Goal: Information Seeking & Learning: Learn about a topic

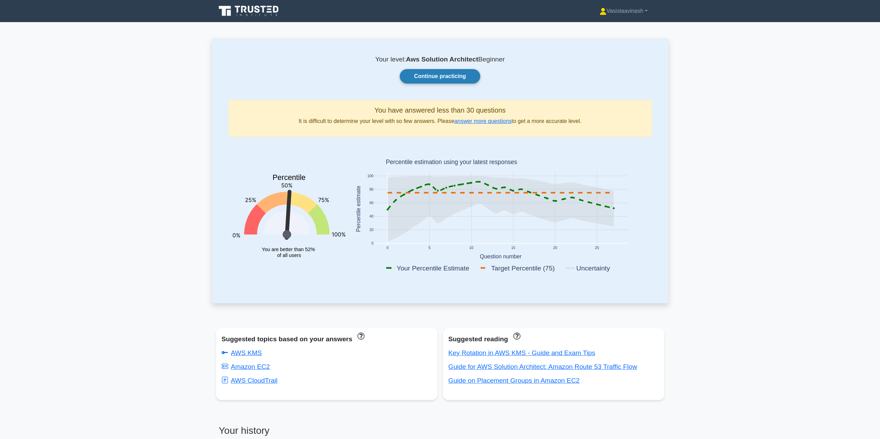
click at [463, 75] on link "Continue practicing" at bounding box center [440, 76] width 80 height 15
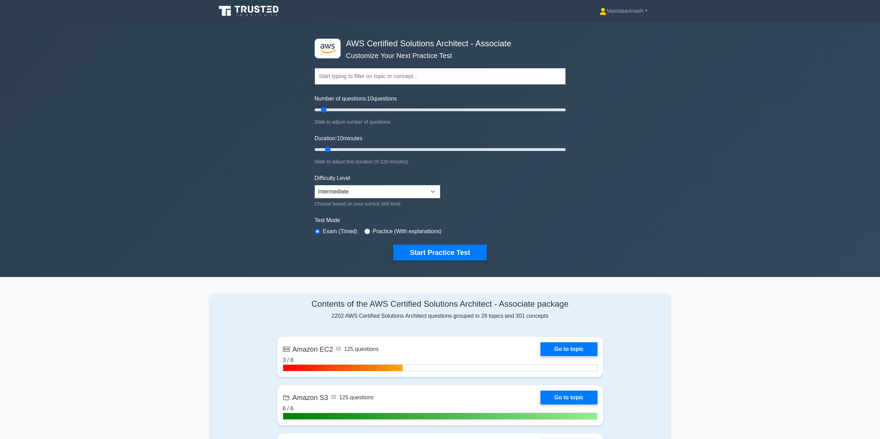
drag, startPoint x: 128, startPoint y: 235, endPoint x: 93, endPoint y: 239, distance: 35.1
click at [93, 239] on div ".st0{fill:#252F3E;} .st1{fill-rule:evenodd;clip-rule:evenodd;fill:#FF9900;} AWS…" at bounding box center [440, 149] width 880 height 255
click at [839, 258] on div ".st0{fill:#252F3E;} .st1{fill-rule:evenodd;clip-rule:evenodd;fill:#FF9900;} AWS…" at bounding box center [440, 149] width 880 height 255
click at [791, 249] on div ".st0{fill:#252F3E;} .st1{fill-rule:evenodd;clip-rule:evenodd;fill:#FF9900;} AWS…" at bounding box center [440, 149] width 880 height 255
drag, startPoint x: 746, startPoint y: 211, endPoint x: 708, endPoint y: 174, distance: 53.0
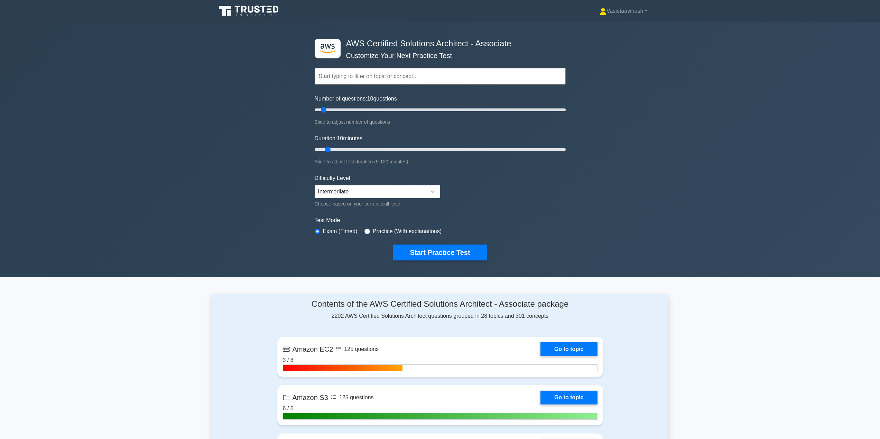
click at [708, 174] on div ".st0{fill:#252F3E;} .st1{fill-rule:evenodd;clip-rule:evenodd;fill:#FF9900;} AWS…" at bounding box center [440, 149] width 880 height 255
click at [628, 78] on div ".st0{fill:#252F3E;} .st1{fill-rule:evenodd;clip-rule:evenodd;fill:#FF9900;} AWS…" at bounding box center [440, 149] width 880 height 255
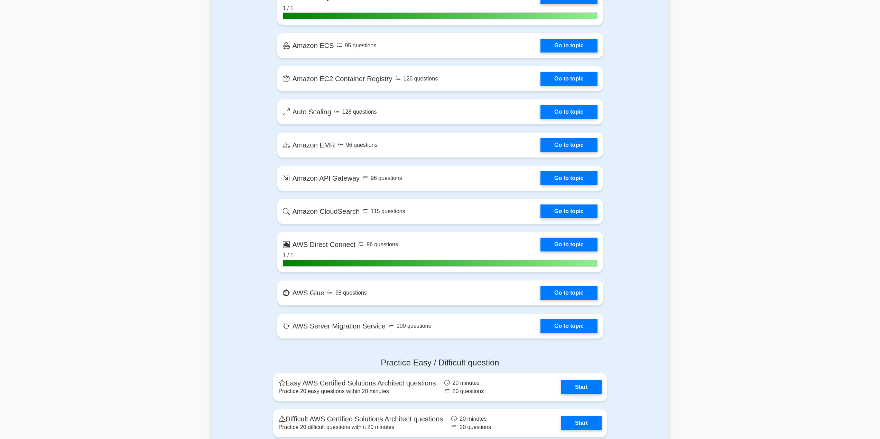
scroll to position [1072, 0]
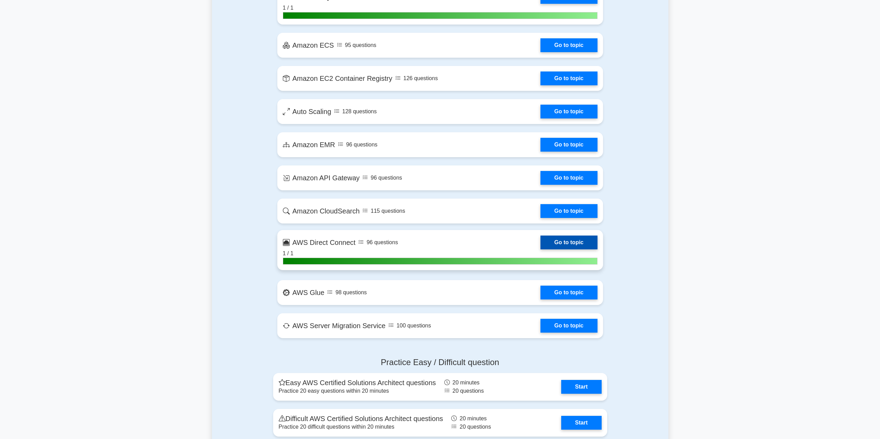
click at [540, 250] on link "Go to topic" at bounding box center [568, 243] width 57 height 14
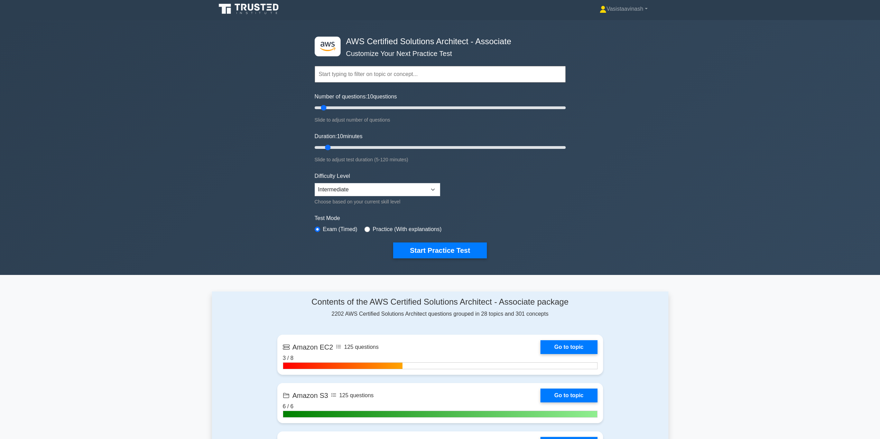
scroll to position [0, 0]
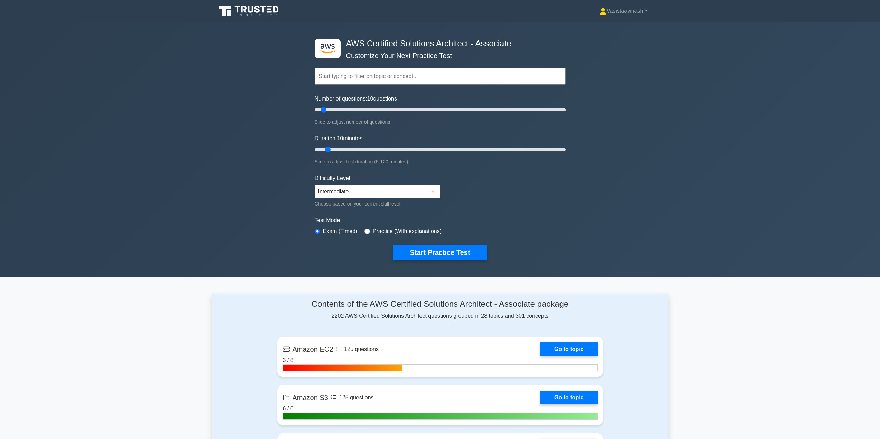
click at [365, 74] on input "text" at bounding box center [440, 76] width 251 height 17
click at [237, 71] on div ".st0{fill:#252F3E;} .st1{fill-rule:evenodd;clip-rule:evenodd;fill:#FF9900;} AWS…" at bounding box center [440, 149] width 880 height 255
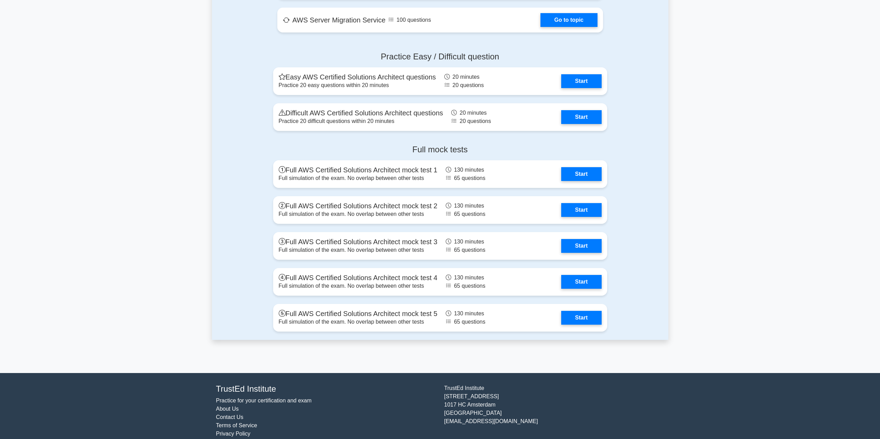
scroll to position [1387, 0]
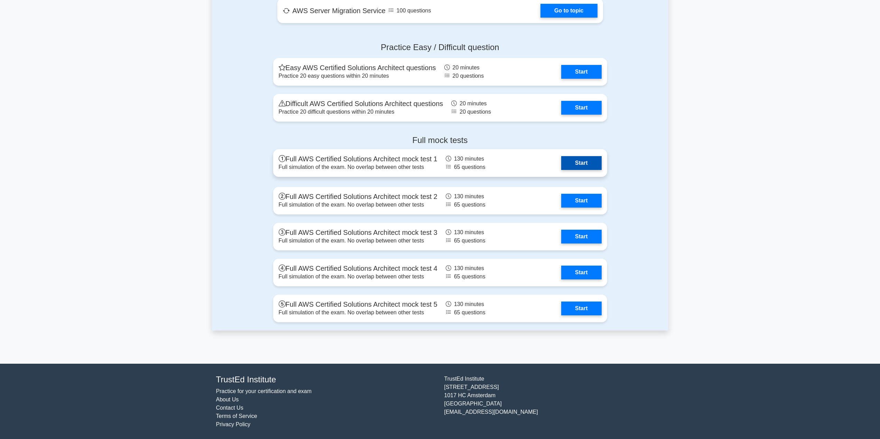
click at [584, 164] on link "Start" at bounding box center [581, 163] width 40 height 14
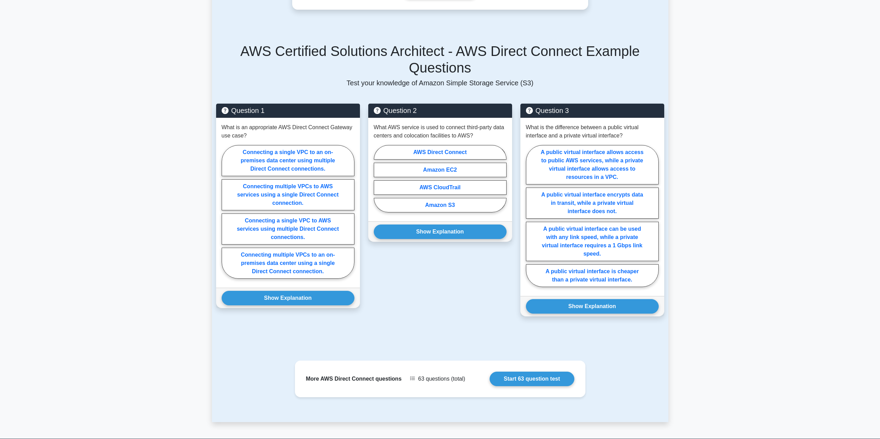
scroll to position [449, 0]
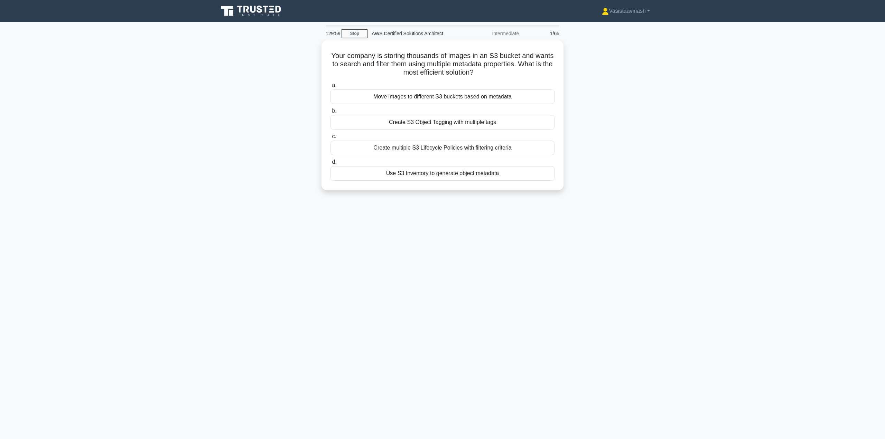
click at [218, 66] on div "Your company is storing thousands of images in an S3 bucket and wants to search…" at bounding box center [442, 119] width 456 height 158
click at [424, 221] on div "129:56 Stop AWS Certified Solutions Architect Intermediate 1/65 Your company is…" at bounding box center [442, 198] width 456 height 346
click at [444, 173] on div "Use S3 Inventory to generate object metadata" at bounding box center [443, 172] width 224 height 15
click at [331, 163] on input "d. Use S3 Inventory to generate object metadata" at bounding box center [331, 160] width 0 height 4
click at [465, 128] on div "Use Spot Fleet with a diversified capacity allocation strategy" at bounding box center [443, 120] width 224 height 15
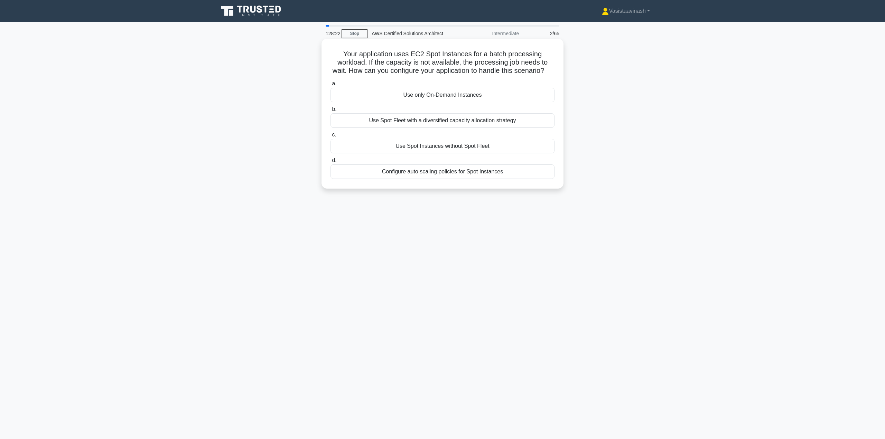
click at [331, 112] on input "b. Use Spot Fleet with a diversified capacity allocation strategy" at bounding box center [331, 109] width 0 height 4
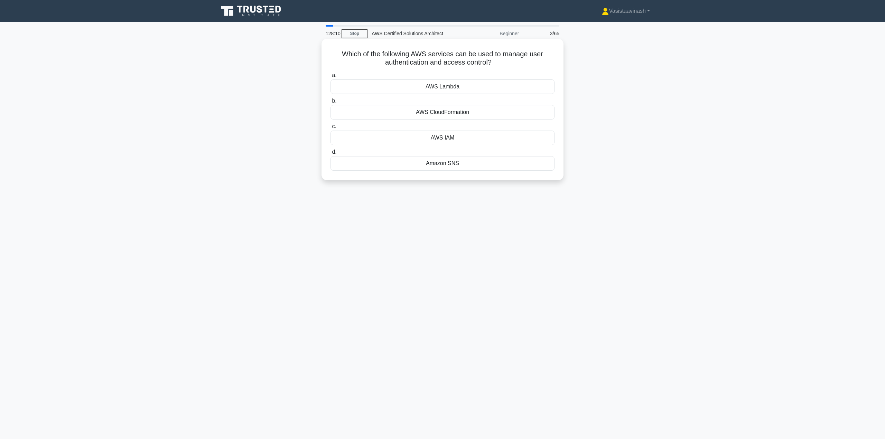
click at [434, 141] on div "AWS IAM" at bounding box center [443, 138] width 224 height 15
click at [331, 129] on input "c. AWS IAM" at bounding box center [331, 126] width 0 height 4
click at [440, 85] on div "Amazon RDS" at bounding box center [443, 87] width 224 height 15
click at [331, 78] on input "a. Amazon RDS" at bounding box center [331, 75] width 0 height 4
click at [436, 87] on div "Amazon RDS" at bounding box center [443, 87] width 224 height 15
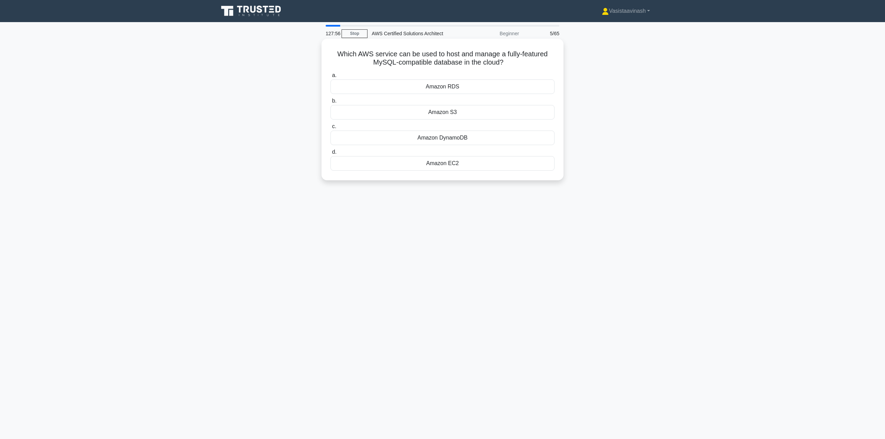
click at [331, 78] on input "a. Amazon RDS" at bounding box center [331, 75] width 0 height 4
click at [357, 35] on link "Stop" at bounding box center [355, 33] width 26 height 9
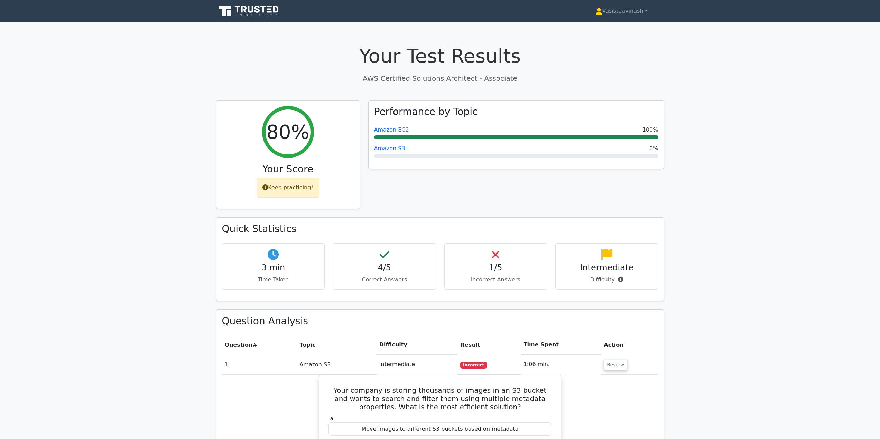
click at [250, 8] on icon at bounding box center [249, 10] width 66 height 13
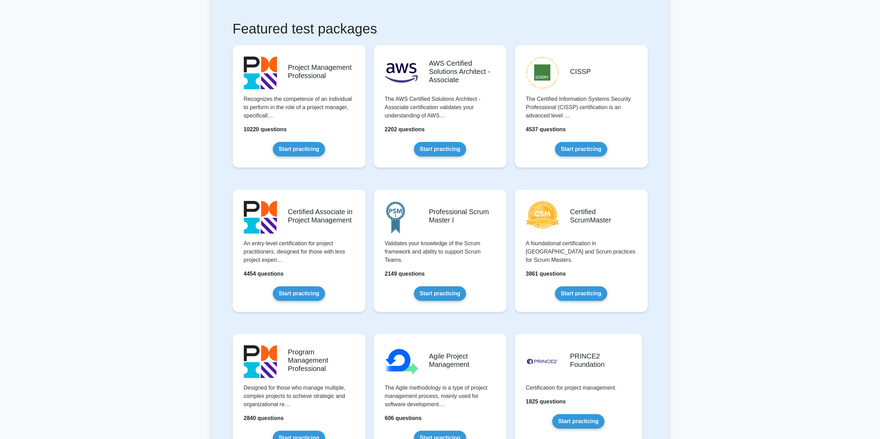
scroll to position [138, 0]
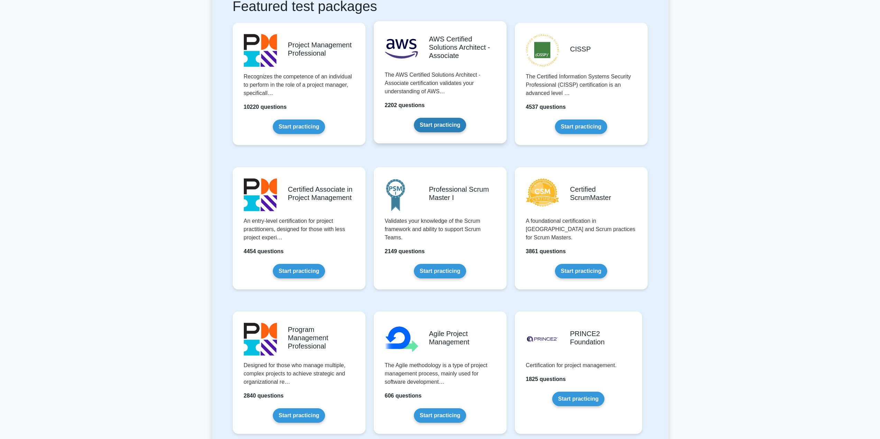
click at [449, 130] on link "Start practicing" at bounding box center [440, 125] width 52 height 15
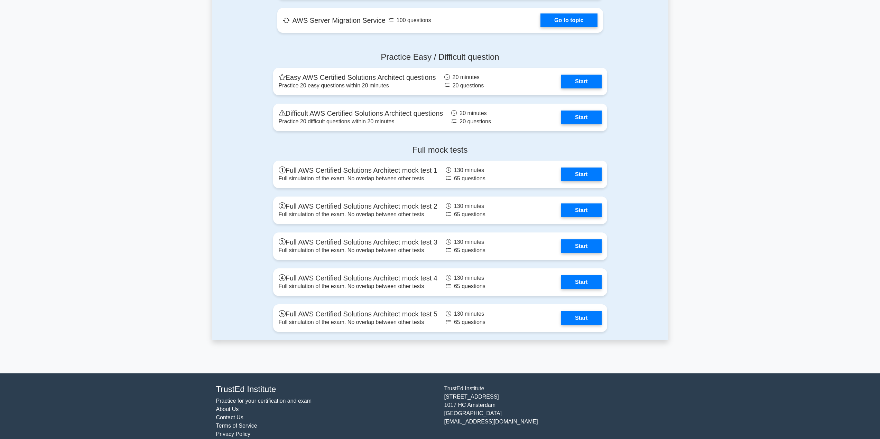
scroll to position [1387, 0]
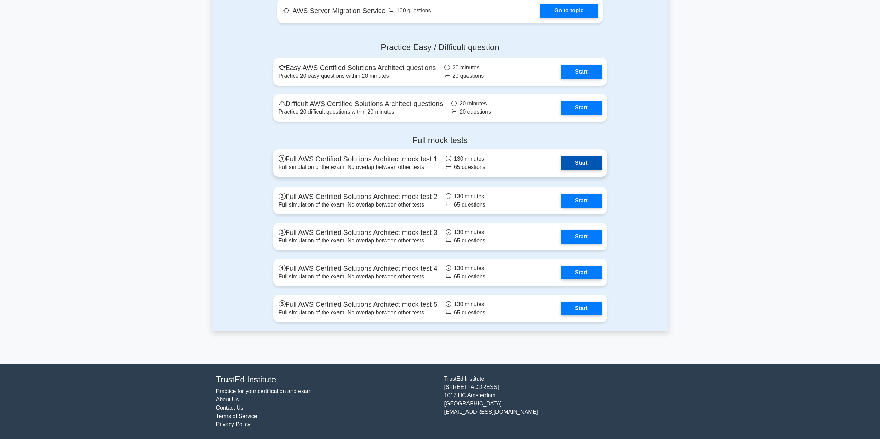
click at [576, 162] on link "Start" at bounding box center [581, 163] width 40 height 14
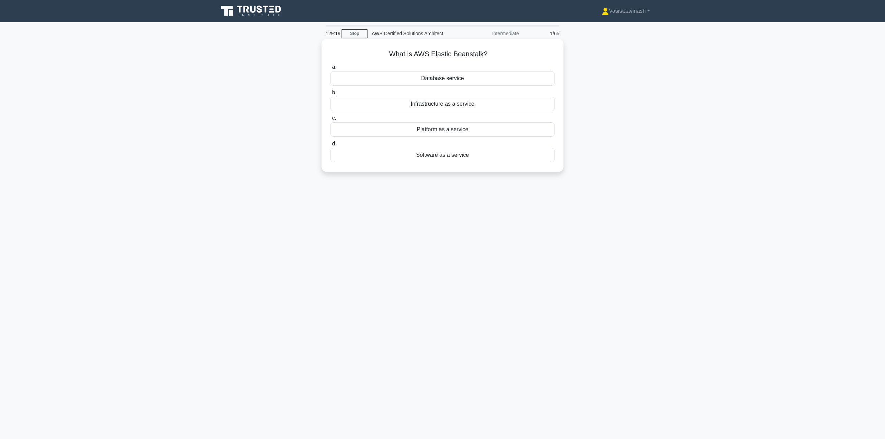
click at [481, 127] on div "Platform as a service" at bounding box center [443, 129] width 224 height 15
click at [331, 121] on input "c. Platform as a service" at bounding box center [331, 118] width 0 height 4
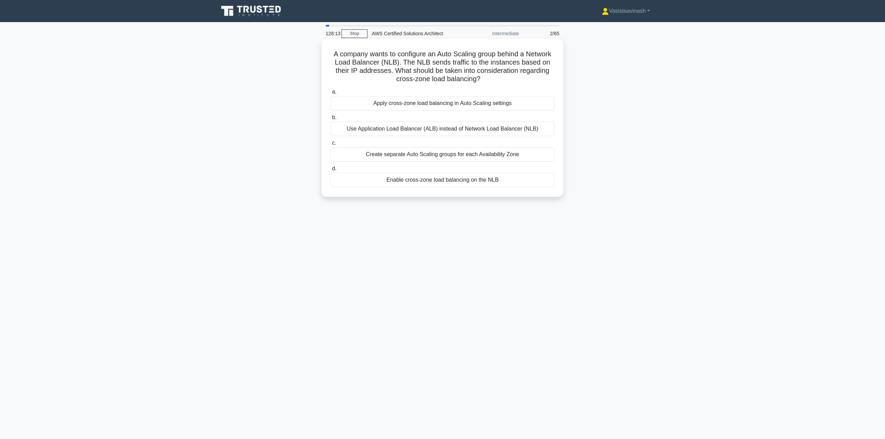
click at [449, 180] on div "Enable cross-zone load balancing on the NLB" at bounding box center [443, 180] width 224 height 15
click at [331, 171] on input "d. Enable cross-zone load balancing on the NLB" at bounding box center [331, 169] width 0 height 4
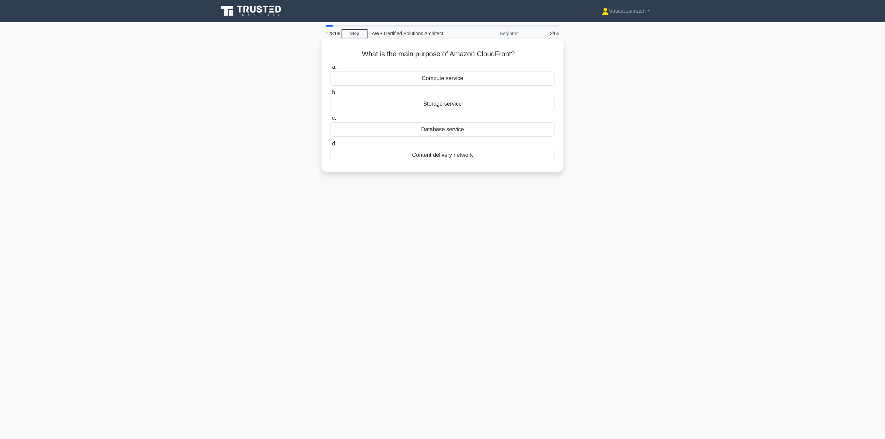
click at [421, 156] on div "Content delivery network" at bounding box center [443, 155] width 224 height 15
click at [331, 146] on input "d. Content delivery network" at bounding box center [331, 144] width 0 height 4
click at [447, 88] on div "AWS Cost Explorer" at bounding box center [443, 87] width 224 height 15
click at [331, 78] on input "a. AWS Cost Explorer" at bounding box center [331, 75] width 0 height 4
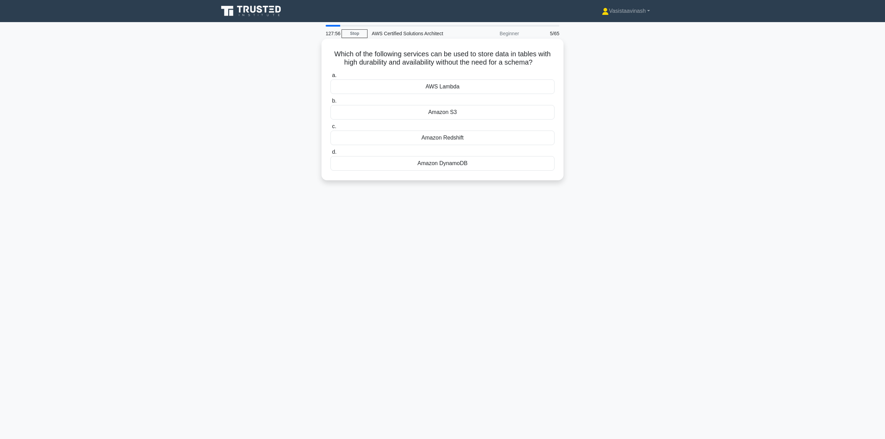
click at [441, 167] on div "Amazon DynamoDB" at bounding box center [443, 163] width 224 height 15
click at [331, 155] on input "d. Amazon DynamoDB" at bounding box center [331, 152] width 0 height 4
click at [454, 115] on div "AWS CloudFormation" at bounding box center [443, 112] width 224 height 15
click at [331, 103] on input "b. AWS CloudFormation" at bounding box center [331, 101] width 0 height 4
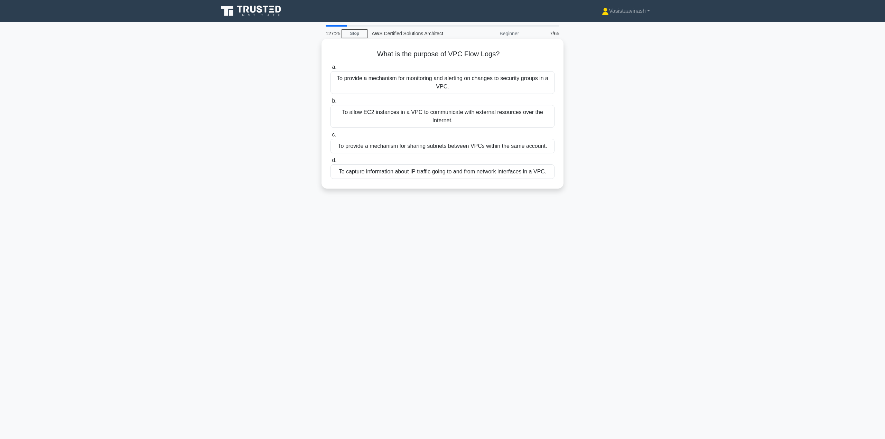
click at [396, 174] on div "To capture information about IP traffic going to and from network interfaces in…" at bounding box center [443, 172] width 224 height 15
click at [331, 163] on input "d. To capture information about IP traffic going to and from network interfaces…" at bounding box center [331, 160] width 0 height 4
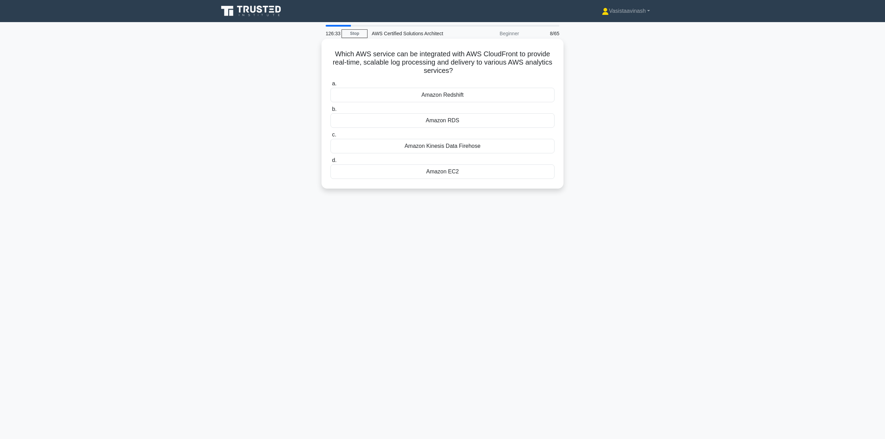
click at [369, 146] on div "Amazon Kinesis Data Firehose" at bounding box center [443, 146] width 224 height 15
click at [331, 137] on input "c. Amazon Kinesis Data Firehose" at bounding box center [331, 135] width 0 height 4
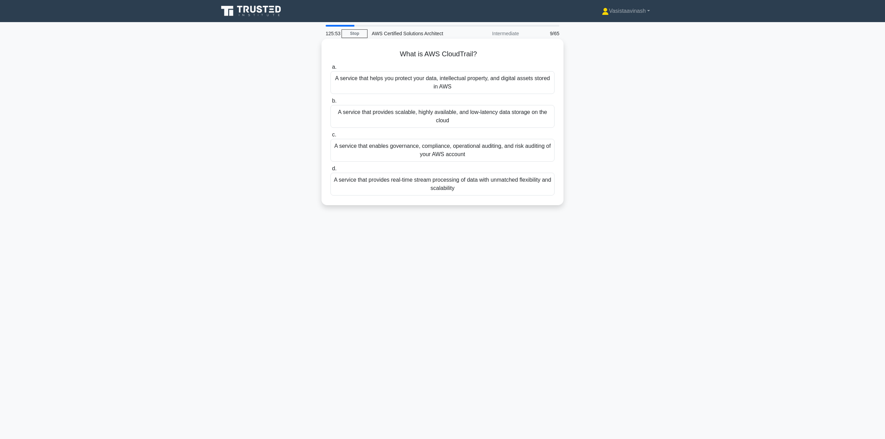
click at [417, 152] on div "A service that enables governance, compliance, operational auditing, and risk a…" at bounding box center [443, 150] width 224 height 23
click at [331, 137] on input "c. A service that enables governance, compliance, operational auditing, and ris…" at bounding box center [331, 135] width 0 height 4
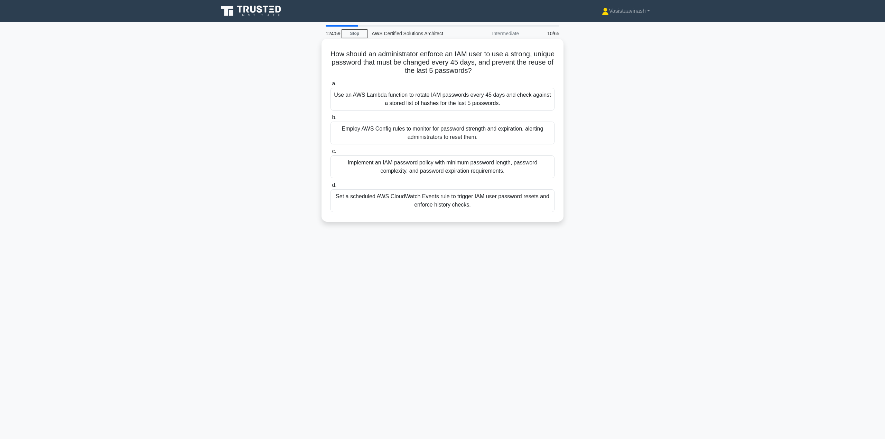
click at [481, 168] on div "Implement an IAM password policy with minimum password length, password complex…" at bounding box center [443, 167] width 224 height 23
click at [331, 154] on input "c. Implement an IAM password policy with minimum password length, password comp…" at bounding box center [331, 151] width 0 height 4
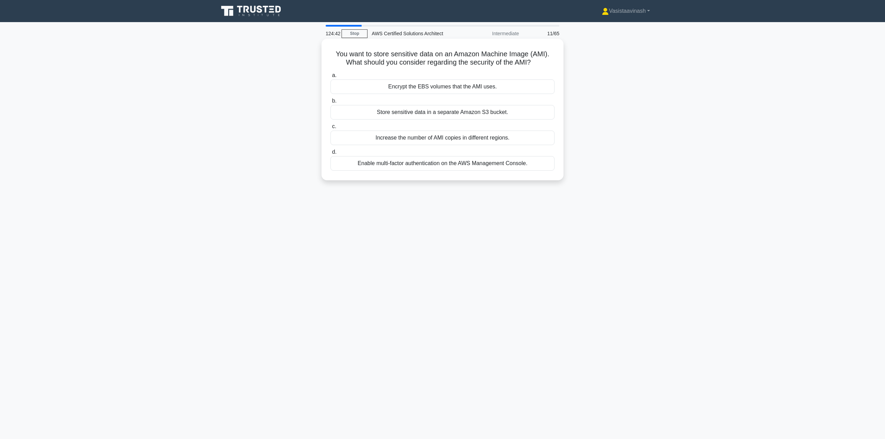
click at [463, 85] on div "Encrypt the EBS volumes that the AMI uses." at bounding box center [443, 87] width 224 height 15
click at [460, 87] on div "Encrypt the EBS volumes that the AMI uses." at bounding box center [443, 87] width 224 height 15
click at [331, 78] on input "a. Encrypt the EBS volumes that the AMI uses." at bounding box center [331, 75] width 0 height 4
click at [440, 136] on div "Reduce the TTL value of the DNS record." at bounding box center [443, 138] width 224 height 15
click at [331, 129] on input "c. Reduce the TTL value of the DNS record." at bounding box center [331, 126] width 0 height 4
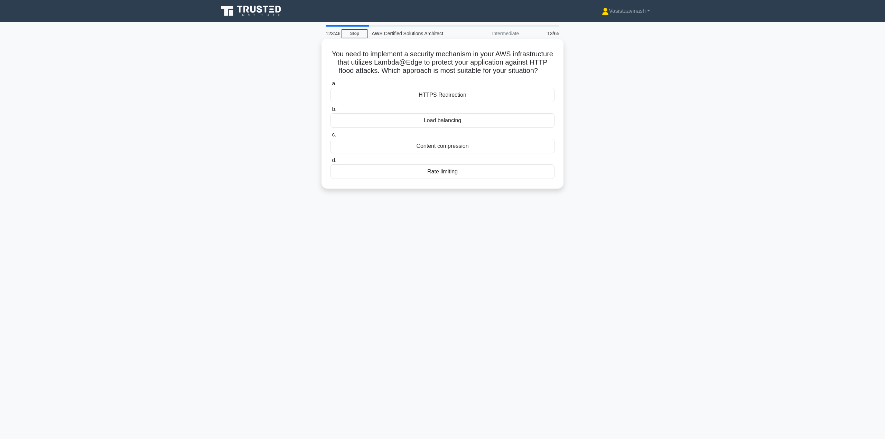
click at [452, 102] on div "HTTPS Redirection" at bounding box center [443, 95] width 224 height 15
click at [331, 86] on input "a. HTTPS Redirection" at bounding box center [331, 84] width 0 height 4
click at [399, 179] on div "Amazon EC2 Spot Fleet with flexible deployment" at bounding box center [443, 172] width 224 height 15
click at [331, 163] on input "d. Amazon EC2 Spot Fleet with flexible deployment" at bounding box center [331, 160] width 0 height 4
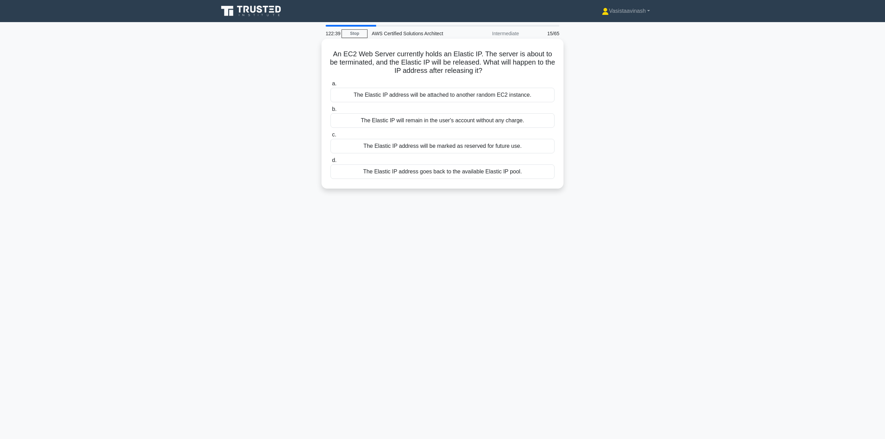
click at [389, 174] on div "The Elastic IP address goes back to the available Elastic IP pool." at bounding box center [443, 172] width 224 height 15
click at [331, 163] on input "d. The Elastic IP address goes back to the available Elastic IP pool." at bounding box center [331, 160] width 0 height 4
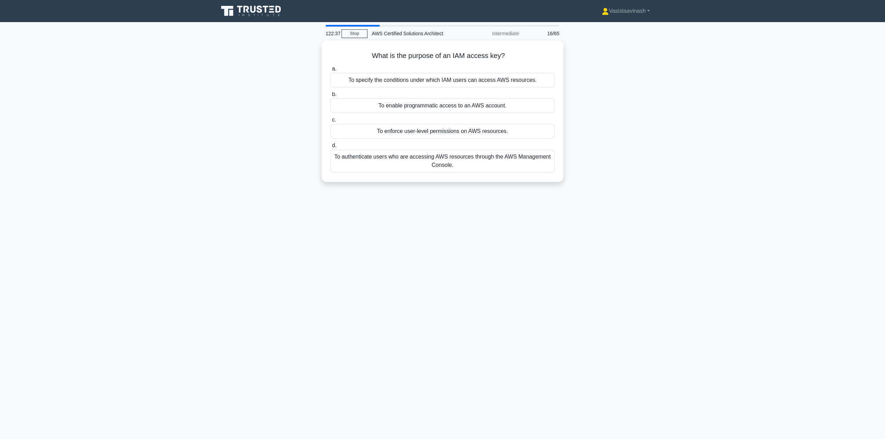
click at [240, 179] on div "What is the purpose of an IAM access key? .spinner_0XTQ{transform-origin:center…" at bounding box center [442, 115] width 456 height 150
click at [420, 104] on div "To enable programmatic access to an AWS account." at bounding box center [443, 104] width 224 height 15
click at [331, 95] on input "b. To enable programmatic access to an AWS account." at bounding box center [331, 93] width 0 height 4
click at [476, 107] on div "A rule that restricts where tasks can be placed within a cluster" at bounding box center [443, 104] width 224 height 15
click at [331, 95] on input "b. A rule that restricts where tasks can be placed within a cluster" at bounding box center [331, 93] width 0 height 4
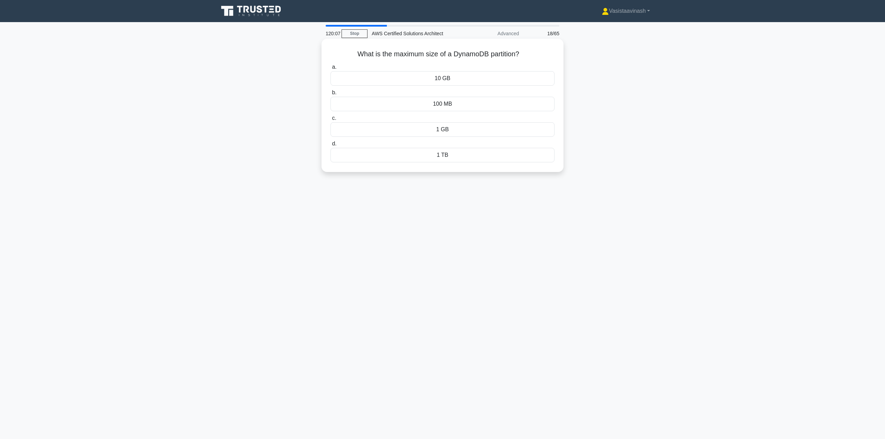
click at [439, 79] on div "10 GB" at bounding box center [443, 78] width 224 height 15
click at [331, 69] on input "a. 10 GB" at bounding box center [331, 67] width 0 height 4
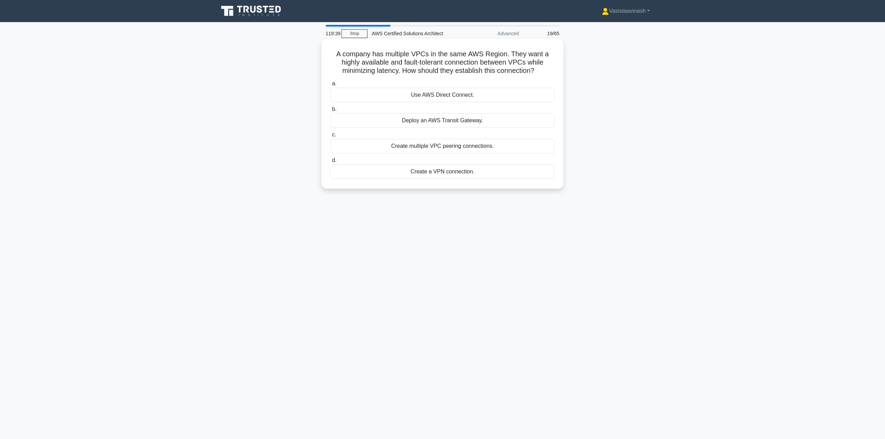
click at [459, 148] on div "Create multiple VPC peering connections." at bounding box center [443, 146] width 224 height 15
click at [331, 137] on input "c. Create multiple VPC peering connections." at bounding box center [331, 135] width 0 height 4
click at [483, 171] on div "The instance type is not correctly set." at bounding box center [443, 172] width 224 height 15
click at [331, 163] on input "d. The instance type is not correctly set." at bounding box center [331, 160] width 0 height 4
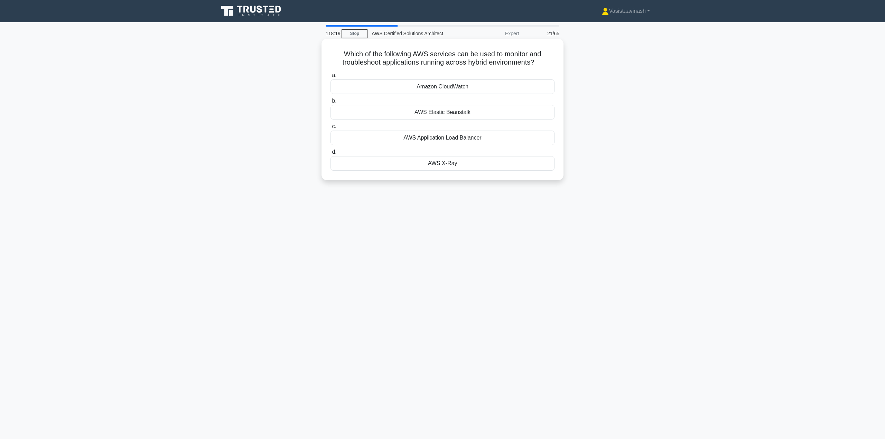
click at [449, 85] on div "Amazon CloudWatch" at bounding box center [443, 87] width 224 height 15
click at [331, 78] on input "a. Amazon CloudWatch" at bounding box center [331, 75] width 0 height 4
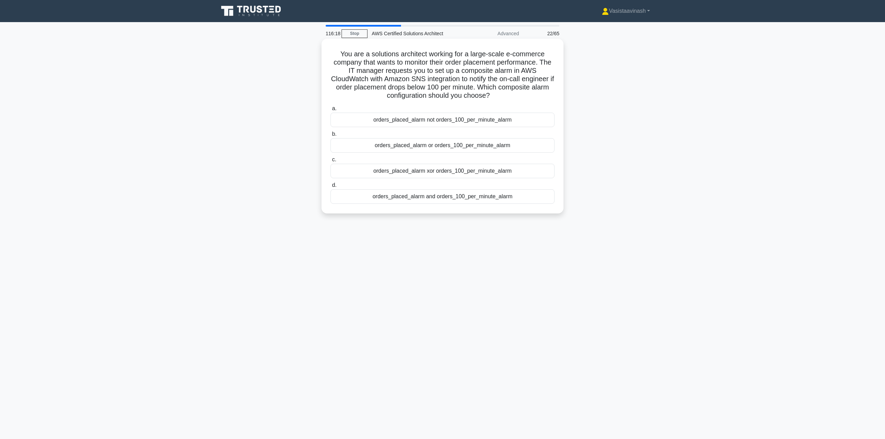
click at [436, 119] on div "orders_placed_alarm not orders_100_per_minute_alarm" at bounding box center [443, 120] width 224 height 15
click at [331, 111] on input "a. orders_placed_alarm not orders_100_per_minute_alarm" at bounding box center [331, 108] width 0 height 4
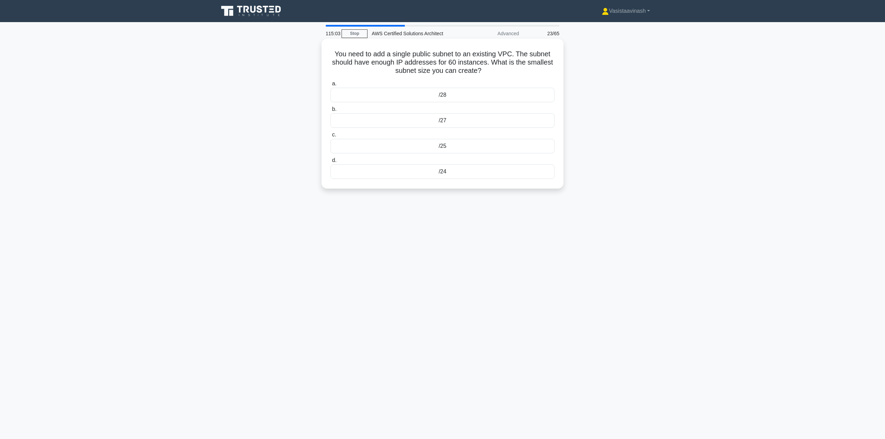
click at [457, 147] on div "/25" at bounding box center [443, 146] width 224 height 15
click at [331, 137] on input "c. /25" at bounding box center [331, 135] width 0 height 4
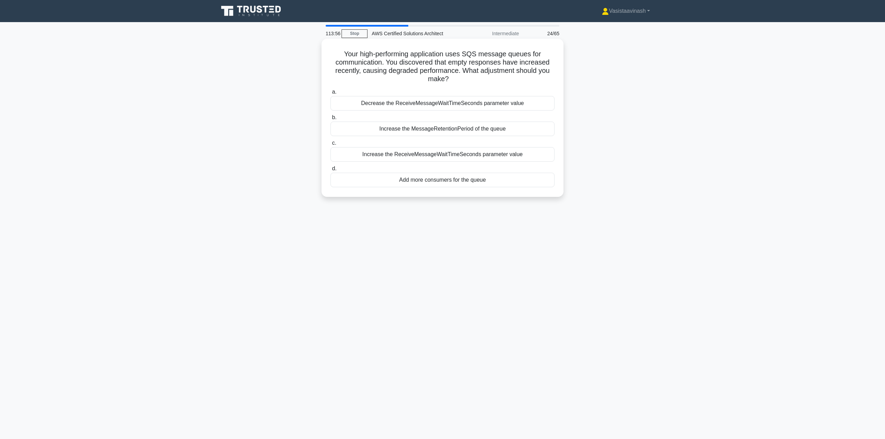
click at [492, 155] on div "Increase the ReceiveMessageWaitTimeSeconds parameter value" at bounding box center [443, 154] width 224 height 15
click at [331, 146] on input "c. Increase the ReceiveMessageWaitTimeSeconds parameter value" at bounding box center [331, 143] width 0 height 4
drag, startPoint x: 627, startPoint y: 178, endPoint x: 642, endPoint y: 142, distance: 38.9
click at [642, 141] on div "A streaming service experiences variable load patterns, with the highest traffi…" at bounding box center [442, 123] width 456 height 167
click at [422, 132] on div "Predictive Scaling and Target Tracking" at bounding box center [443, 129] width 224 height 15
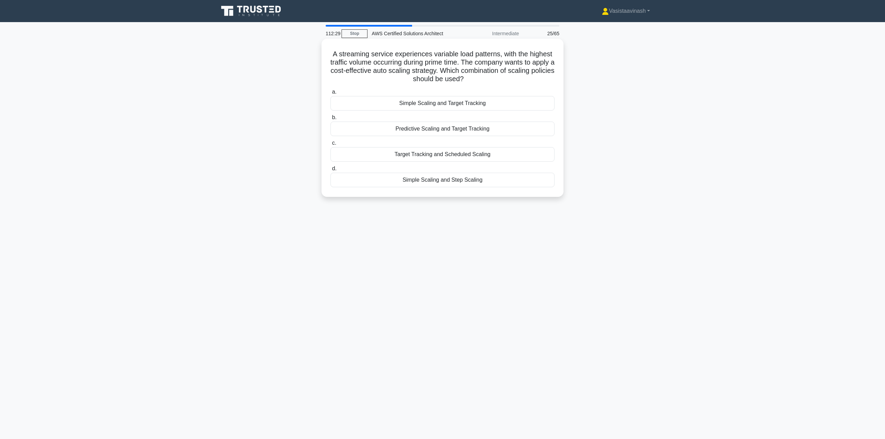
click at [331, 120] on input "b. Predictive Scaling and Target Tracking" at bounding box center [331, 117] width 0 height 4
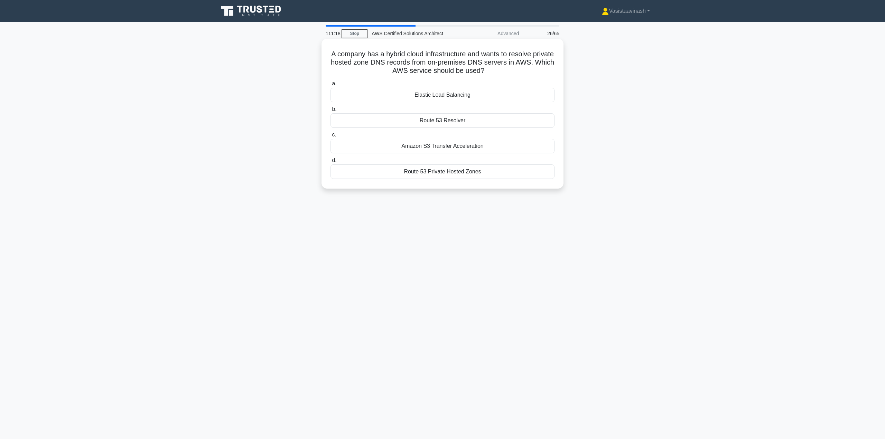
click at [520, 122] on div "Route 53 Resolver" at bounding box center [443, 120] width 224 height 15
click at [331, 112] on input "b. Route 53 Resolver" at bounding box center [331, 109] width 0 height 4
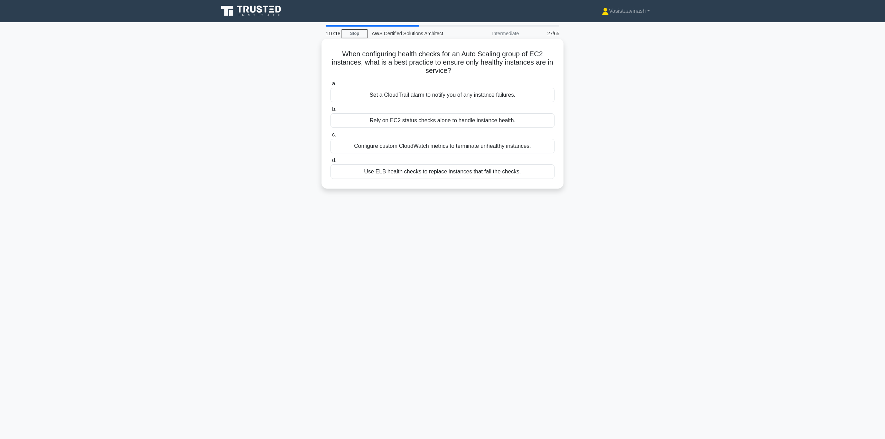
click at [468, 173] on div "Use ELB health checks to replace instances that fail the checks." at bounding box center [443, 172] width 224 height 15
click at [331, 163] on input "d. Use ELB health checks to replace instances that fail the checks." at bounding box center [331, 160] width 0 height 4
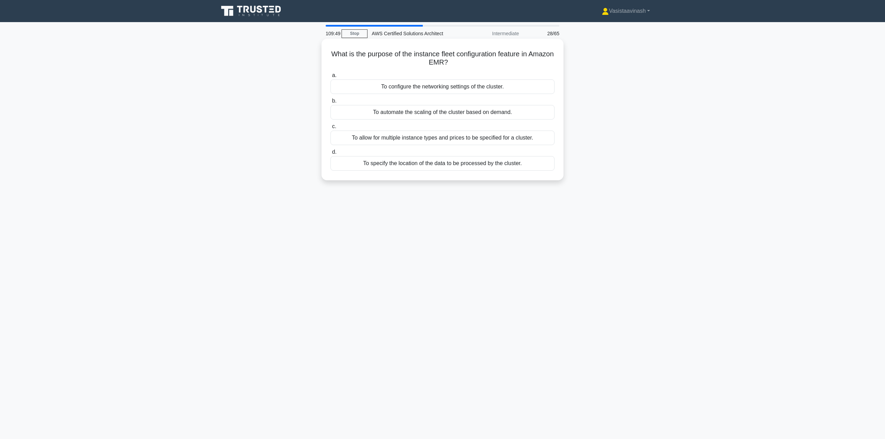
click at [460, 114] on div "To automate the scaling of the cluster based on demand." at bounding box center [443, 112] width 224 height 15
click at [331, 103] on input "b. To automate the scaling of the cluster based on demand." at bounding box center [331, 101] width 0 height 4
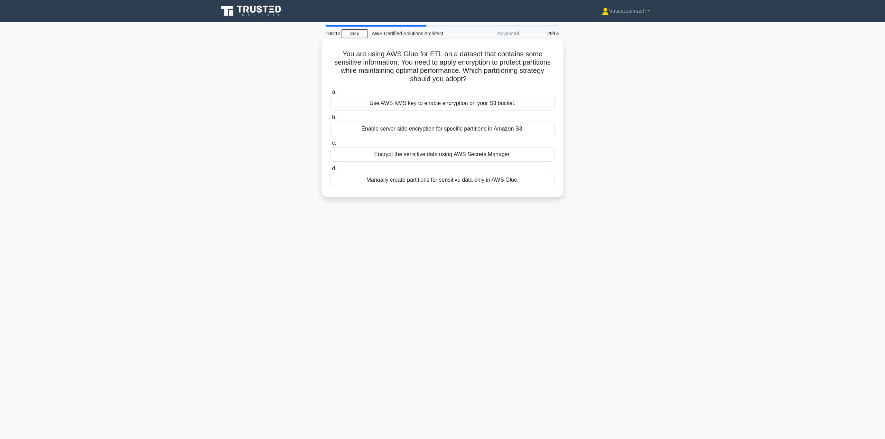
click at [477, 103] on div "Use AWS KMS key to enable encryption on your S3 bucket." at bounding box center [443, 103] width 224 height 15
click at [331, 94] on input "a. Use AWS KMS key to enable encryption on your S3 bucket." at bounding box center [331, 92] width 0 height 4
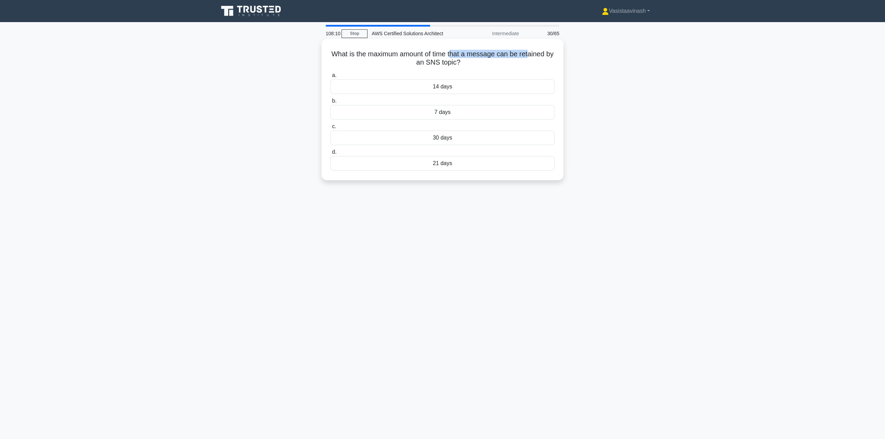
drag, startPoint x: 458, startPoint y: 55, endPoint x: 534, endPoint y: 58, distance: 76.1
click at [534, 58] on h5 "What is the maximum amount of time that a message can be retained by an SNS top…" at bounding box center [442, 58] width 225 height 17
click at [475, 66] on h5 "What is the maximum amount of time that a message can be retained by an SNS top…" at bounding box center [442, 58] width 225 height 17
drag, startPoint x: 447, startPoint y: 63, endPoint x: 395, endPoint y: 60, distance: 52.0
click at [395, 60] on h5 "What is the maximum amount of time that a message can be retained by an SNS top…" at bounding box center [442, 58] width 225 height 17
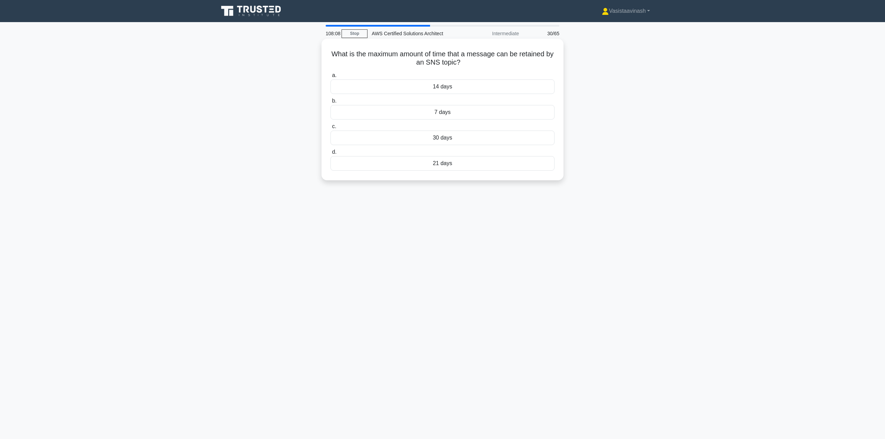
click at [462, 58] on h5 "What is the maximum amount of time that a message can be retained by an SNS top…" at bounding box center [442, 58] width 225 height 17
click at [441, 163] on div "21 days" at bounding box center [443, 163] width 224 height 15
click at [331, 155] on input "d. 21 days" at bounding box center [331, 152] width 0 height 4
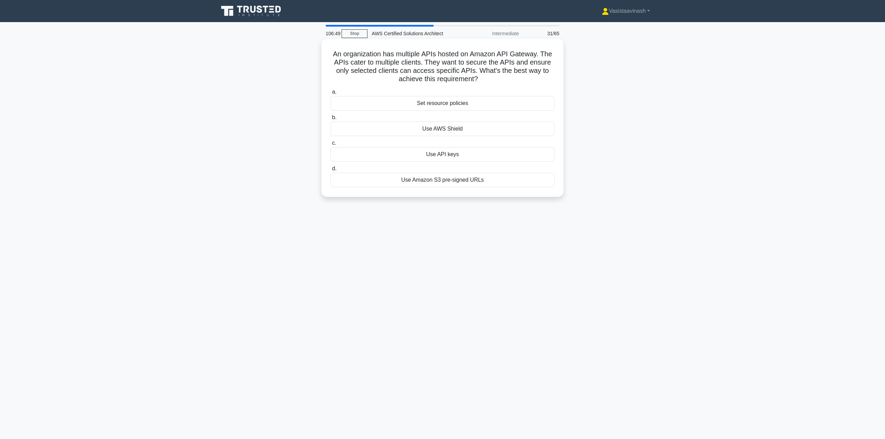
click at [449, 106] on div "Set resource policies" at bounding box center [443, 103] width 224 height 15
click at [331, 94] on input "a. Set resource policies" at bounding box center [331, 92] width 0 height 4
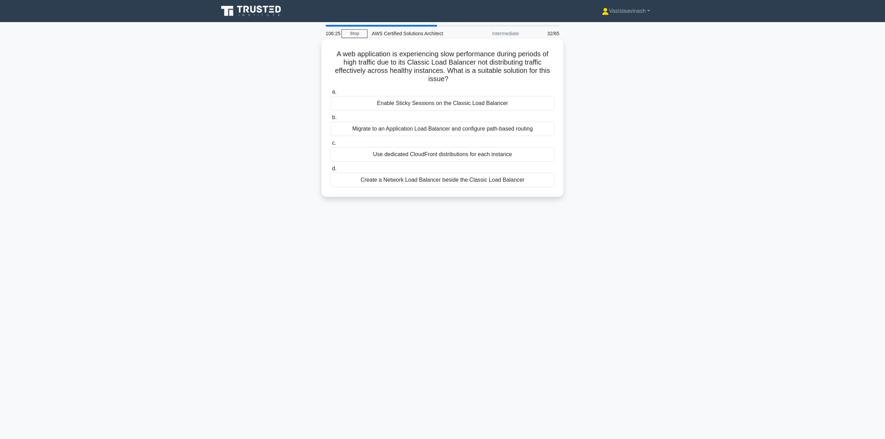
click at [445, 126] on div "Migrate to an Application Load Balancer and configure path-based routing" at bounding box center [443, 129] width 224 height 15
click at [331, 120] on input "b. Migrate to an Application Load Balancer and configure path-based routing" at bounding box center [331, 117] width 0 height 4
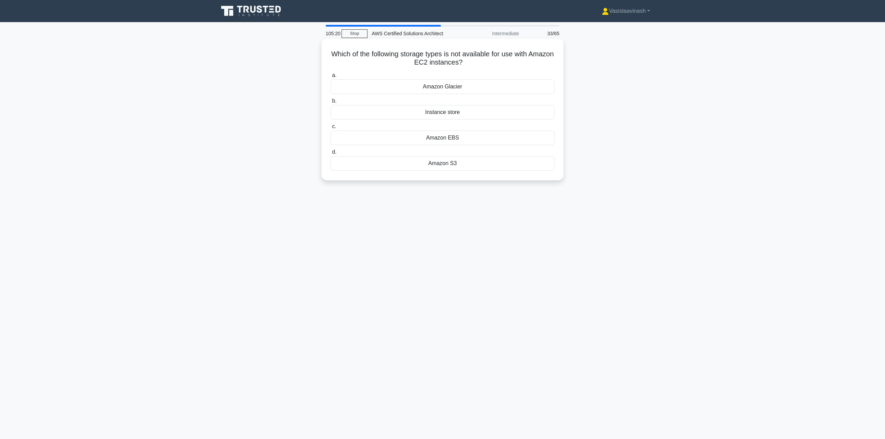
click at [466, 166] on div "Amazon S3" at bounding box center [443, 163] width 224 height 15
click at [331, 155] on input "d. Amazon S3" at bounding box center [331, 152] width 0 height 4
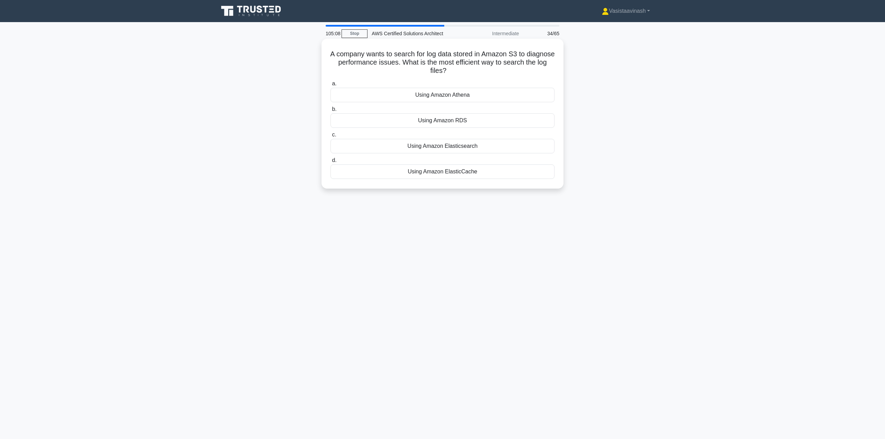
click at [465, 150] on div "Using Amazon Elasticsearch" at bounding box center [443, 146] width 224 height 15
click at [331, 137] on input "c. Using Amazon Elasticsearch" at bounding box center [331, 135] width 0 height 4
click at [461, 92] on div "Amazon Elasticsearch Service" at bounding box center [443, 95] width 224 height 15
click at [331, 86] on input "a. Amazon Elasticsearch Service" at bounding box center [331, 84] width 0 height 4
click at [465, 125] on div "AWS Direct Connect" at bounding box center [443, 120] width 224 height 15
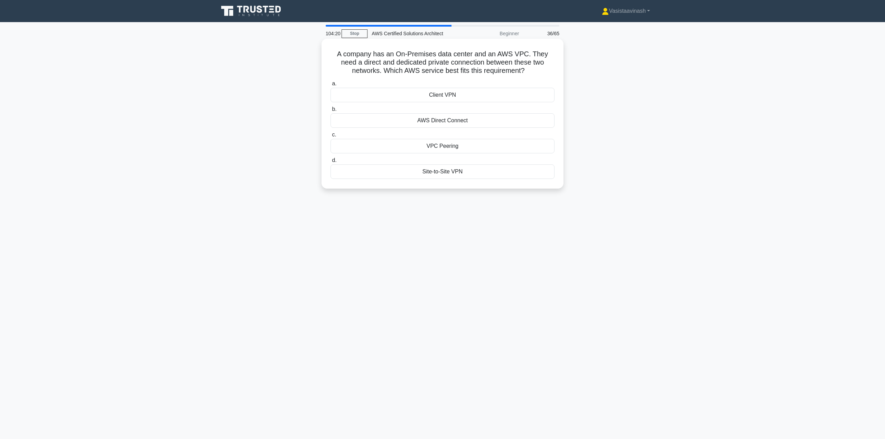
click at [331, 112] on input "b. AWS Direct Connect" at bounding box center [331, 109] width 0 height 4
click at [479, 137] on div "Amazon CloudWatch" at bounding box center [443, 138] width 224 height 15
click at [331, 129] on input "c. Amazon CloudWatch" at bounding box center [331, 126] width 0 height 4
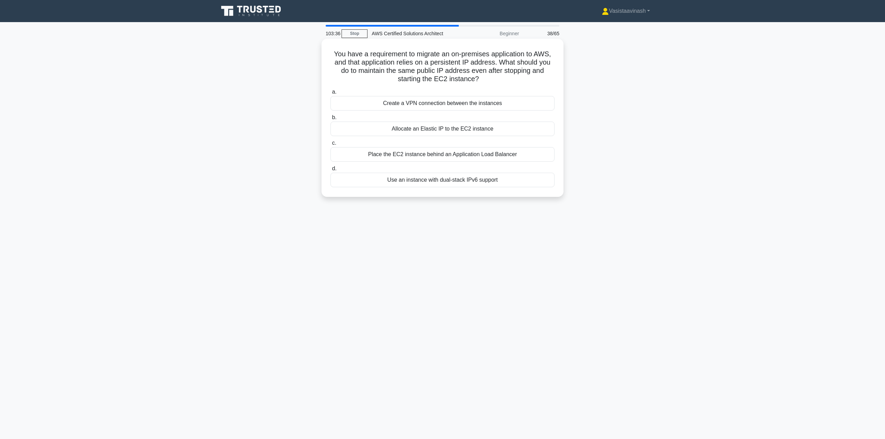
click at [453, 130] on div "Allocate an Elastic IP to the EC2 instance" at bounding box center [443, 129] width 224 height 15
click at [331, 120] on input "b. Allocate an Elastic IP to the EC2 instance" at bounding box center [331, 117] width 0 height 4
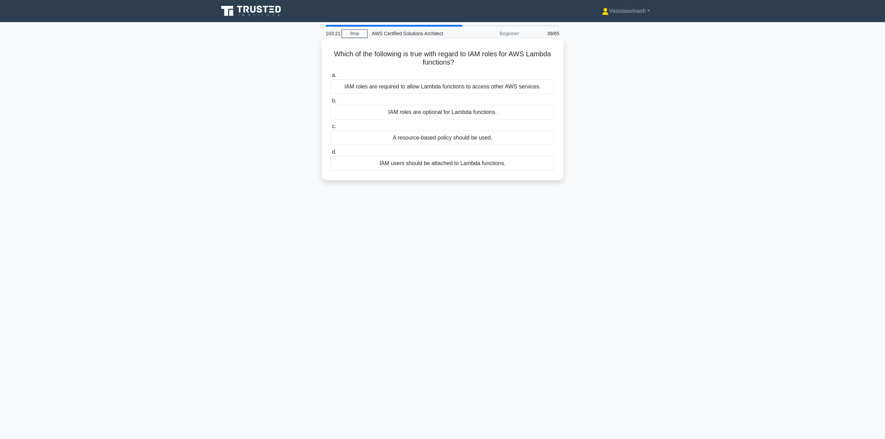
click at [480, 88] on div "IAM roles are required to allow Lambda functions to access other AWS services." at bounding box center [443, 87] width 224 height 15
click at [331, 78] on input "a. IAM roles are required to allow Lambda functions to access other AWS service…" at bounding box center [331, 75] width 0 height 4
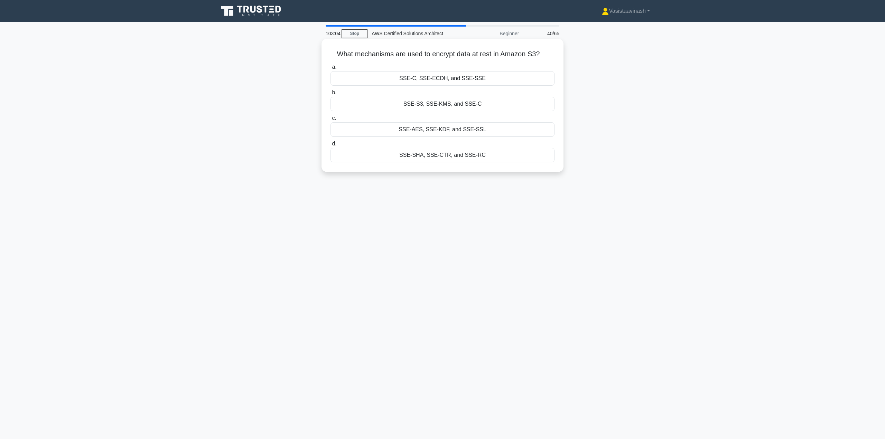
click at [485, 105] on div "SSE-S3, SSE-KMS, and SSE-C" at bounding box center [443, 104] width 224 height 15
click at [331, 95] on input "b. SSE-S3, SSE-KMS, and SSE-C" at bounding box center [331, 93] width 0 height 4
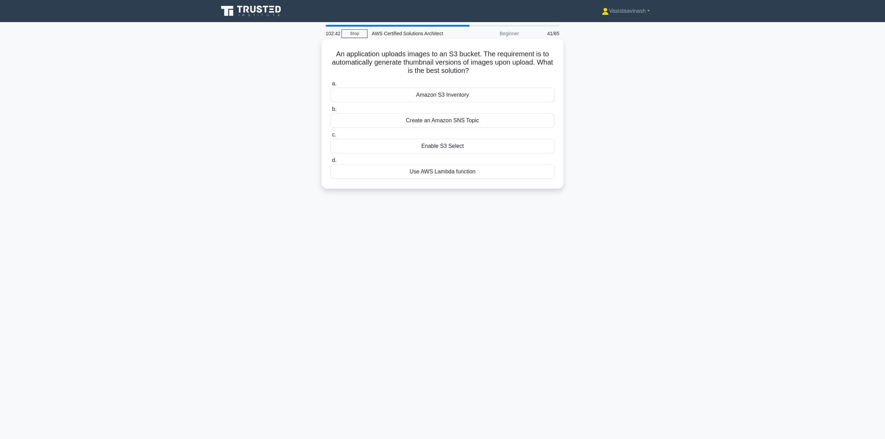
click at [447, 172] on div "Use AWS Lambda function" at bounding box center [443, 172] width 224 height 15
click at [331, 163] on input "d. Use AWS Lambda function" at bounding box center [331, 160] width 0 height 4
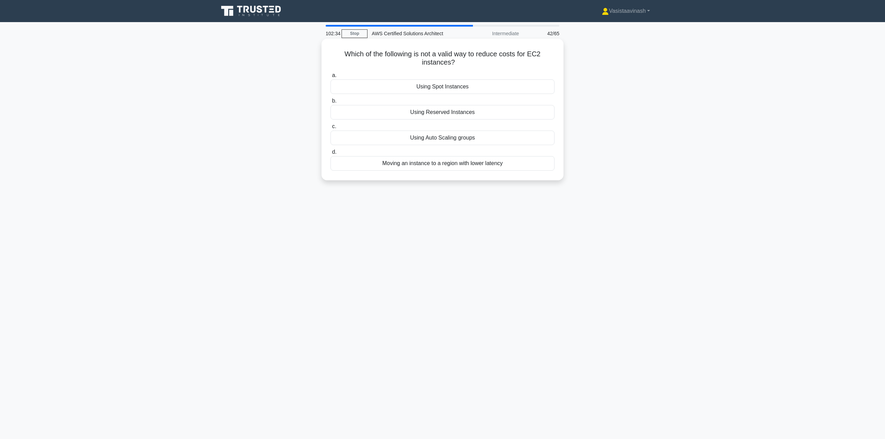
click at [477, 167] on div "Moving an instance to a region with lower latency" at bounding box center [443, 163] width 224 height 15
click at [331, 155] on input "d. Moving an instance to a region with lower latency" at bounding box center [331, 152] width 0 height 4
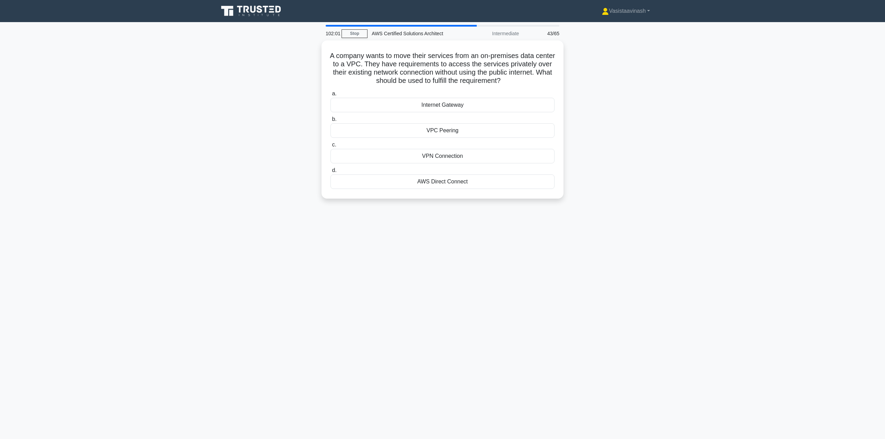
drag, startPoint x: 286, startPoint y: 145, endPoint x: 257, endPoint y: 117, distance: 40.8
click at [257, 117] on div "A company wants to move their services from an on-premises data center to a VPC…" at bounding box center [442, 123] width 456 height 167
click at [457, 157] on div "VPN Connection" at bounding box center [443, 154] width 224 height 15
click at [331, 146] on input "c. VPN Connection" at bounding box center [331, 143] width 0 height 4
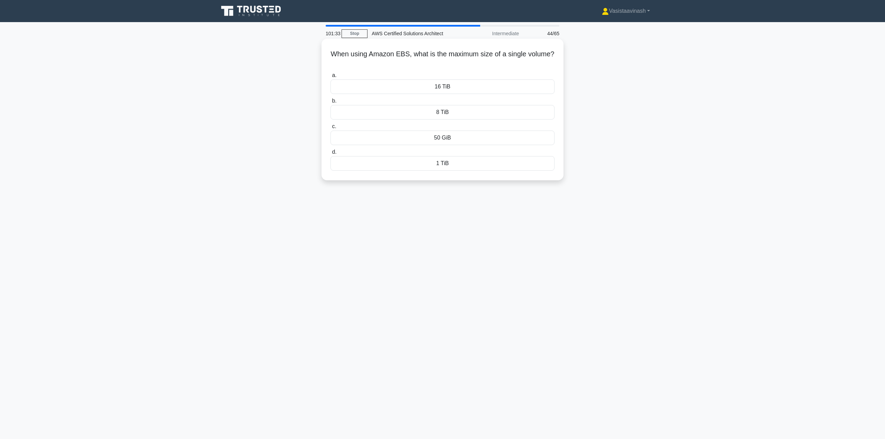
click at [466, 114] on div "8 TiB" at bounding box center [443, 112] width 224 height 15
click at [331, 103] on input "b. 8 TiB" at bounding box center [331, 101] width 0 height 4
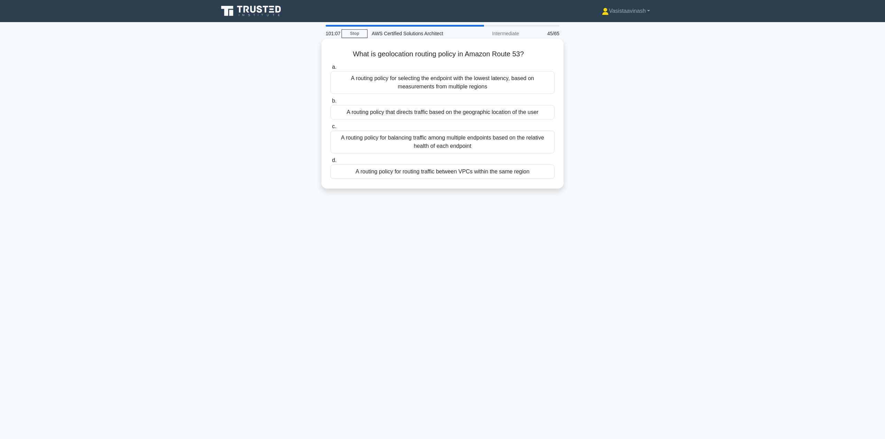
click at [422, 112] on div "A routing policy that directs traffic based on the geographic location of the u…" at bounding box center [443, 112] width 224 height 15
click at [331, 103] on input "b. A routing policy that directs traffic based on the geographic location of th…" at bounding box center [331, 101] width 0 height 4
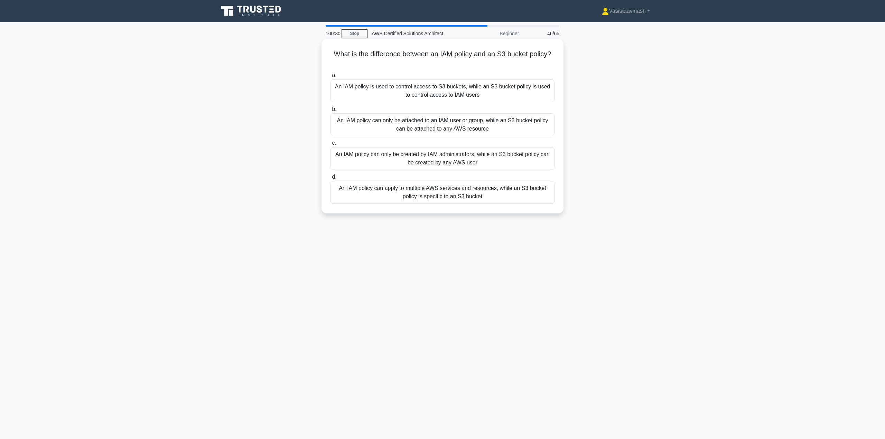
click at [481, 193] on div "An IAM policy can apply to multiple AWS services and resources, while an S3 buc…" at bounding box center [443, 192] width 224 height 23
click at [331, 179] on input "d. An IAM policy can apply to multiple AWS services and resources, while an S3 …" at bounding box center [331, 177] width 0 height 4
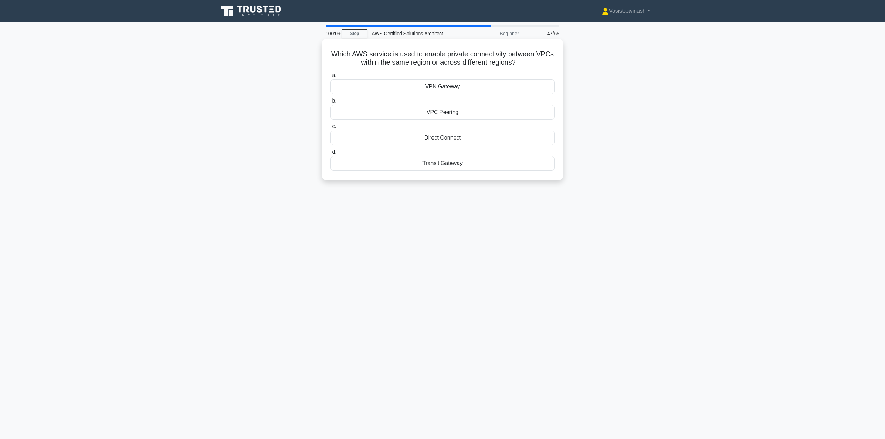
click at [457, 112] on div "VPC Peering" at bounding box center [443, 112] width 224 height 15
click at [331, 103] on input "b. VPC Peering" at bounding box center [331, 101] width 0 height 4
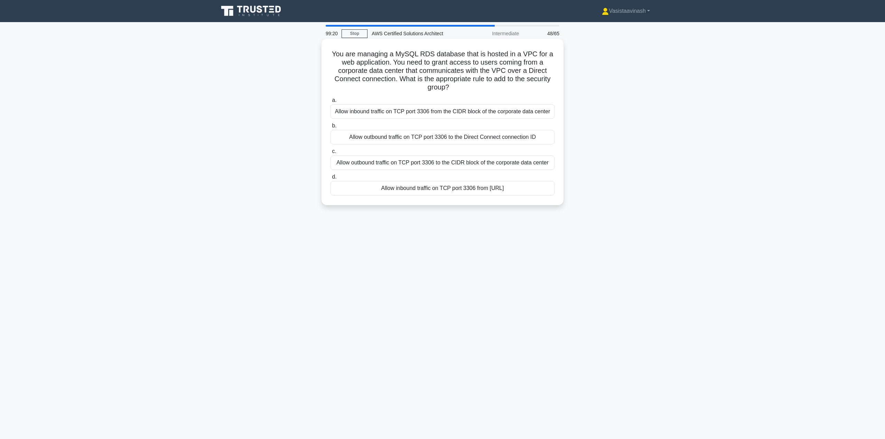
click at [524, 138] on div "Allow outbound traffic on TCP port 3306 to the Direct Connect connection ID" at bounding box center [443, 137] width 224 height 15
click at [331, 128] on input "b. Allow outbound traffic on TCP port 3306 to the Direct Connect connection ID" at bounding box center [331, 126] width 0 height 4
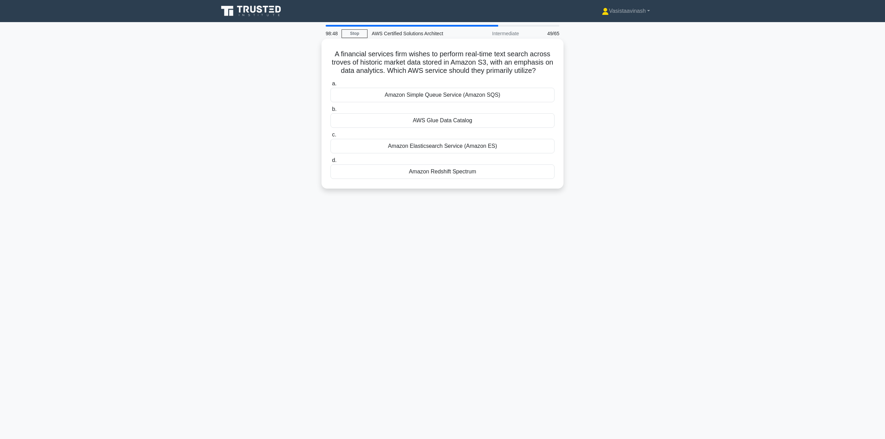
click at [458, 172] on div "Amazon Redshift Spectrum" at bounding box center [443, 172] width 224 height 15
click at [331, 163] on input "d. Amazon Redshift Spectrum" at bounding box center [331, 160] width 0 height 4
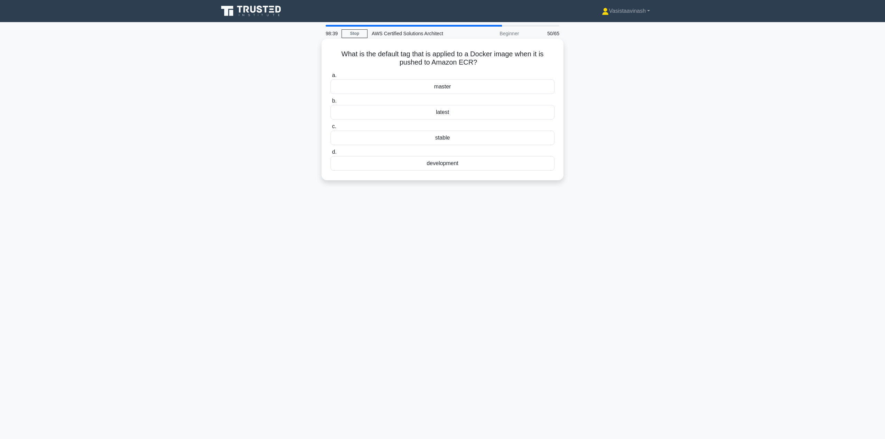
click at [443, 111] on div "latest" at bounding box center [443, 112] width 224 height 15
click at [331, 103] on input "b. latest" at bounding box center [331, 101] width 0 height 4
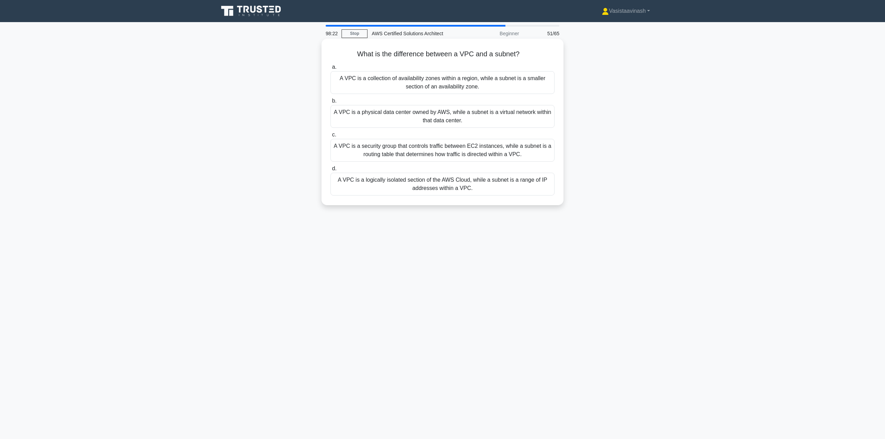
click at [429, 187] on div "A VPC is a logically isolated section of the AWS Cloud, while a subnet is a ran…" at bounding box center [443, 184] width 224 height 23
click at [331, 171] on input "d. A VPC is a logically isolated section of the AWS Cloud, while a subnet is a …" at bounding box center [331, 169] width 0 height 4
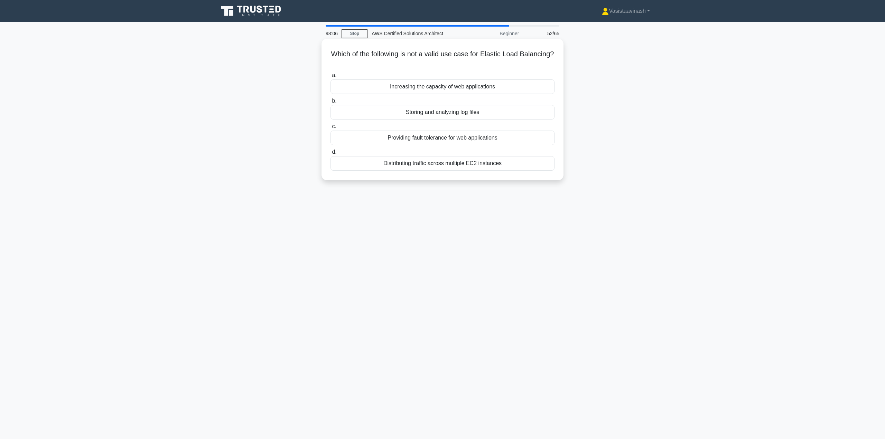
click at [426, 111] on div "Storing and analyzing log files" at bounding box center [443, 112] width 224 height 15
click at [331, 103] on input "b. Storing and analyzing log files" at bounding box center [331, 101] width 0 height 4
click at [449, 116] on div "C5" at bounding box center [443, 112] width 224 height 15
click at [331, 103] on input "b. C5" at bounding box center [331, 101] width 0 height 4
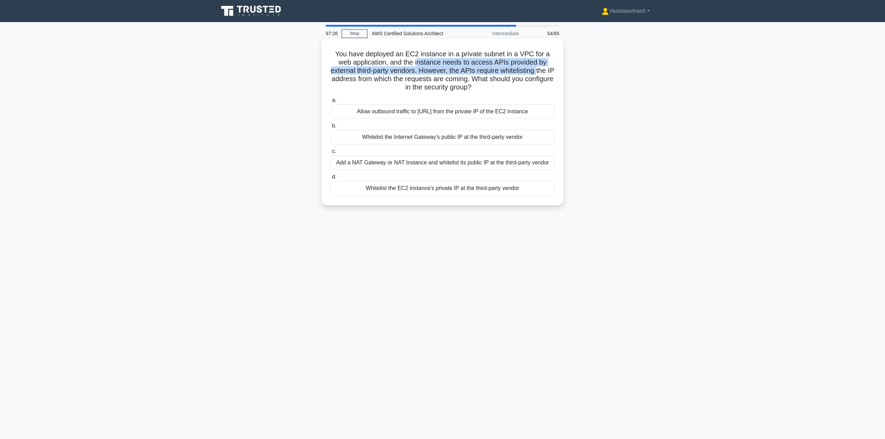
drag, startPoint x: 425, startPoint y: 63, endPoint x: 545, endPoint y: 67, distance: 120.0
click at [545, 67] on h5 "You have deployed an EC2 instance in a private subnet in a VPC for a web applic…" at bounding box center [442, 71] width 225 height 42
click at [533, 72] on h5 "You have deployed an EC2 instance in a private subnet in a VPC for a web applic…" at bounding box center [442, 71] width 225 height 42
click at [488, 164] on div "Add a NAT Gateway or NAT Instance and whitelist its public IP at the third-part…" at bounding box center [443, 163] width 224 height 15
click at [331, 154] on input "c. Add a NAT Gateway or NAT Instance and whitelist its public IP at the third-p…" at bounding box center [331, 151] width 0 height 4
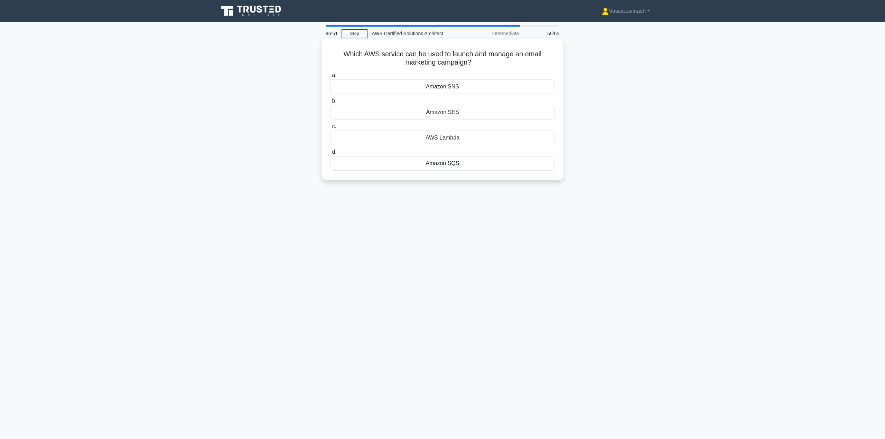
click at [469, 114] on div "Amazon SES" at bounding box center [443, 112] width 224 height 15
click at [331, 103] on input "b. Amazon SES" at bounding box center [331, 101] width 0 height 4
click at [447, 153] on div "100" at bounding box center [443, 155] width 224 height 15
click at [331, 146] on input "d. 100" at bounding box center [331, 144] width 0 height 4
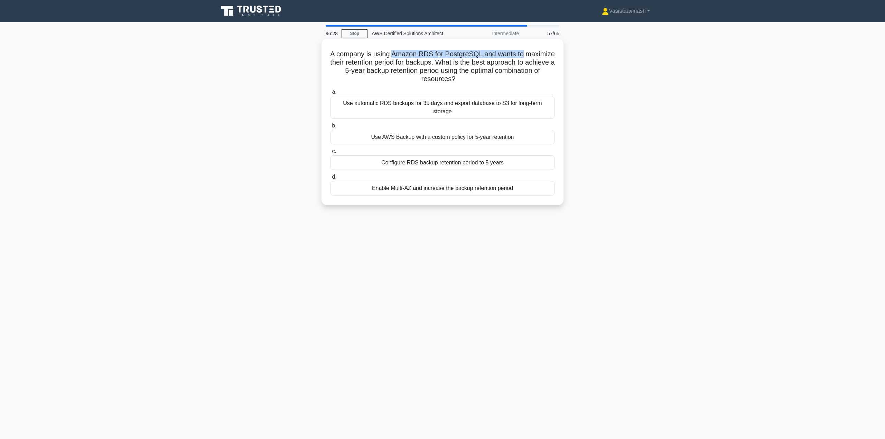
drag, startPoint x: 410, startPoint y: 53, endPoint x: 543, endPoint y: 57, distance: 132.8
click at [543, 57] on h5 "A company is using Amazon RDS for PostgreSQL and wants to maximize their retent…" at bounding box center [442, 67] width 225 height 34
drag, startPoint x: 347, startPoint y: 65, endPoint x: 467, endPoint y: 64, distance: 120.0
click at [467, 64] on h5 "A company is using Amazon RDS for PostgreSQL and wants to maximize their retent…" at bounding box center [442, 67] width 225 height 34
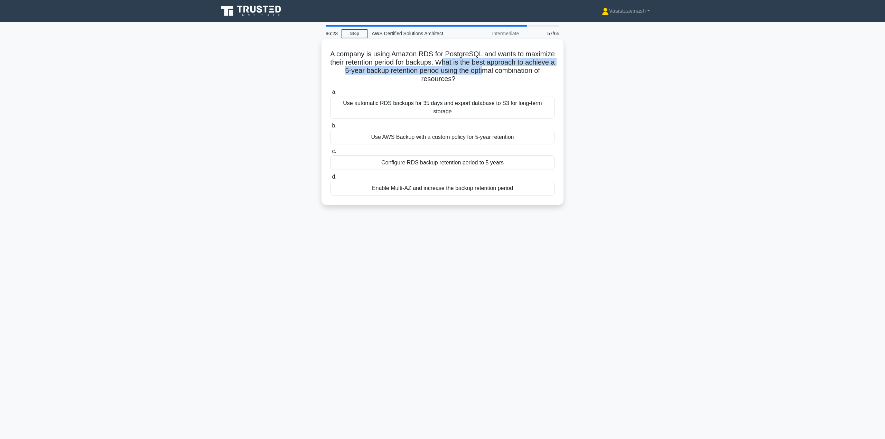
drag, startPoint x: 477, startPoint y: 62, endPoint x: 529, endPoint y: 71, distance: 53.0
click at [529, 71] on h5 "A company is using Amazon RDS for PostgreSQL and wants to maximize their retent…" at bounding box center [442, 67] width 225 height 34
click at [475, 76] on h5 "A company is using Amazon RDS for PostgreSQL and wants to maximize their retent…" at bounding box center [442, 67] width 225 height 34
drag, startPoint x: 484, startPoint y: 79, endPoint x: 427, endPoint y: 75, distance: 56.5
click at [427, 75] on h5 "A company is using Amazon RDS for PostgreSQL and wants to maximize their retent…" at bounding box center [442, 67] width 225 height 34
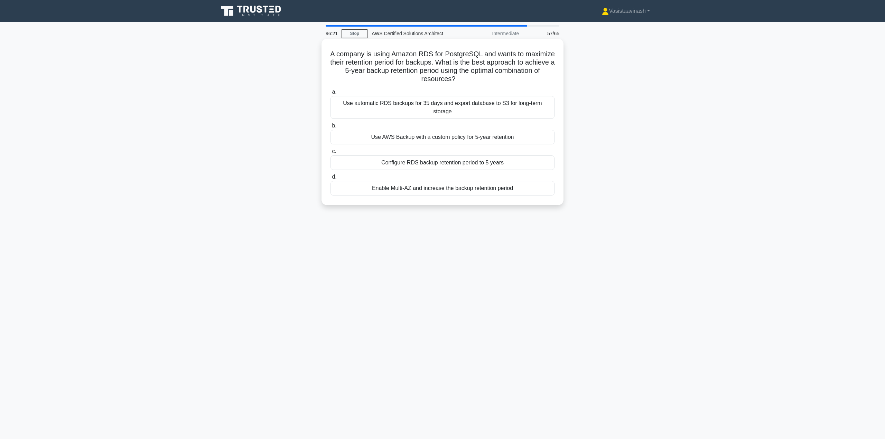
click at [410, 71] on h5 "A company is using Amazon RDS for PostgreSQL and wants to maximize their retent…" at bounding box center [442, 67] width 225 height 34
click at [419, 130] on div "Use AWS Backup with a custom policy for 5-year retention" at bounding box center [443, 137] width 224 height 15
click at [331, 128] on input "b. Use AWS Backup with a custom policy for 5-year retention" at bounding box center [331, 126] width 0 height 4
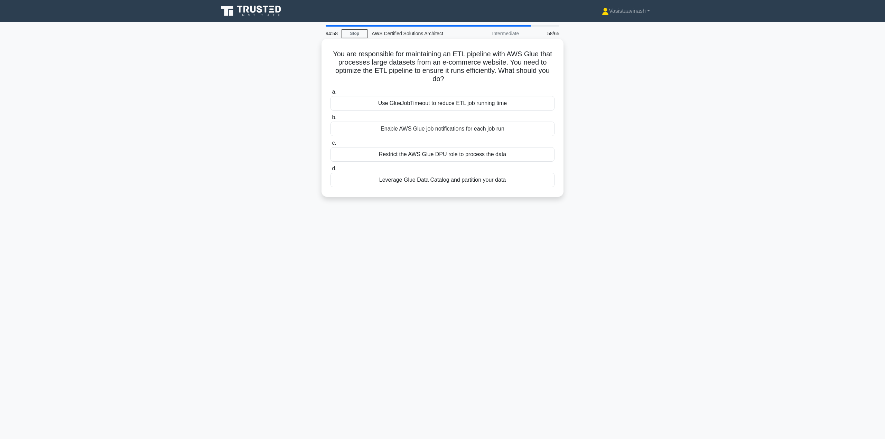
click at [474, 183] on div "Leverage Glue Data Catalog and partition your data" at bounding box center [443, 180] width 224 height 15
click at [331, 171] on input "d. Leverage Glue Data Catalog and partition your data" at bounding box center [331, 169] width 0 height 4
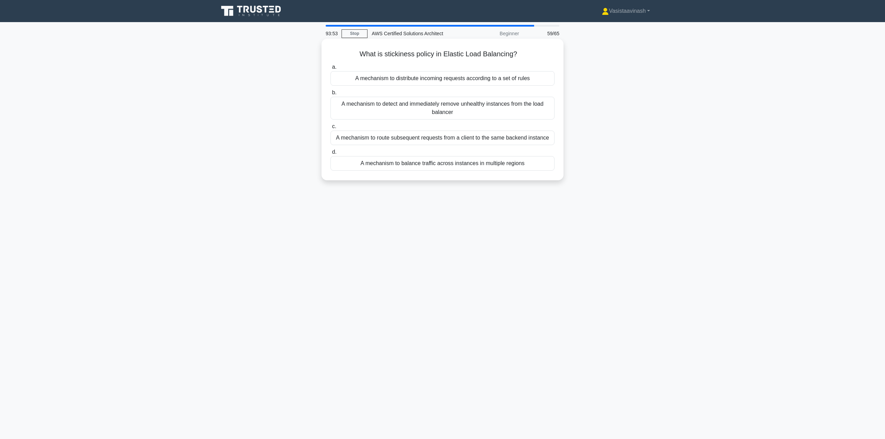
click at [434, 109] on div "A mechanism to detect and immediately remove unhealthy instances from the load …" at bounding box center [443, 108] width 224 height 23
click at [331, 95] on input "b. A mechanism to detect and immediately remove unhealthy instances from the lo…" at bounding box center [331, 93] width 0 height 4
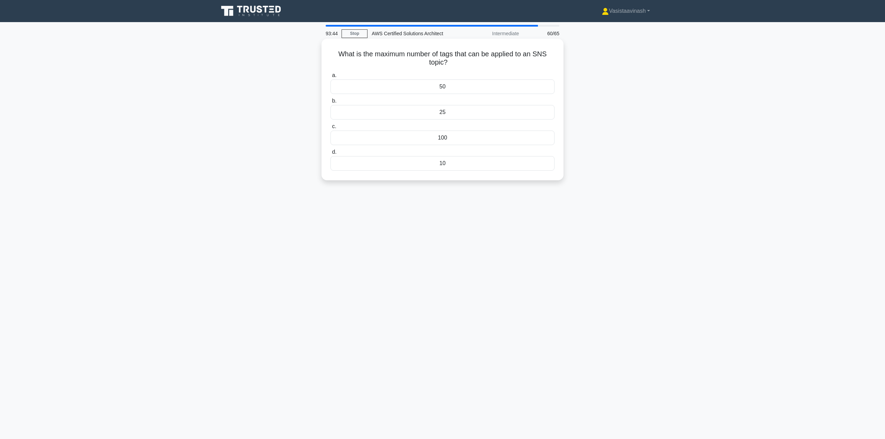
click at [443, 90] on div "50" at bounding box center [443, 87] width 224 height 15
click at [331, 78] on input "a. 50" at bounding box center [331, 75] width 0 height 4
click at [450, 153] on div "Amazon RDS" at bounding box center [443, 155] width 224 height 15
click at [331, 146] on input "d. Amazon RDS" at bounding box center [331, 144] width 0 height 4
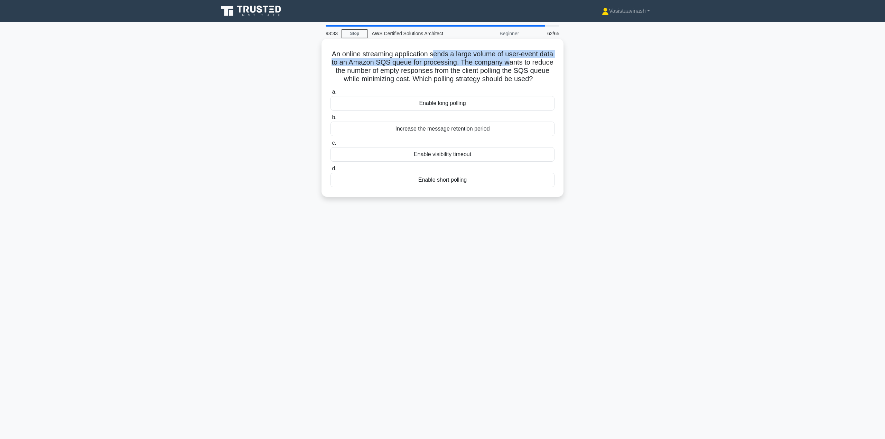
drag, startPoint x: 443, startPoint y: 57, endPoint x: 528, endPoint y: 60, distance: 85.4
click at [529, 59] on h5 "An online streaming application sends a large volume of user-event data to an A…" at bounding box center [442, 67] width 225 height 34
click at [401, 58] on h5 "An online streaming application sends a large volume of user-event data to an A…" at bounding box center [442, 67] width 225 height 34
drag, startPoint x: 389, startPoint y: 64, endPoint x: 477, endPoint y: 65, distance: 88.9
click at [477, 65] on h5 "An online streaming application sends a large volume of user-event data to an A…" at bounding box center [442, 67] width 225 height 34
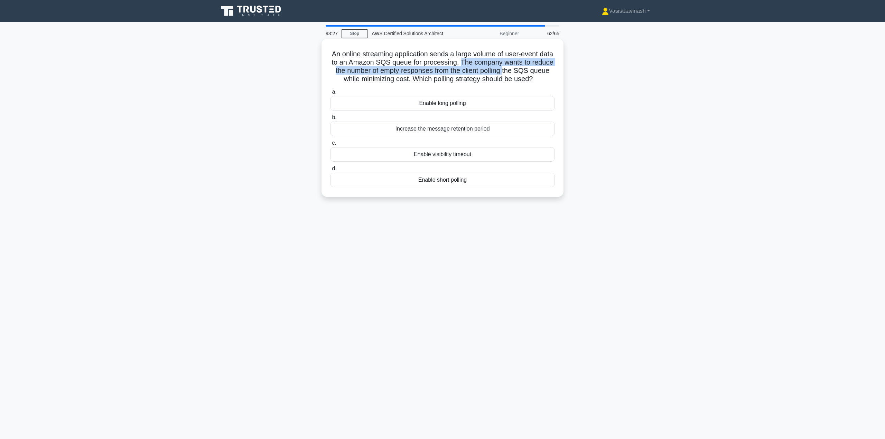
drag, startPoint x: 482, startPoint y: 63, endPoint x: 533, endPoint y: 71, distance: 51.8
click at [529, 71] on h5 "An online streaming application sends a large volume of user-event data to an A…" at bounding box center [442, 67] width 225 height 34
click at [543, 71] on h5 "An online streaming application sends a large volume of user-event data to an A…" at bounding box center [442, 67] width 225 height 34
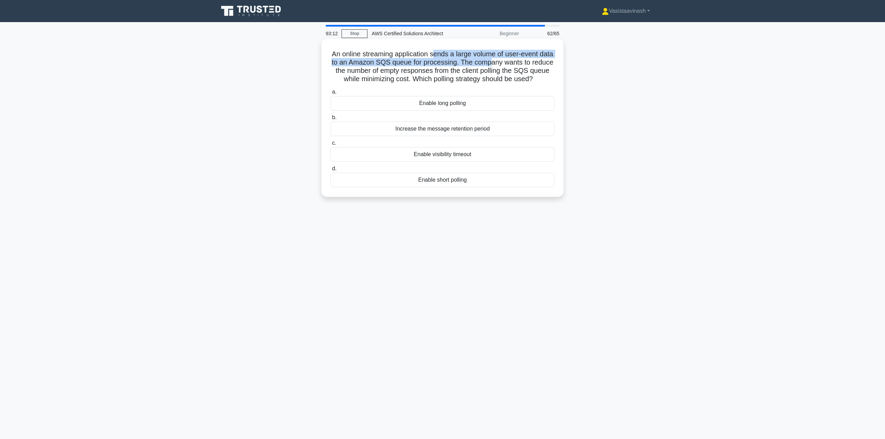
drag, startPoint x: 441, startPoint y: 58, endPoint x: 510, endPoint y: 60, distance: 68.5
click at [510, 60] on h5 "An online streaming application sends a large volume of user-event data to an A…" at bounding box center [442, 67] width 225 height 34
click at [516, 63] on h5 "An online streaming application sends a large volume of user-event data to an A…" at bounding box center [442, 67] width 225 height 34
drag, startPoint x: 507, startPoint y: 54, endPoint x: 543, endPoint y: 59, distance: 36.3
click at [543, 59] on h5 "An online streaming application sends a large volume of user-event data to an A…" at bounding box center [442, 67] width 225 height 34
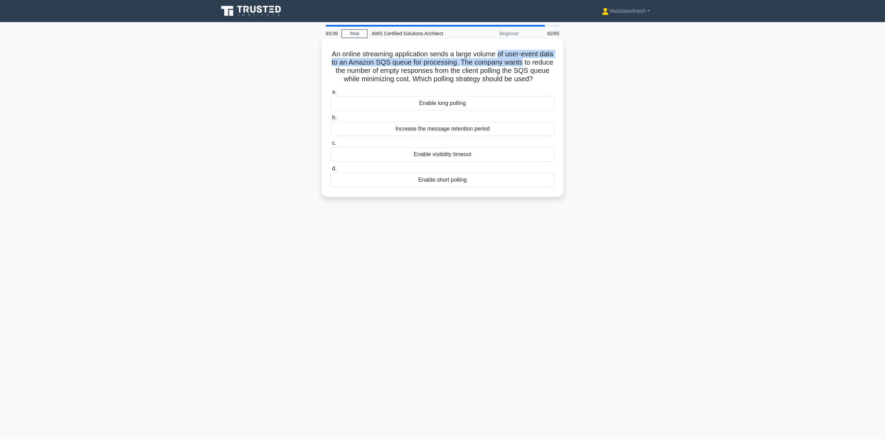
click at [531, 64] on h5 "An online streaming application sends a large volume of user-event data to an A…" at bounding box center [442, 67] width 225 height 34
drag, startPoint x: 368, startPoint y: 63, endPoint x: 422, endPoint y: 65, distance: 54.7
click at [422, 65] on h5 "An online streaming application sends a large volume of user-event data to an A…" at bounding box center [442, 67] width 225 height 34
click at [453, 64] on h5 "An online streaming application sends a large volume of user-event data to an A…" at bounding box center [442, 67] width 225 height 34
click at [474, 162] on div "Enable visibility timeout" at bounding box center [443, 154] width 224 height 15
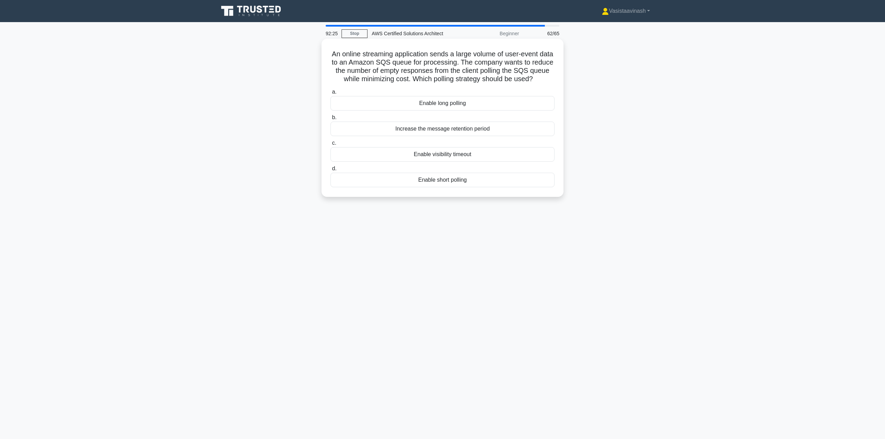
click at [331, 146] on input "c. Enable visibility timeout" at bounding box center [331, 143] width 0 height 4
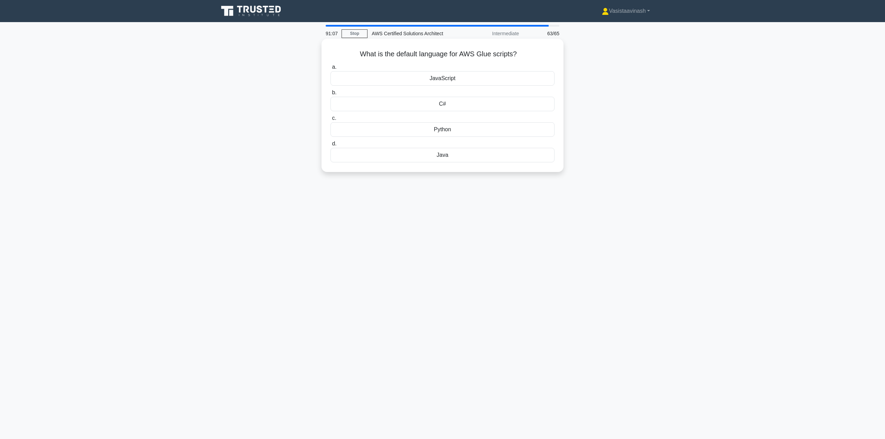
click at [443, 131] on div "Python" at bounding box center [443, 129] width 224 height 15
click at [331, 121] on input "c. Python" at bounding box center [331, 118] width 0 height 4
click at [439, 134] on div "To test and troubleshoot IAM policies." at bounding box center [443, 129] width 224 height 15
click at [331, 121] on input "c. To test and troubleshoot IAM policies." at bounding box center [331, 118] width 0 height 4
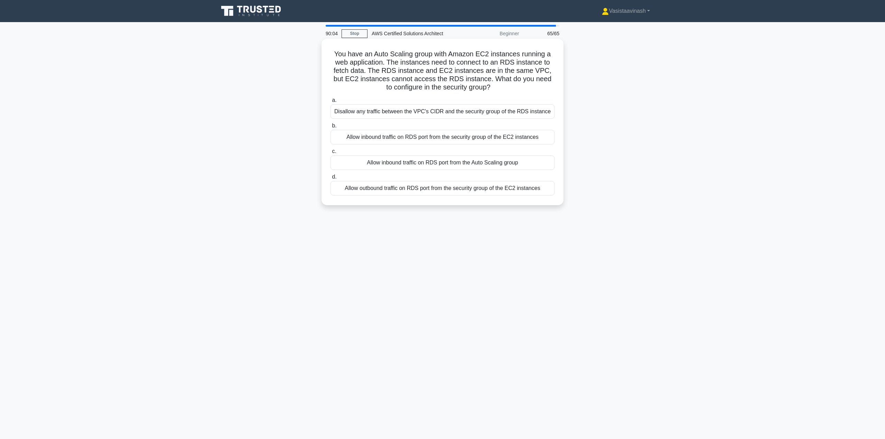
click at [385, 184] on div "Allow outbound traffic on RDS port from the security group of the EC2 instances" at bounding box center [443, 188] width 224 height 15
click at [331, 179] on input "d. Allow outbound traffic on RDS port from the security group of the EC2 instan…" at bounding box center [331, 177] width 0 height 4
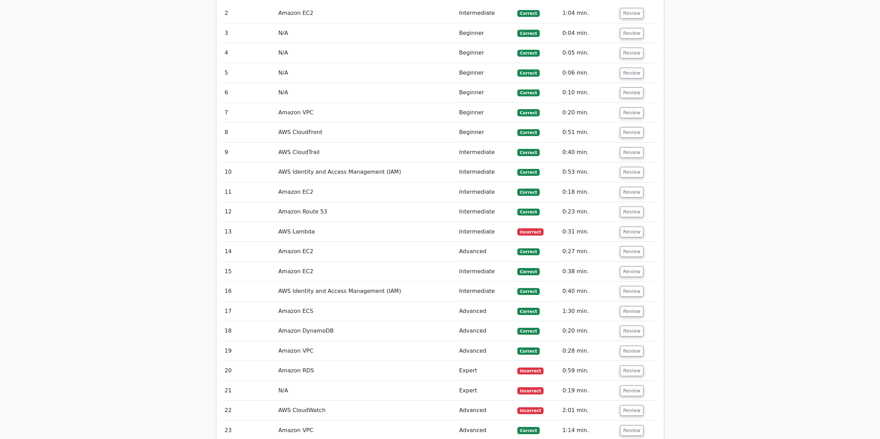
scroll to position [864, 0]
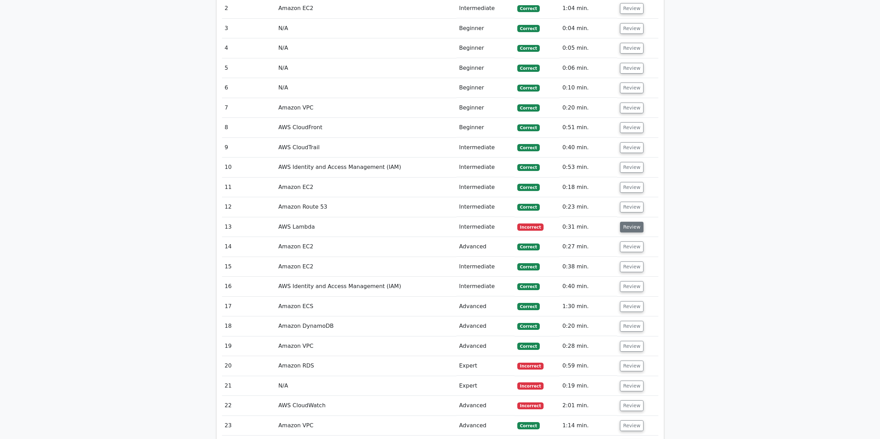
click at [634, 230] on button "Review" at bounding box center [632, 227] width 24 height 11
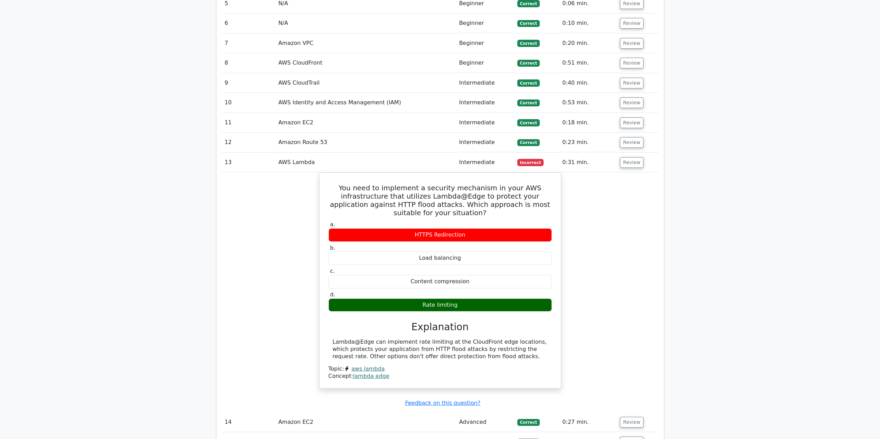
scroll to position [933, 0]
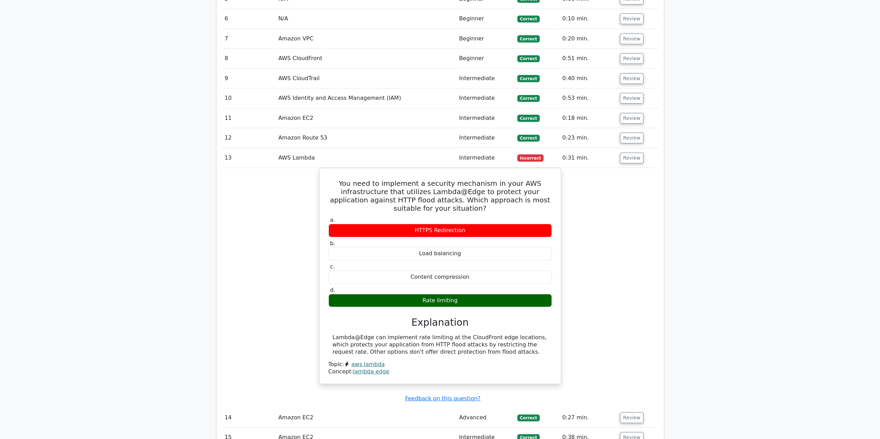
click at [630, 231] on div "You need to implement a security mechanism in your AWS infrastructure that util…" at bounding box center [440, 280] width 436 height 225
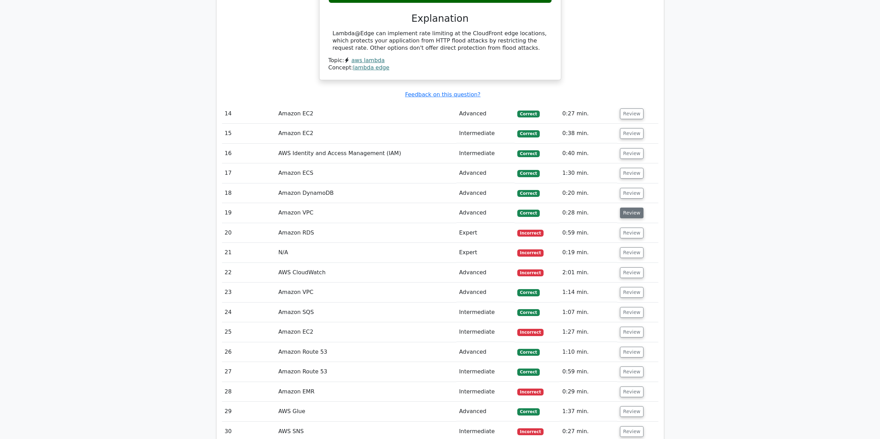
scroll to position [1245, 0]
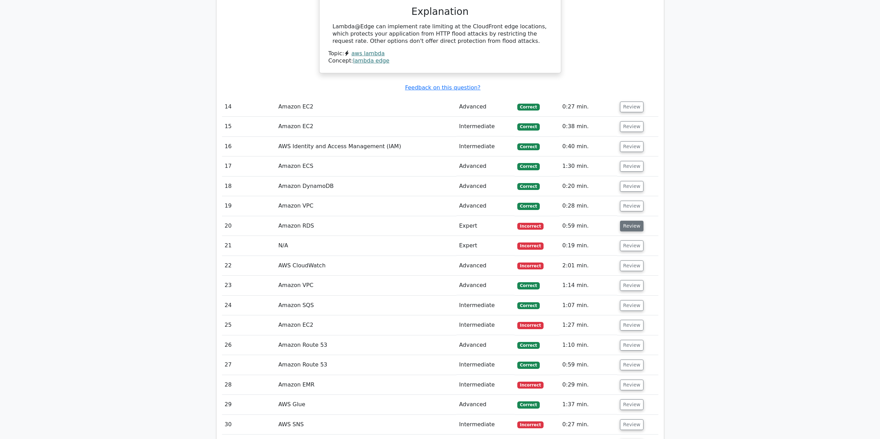
click at [632, 228] on button "Review" at bounding box center [632, 226] width 24 height 11
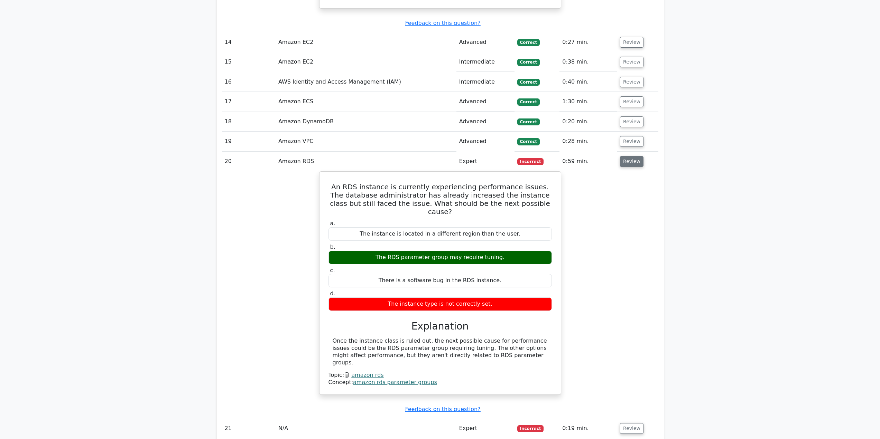
scroll to position [1314, 0]
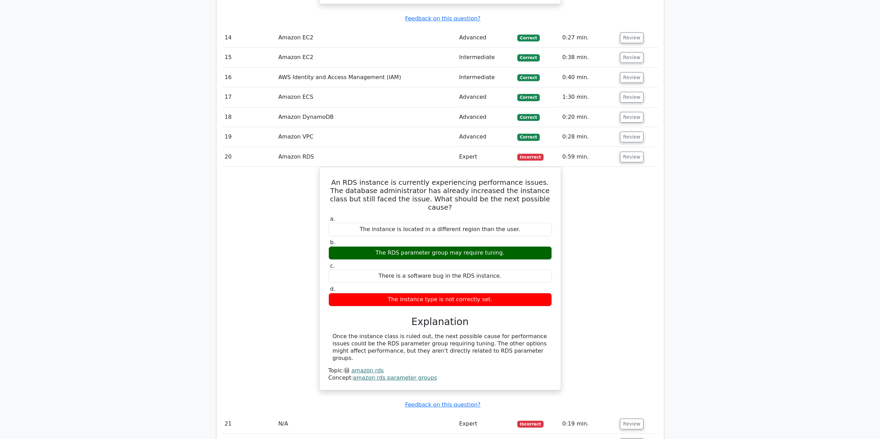
click at [628, 228] on div "An RDS instance is currently experiencing performance issues. The database admi…" at bounding box center [440, 283] width 436 height 232
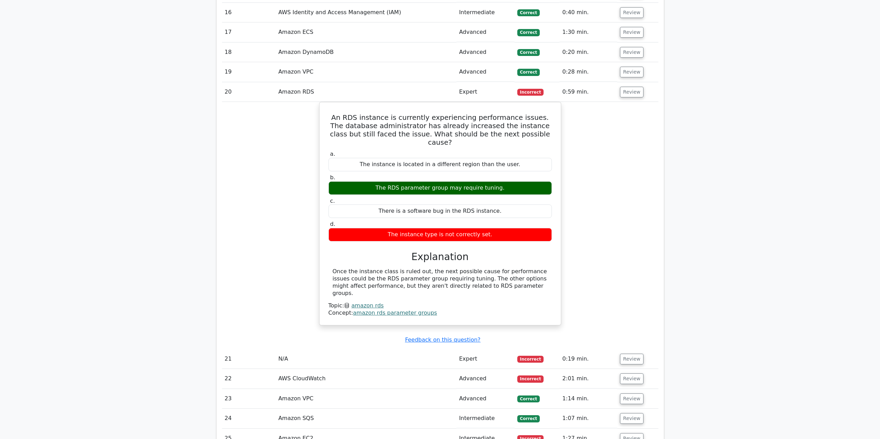
scroll to position [1383, 0]
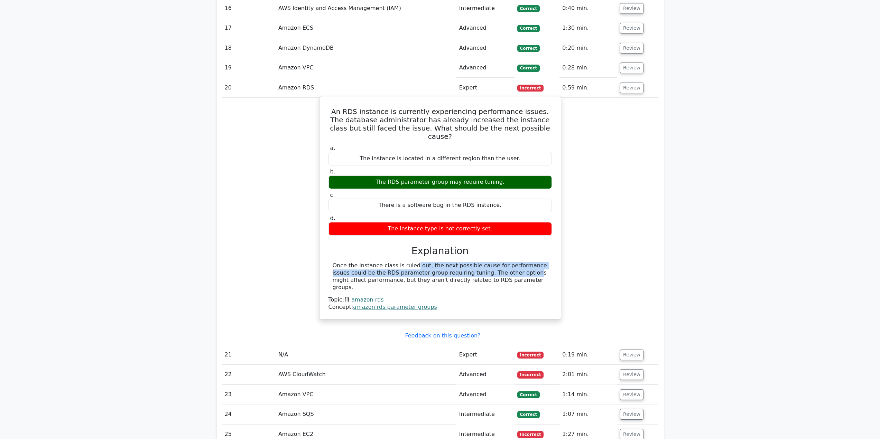
drag, startPoint x: 370, startPoint y: 258, endPoint x: 460, endPoint y: 265, distance: 91.2
click at [460, 265] on div "Once the instance class is ruled out, the next possible cause for performance i…" at bounding box center [440, 276] width 215 height 29
click at [479, 264] on div "Once the instance class is ruled out, the next possible cause for performance i…" at bounding box center [440, 276] width 215 height 29
drag, startPoint x: 462, startPoint y: 266, endPoint x: 528, endPoint y: 270, distance: 66.6
click at [528, 270] on div "Once the instance class is ruled out, the next possible cause for performance i…" at bounding box center [440, 276] width 215 height 29
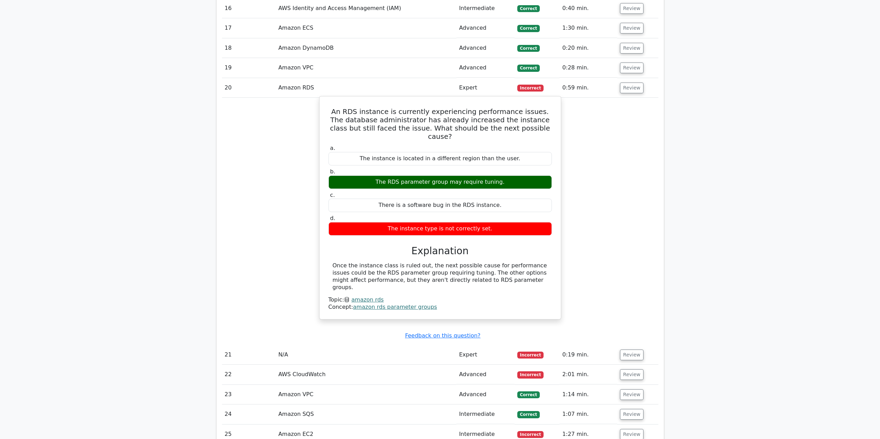
click at [510, 272] on div "Once the instance class is ruled out, the next possible cause for performance i…" at bounding box center [440, 276] width 215 height 29
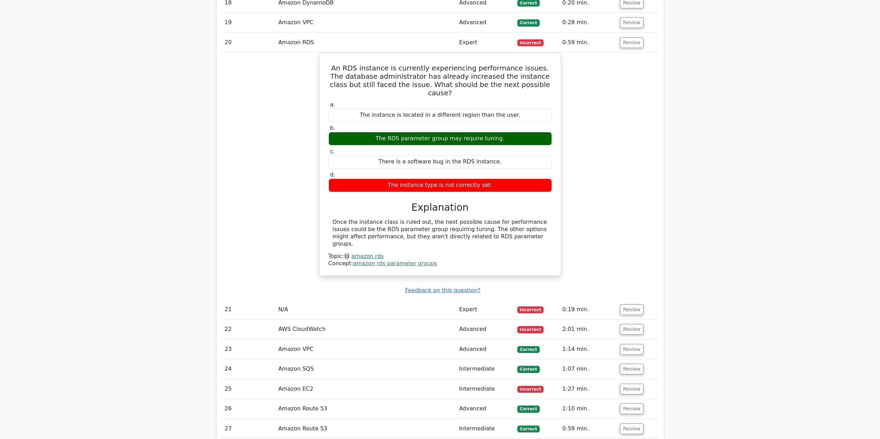
scroll to position [1452, 0]
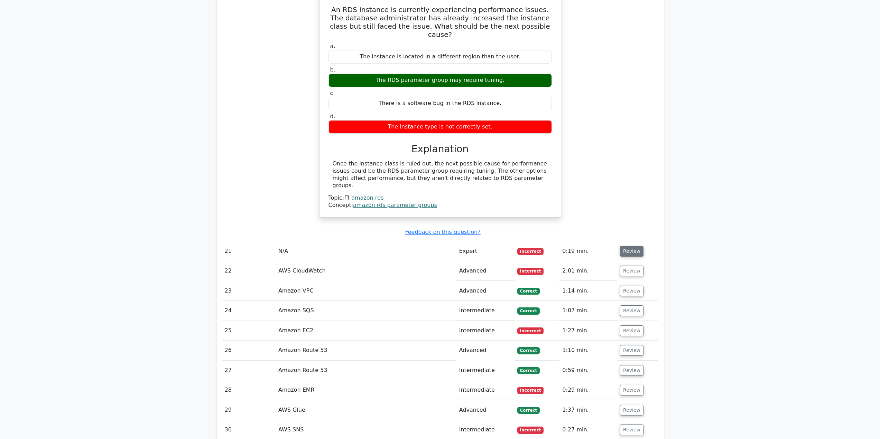
click at [624, 246] on button "Review" at bounding box center [632, 251] width 24 height 11
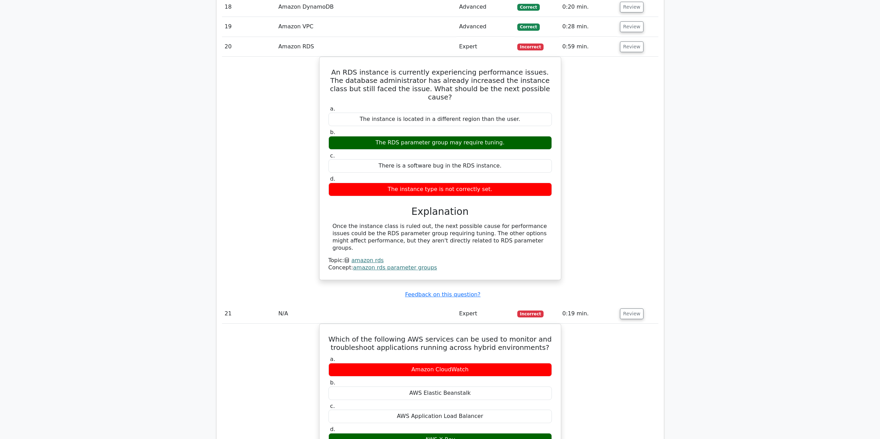
scroll to position [1314, 0]
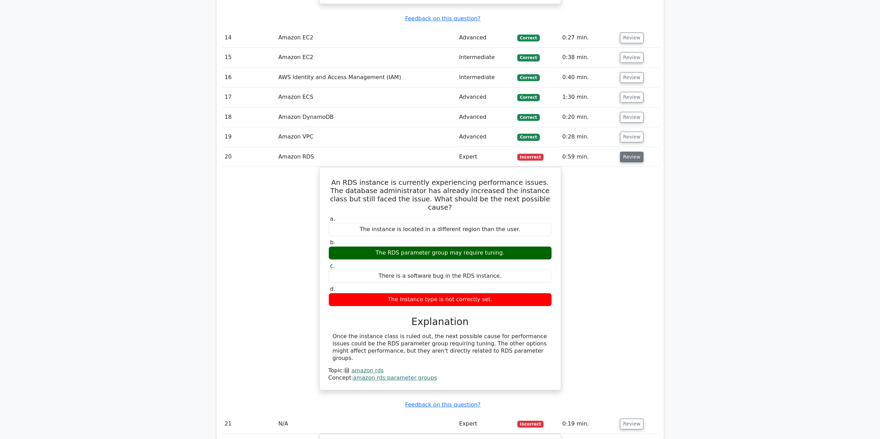
click at [632, 162] on button "Review" at bounding box center [632, 157] width 24 height 11
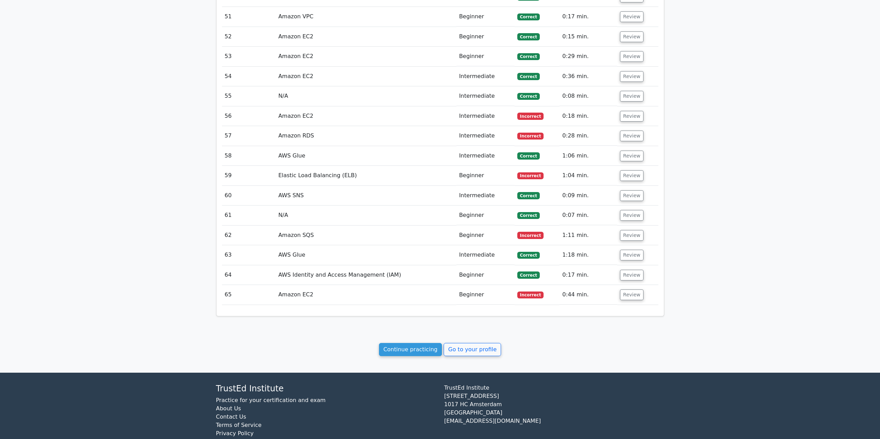
scroll to position [2307, 0]
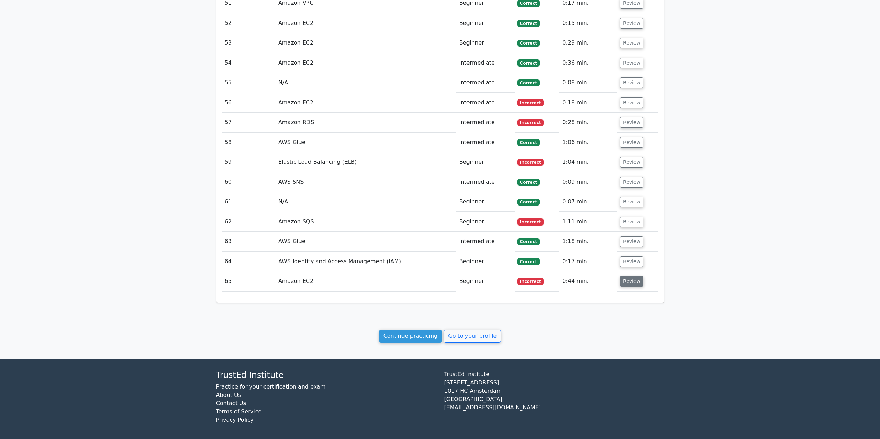
click at [630, 276] on button "Review" at bounding box center [632, 281] width 24 height 11
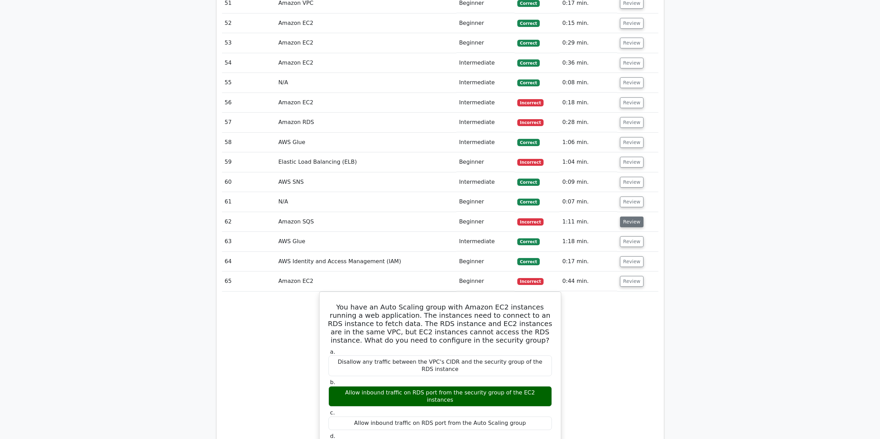
click at [630, 217] on button "Review" at bounding box center [632, 222] width 24 height 11
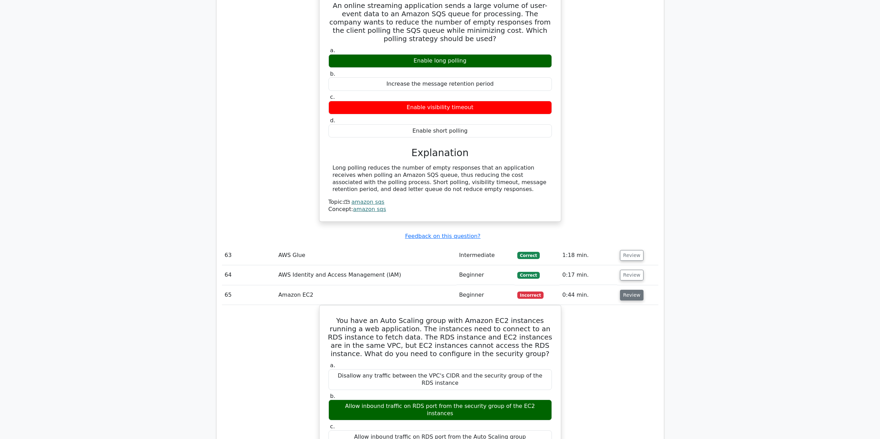
click at [624, 290] on button "Review" at bounding box center [632, 295] width 24 height 11
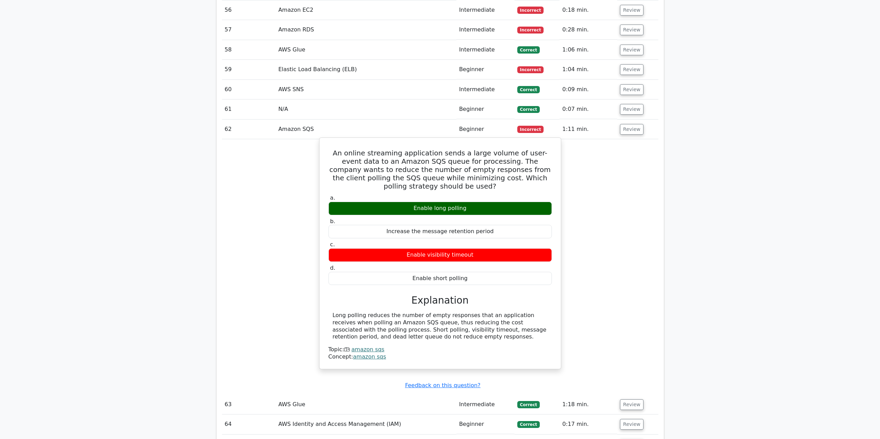
scroll to position [2376, 0]
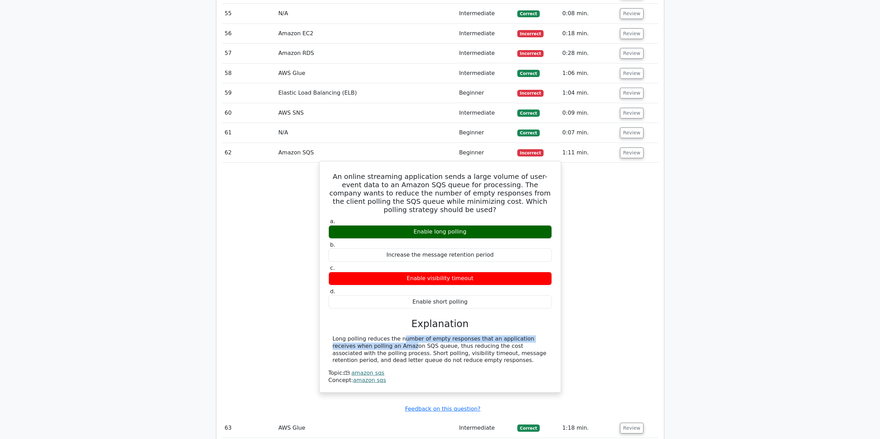
drag, startPoint x: 358, startPoint y: 325, endPoint x: 543, endPoint y: 322, distance: 185.3
click at [543, 336] on div "Long polling reduces the number of empty responses that an application receives…" at bounding box center [440, 350] width 215 height 29
drag, startPoint x: 335, startPoint y: 330, endPoint x: 405, endPoint y: 332, distance: 70.5
click at [404, 336] on div "Long polling reduces the number of empty responses that an application receives…" at bounding box center [440, 350] width 215 height 29
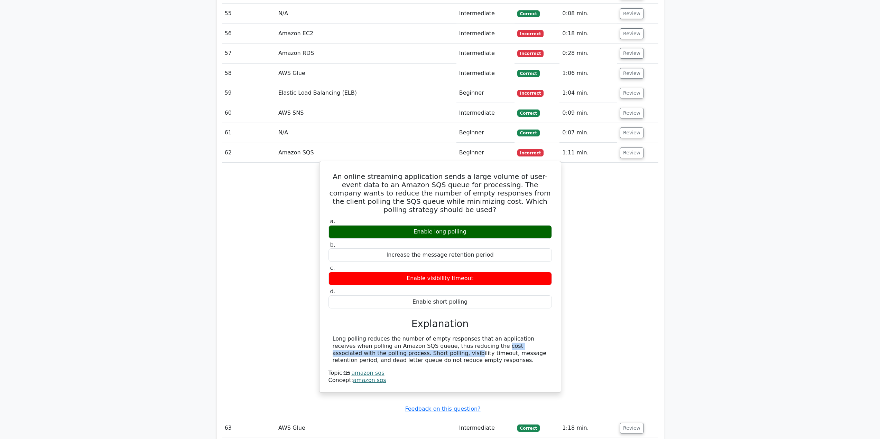
drag, startPoint x: 411, startPoint y: 332, endPoint x: 363, endPoint y: 341, distance: 48.5
click at [363, 341] on div "Long polling reduces the number of empty responses that an application receives…" at bounding box center [440, 350] width 215 height 29
drag, startPoint x: 388, startPoint y: 338, endPoint x: 429, endPoint y: 350, distance: 43.0
click at [429, 350] on div "Long polling reduces the number of empty responses that an application receives…" at bounding box center [439, 360] width 223 height 49
click at [431, 348] on div "Long polling reduces the number of empty responses that an application receives…" at bounding box center [440, 350] width 215 height 29
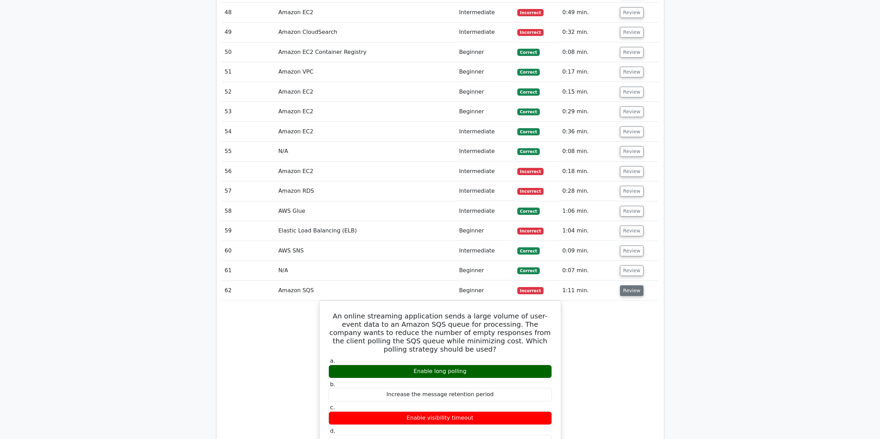
scroll to position [2238, 0]
click at [634, 286] on button "Review" at bounding box center [632, 291] width 24 height 11
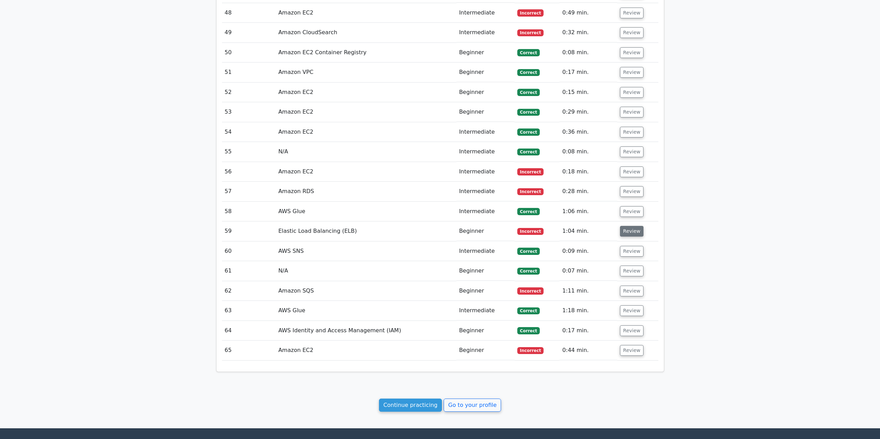
click at [626, 228] on button "Review" at bounding box center [632, 231] width 24 height 11
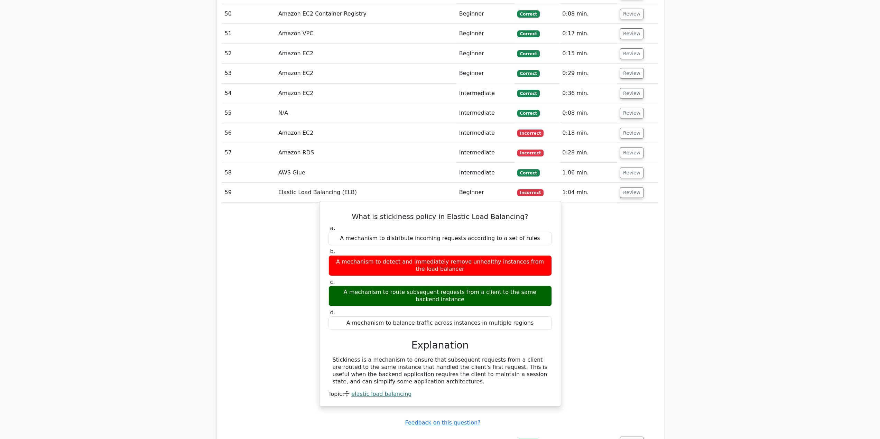
scroll to position [2307, 0]
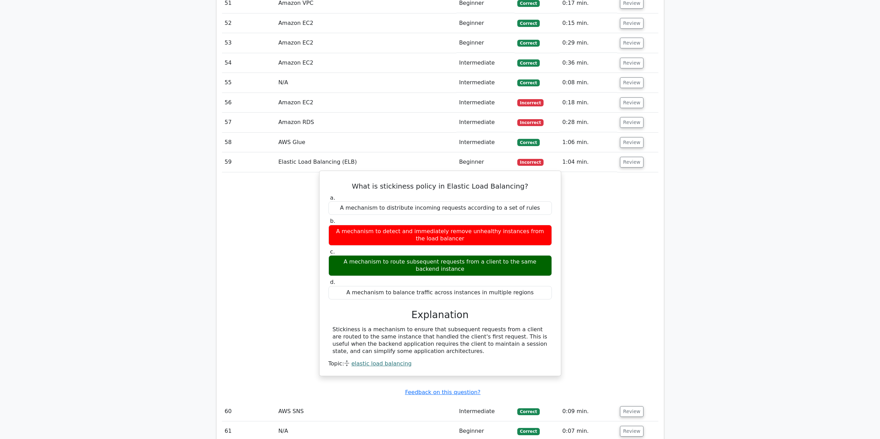
drag, startPoint x: 356, startPoint y: 256, endPoint x: 373, endPoint y: 256, distance: 16.6
click at [369, 256] on div "A mechanism to route subsequent requests from a client to the same backend inst…" at bounding box center [439, 265] width 223 height 21
drag, startPoint x: 373, startPoint y: 256, endPoint x: 482, endPoint y: 260, distance: 109.0
click at [482, 260] on div "A mechanism to route subsequent requests from a client to the same backend inst…" at bounding box center [439, 265] width 223 height 21
click at [481, 260] on div "A mechanism to route subsequent requests from a client to the same backend inst…" at bounding box center [439, 265] width 223 height 21
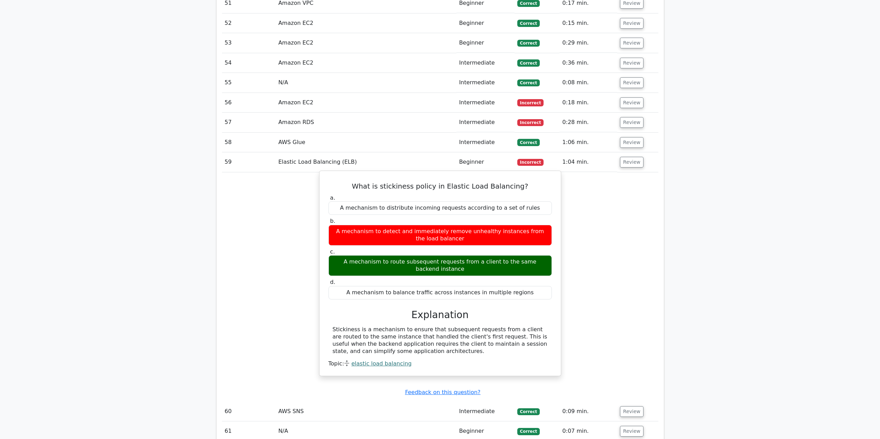
click at [453, 263] on div "A mechanism to route subsequent requests from a client to the same backend inst…" at bounding box center [439, 265] width 223 height 21
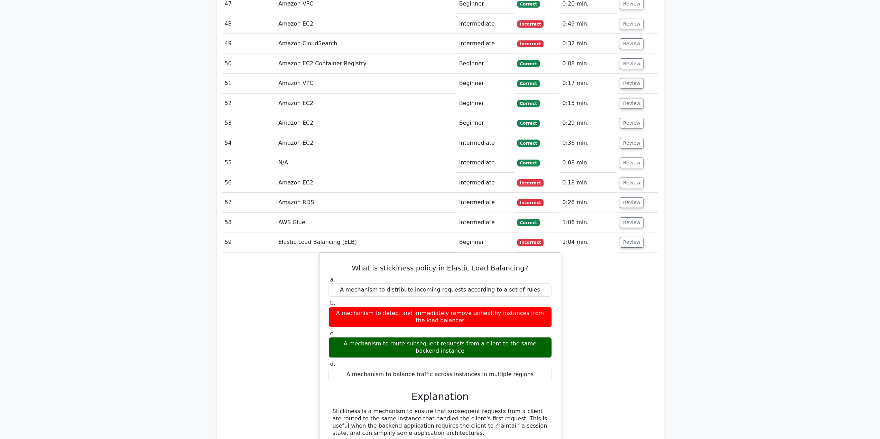
scroll to position [2204, 0]
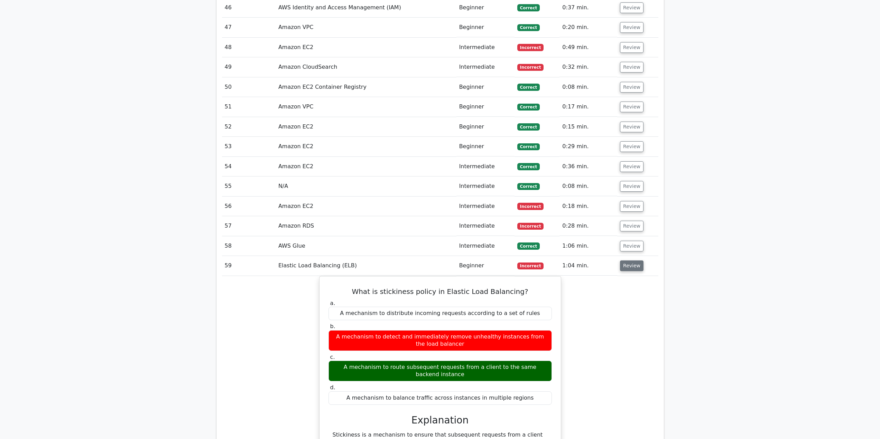
click at [634, 261] on button "Review" at bounding box center [632, 266] width 24 height 11
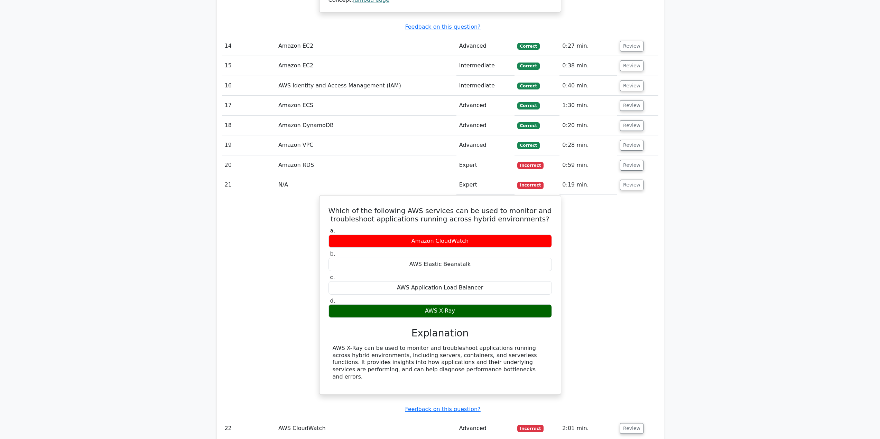
scroll to position [1305, 0]
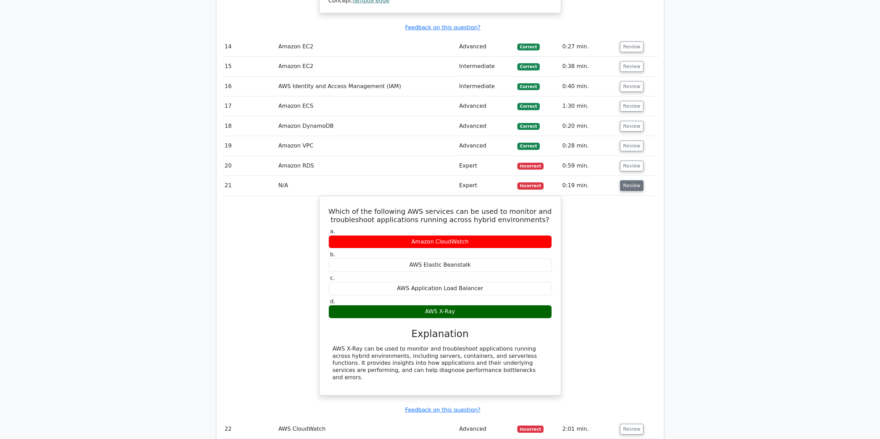
click at [632, 188] on button "Review" at bounding box center [632, 185] width 24 height 11
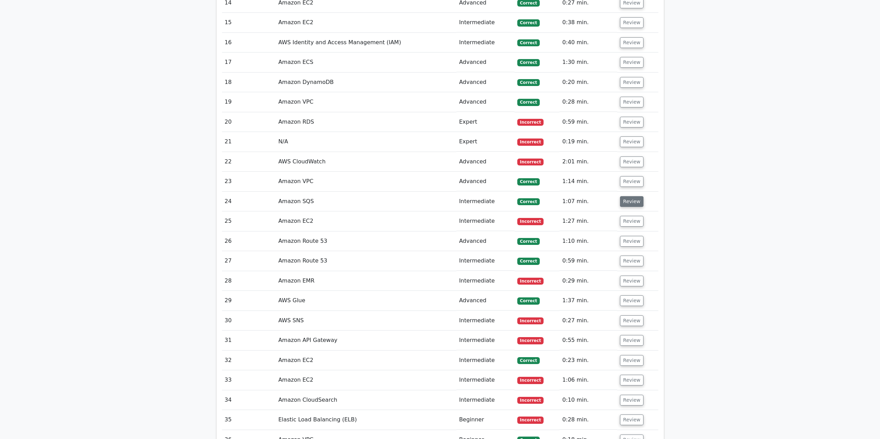
scroll to position [1374, 0]
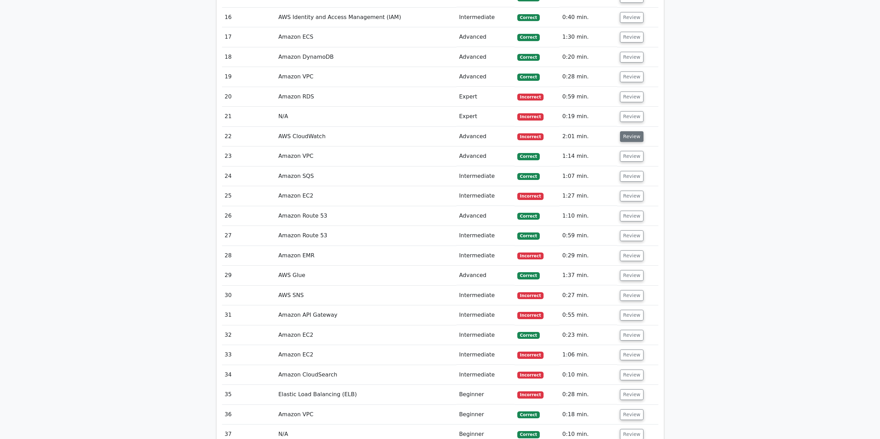
click at [631, 137] on button "Review" at bounding box center [632, 136] width 24 height 11
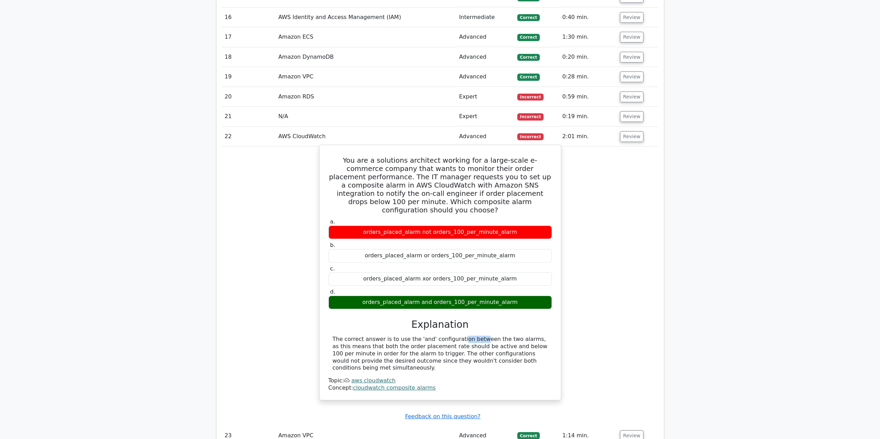
drag, startPoint x: 411, startPoint y: 334, endPoint x: 428, endPoint y: 333, distance: 16.3
click at [428, 336] on div "The correct answer is to use the 'and' configuration between the two alarms, as…" at bounding box center [440, 354] width 215 height 36
drag, startPoint x: 333, startPoint y: 339, endPoint x: 408, endPoint y: 348, distance: 75.5
click at [408, 348] on div "The correct answer is to use the 'and' configuration between the two alarms, as…" at bounding box center [440, 354] width 215 height 36
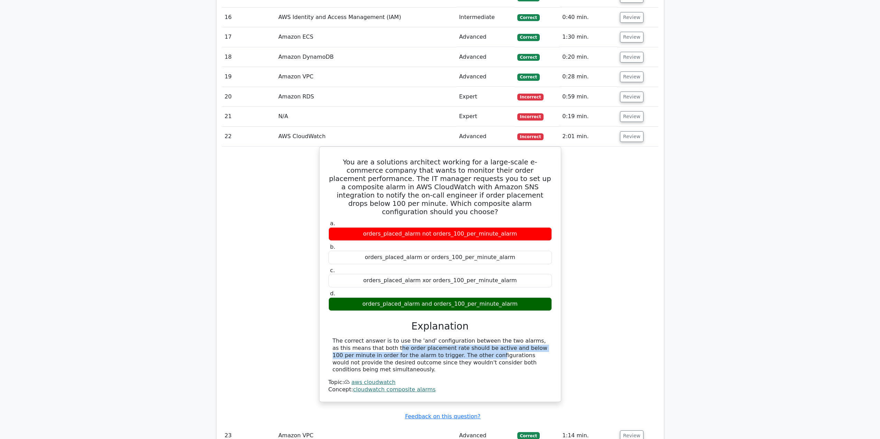
click at [624, 211] on div "You are a solutions architect working for a large-scale e-commerce company that…" at bounding box center [440, 279] width 436 height 264
click at [635, 139] on button "Review" at bounding box center [632, 136] width 24 height 11
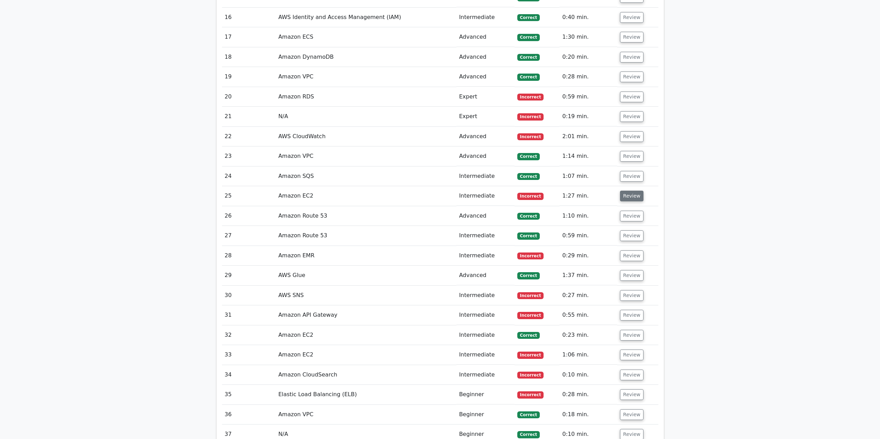
click at [630, 196] on button "Review" at bounding box center [632, 196] width 24 height 11
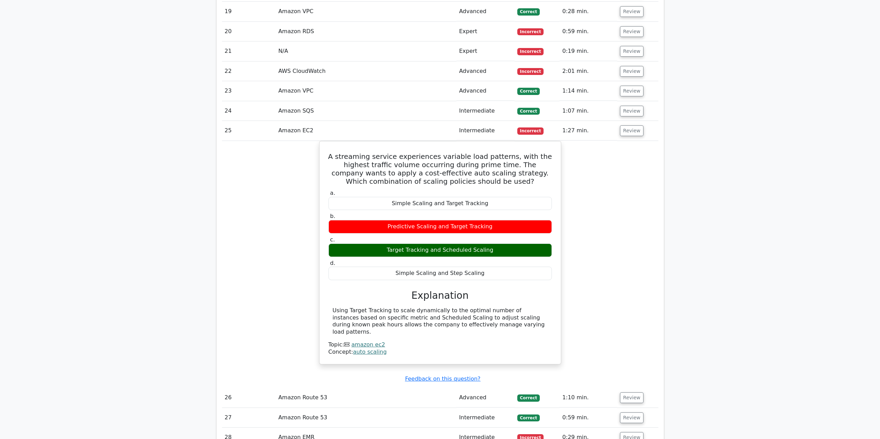
scroll to position [1443, 0]
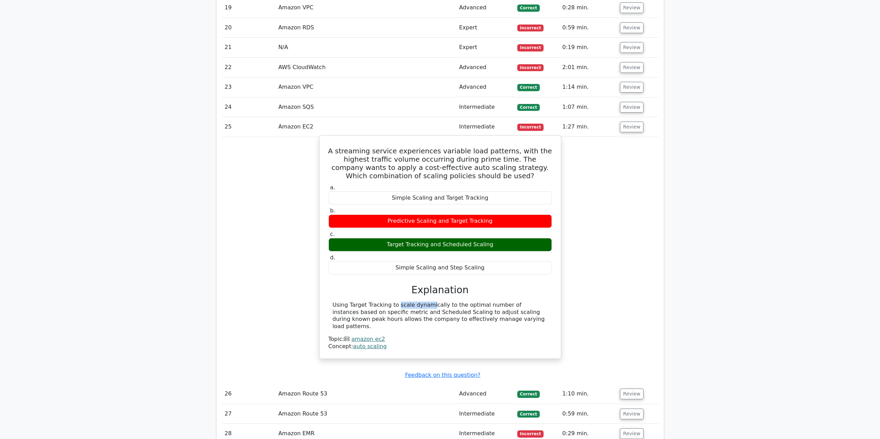
drag, startPoint x: 353, startPoint y: 307, endPoint x: 381, endPoint y: 306, distance: 28.0
click at [381, 306] on div "Using Target Tracking to scale dynamically to the optimal number of instances b…" at bounding box center [440, 316] width 215 height 29
drag, startPoint x: 398, startPoint y: 307, endPoint x: 432, endPoint y: 308, distance: 34.6
click at [432, 308] on div "Using Target Tracking to scale dynamically to the optimal number of instances b…" at bounding box center [440, 316] width 215 height 29
drag, startPoint x: 453, startPoint y: 305, endPoint x: 369, endPoint y: 314, distance: 84.1
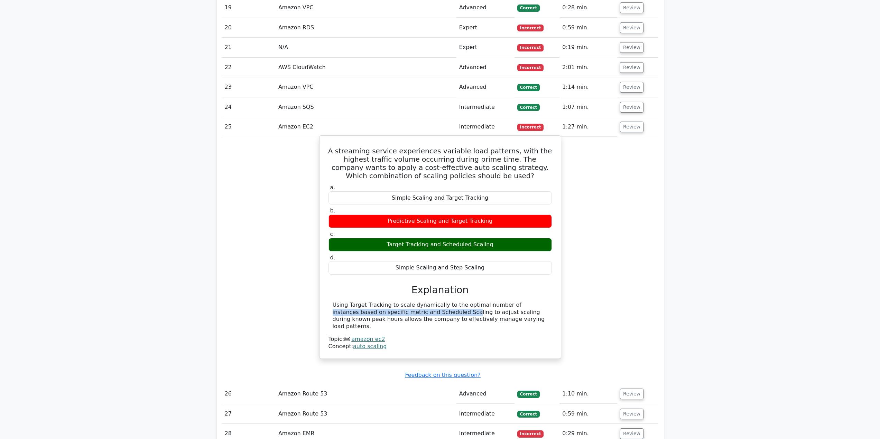
click at [369, 314] on div "Using Target Tracking to scale dynamically to the optimal number of instances b…" at bounding box center [440, 316] width 215 height 29
click at [383, 313] on div "Using Target Tracking to scale dynamically to the optimal number of instances b…" at bounding box center [440, 316] width 215 height 29
drag, startPoint x: 380, startPoint y: 313, endPoint x: 523, endPoint y: 313, distance: 143.1
click at [546, 310] on div "Using Target Tracking to scale dynamically to the optimal number of instances b…" at bounding box center [440, 316] width 215 height 29
click at [465, 323] on div "Using Target Tracking to scale dynamically to the optimal number of instances b…" at bounding box center [440, 316] width 215 height 29
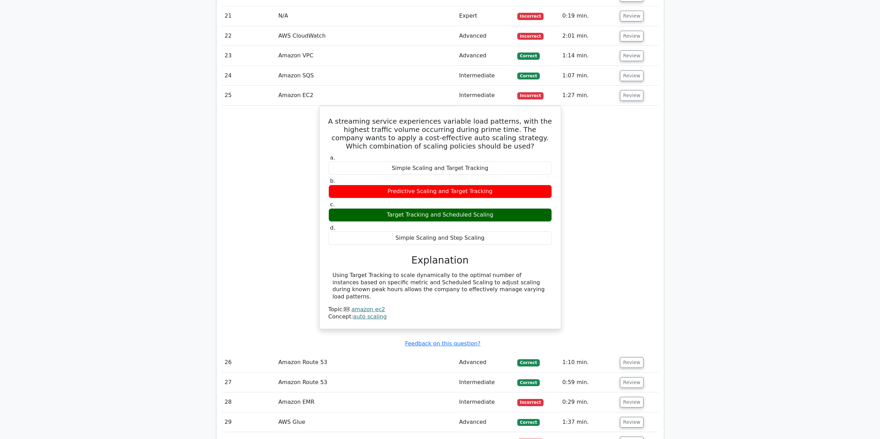
scroll to position [1478, 0]
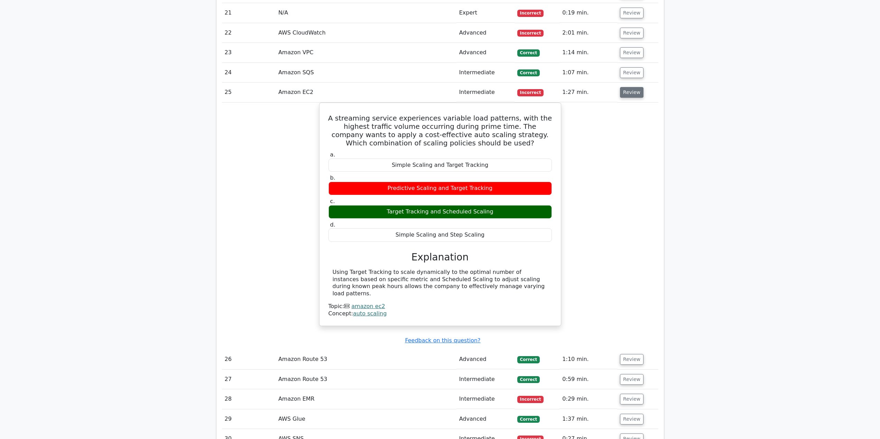
click at [636, 95] on button "Review" at bounding box center [632, 92] width 24 height 11
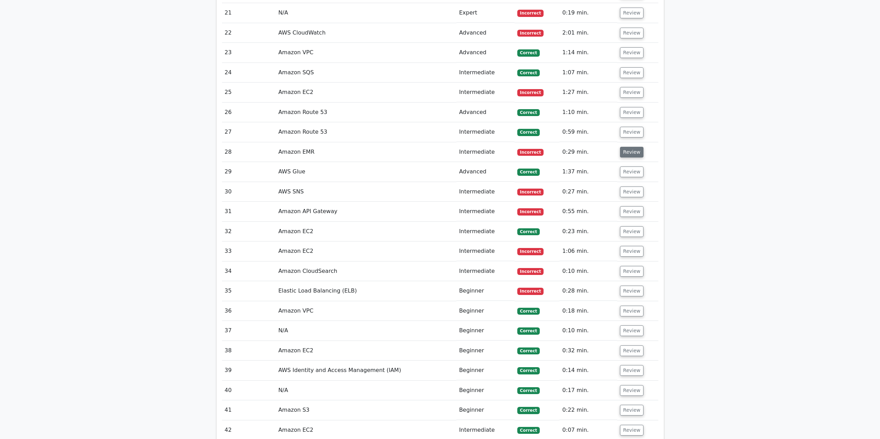
click at [632, 152] on button "Review" at bounding box center [632, 152] width 24 height 11
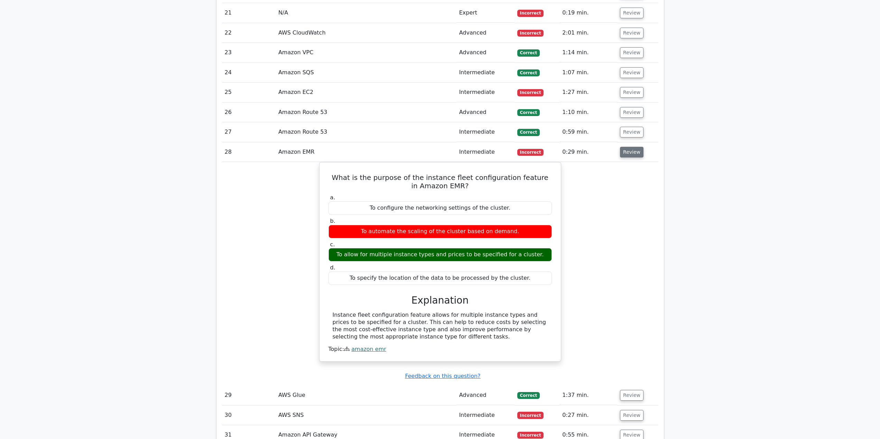
click at [629, 148] on button "Review" at bounding box center [632, 152] width 24 height 11
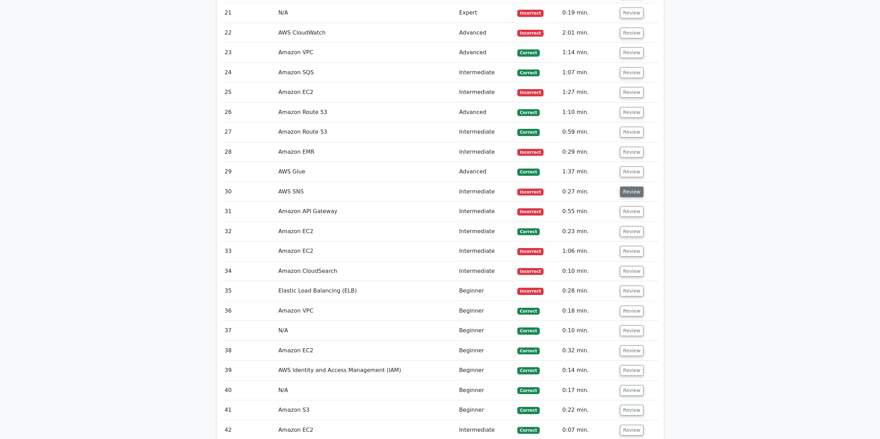
drag, startPoint x: 630, startPoint y: 198, endPoint x: 626, endPoint y: 199, distance: 4.5
click at [630, 197] on button "Review" at bounding box center [632, 192] width 24 height 11
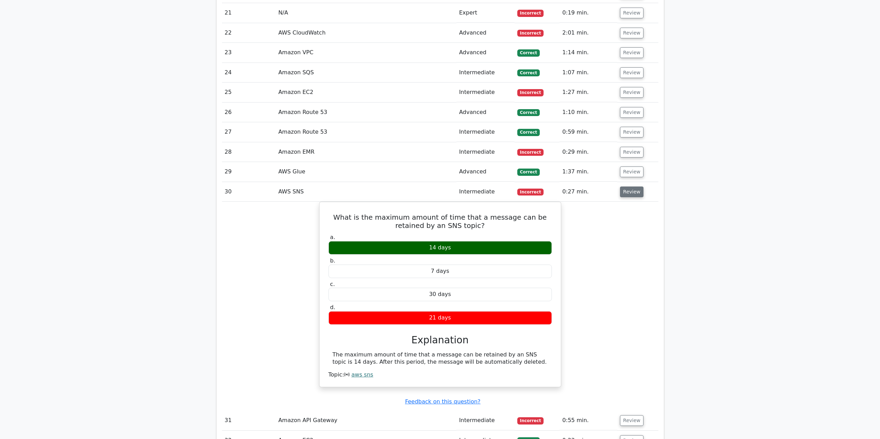
click at [632, 196] on button "Review" at bounding box center [632, 192] width 24 height 11
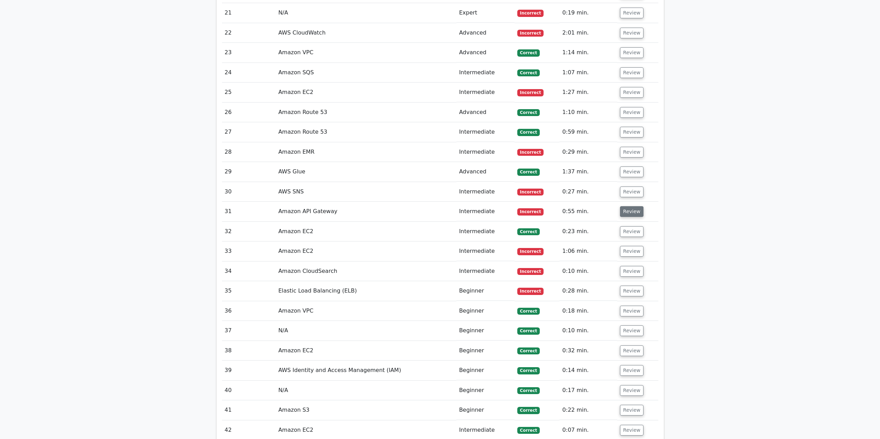
click at [627, 213] on button "Review" at bounding box center [632, 211] width 24 height 11
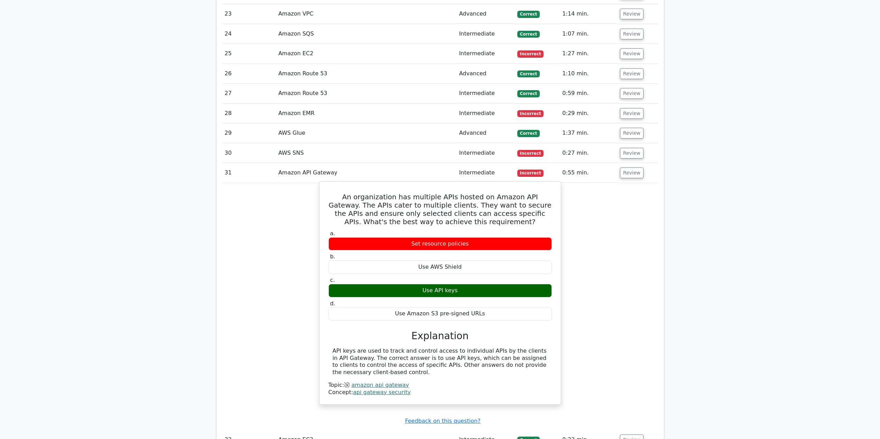
scroll to position [1512, 0]
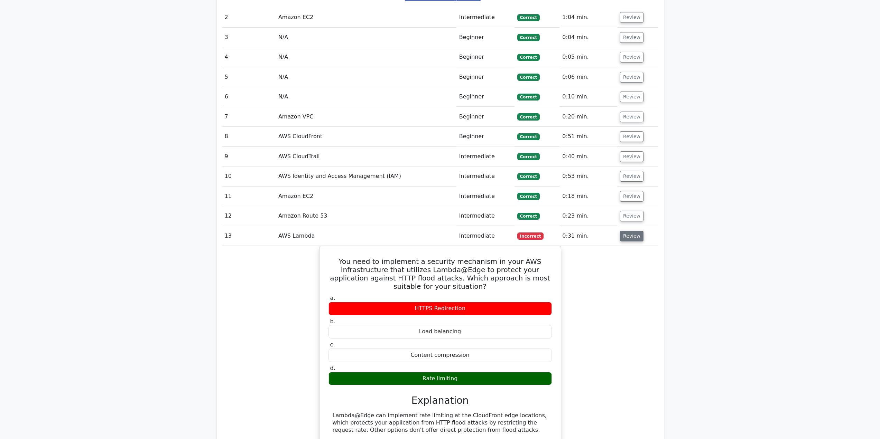
click at [635, 238] on button "Review" at bounding box center [632, 236] width 24 height 11
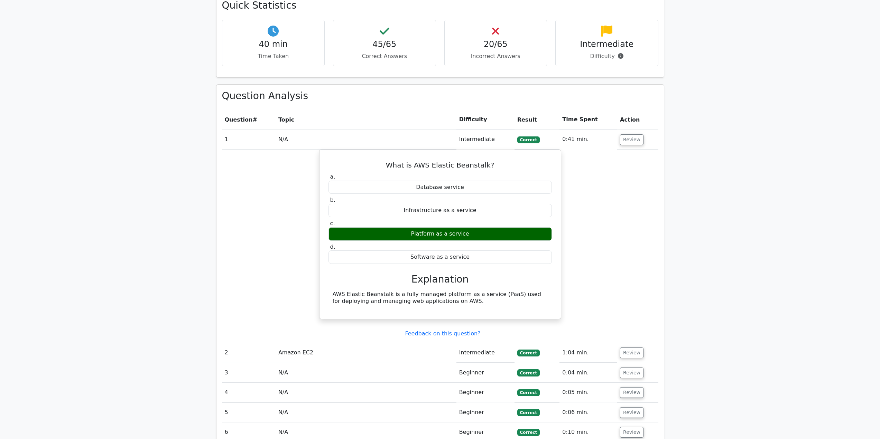
scroll to position [475, 0]
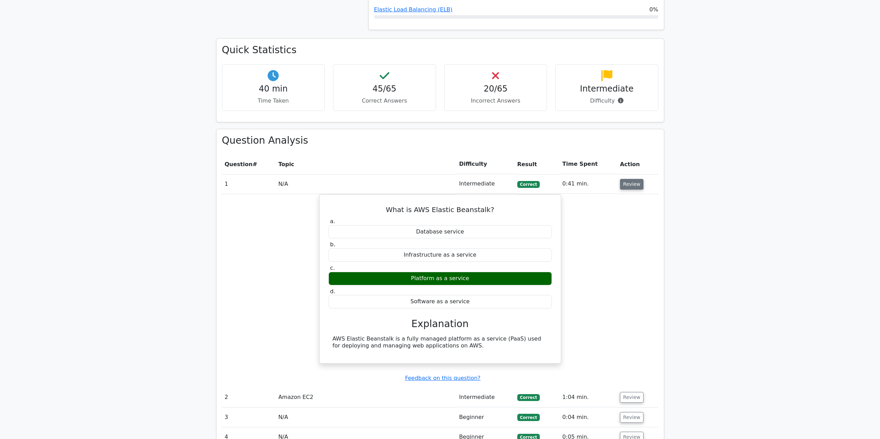
click at [631, 182] on button "Review" at bounding box center [632, 184] width 24 height 11
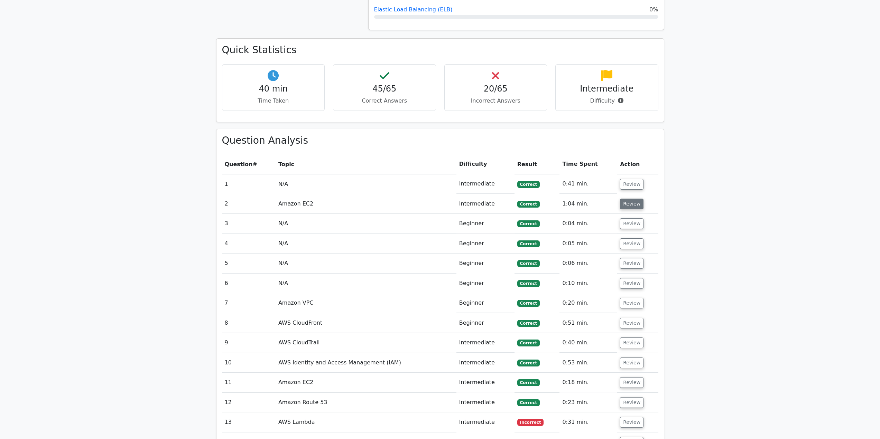
click at [631, 207] on button "Review" at bounding box center [632, 204] width 24 height 11
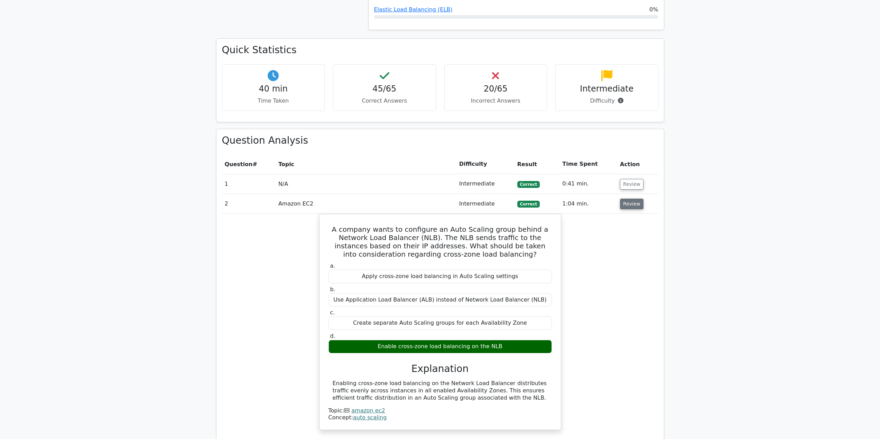
click at [631, 207] on button "Review" at bounding box center [632, 204] width 24 height 11
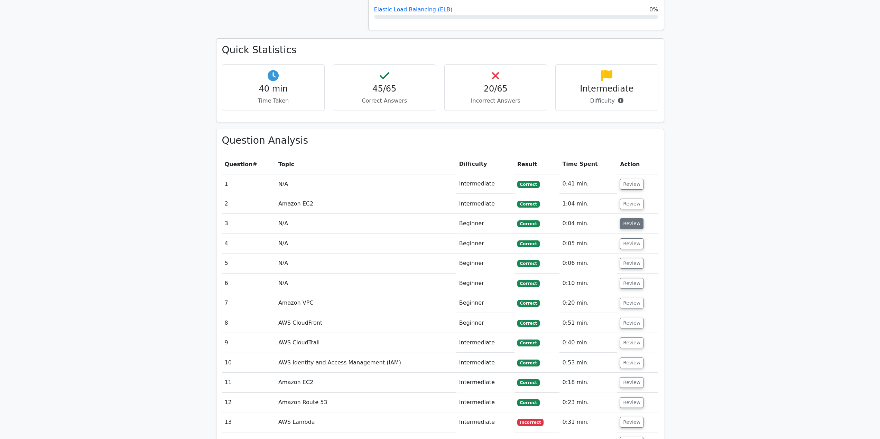
click at [627, 223] on button "Review" at bounding box center [632, 223] width 24 height 11
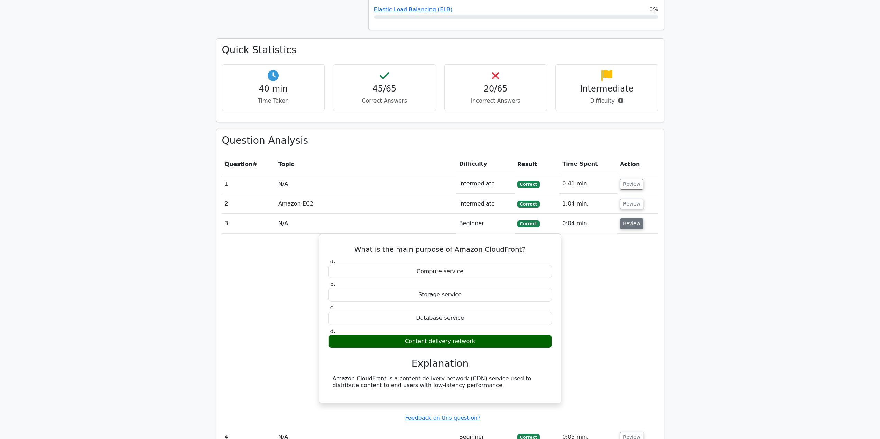
click at [627, 223] on button "Review" at bounding box center [632, 223] width 24 height 11
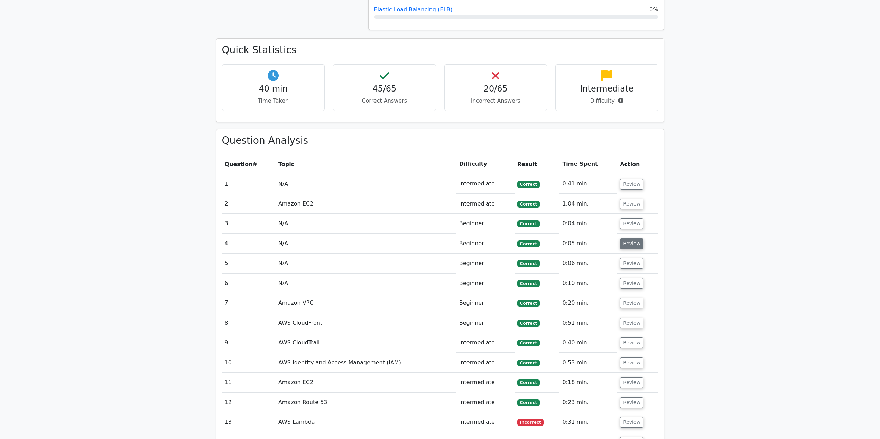
click at [626, 244] on button "Review" at bounding box center [632, 244] width 24 height 11
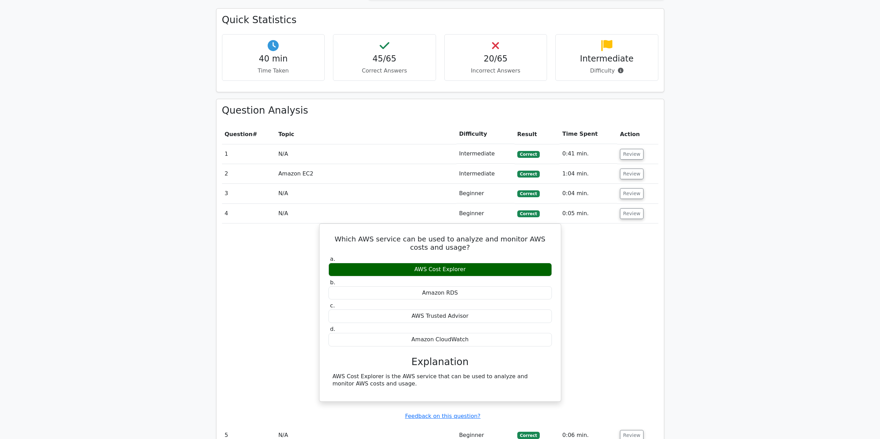
scroll to position [510, 0]
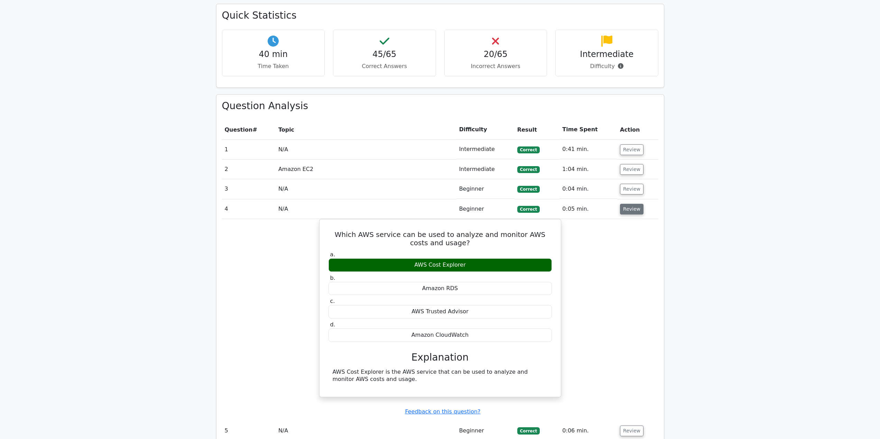
click at [626, 214] on button "Review" at bounding box center [632, 209] width 24 height 11
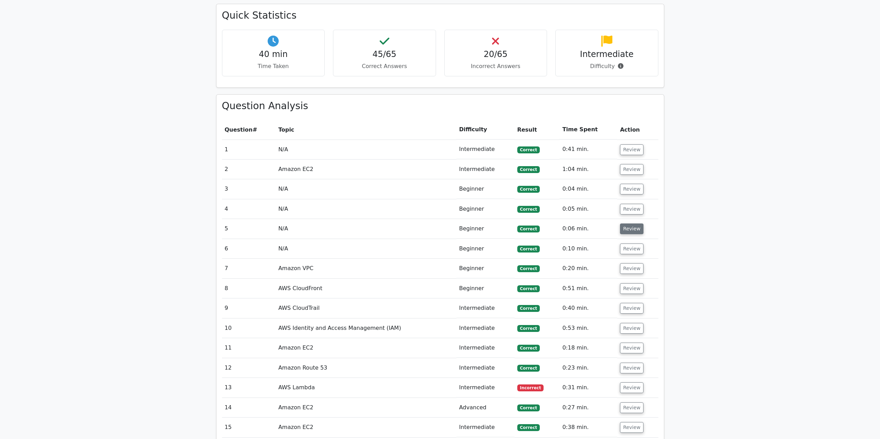
click at [628, 232] on button "Review" at bounding box center [632, 229] width 24 height 11
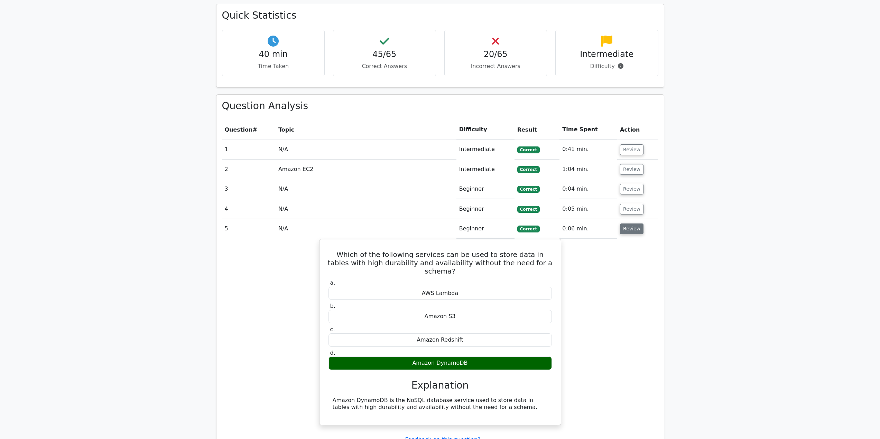
click at [627, 229] on button "Review" at bounding box center [632, 229] width 24 height 11
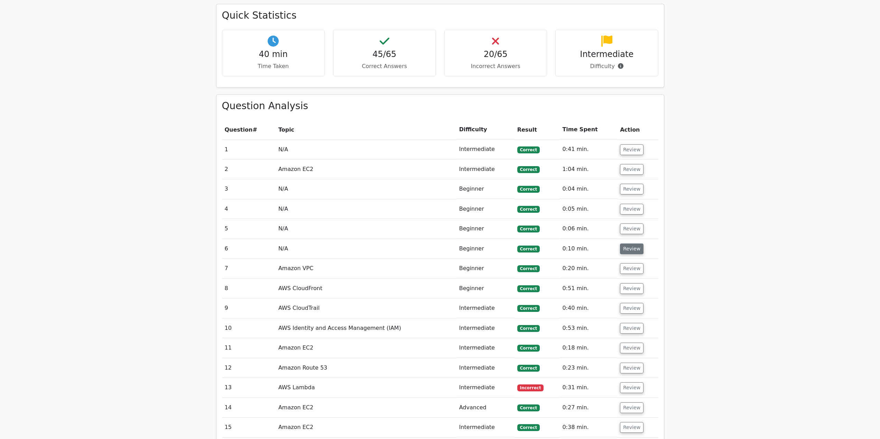
click at [628, 245] on button "Review" at bounding box center [632, 249] width 24 height 11
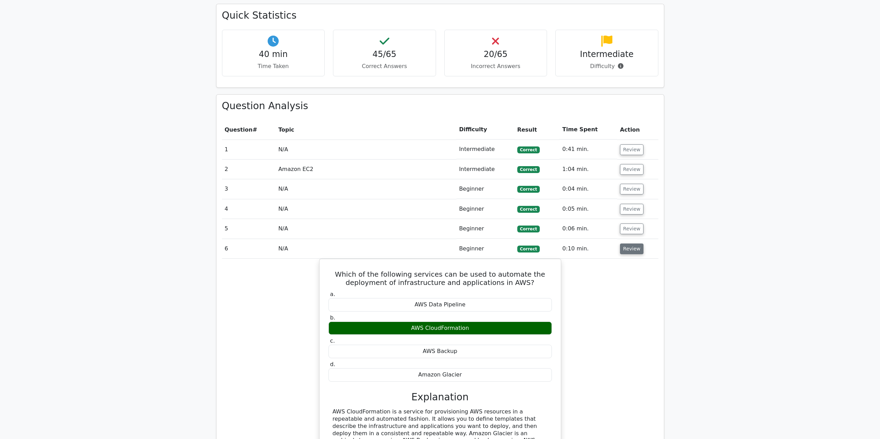
drag, startPoint x: 627, startPoint y: 248, endPoint x: 630, endPoint y: 259, distance: 11.7
click at [627, 248] on button "Review" at bounding box center [632, 249] width 24 height 11
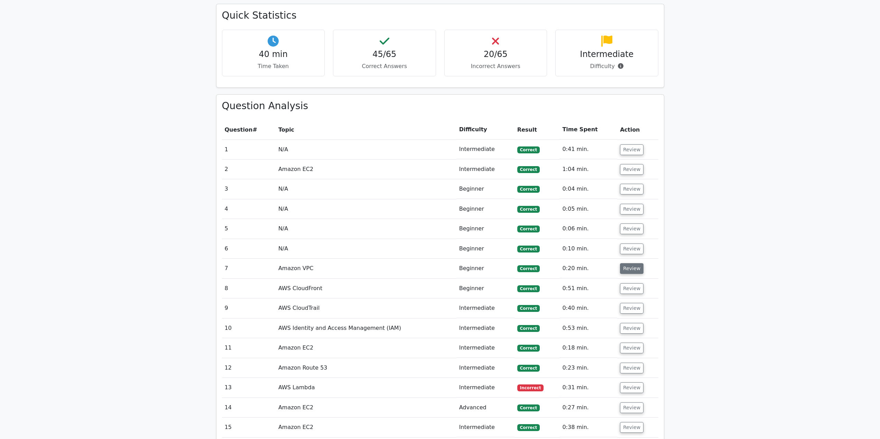
click at [633, 269] on button "Review" at bounding box center [632, 268] width 24 height 11
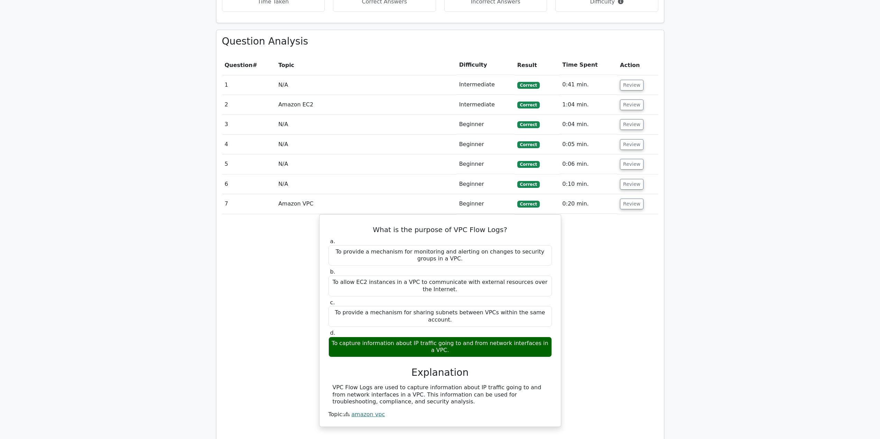
scroll to position [579, 0]
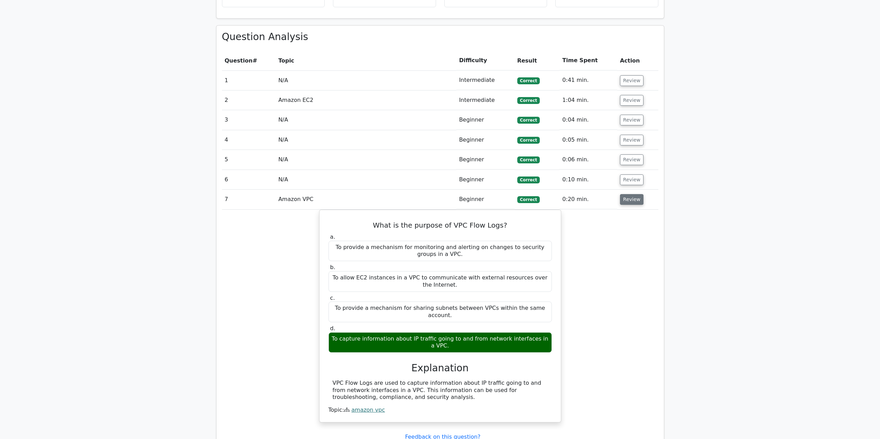
click at [635, 203] on button "Review" at bounding box center [632, 199] width 24 height 11
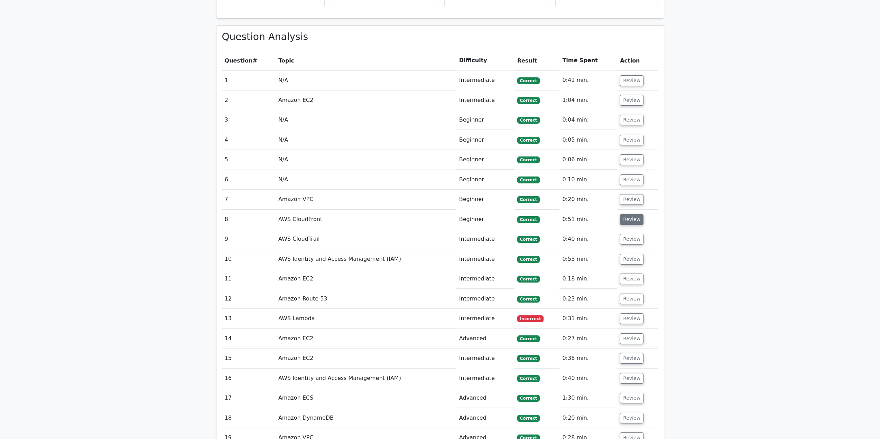
click at [632, 220] on button "Review" at bounding box center [632, 219] width 24 height 11
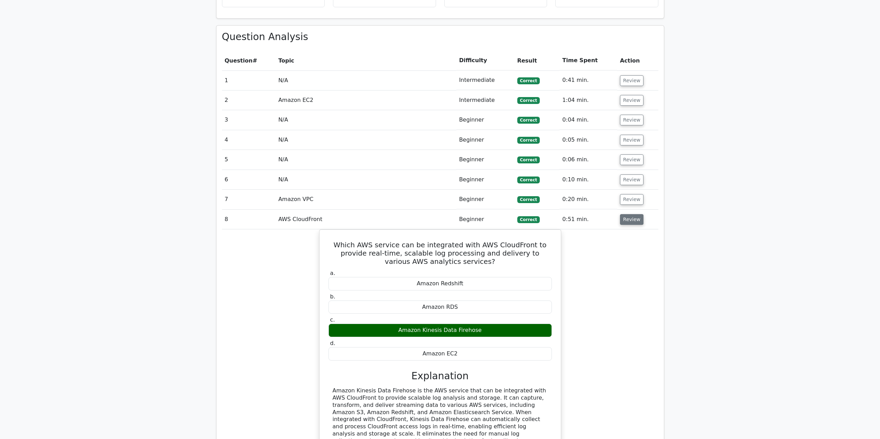
click at [626, 218] on button "Review" at bounding box center [632, 219] width 24 height 11
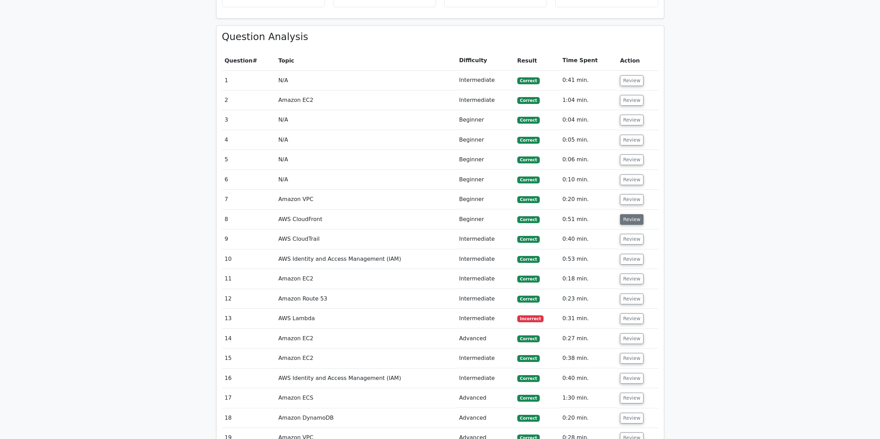
click at [626, 218] on button "Review" at bounding box center [632, 219] width 24 height 11
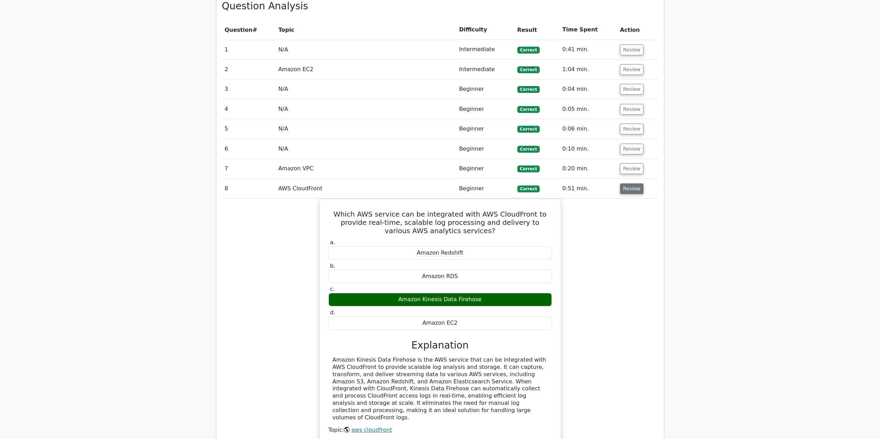
scroll to position [613, 0]
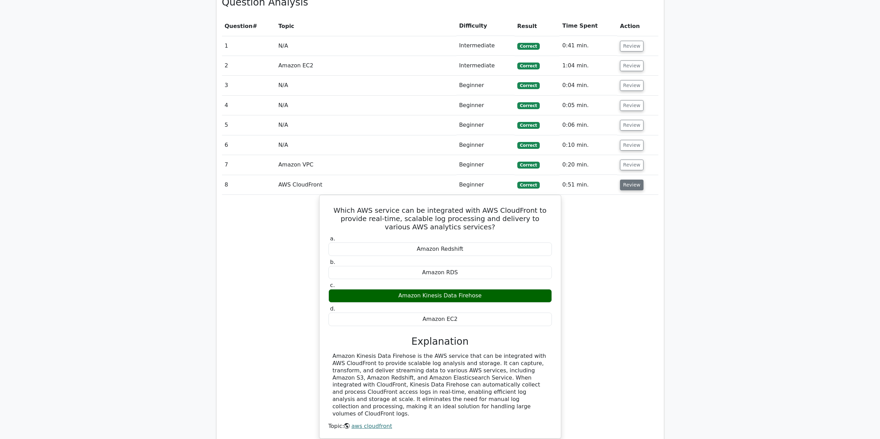
click at [636, 186] on button "Review" at bounding box center [632, 185] width 24 height 11
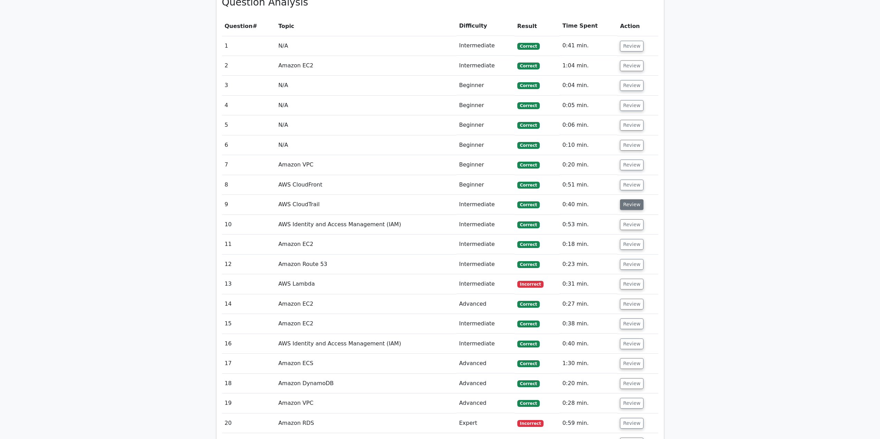
click at [627, 208] on button "Review" at bounding box center [632, 204] width 24 height 11
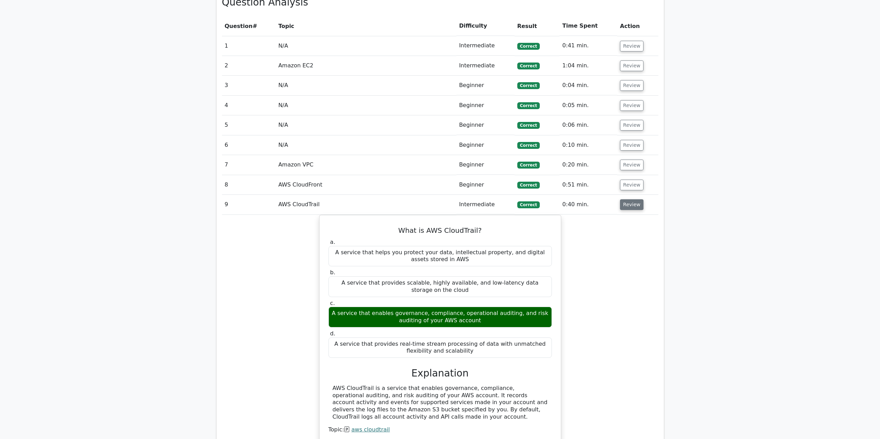
click at [627, 207] on button "Review" at bounding box center [632, 204] width 24 height 11
click at [627, 206] on button "Review" at bounding box center [632, 204] width 24 height 11
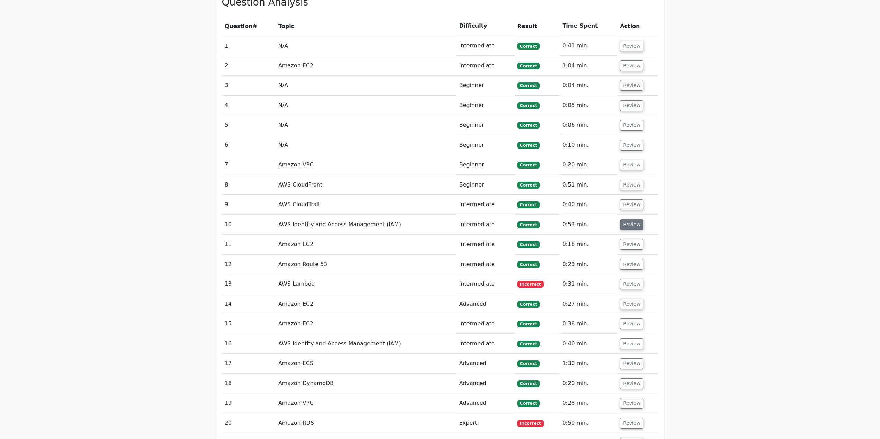
click at [630, 226] on button "Review" at bounding box center [632, 225] width 24 height 11
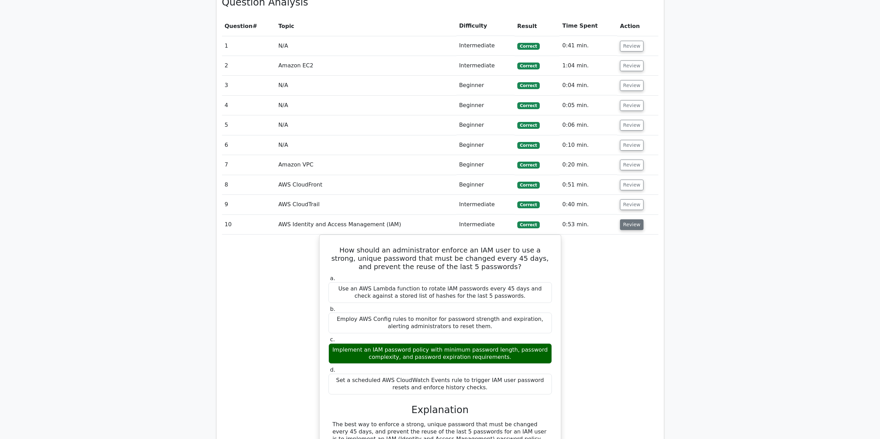
click at [629, 226] on button "Review" at bounding box center [632, 225] width 24 height 11
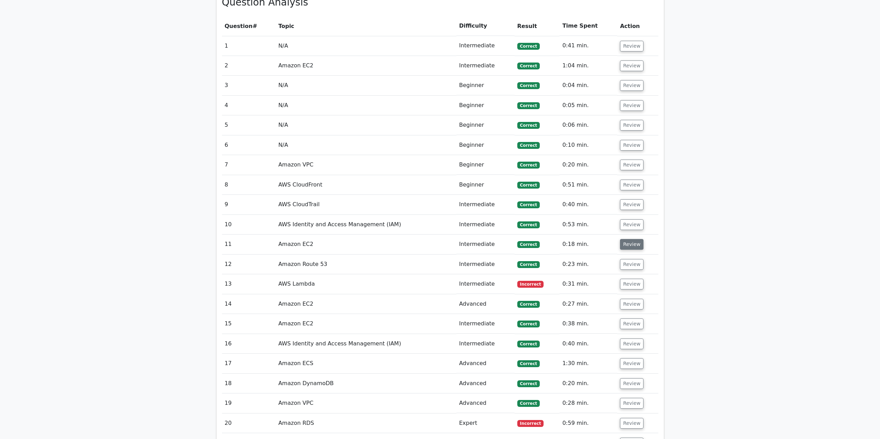
click at [632, 244] on button "Review" at bounding box center [632, 244] width 24 height 11
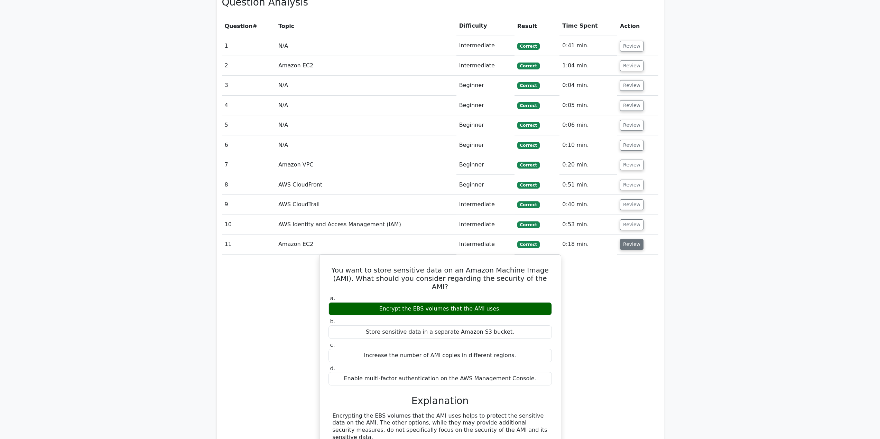
click at [631, 244] on button "Review" at bounding box center [632, 244] width 24 height 11
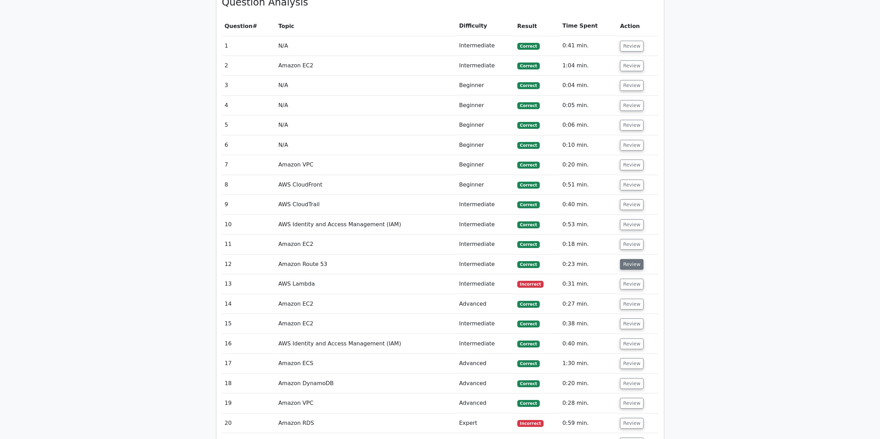
click at [629, 265] on button "Review" at bounding box center [632, 264] width 24 height 11
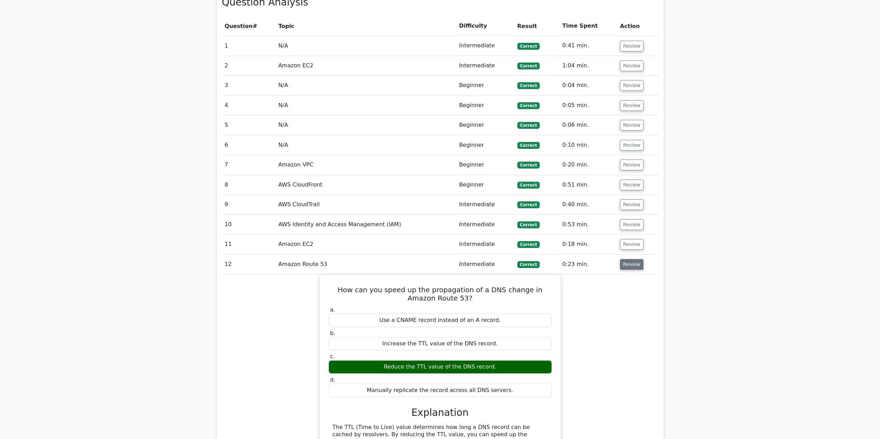
click at [629, 264] on button "Review" at bounding box center [632, 264] width 24 height 11
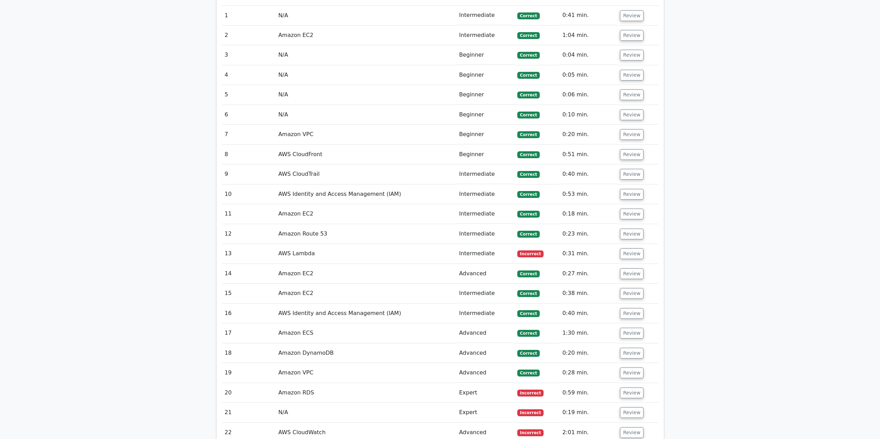
scroll to position [648, 0]
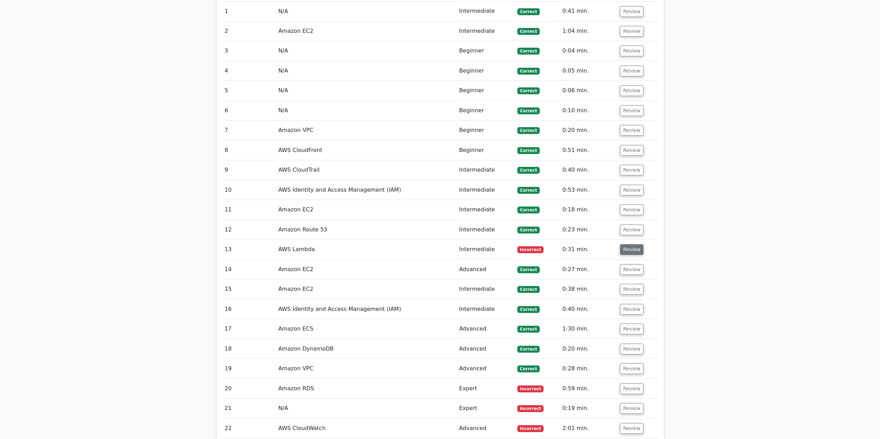
click at [627, 251] on button "Review" at bounding box center [632, 249] width 24 height 11
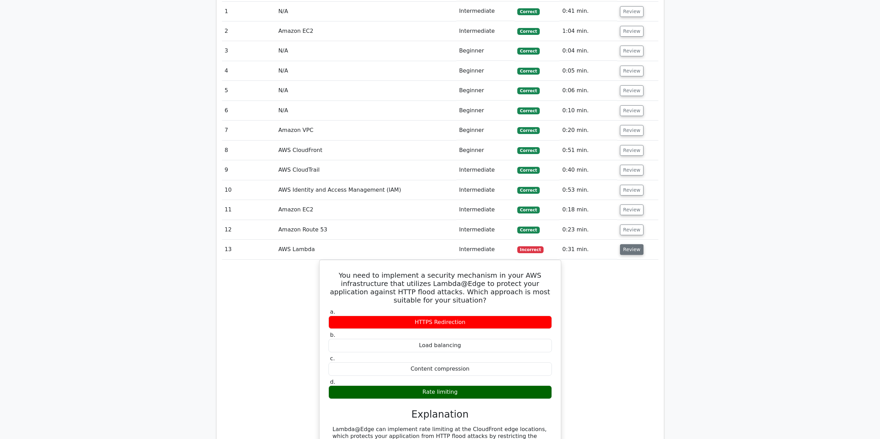
click at [627, 251] on button "Review" at bounding box center [632, 249] width 24 height 11
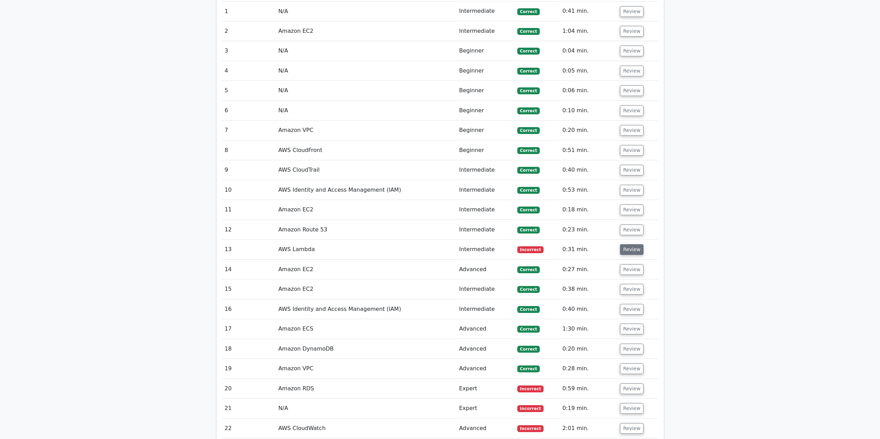
click at [627, 251] on button "Review" at bounding box center [632, 249] width 24 height 11
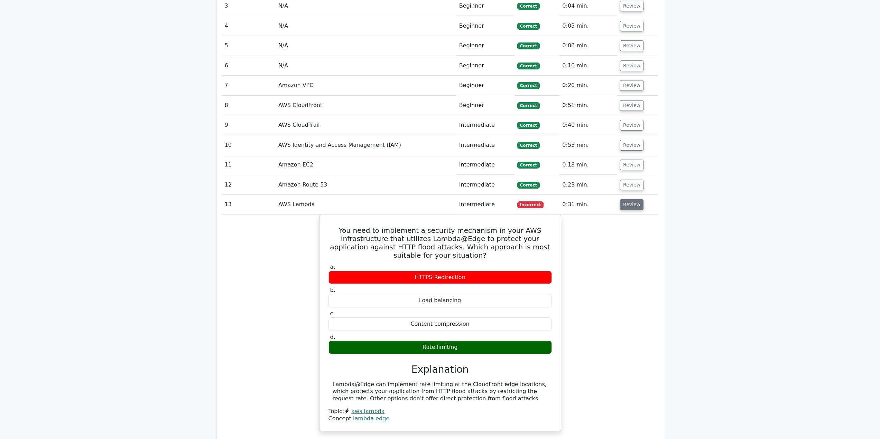
scroll to position [717, 0]
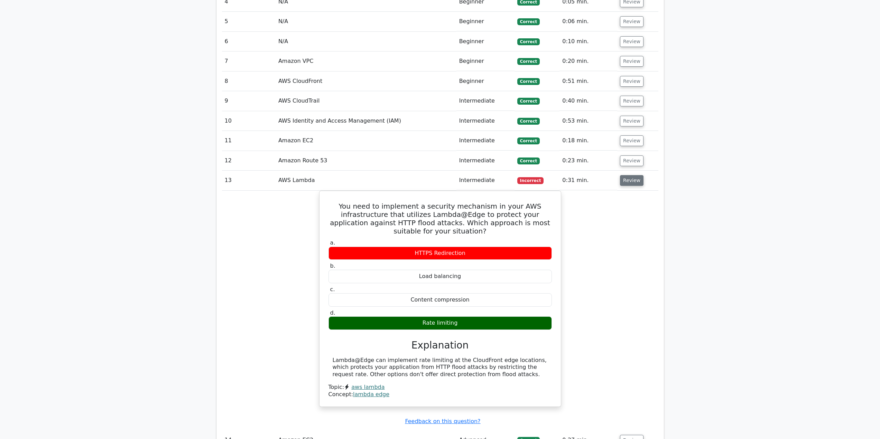
click at [629, 183] on button "Review" at bounding box center [632, 180] width 24 height 11
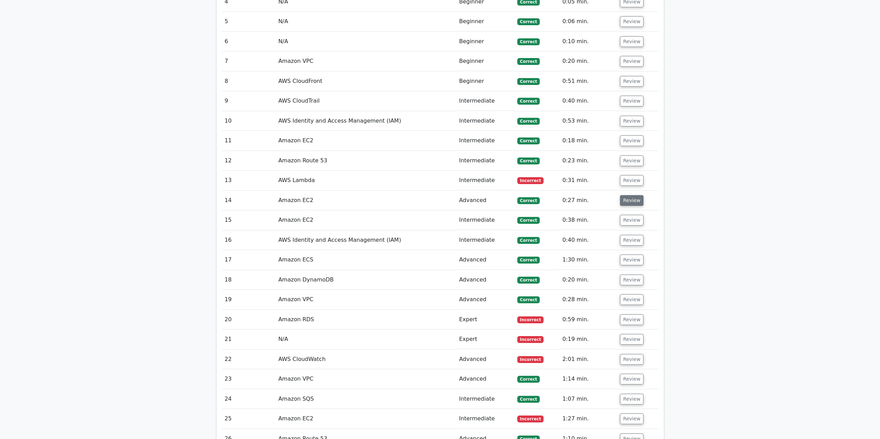
drag, startPoint x: 624, startPoint y: 203, endPoint x: 623, endPoint y: 206, distance: 3.6
click at [624, 203] on button "Review" at bounding box center [632, 200] width 24 height 11
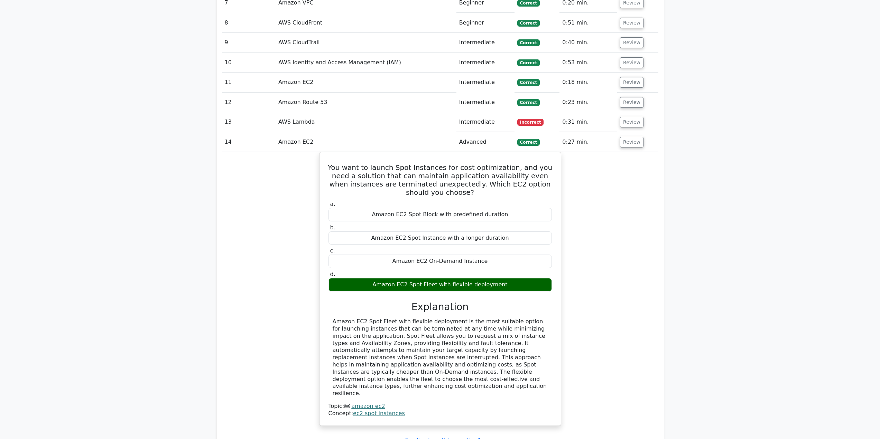
scroll to position [752, 0]
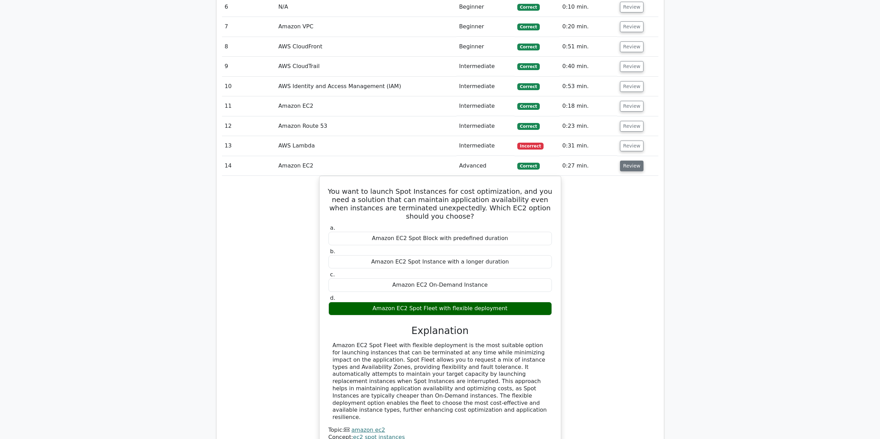
click at [631, 167] on button "Review" at bounding box center [632, 166] width 24 height 11
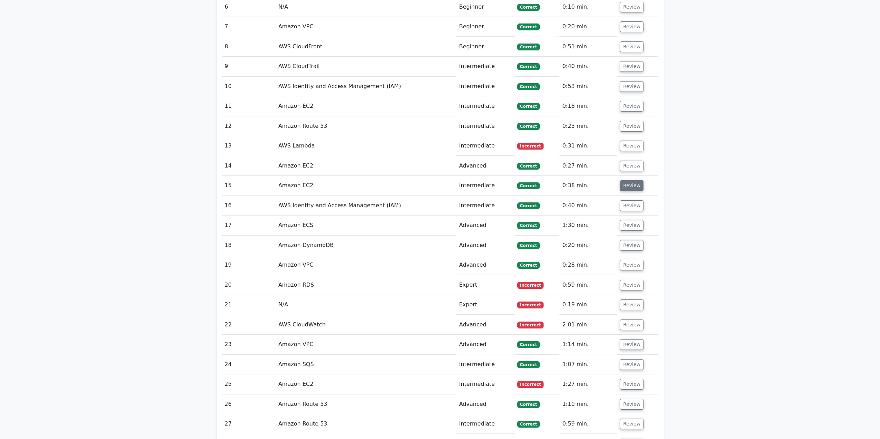
click at [626, 191] on button "Review" at bounding box center [632, 185] width 24 height 11
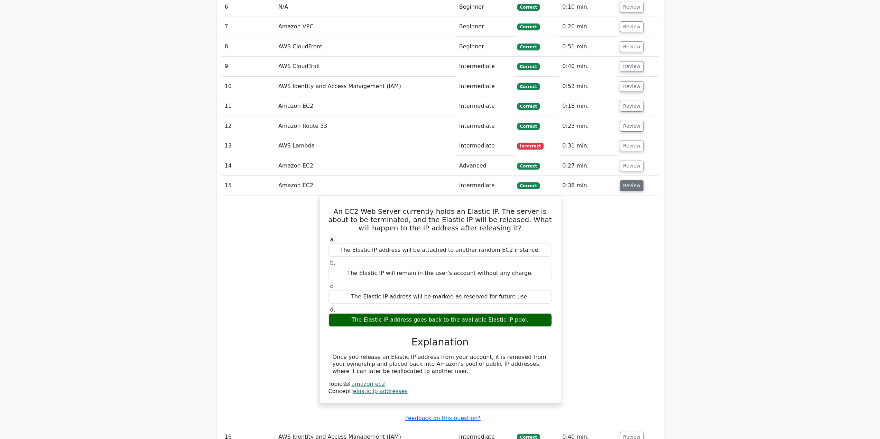
click at [626, 190] on button "Review" at bounding box center [632, 185] width 24 height 11
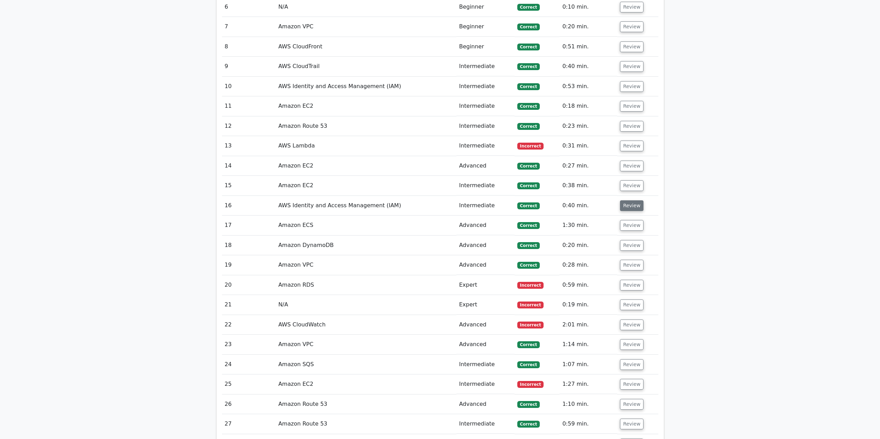
click at [630, 205] on button "Review" at bounding box center [632, 206] width 24 height 11
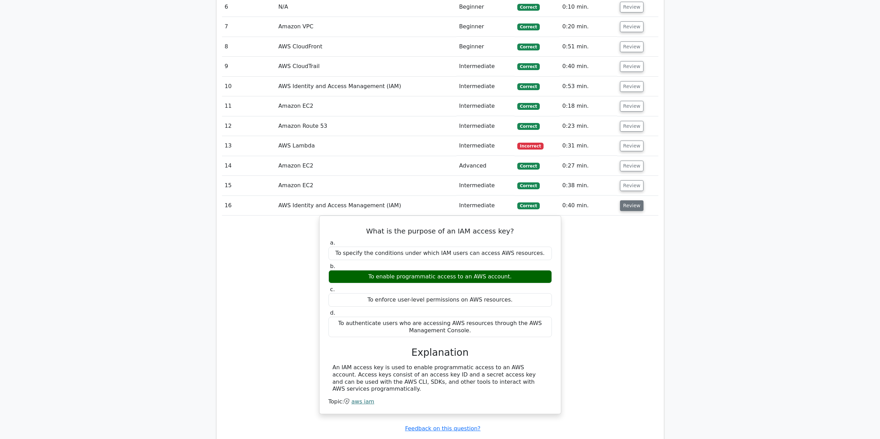
click at [627, 204] on button "Review" at bounding box center [632, 206] width 24 height 11
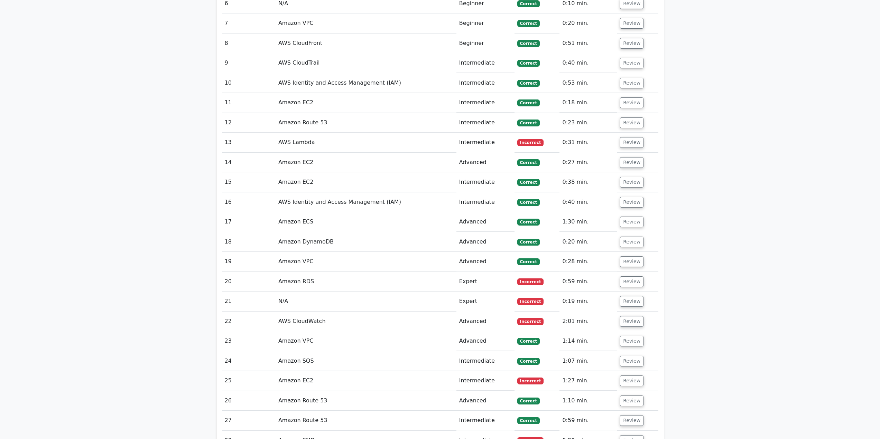
scroll to position [761, 0]
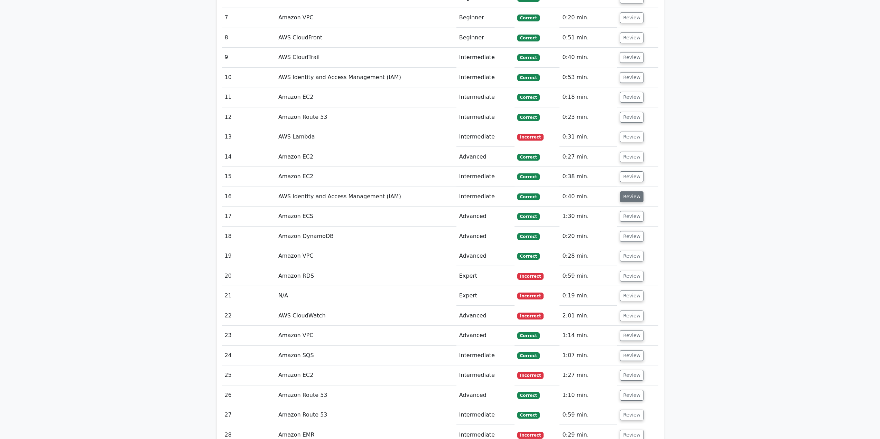
click at [628, 194] on button "Review" at bounding box center [632, 197] width 24 height 11
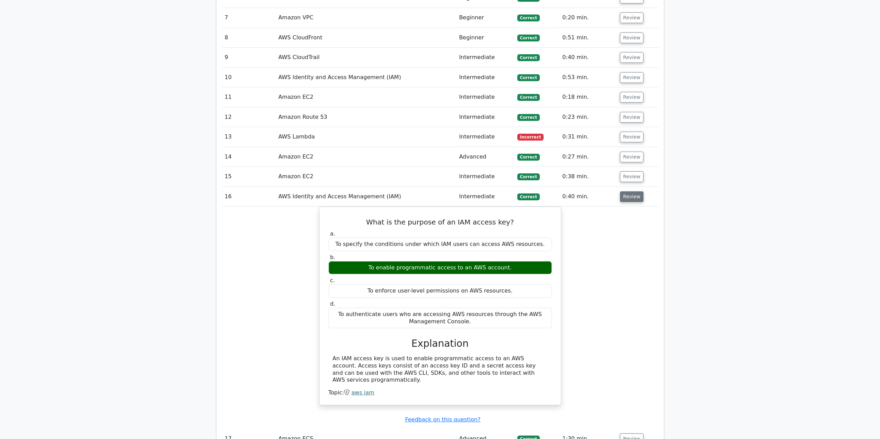
click at [628, 195] on button "Review" at bounding box center [632, 197] width 24 height 11
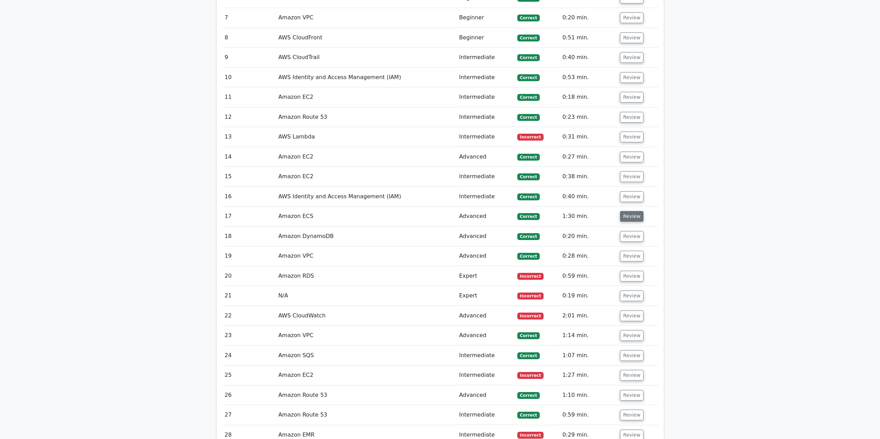
click at [630, 215] on button "Review" at bounding box center [632, 216] width 24 height 11
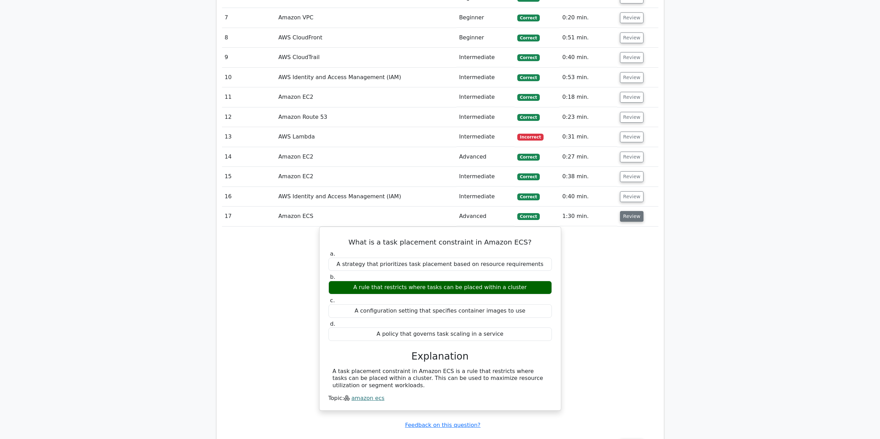
click at [630, 215] on button "Review" at bounding box center [632, 216] width 24 height 11
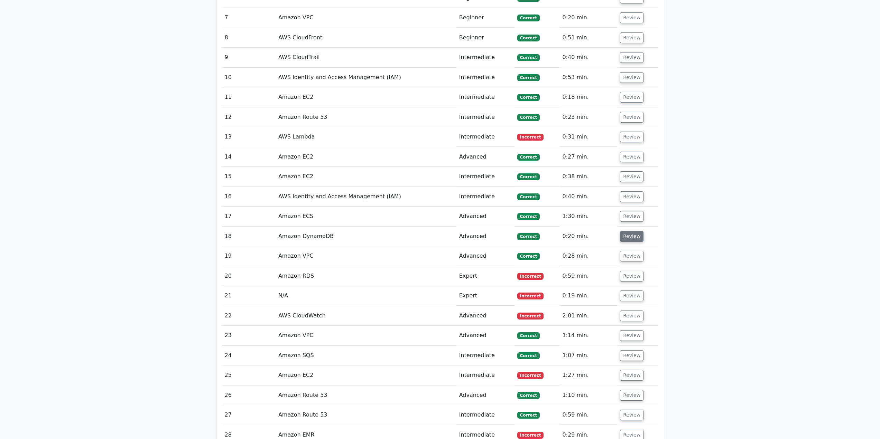
click at [627, 238] on button "Review" at bounding box center [632, 236] width 24 height 11
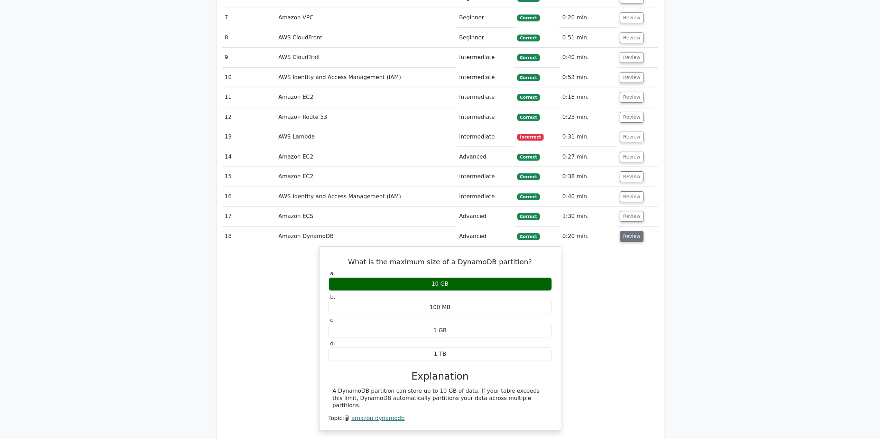
click at [622, 237] on button "Review" at bounding box center [632, 236] width 24 height 11
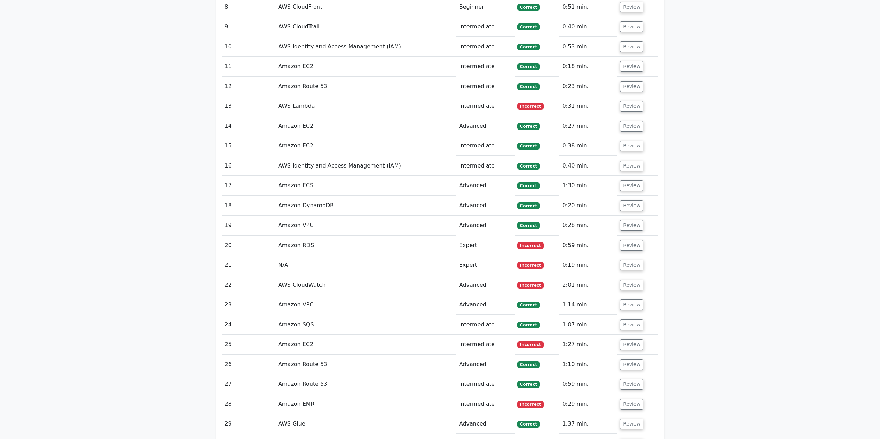
scroll to position [795, 0]
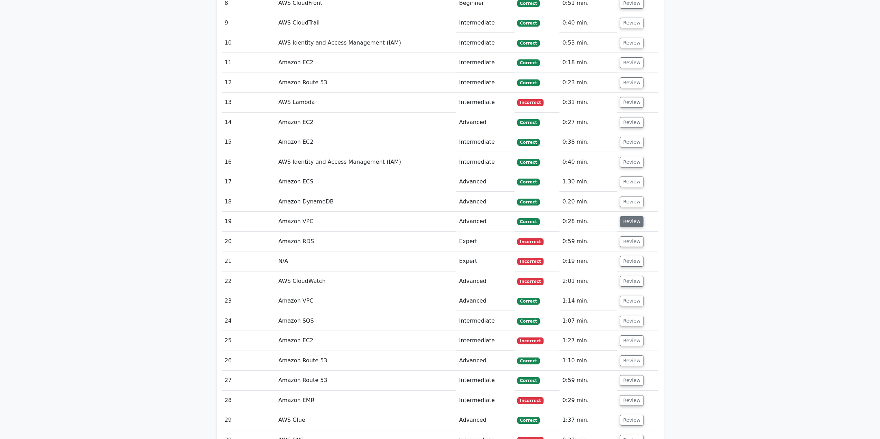
click at [626, 227] on button "Review" at bounding box center [632, 221] width 24 height 11
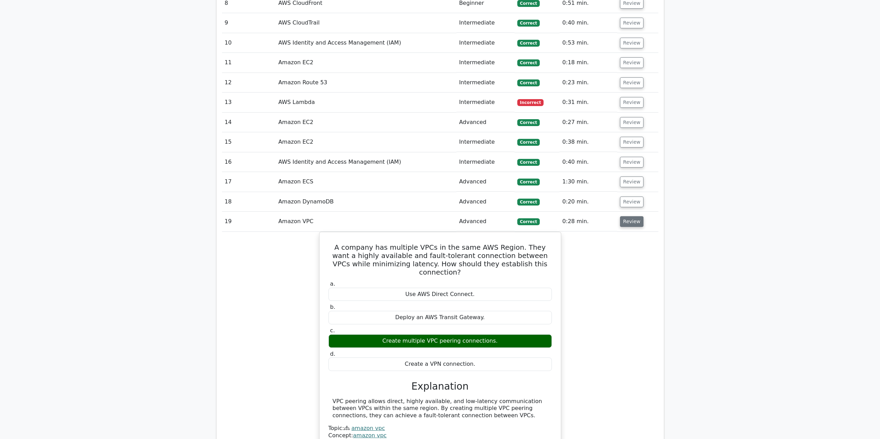
click at [633, 226] on button "Review" at bounding box center [632, 221] width 24 height 11
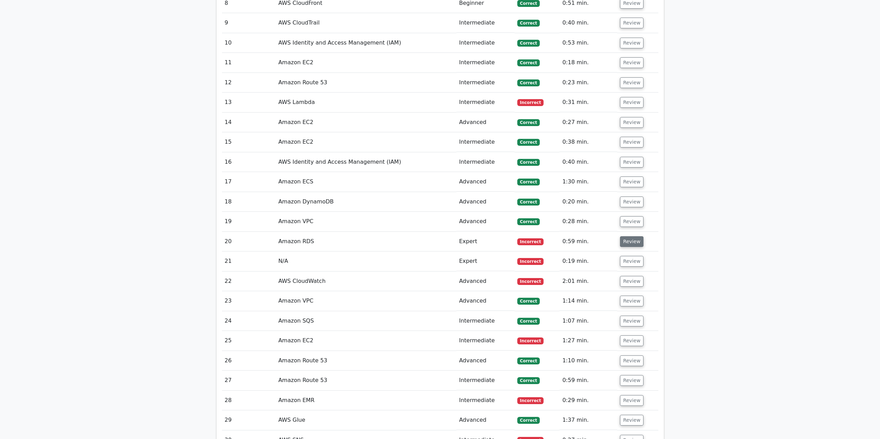
click at [625, 242] on button "Review" at bounding box center [632, 241] width 24 height 11
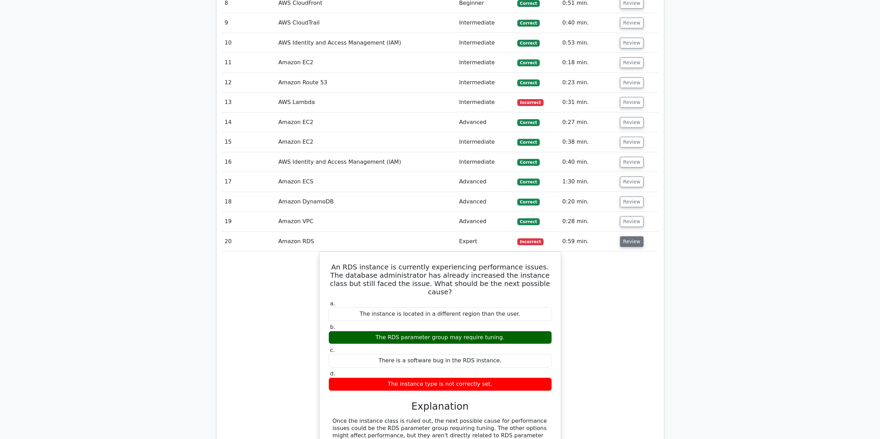
click at [625, 241] on button "Review" at bounding box center [632, 241] width 24 height 11
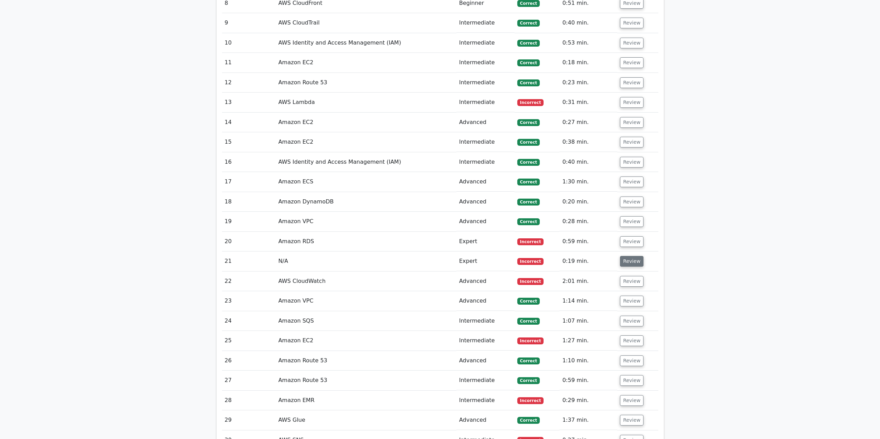
click at [627, 259] on button "Review" at bounding box center [632, 261] width 24 height 11
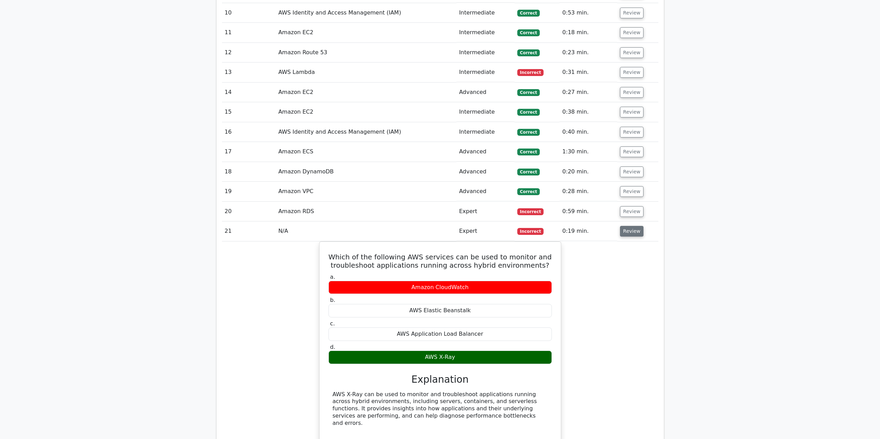
scroll to position [830, 0]
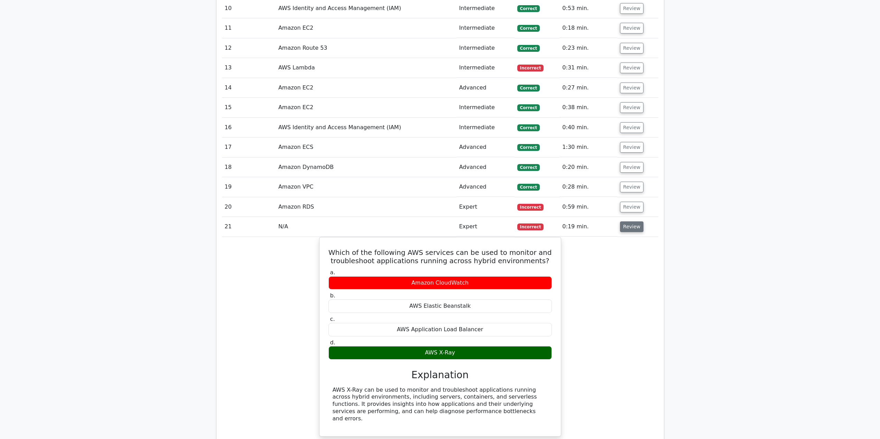
click at [637, 231] on button "Review" at bounding box center [632, 227] width 24 height 11
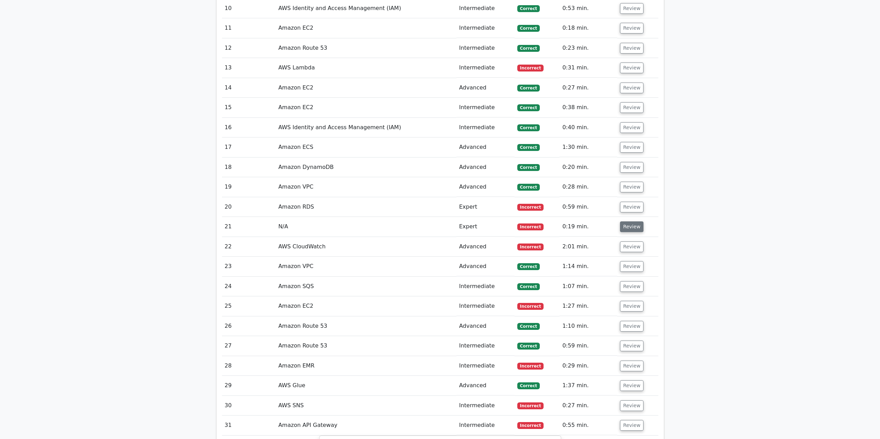
click at [637, 231] on button "Review" at bounding box center [632, 227] width 24 height 11
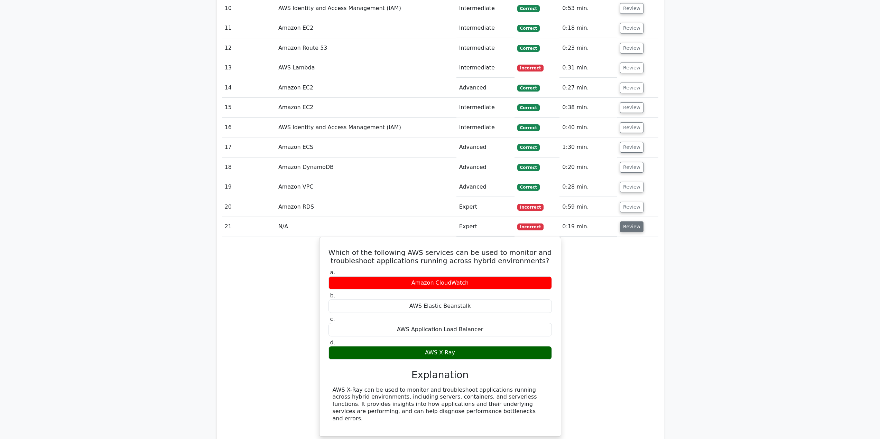
click at [637, 231] on button "Review" at bounding box center [632, 227] width 24 height 11
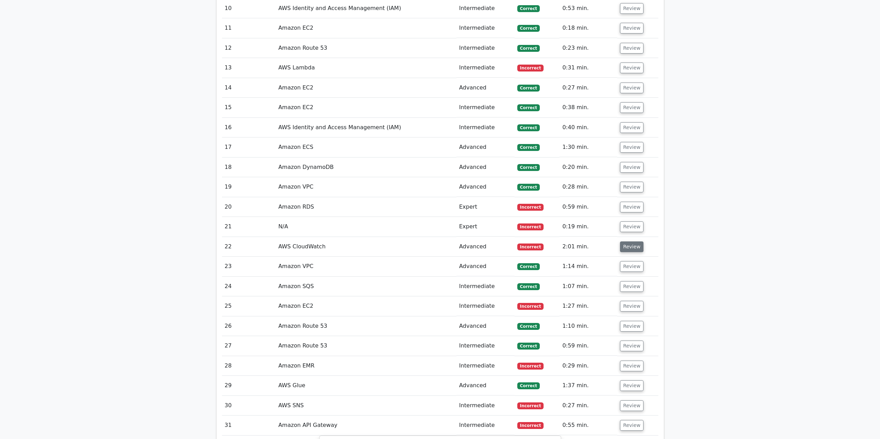
click at [631, 245] on button "Review" at bounding box center [632, 247] width 24 height 11
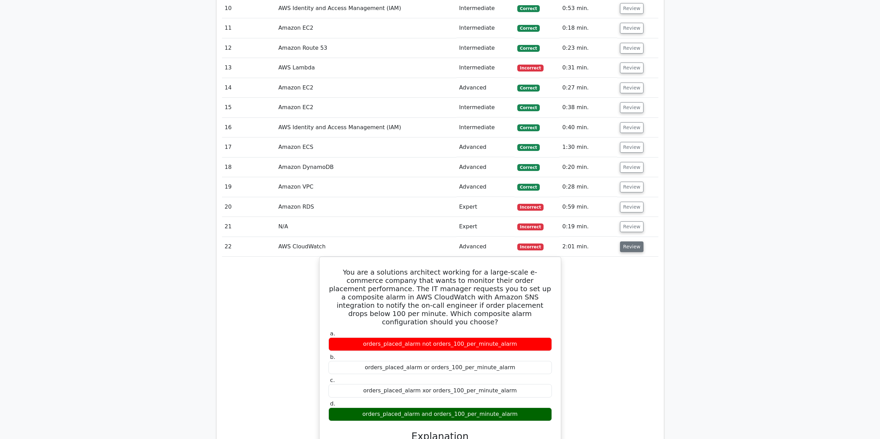
click at [631, 244] on button "Review" at bounding box center [632, 247] width 24 height 11
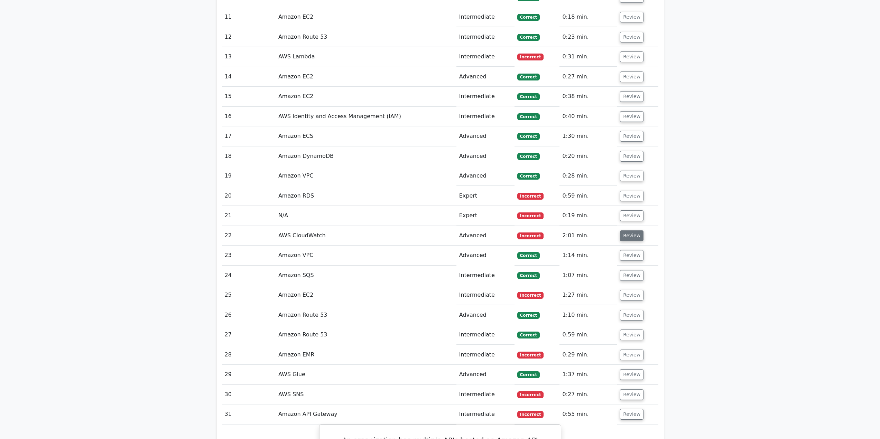
scroll to position [864, 0]
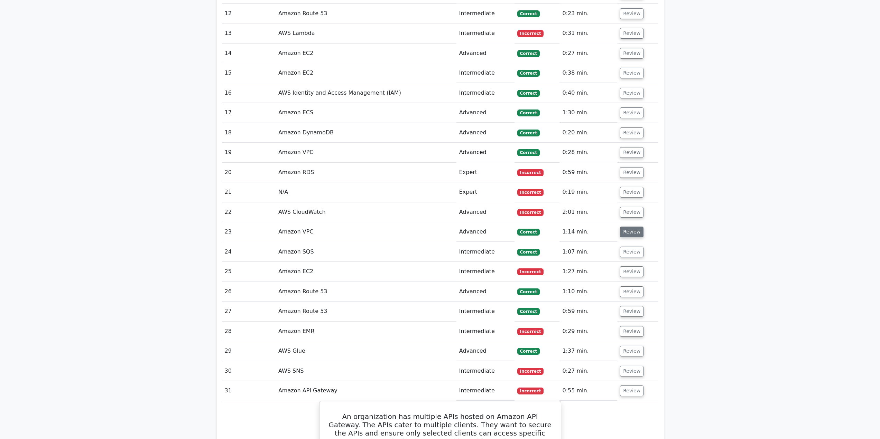
click at [630, 238] on td "Review" at bounding box center [637, 232] width 41 height 20
click at [631, 238] on button "Review" at bounding box center [632, 232] width 24 height 11
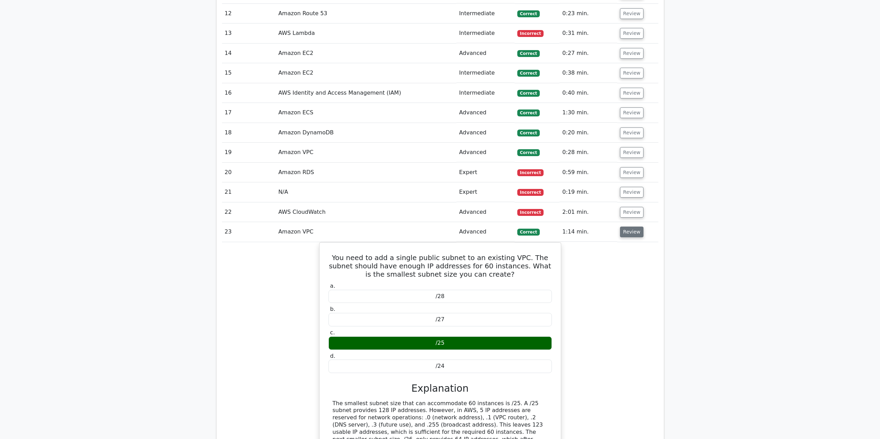
click at [631, 237] on button "Review" at bounding box center [632, 232] width 24 height 11
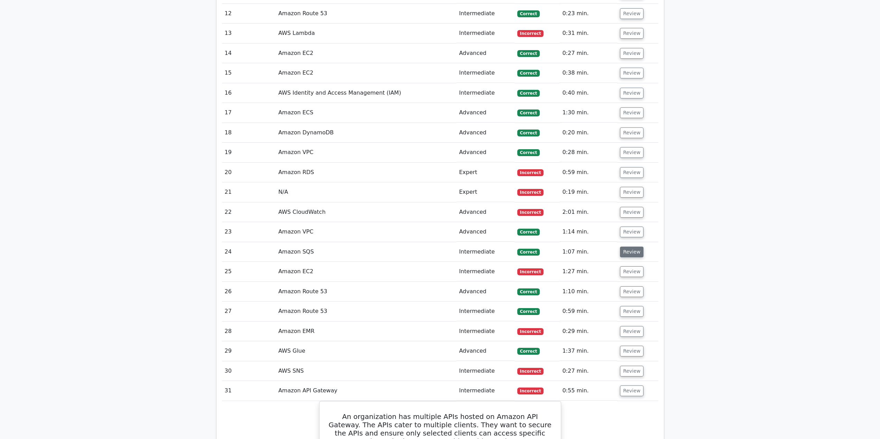
click at [628, 251] on button "Review" at bounding box center [632, 252] width 24 height 11
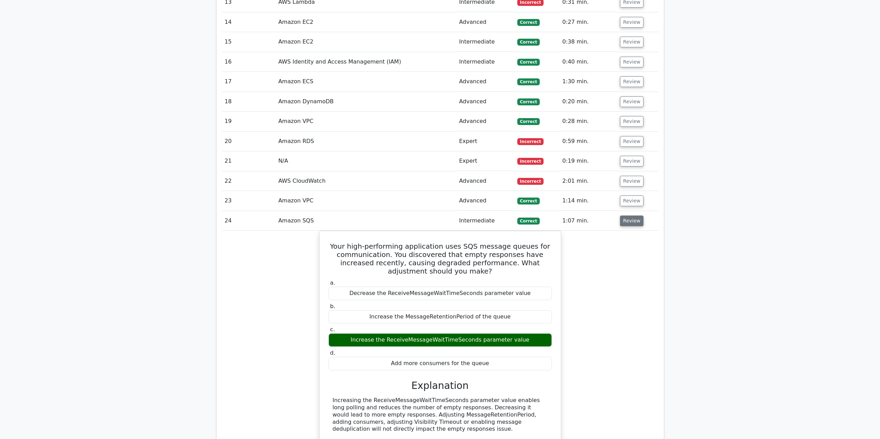
scroll to position [899, 0]
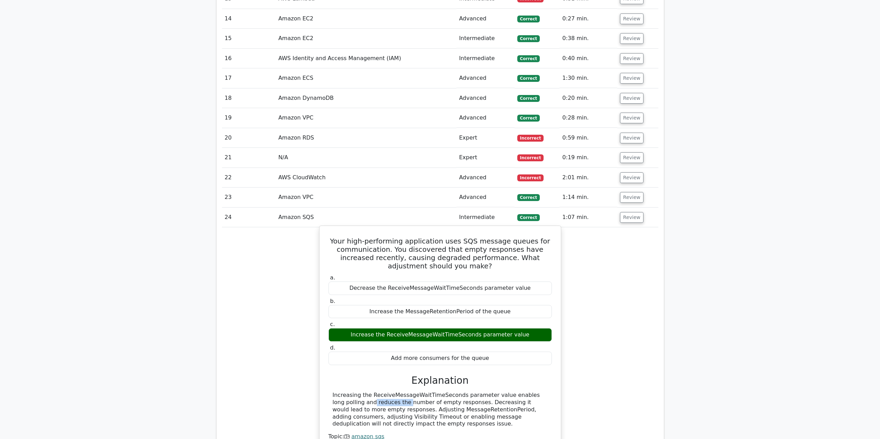
drag, startPoint x: 513, startPoint y: 397, endPoint x: 527, endPoint y: 397, distance: 14.2
click at [555, 397] on div "Your high-performing application uses SQS message queues for communication. You…" at bounding box center [440, 341] width 236 height 225
click at [355, 408] on div "Increasing the ReceiveMessageWaitTimeSeconds parameter value enables long polli…" at bounding box center [440, 410] width 215 height 36
drag, startPoint x: 349, startPoint y: 401, endPoint x: 444, endPoint y: 404, distance: 94.8
click at [444, 404] on div "Increasing the ReceiveMessageWaitTimeSeconds parameter value enables long polli…" at bounding box center [440, 410] width 215 height 36
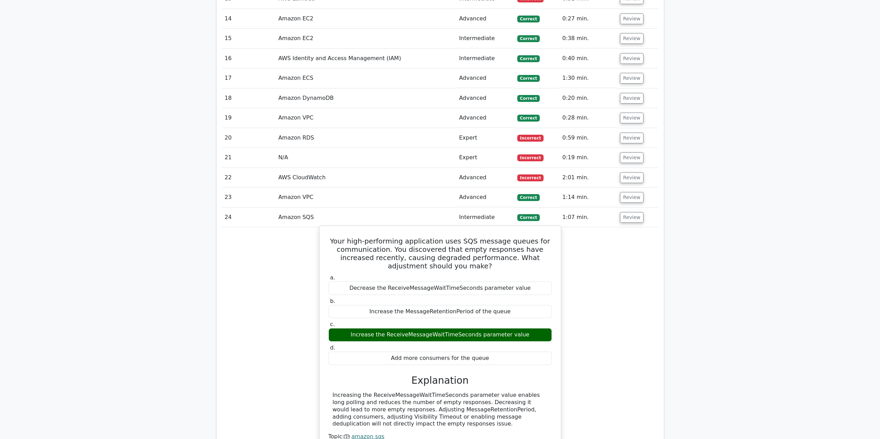
click at [450, 404] on div "Increasing the ReceiveMessageWaitTimeSeconds parameter value enables long polli…" at bounding box center [440, 410] width 215 height 36
drag, startPoint x: 440, startPoint y: 405, endPoint x: 357, endPoint y: 410, distance: 83.4
click at [357, 410] on div "Increasing the ReceiveMessageWaitTimeSeconds parameter value enables long polli…" at bounding box center [440, 410] width 215 height 36
drag, startPoint x: 369, startPoint y: 408, endPoint x: 409, endPoint y: 422, distance: 42.2
click at [409, 422] on div "Increasing the ReceiveMessageWaitTimeSeconds parameter value enables long polli…" at bounding box center [440, 410] width 215 height 36
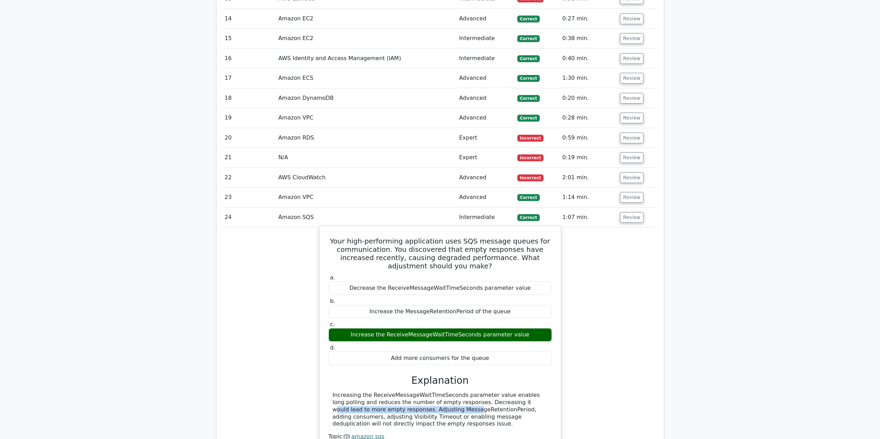
click at [409, 422] on div "Increasing the ReceiveMessageWaitTimeSeconds parameter value enables long polli…" at bounding box center [440, 410] width 215 height 36
click at [406, 422] on div "Increasing the ReceiveMessageWaitTimeSeconds parameter value enables long polli…" at bounding box center [440, 410] width 215 height 36
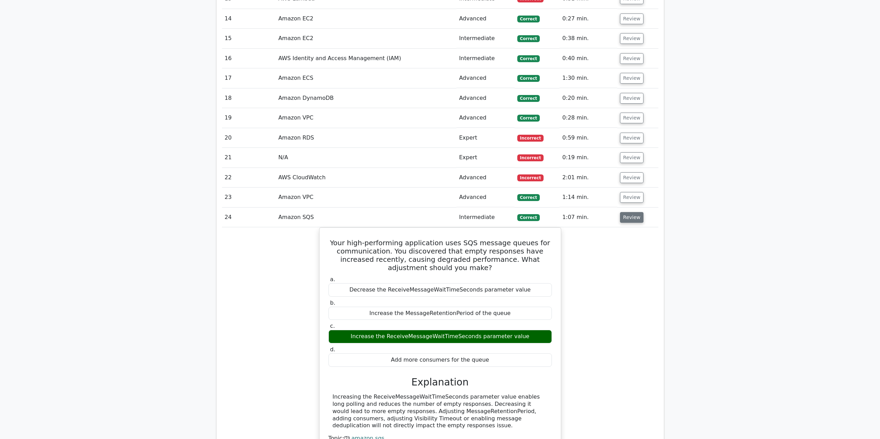
click at [628, 222] on button "Review" at bounding box center [632, 217] width 24 height 11
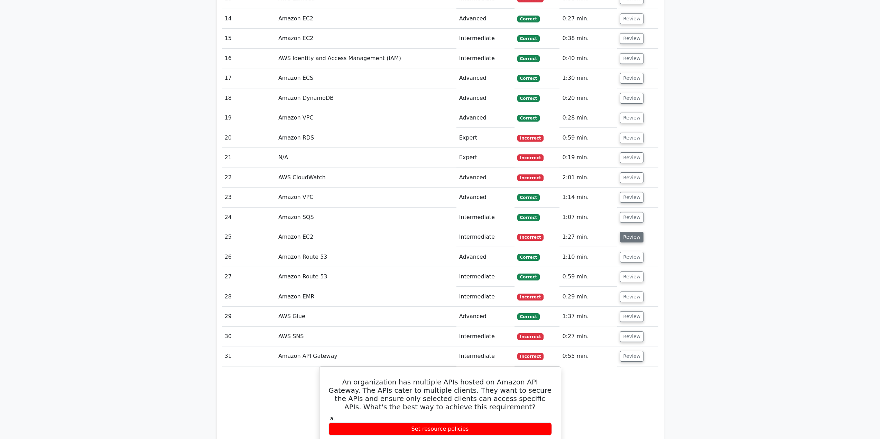
click at [628, 238] on button "Review" at bounding box center [632, 237] width 24 height 11
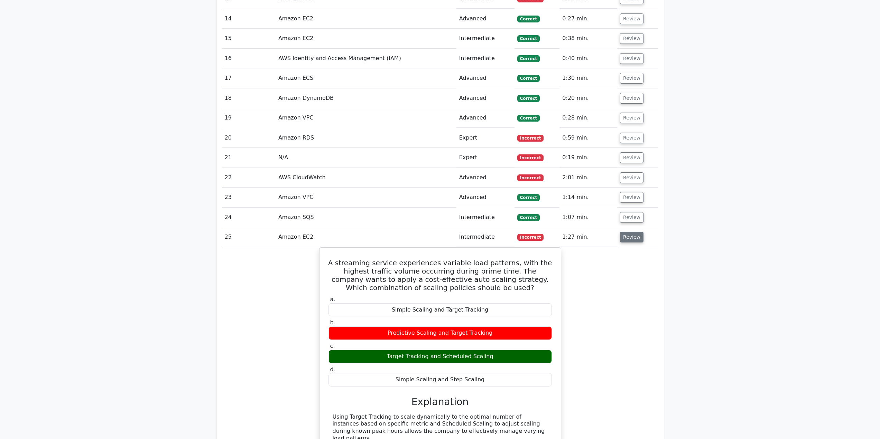
click at [632, 233] on button "Review" at bounding box center [632, 237] width 24 height 11
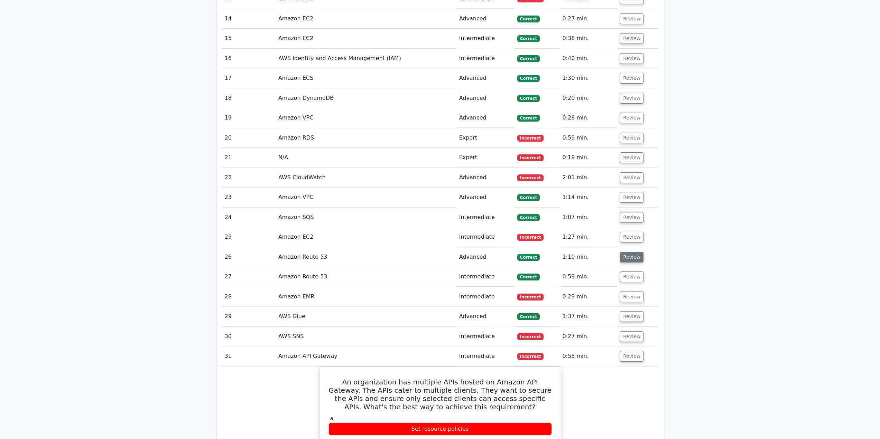
click at [623, 261] on button "Review" at bounding box center [632, 257] width 24 height 11
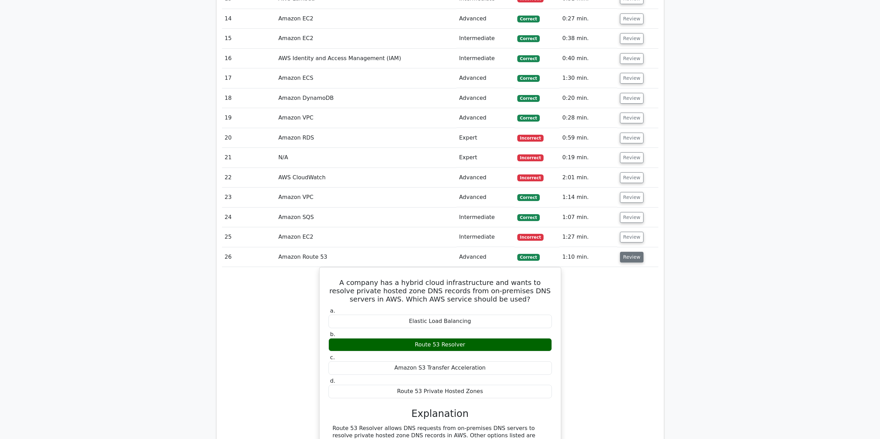
click at [623, 261] on button "Review" at bounding box center [632, 257] width 24 height 11
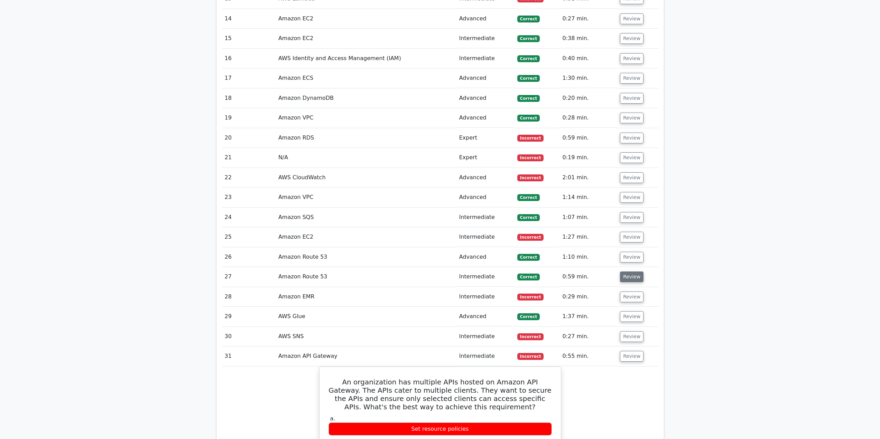
click at [625, 278] on button "Review" at bounding box center [632, 277] width 24 height 11
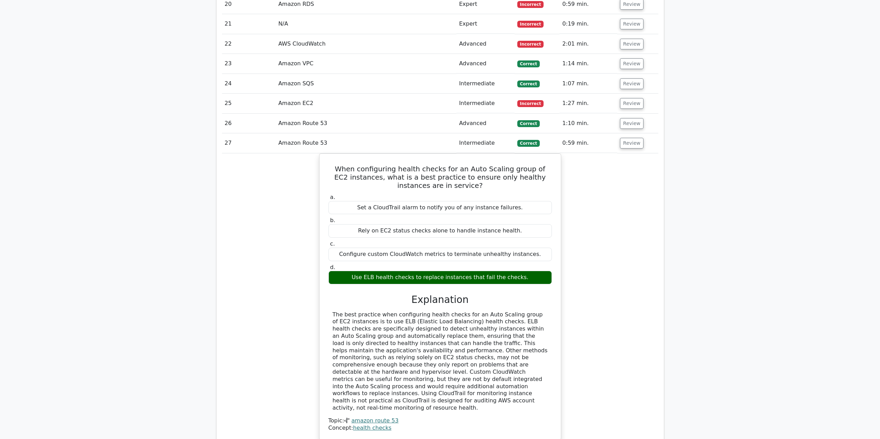
scroll to position [1037, 0]
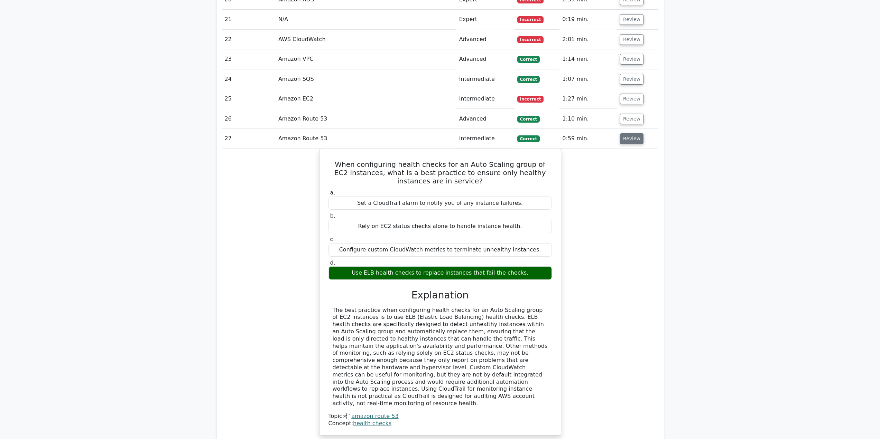
click at [636, 141] on button "Review" at bounding box center [632, 138] width 24 height 11
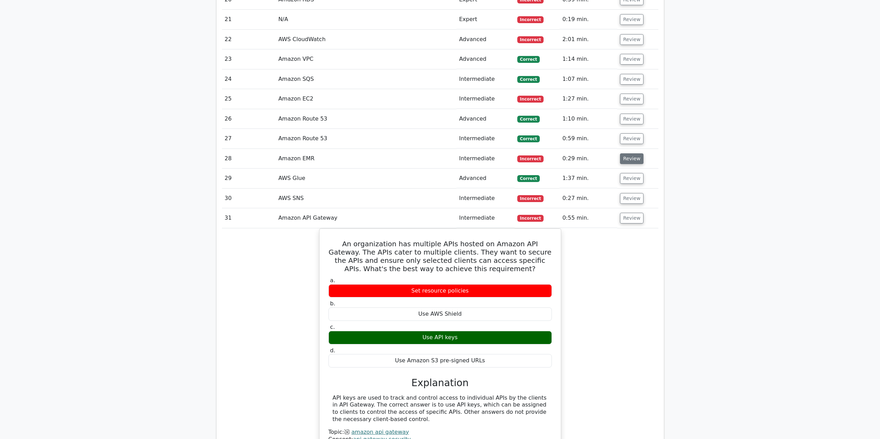
click at [631, 159] on button "Review" at bounding box center [632, 158] width 24 height 11
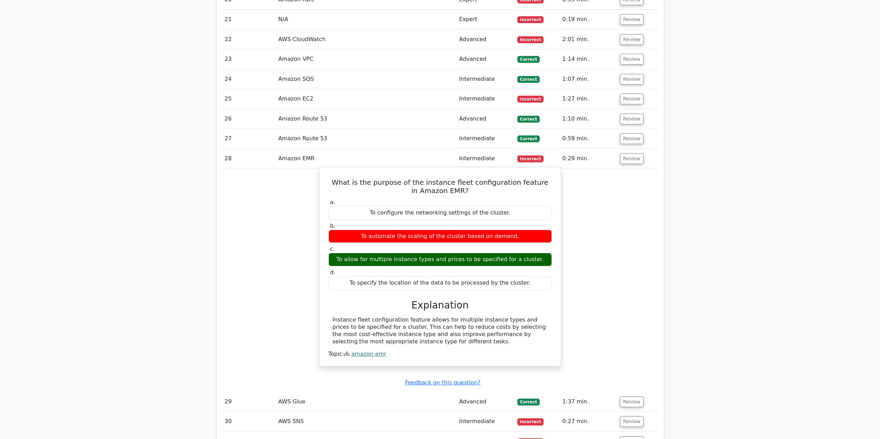
drag, startPoint x: 527, startPoint y: 237, endPoint x: 360, endPoint y: 231, distance: 167.4
click at [360, 231] on div "To automate the scaling of the cluster based on demand." at bounding box center [439, 236] width 223 height 13
click at [359, 231] on div "To automate the scaling of the cluster based on demand." at bounding box center [439, 236] width 223 height 13
drag, startPoint x: 345, startPoint y: 261, endPoint x: 545, endPoint y: 255, distance: 199.9
click at [536, 261] on div "To allow for multiple instance types and prices to be specified for a cluster." at bounding box center [439, 259] width 223 height 13
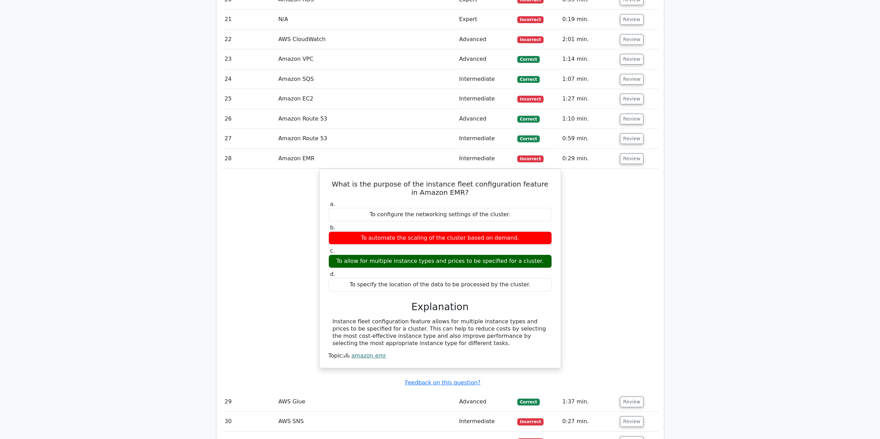
drag, startPoint x: 613, startPoint y: 212, endPoint x: 625, endPoint y: 178, distance: 35.8
click at [614, 210] on div "What is the purpose of the instance fleet configuration feature in Amazon EMR? …" at bounding box center [440, 273] width 436 height 208
click at [632, 163] on button "Review" at bounding box center [632, 158] width 24 height 11
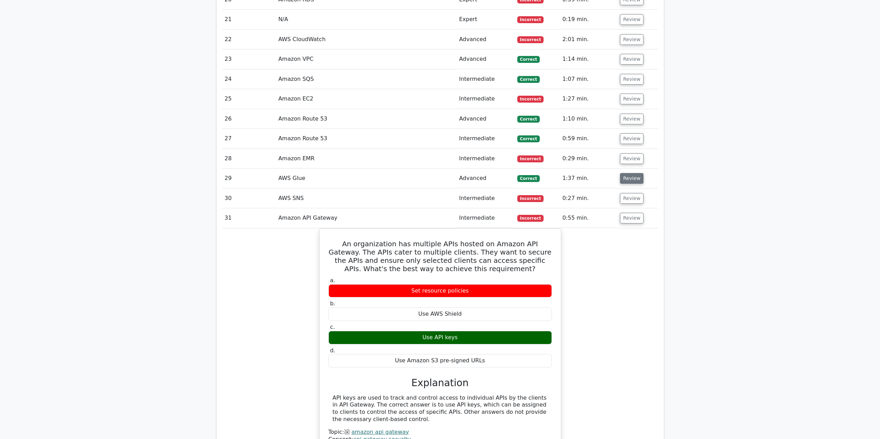
click at [629, 181] on button "Review" at bounding box center [632, 178] width 24 height 11
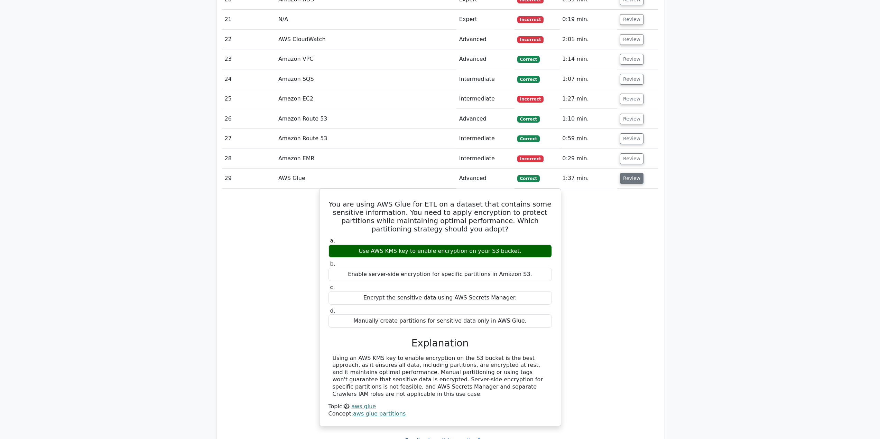
click at [628, 183] on button "Review" at bounding box center [632, 178] width 24 height 11
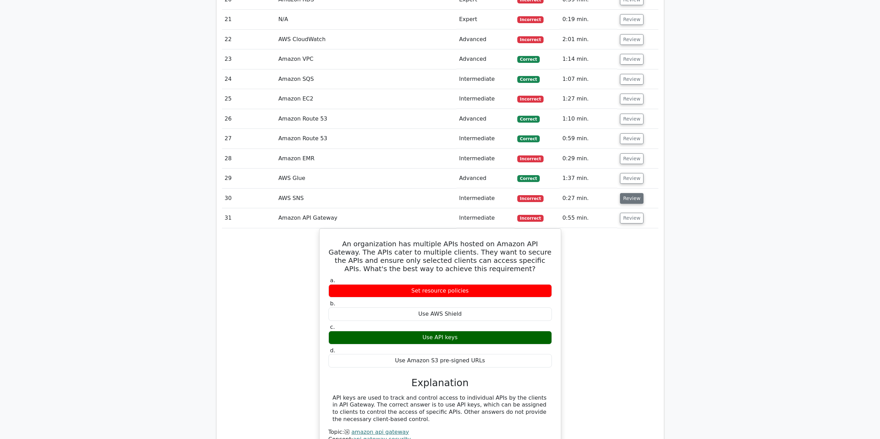
click at [626, 201] on button "Review" at bounding box center [632, 198] width 24 height 11
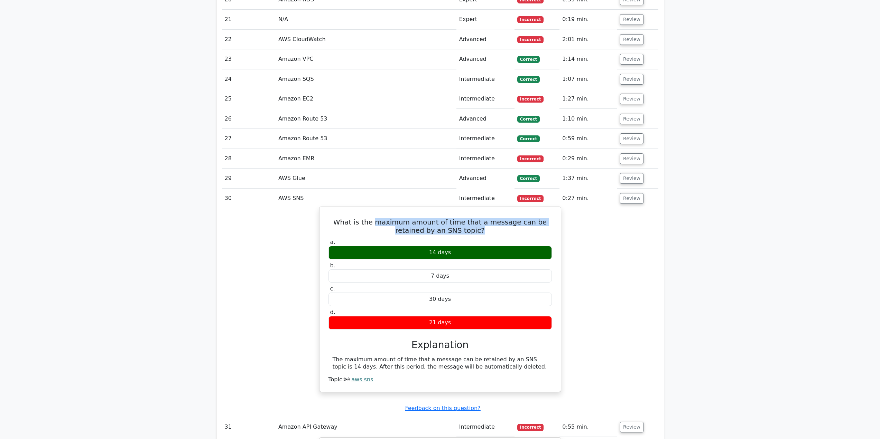
drag, startPoint x: 370, startPoint y: 224, endPoint x: 502, endPoint y: 230, distance: 132.9
click at [502, 230] on h5 "What is the maximum amount of time that a message can be retained by an SNS top…" at bounding box center [440, 226] width 225 height 17
click at [499, 233] on h5 "What is the maximum amount of time that a message can be retained by an SNS top…" at bounding box center [440, 226] width 225 height 17
drag, startPoint x: 456, startPoint y: 251, endPoint x: 394, endPoint y: 252, distance: 62.2
click at [397, 252] on div "14 days" at bounding box center [439, 252] width 223 height 13
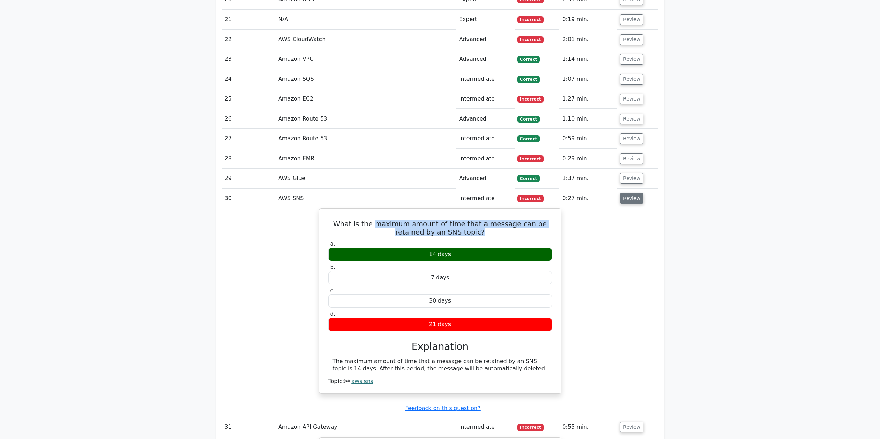
click at [627, 200] on button "Review" at bounding box center [632, 198] width 24 height 11
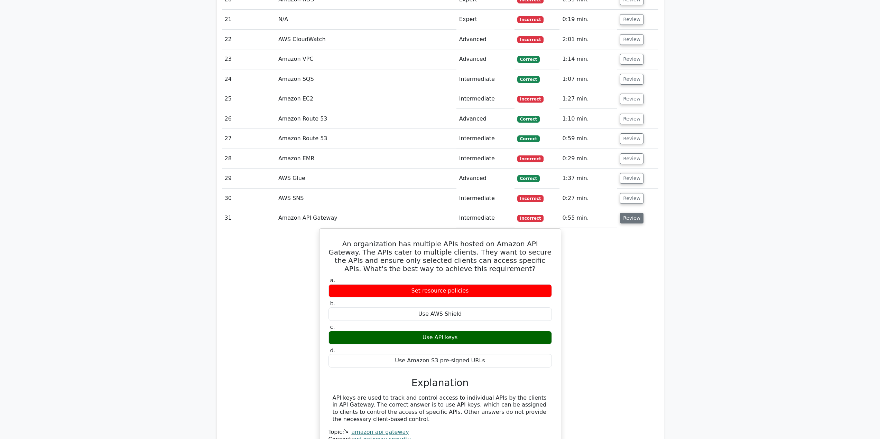
click at [626, 218] on button "Review" at bounding box center [632, 218] width 24 height 11
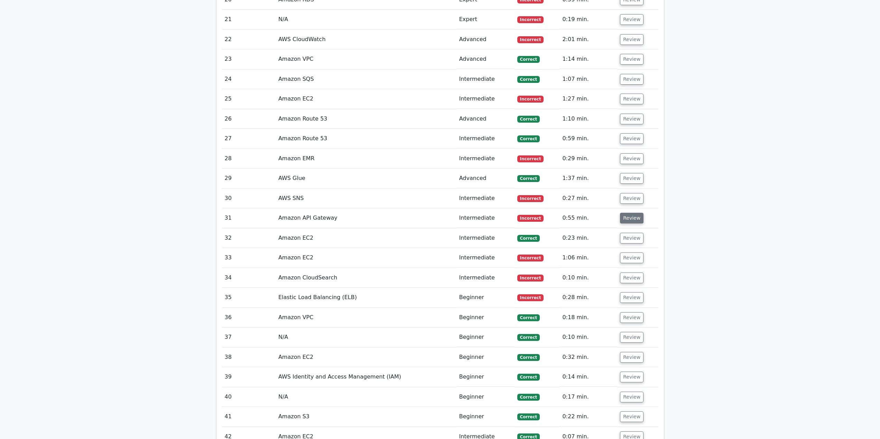
click at [626, 220] on button "Review" at bounding box center [632, 218] width 24 height 11
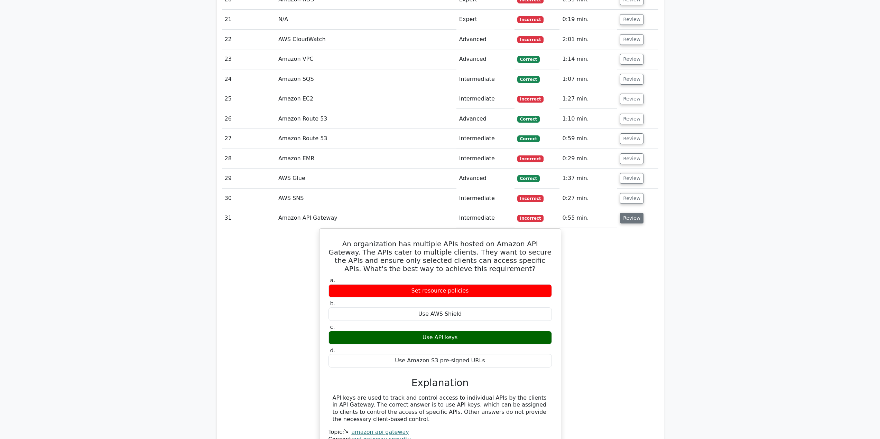
click at [625, 218] on button "Review" at bounding box center [632, 218] width 24 height 11
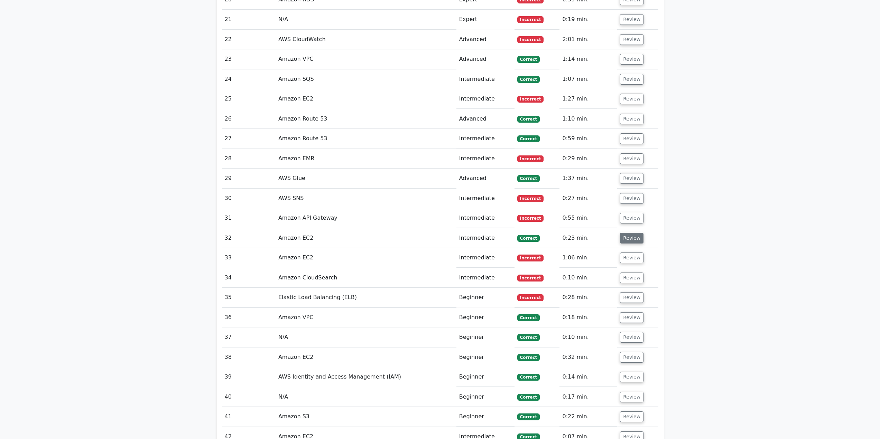
click at [621, 242] on button "Review" at bounding box center [632, 238] width 24 height 11
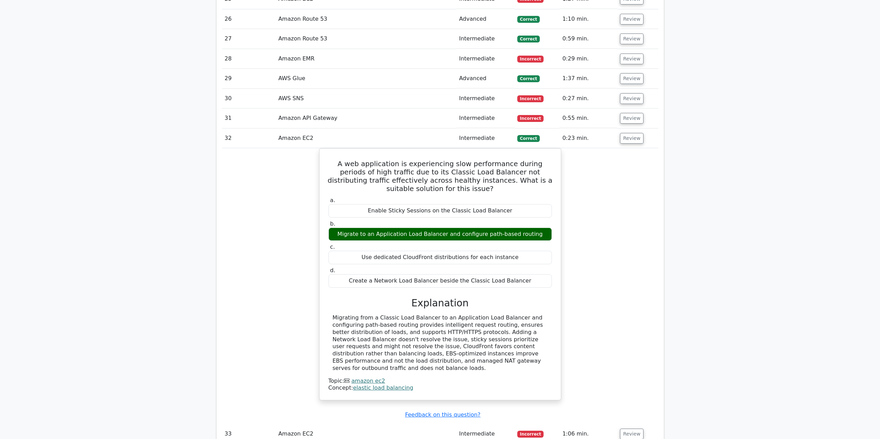
scroll to position [1141, 0]
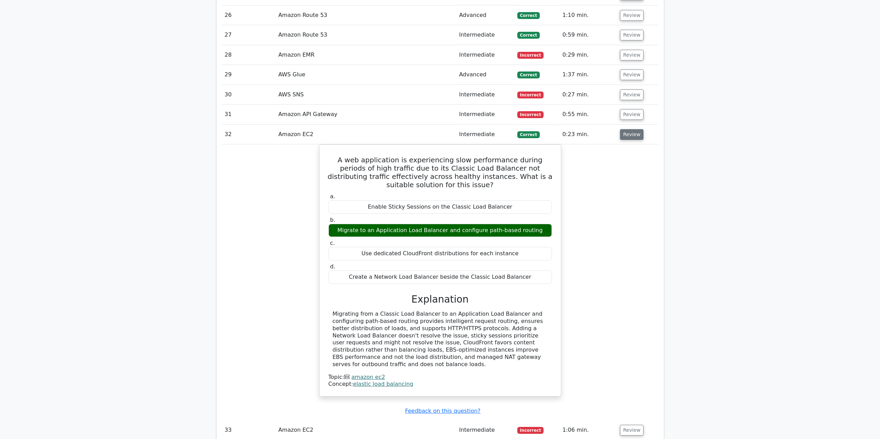
click at [630, 136] on button "Review" at bounding box center [632, 134] width 24 height 11
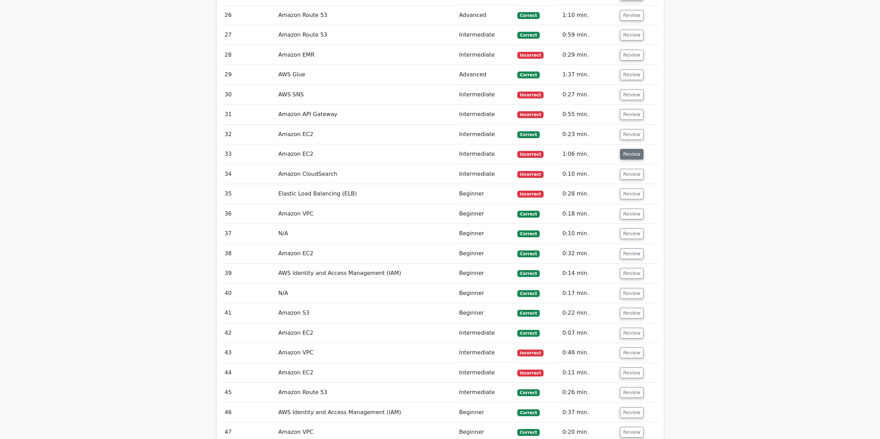
click at [627, 160] on button "Review" at bounding box center [632, 154] width 24 height 11
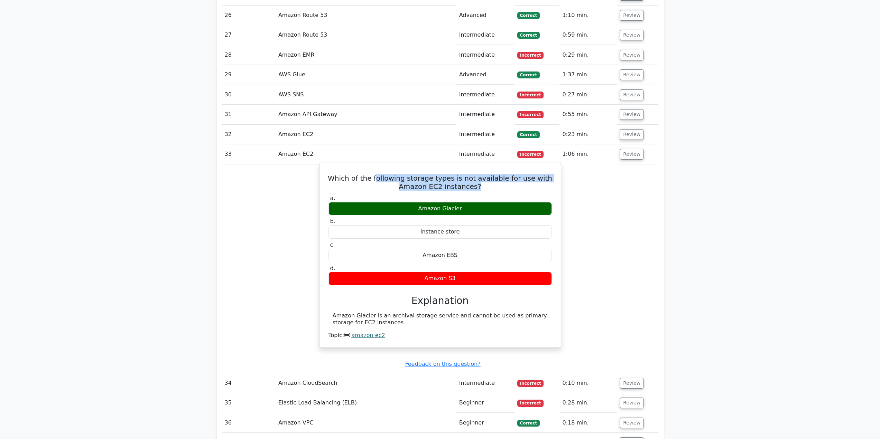
drag, startPoint x: 483, startPoint y: 190, endPoint x: 380, endPoint y: 177, distance: 104.5
click at [381, 177] on h5 "Which of the following storage types is not available for use with Amazon EC2 i…" at bounding box center [440, 182] width 225 height 17
drag, startPoint x: 355, startPoint y: 178, endPoint x: 351, endPoint y: 179, distance: 4.4
click at [351, 179] on h5 "Which of the following storage types is not available for use with Amazon EC2 i…" at bounding box center [440, 182] width 225 height 17
click at [484, 188] on h5 "Which of the following storage types is not available for use with Amazon EC2 i…" at bounding box center [440, 182] width 225 height 17
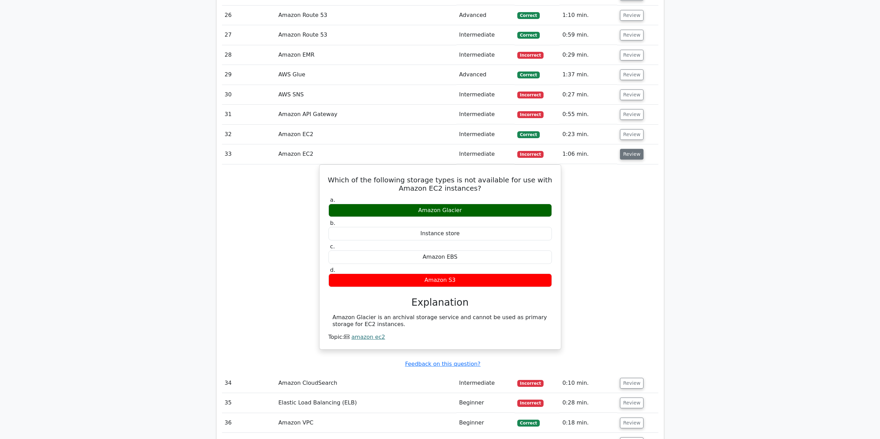
click at [638, 159] on button "Review" at bounding box center [632, 154] width 24 height 11
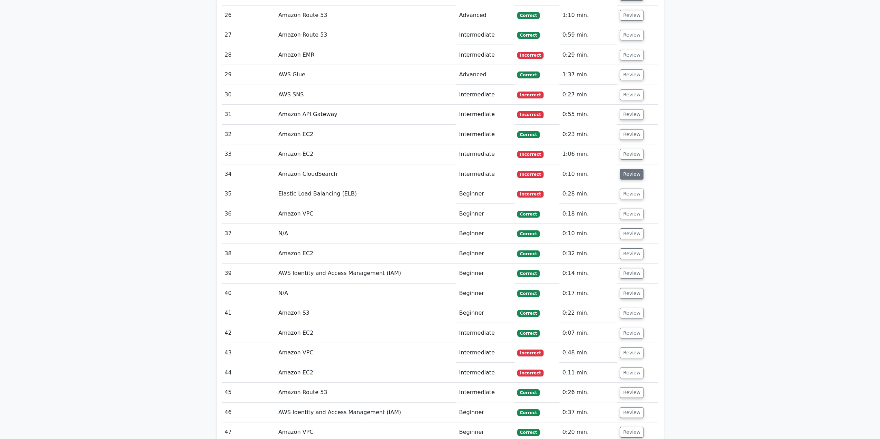
click at [634, 178] on button "Review" at bounding box center [632, 174] width 24 height 11
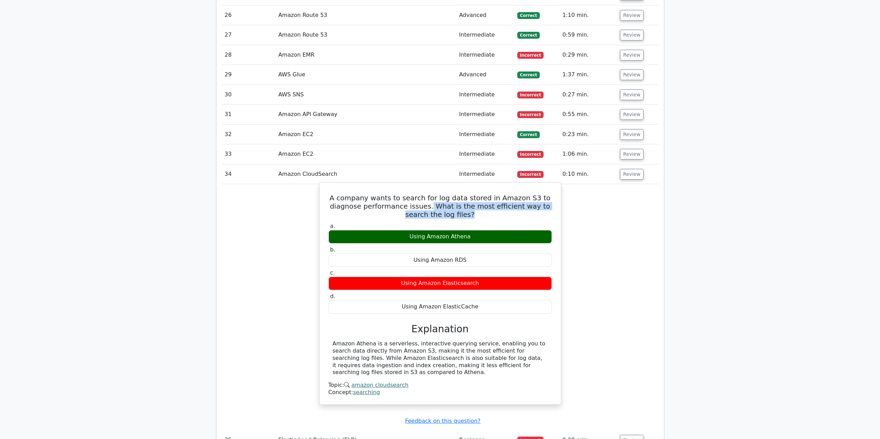
drag, startPoint x: 474, startPoint y: 214, endPoint x: 421, endPoint y: 211, distance: 53.0
click at [422, 211] on h5 "A company wants to search for log data stored in Amazon S3 to diagnose performa…" at bounding box center [440, 206] width 225 height 25
click at [421, 211] on h5 "A company wants to search for log data stored in Amazon S3 to diagnose performa…" at bounding box center [440, 206] width 225 height 25
click at [458, 216] on h5 "A company wants to search for log data stored in Amazon S3 to diagnose performa…" at bounding box center [440, 206] width 225 height 25
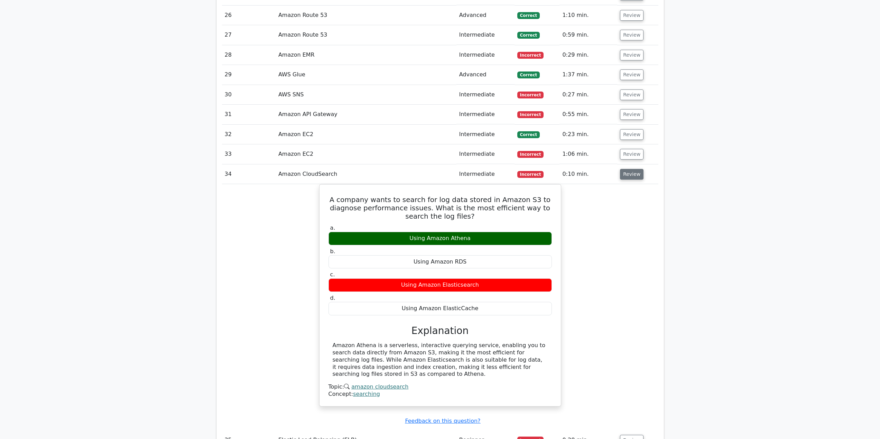
click at [635, 176] on button "Review" at bounding box center [632, 174] width 24 height 11
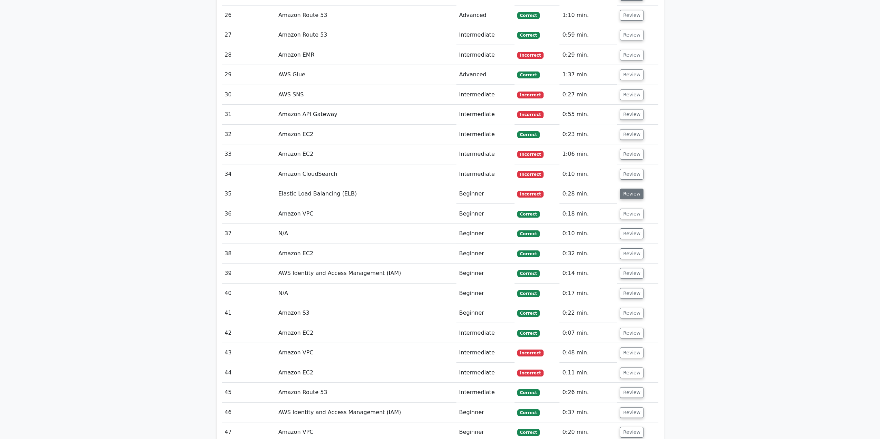
click at [632, 191] on button "Review" at bounding box center [632, 194] width 24 height 11
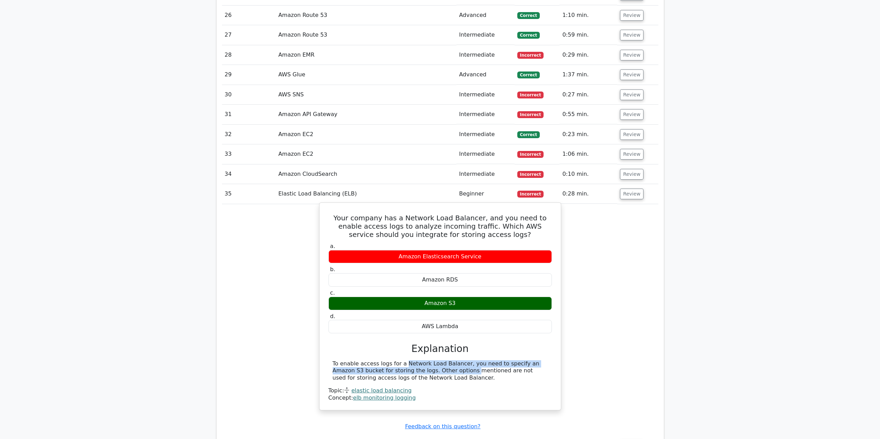
drag, startPoint x: 359, startPoint y: 365, endPoint x: 395, endPoint y: 373, distance: 36.6
click at [395, 373] on div "To enable access logs for a Network Load Balancer, you need to specify an Amazo…" at bounding box center [440, 371] width 215 height 21
drag, startPoint x: 410, startPoint y: 373, endPoint x: 415, endPoint y: 373, distance: 5.2
click at [415, 373] on div "To enable access logs for a Network Load Balancer, you need to specify an Amazo…" at bounding box center [440, 371] width 215 height 21
click at [416, 373] on div "To enable access logs for a Network Load Balancer, you need to specify an Amazo…" at bounding box center [440, 371] width 215 height 21
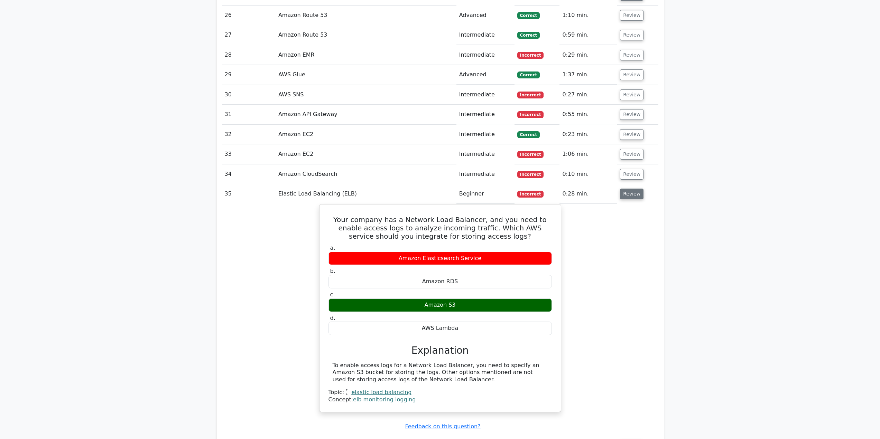
click at [625, 193] on button "Review" at bounding box center [632, 194] width 24 height 11
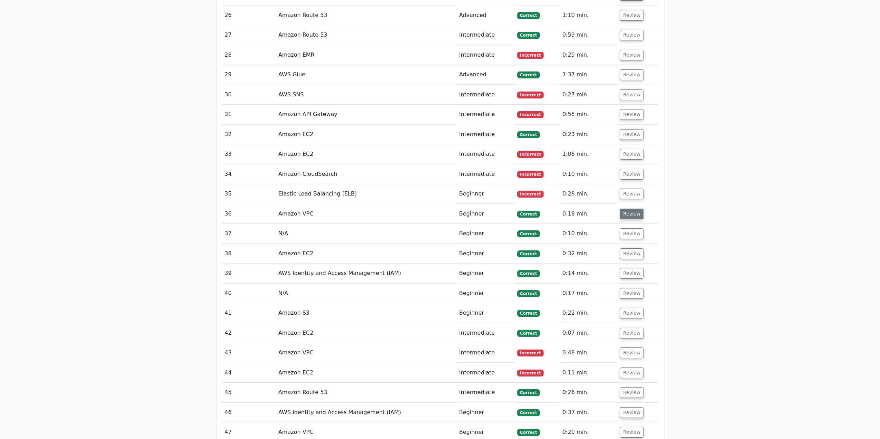
click at [625, 217] on button "Review" at bounding box center [632, 214] width 24 height 11
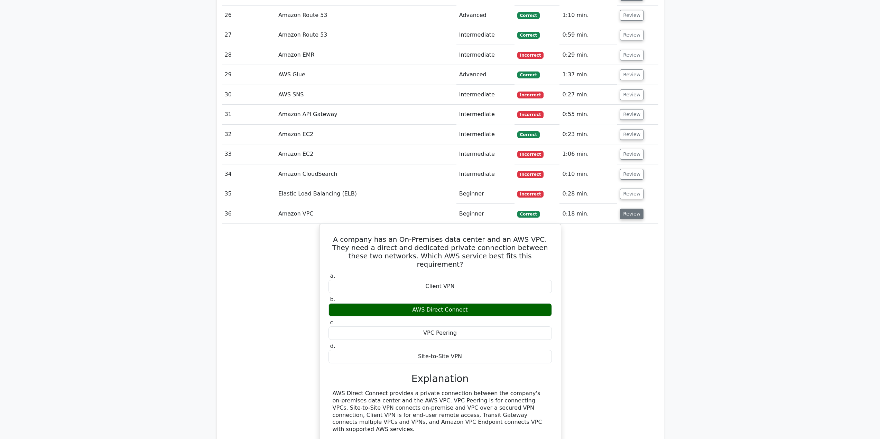
click at [625, 218] on button "Review" at bounding box center [632, 214] width 24 height 11
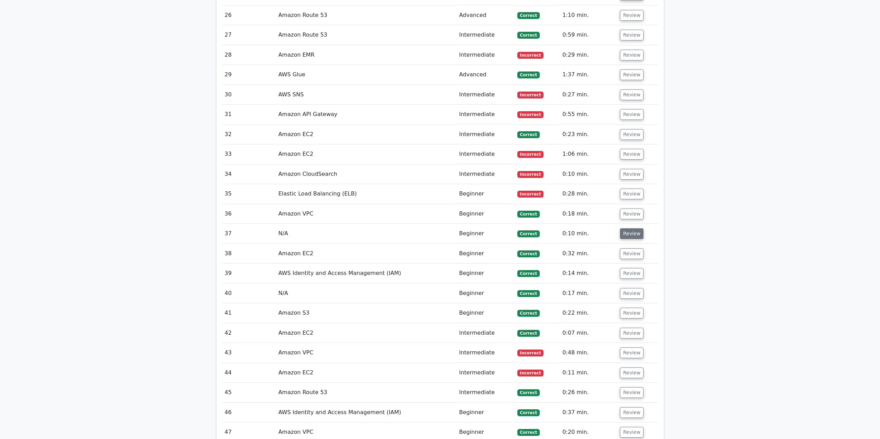
click at [625, 235] on button "Review" at bounding box center [632, 234] width 24 height 11
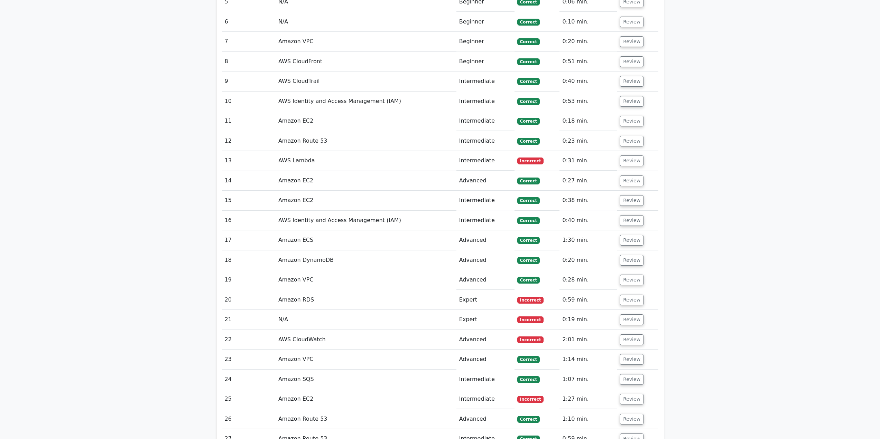
scroll to position [761, 0]
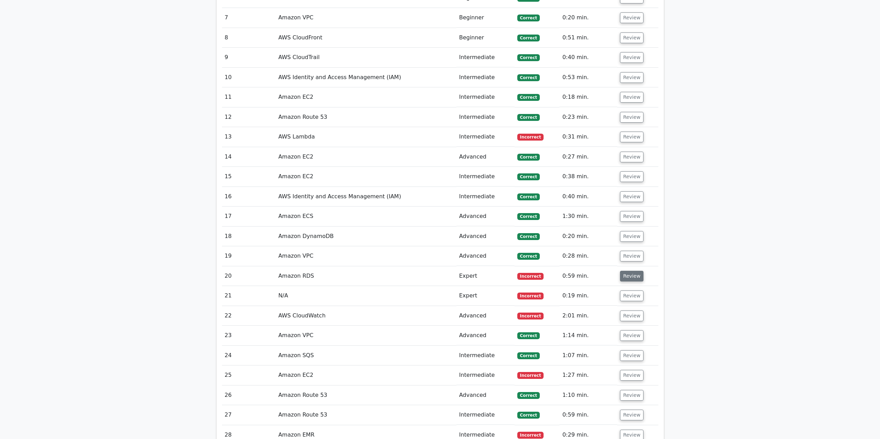
click at [629, 277] on button "Review" at bounding box center [632, 276] width 24 height 11
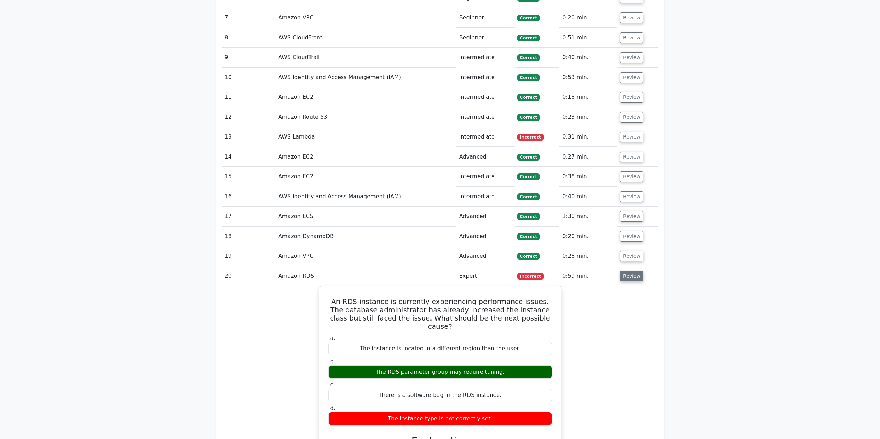
click at [629, 277] on button "Review" at bounding box center [632, 276] width 24 height 11
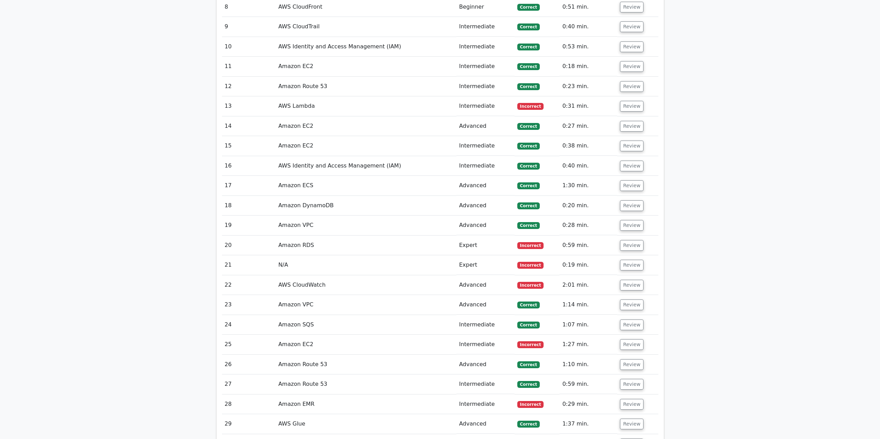
scroll to position [795, 0]
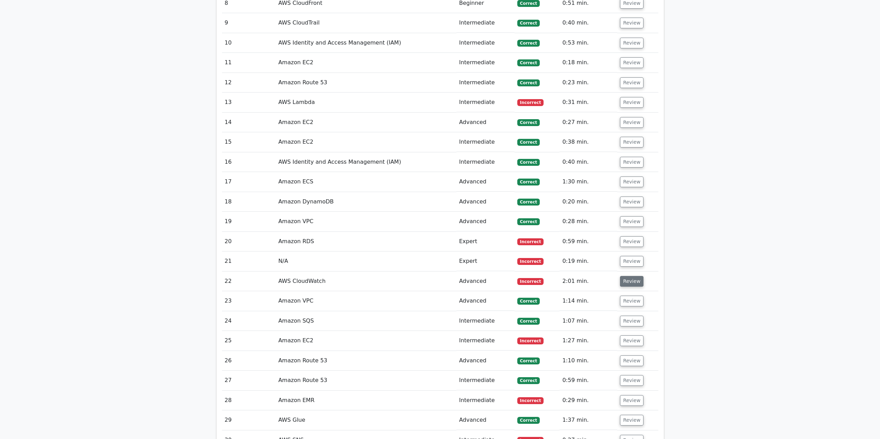
click at [623, 278] on button "Review" at bounding box center [632, 281] width 24 height 11
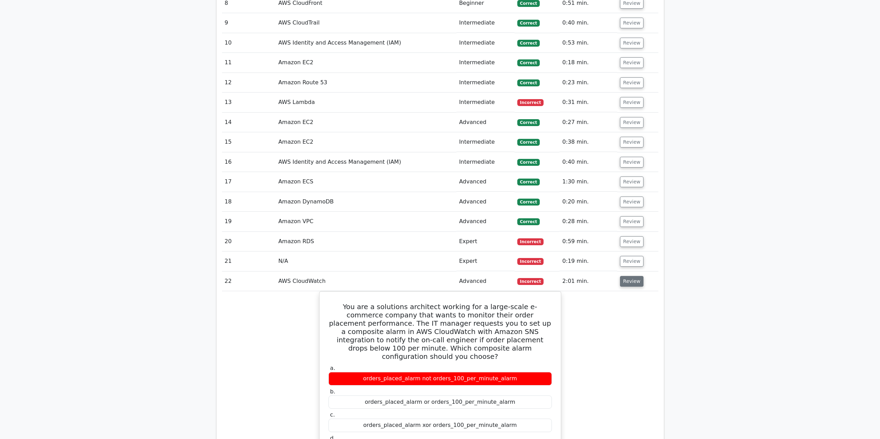
click at [623, 278] on button "Review" at bounding box center [632, 281] width 24 height 11
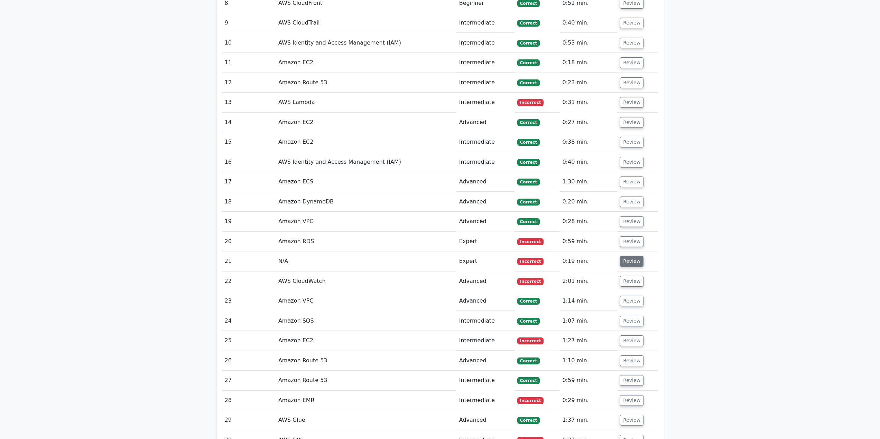
click at [624, 260] on button "Review" at bounding box center [632, 261] width 24 height 11
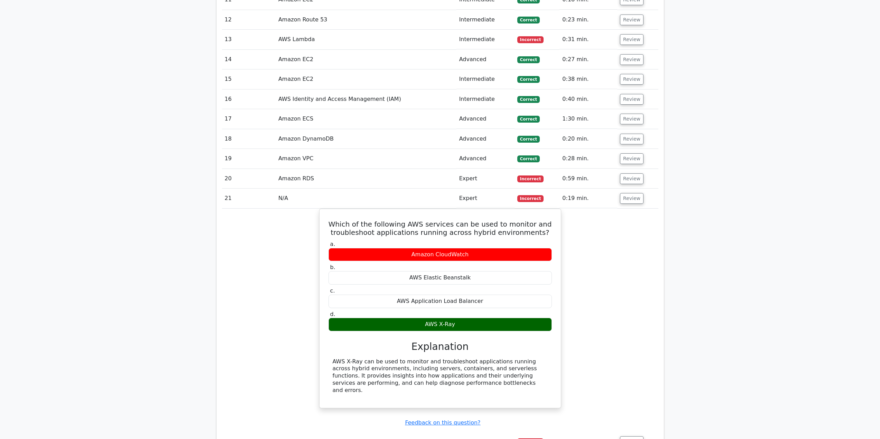
scroll to position [864, 0]
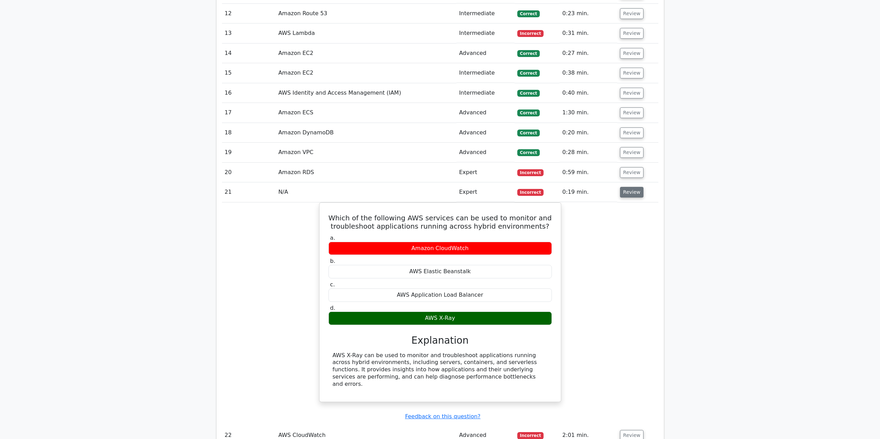
click at [630, 196] on button "Review" at bounding box center [632, 192] width 24 height 11
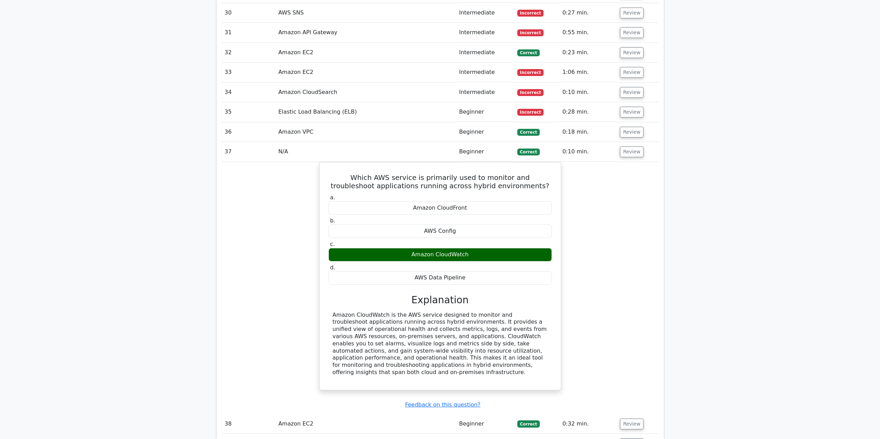
scroll to position [1245, 0]
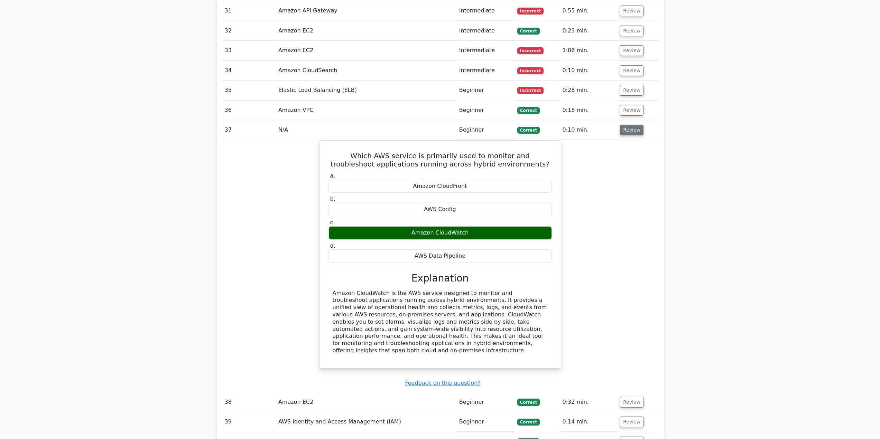
click at [631, 133] on button "Review" at bounding box center [632, 130] width 24 height 11
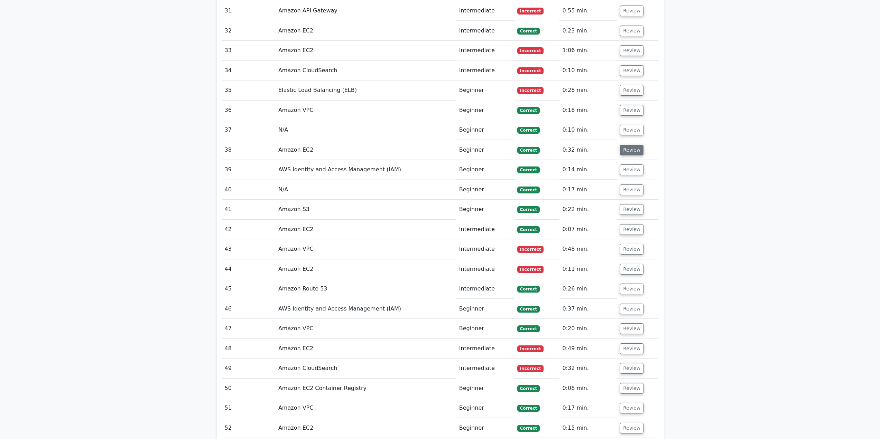
click at [626, 151] on button "Review" at bounding box center [632, 150] width 24 height 11
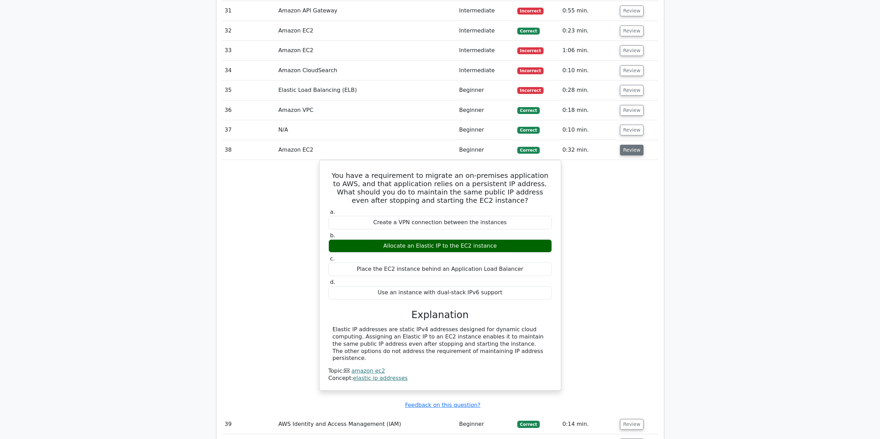
click at [626, 152] on button "Review" at bounding box center [632, 150] width 24 height 11
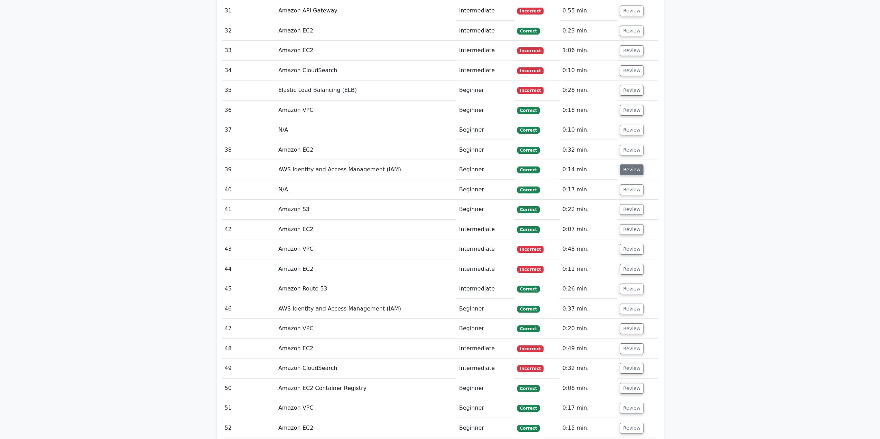
click at [627, 170] on button "Review" at bounding box center [632, 170] width 24 height 11
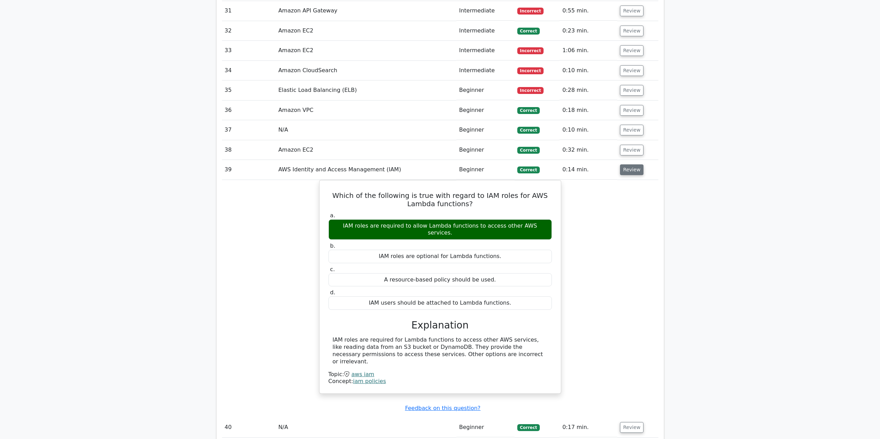
click at [624, 169] on button "Review" at bounding box center [632, 170] width 24 height 11
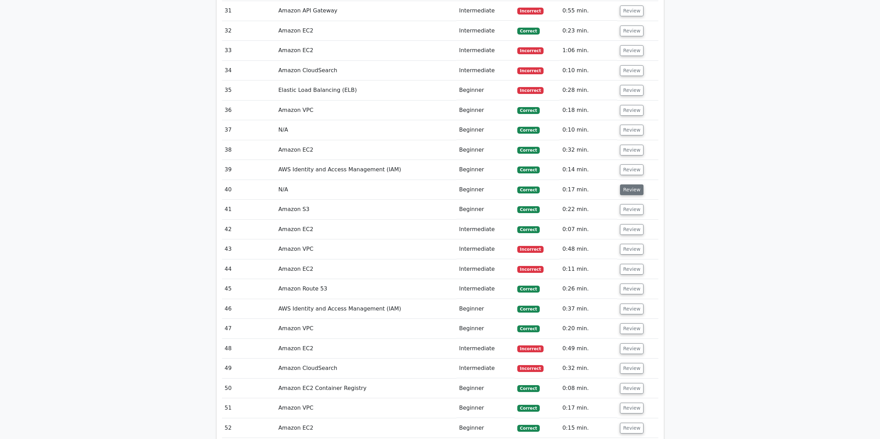
click at [626, 194] on button "Review" at bounding box center [632, 190] width 24 height 11
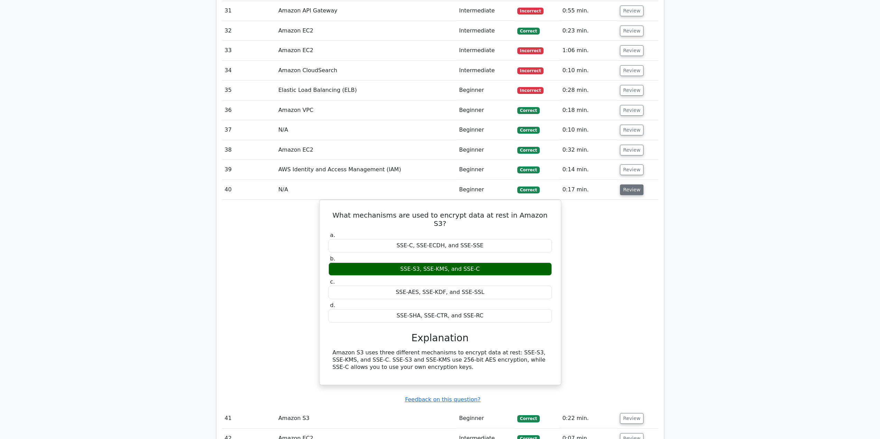
click at [625, 194] on button "Review" at bounding box center [632, 190] width 24 height 11
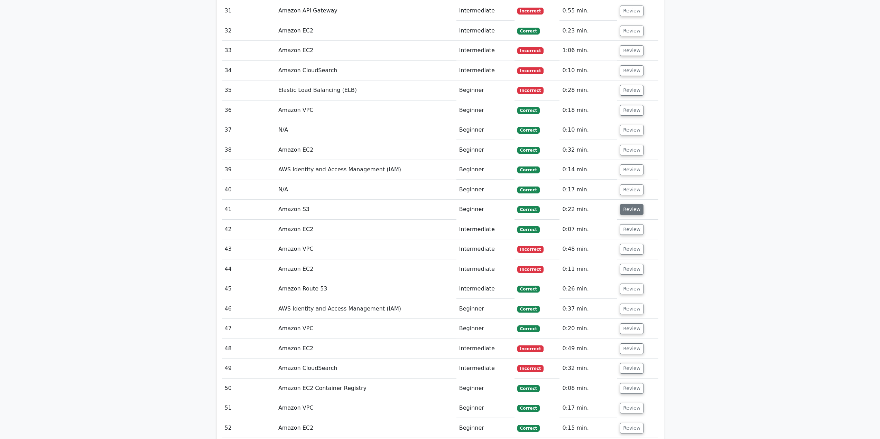
click at [630, 211] on button "Review" at bounding box center [632, 209] width 24 height 11
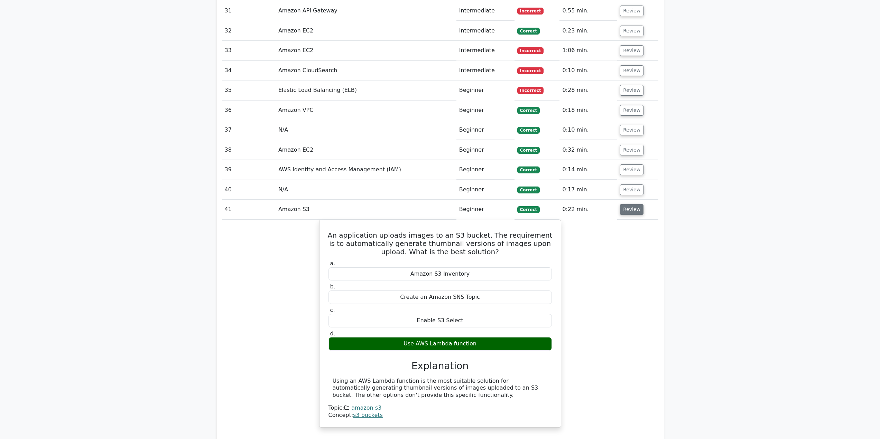
click at [630, 211] on button "Review" at bounding box center [632, 209] width 24 height 11
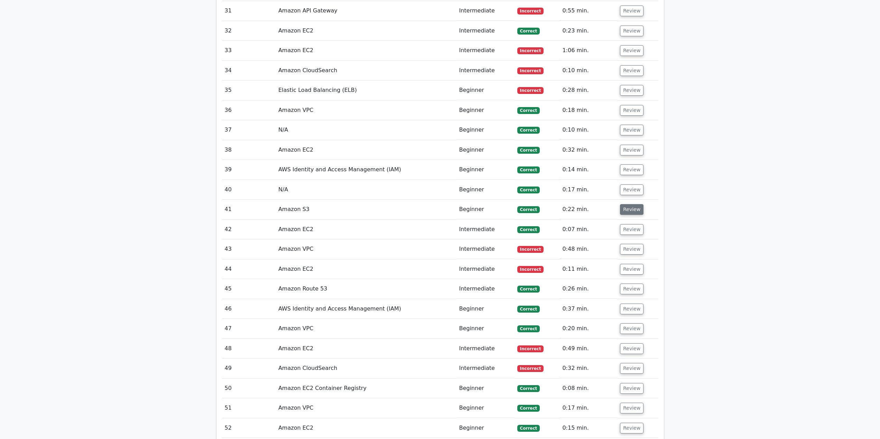
click at [630, 211] on button "Review" at bounding box center [632, 209] width 24 height 11
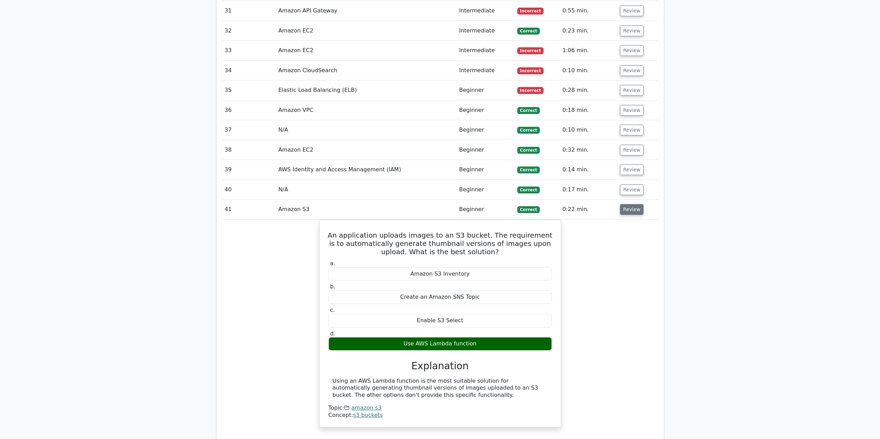
click at [631, 210] on button "Review" at bounding box center [632, 209] width 24 height 11
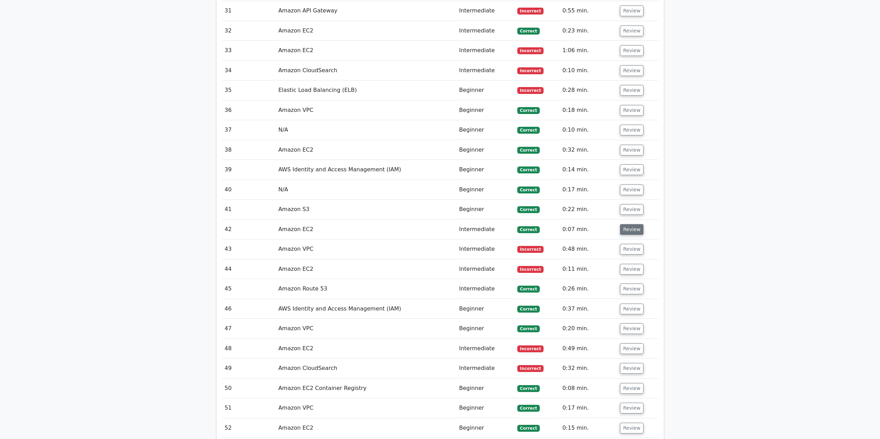
click at [632, 225] on button "Review" at bounding box center [632, 229] width 24 height 11
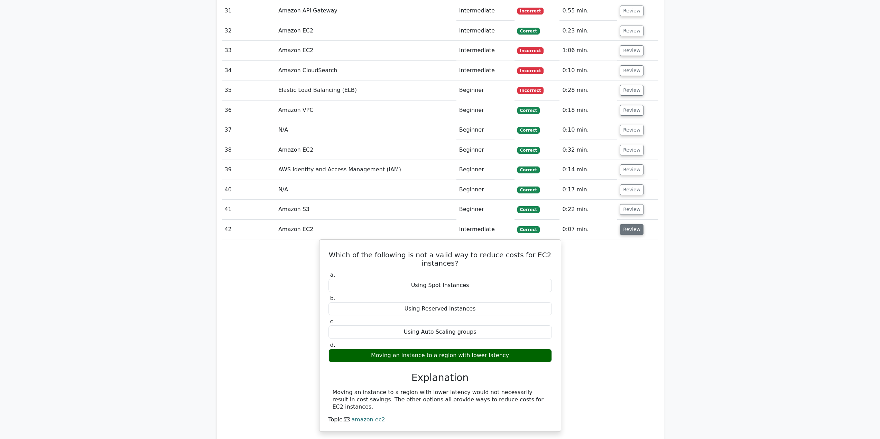
click at [632, 228] on button "Review" at bounding box center [632, 229] width 24 height 11
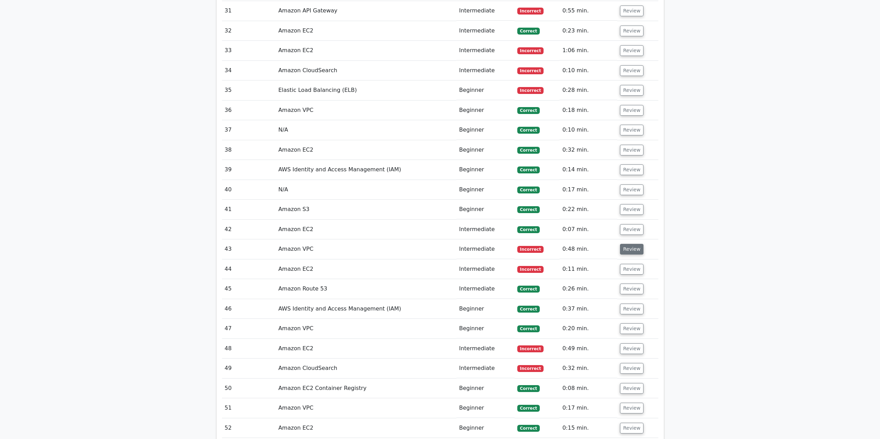
click at [629, 251] on button "Review" at bounding box center [632, 249] width 24 height 11
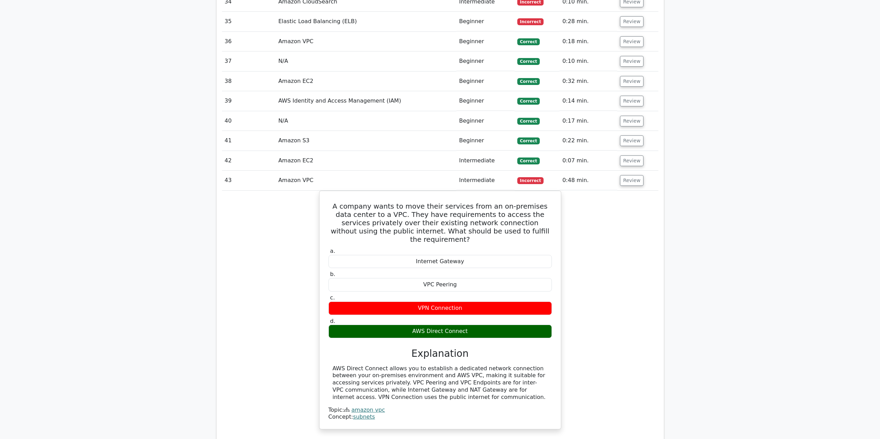
scroll to position [1314, 0]
click at [626, 184] on button "Review" at bounding box center [632, 180] width 24 height 11
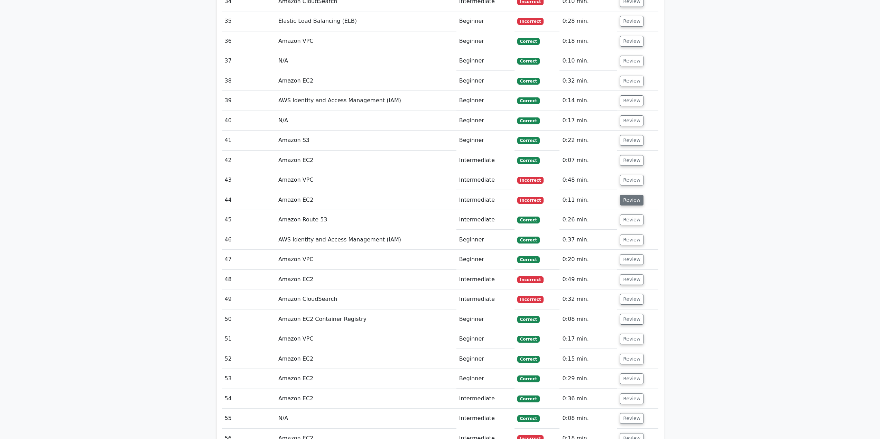
click at [628, 201] on button "Review" at bounding box center [632, 200] width 24 height 11
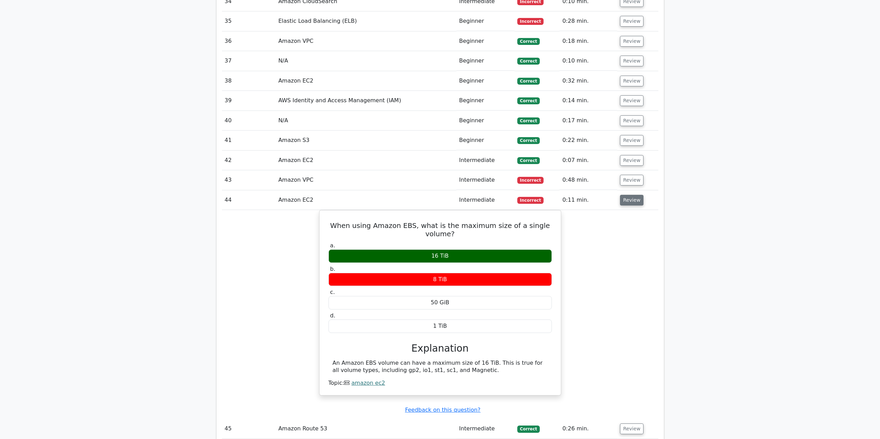
click at [634, 203] on button "Review" at bounding box center [632, 200] width 24 height 11
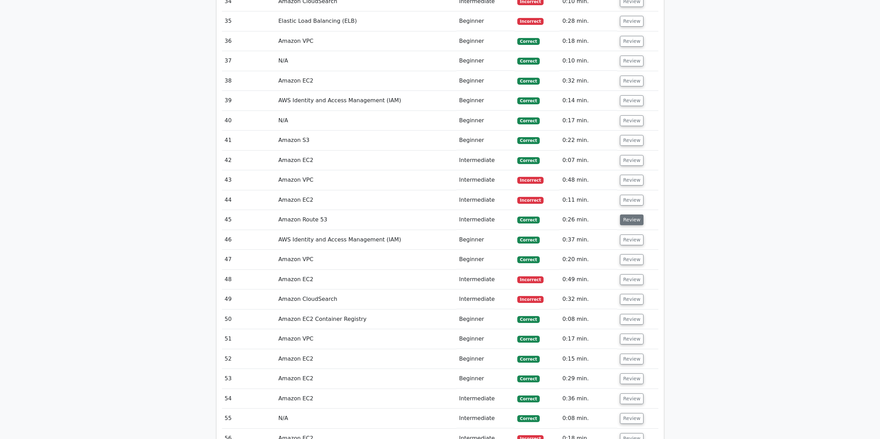
click at [626, 224] on button "Review" at bounding box center [632, 220] width 24 height 11
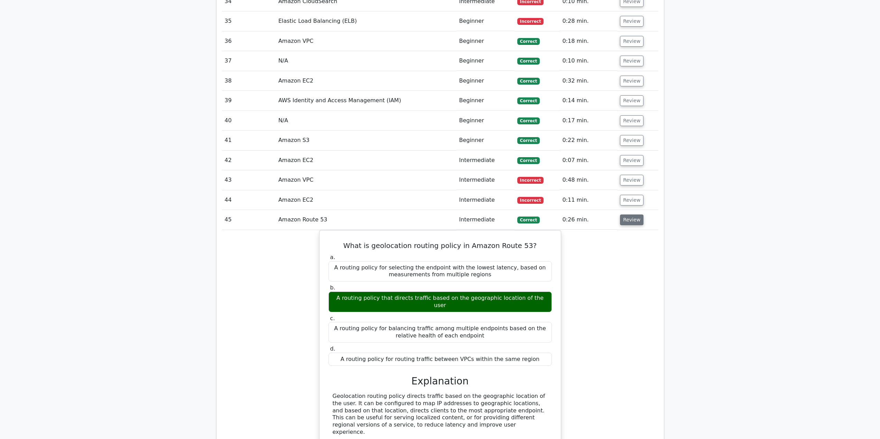
click at [626, 224] on button "Review" at bounding box center [632, 220] width 24 height 11
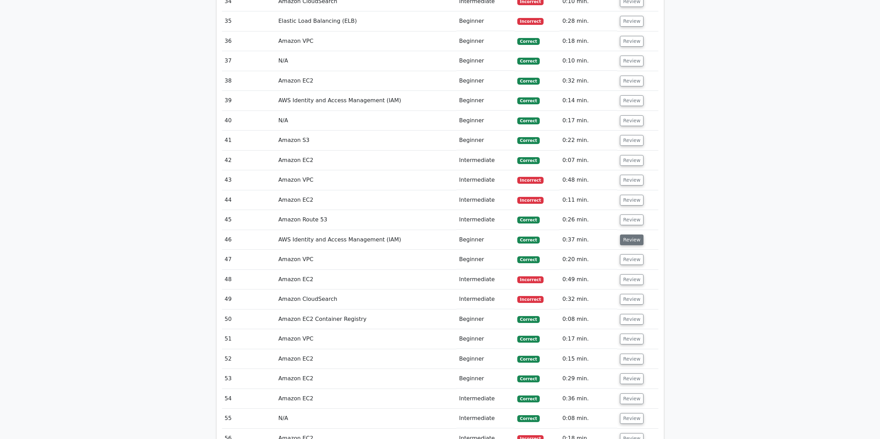
click at [628, 241] on button "Review" at bounding box center [632, 240] width 24 height 11
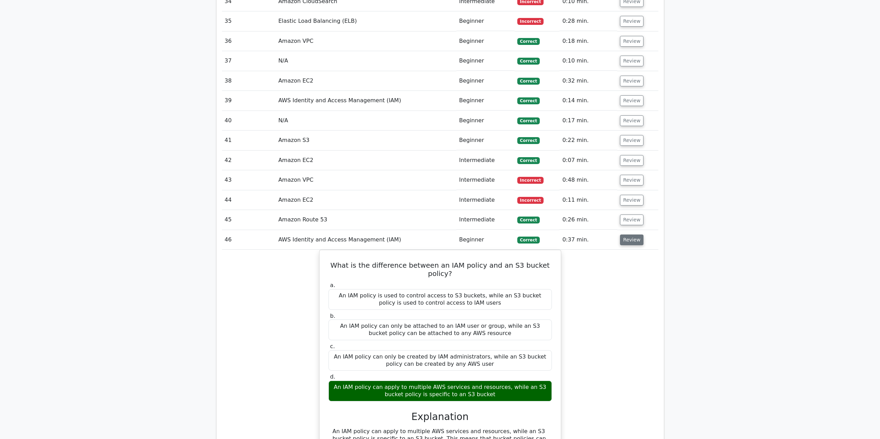
click at [627, 239] on button "Review" at bounding box center [632, 240] width 24 height 11
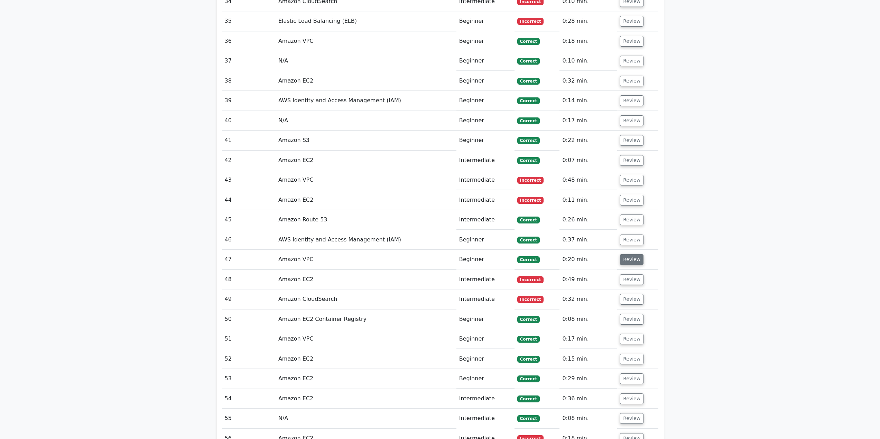
click at [629, 255] on button "Review" at bounding box center [632, 259] width 24 height 11
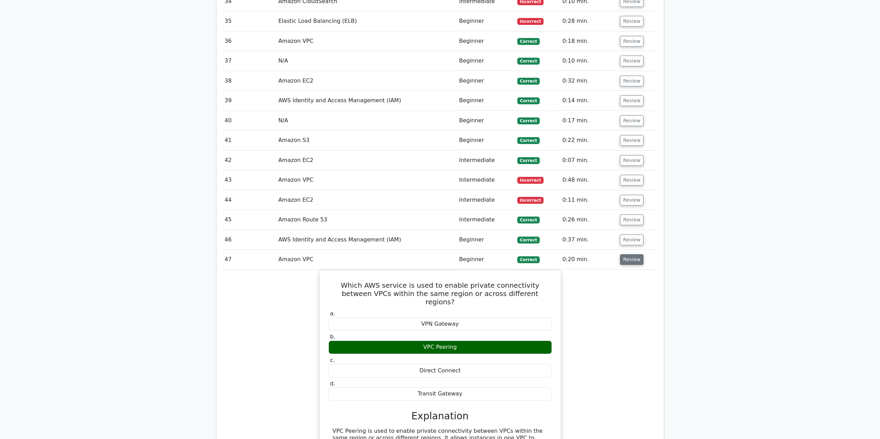
click at [629, 255] on button "Review" at bounding box center [632, 259] width 24 height 11
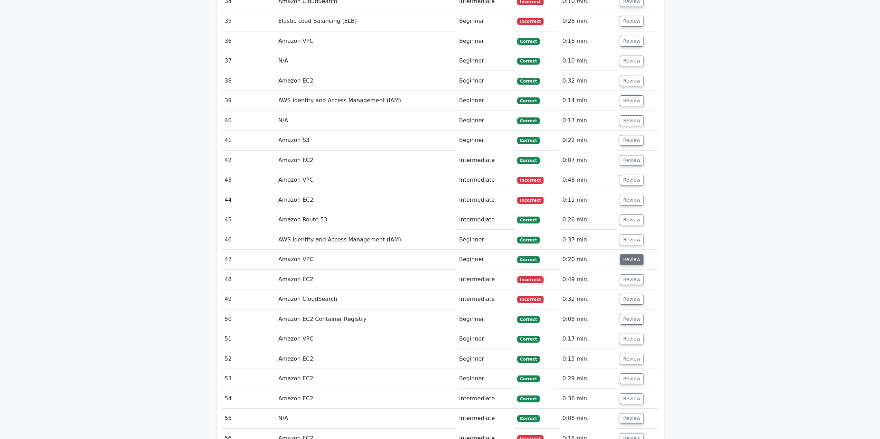
click at [629, 255] on button "Review" at bounding box center [632, 259] width 24 height 11
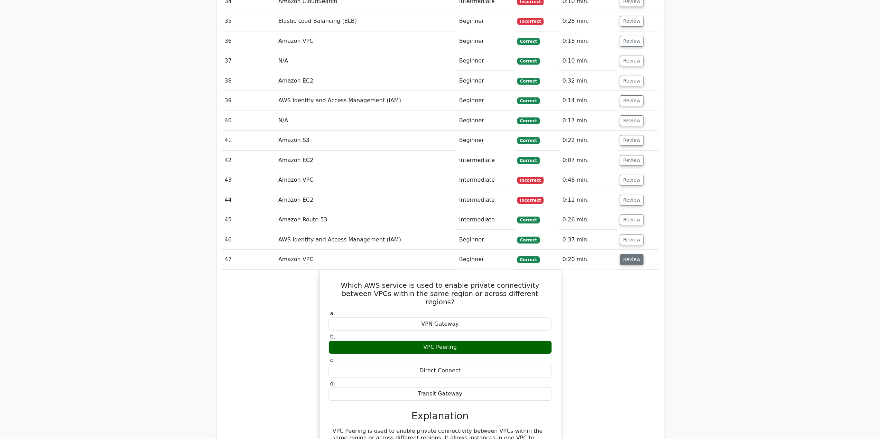
click at [629, 255] on button "Review" at bounding box center [632, 259] width 24 height 11
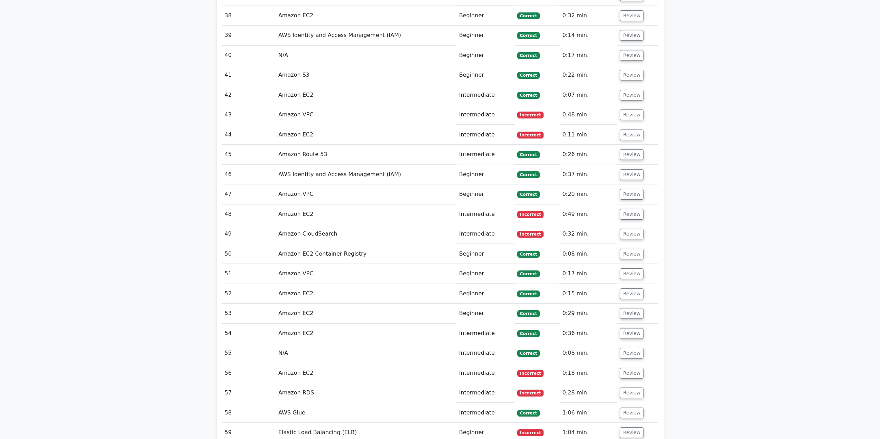
scroll to position [1383, 0]
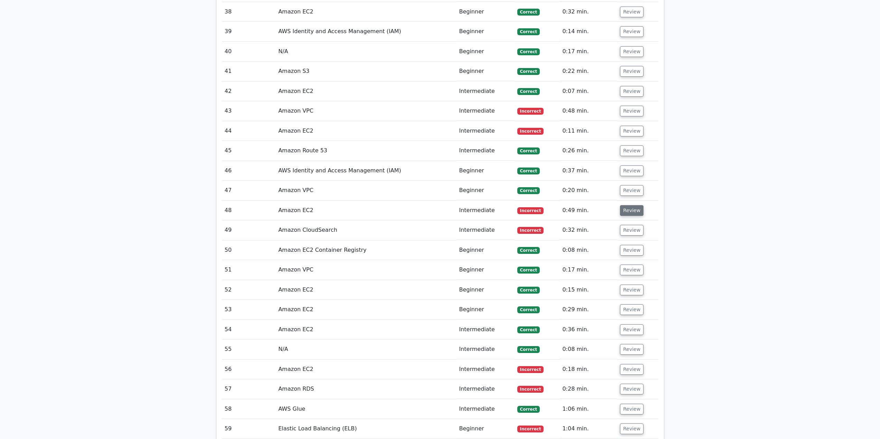
click at [628, 215] on button "Review" at bounding box center [632, 210] width 24 height 11
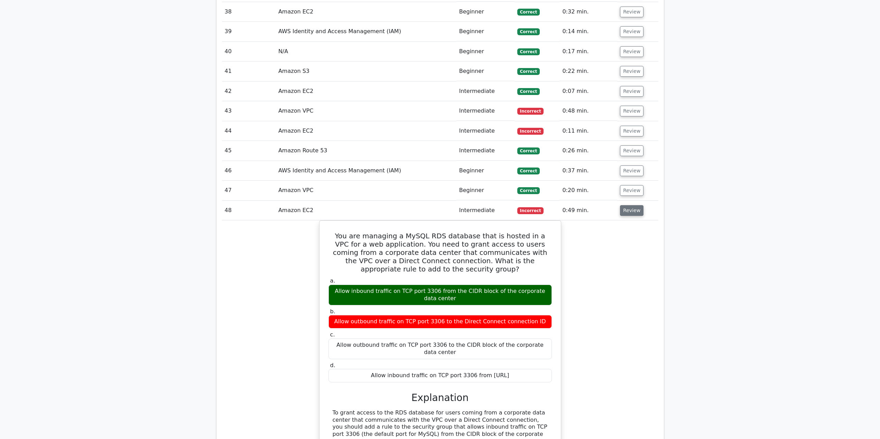
drag, startPoint x: 583, startPoint y: 257, endPoint x: 635, endPoint y: 211, distance: 68.9
click at [635, 211] on button "Review" at bounding box center [632, 210] width 24 height 11
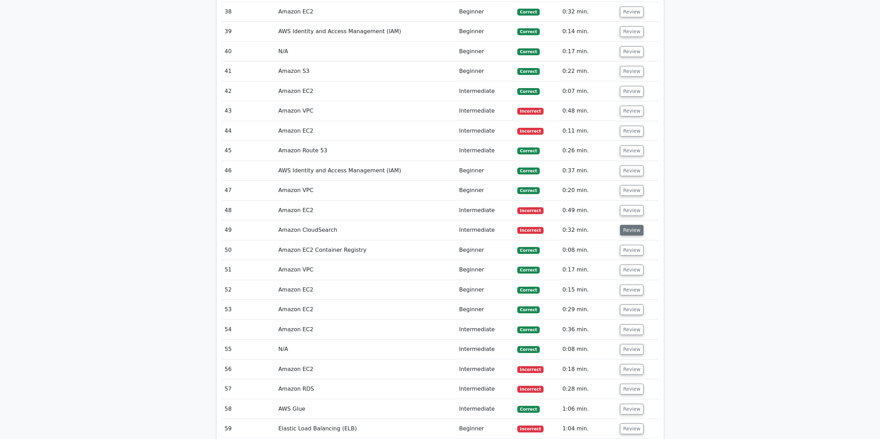
click at [620, 229] on button "Review" at bounding box center [632, 230] width 24 height 11
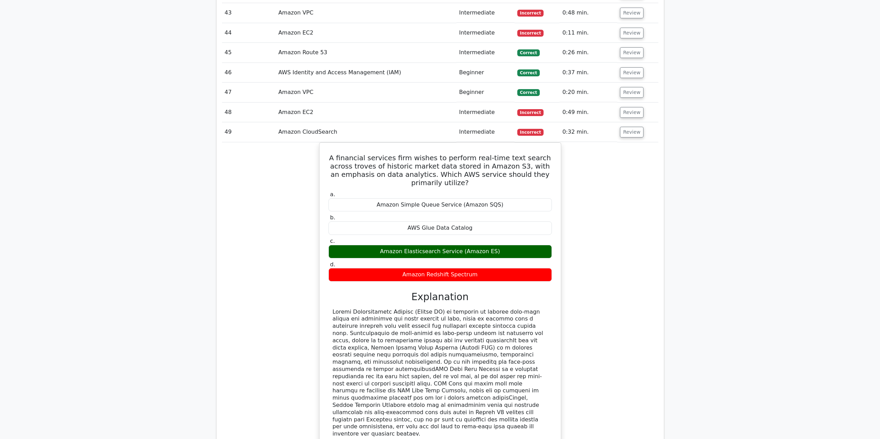
scroll to position [1487, 0]
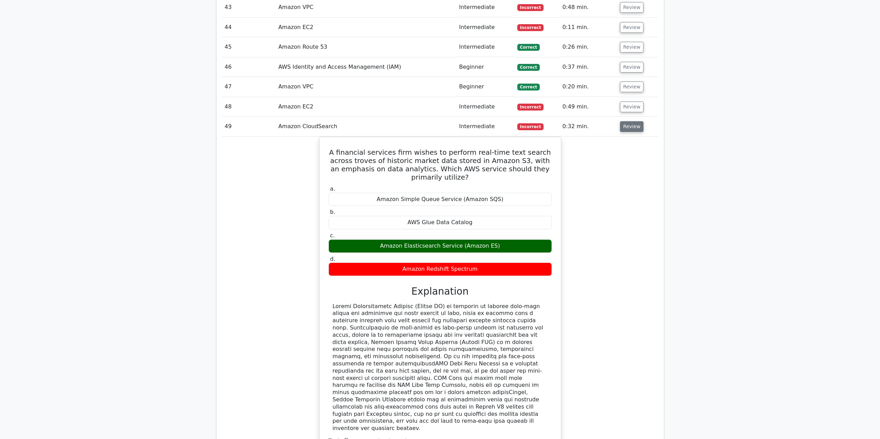
click at [631, 130] on button "Review" at bounding box center [632, 126] width 24 height 11
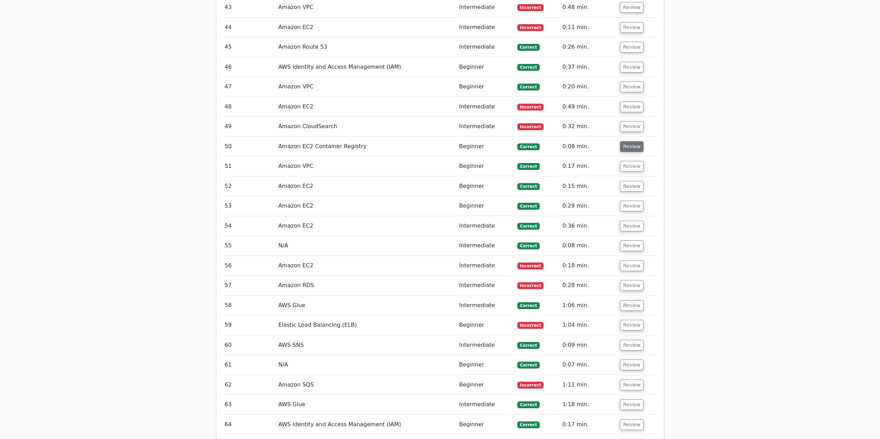
click at [633, 149] on button "Review" at bounding box center [632, 146] width 24 height 11
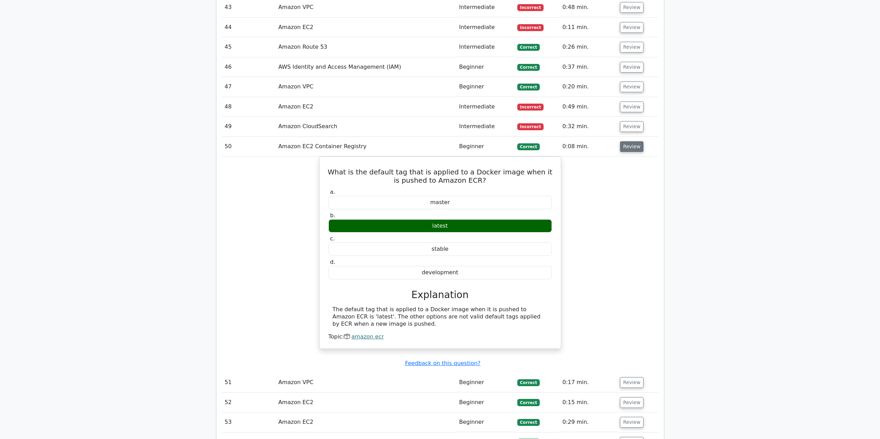
click at [633, 148] on button "Review" at bounding box center [632, 146] width 24 height 11
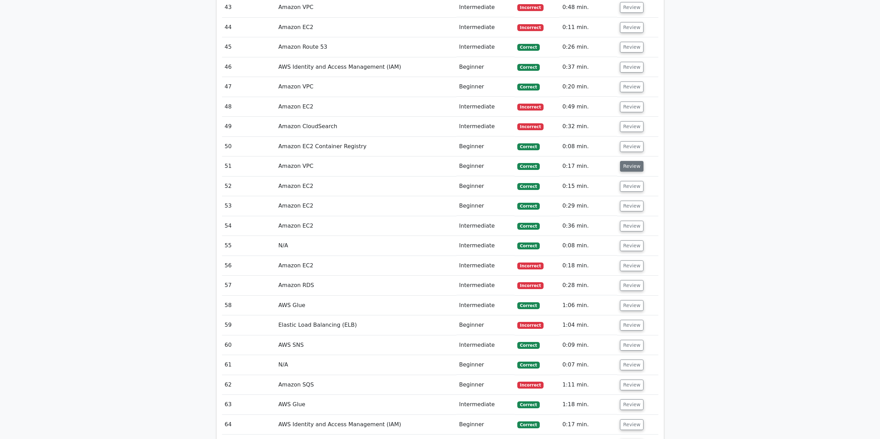
click at [630, 165] on button "Review" at bounding box center [632, 166] width 24 height 11
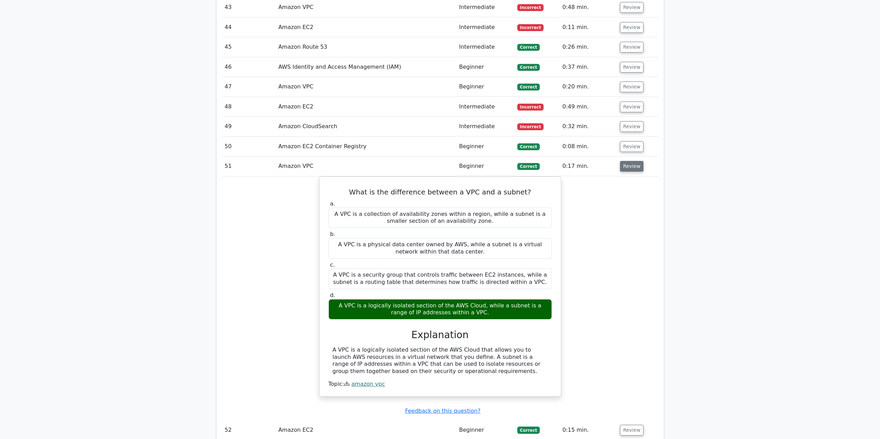
click at [630, 165] on button "Review" at bounding box center [632, 166] width 24 height 11
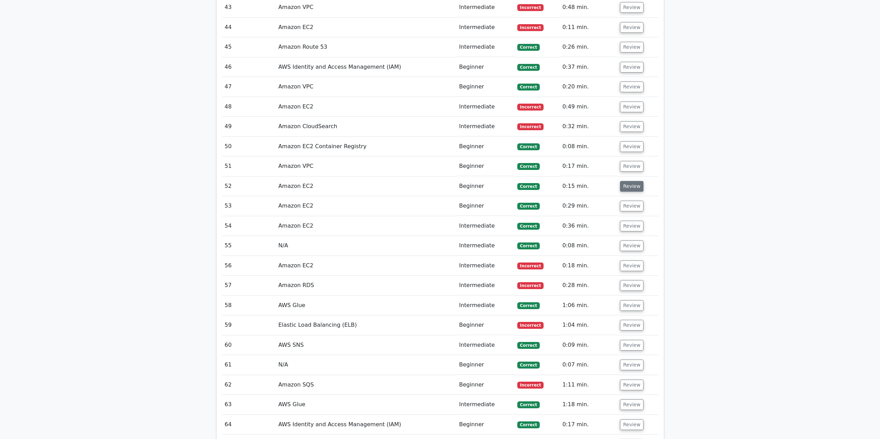
click at [629, 183] on button "Review" at bounding box center [632, 186] width 24 height 11
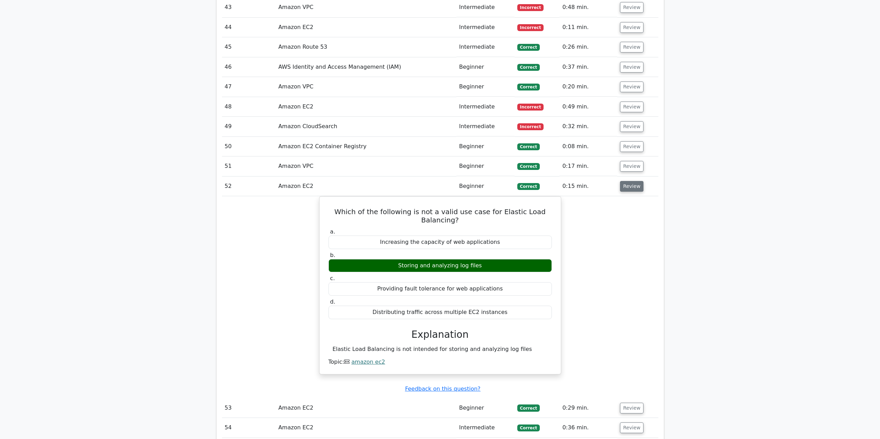
click at [629, 183] on button "Review" at bounding box center [632, 186] width 24 height 11
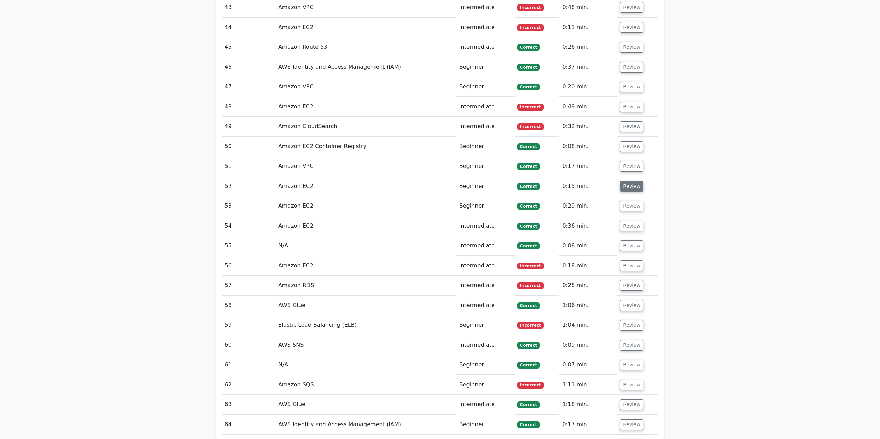
click at [629, 183] on button "Review" at bounding box center [632, 186] width 24 height 11
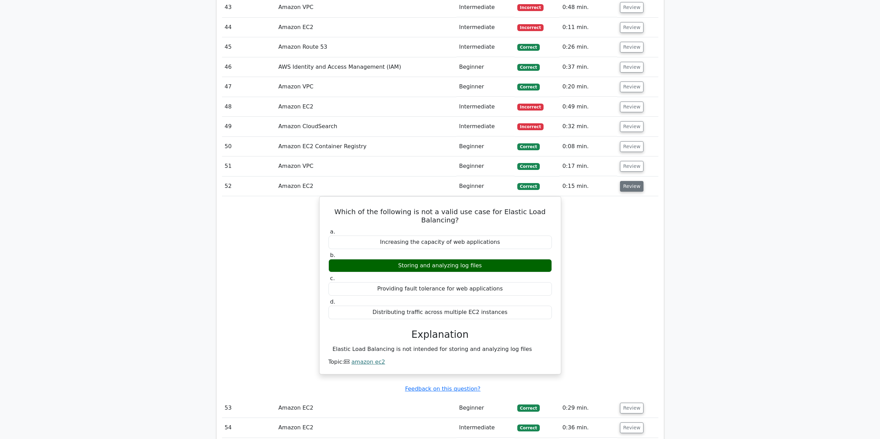
click at [626, 185] on button "Review" at bounding box center [632, 186] width 24 height 11
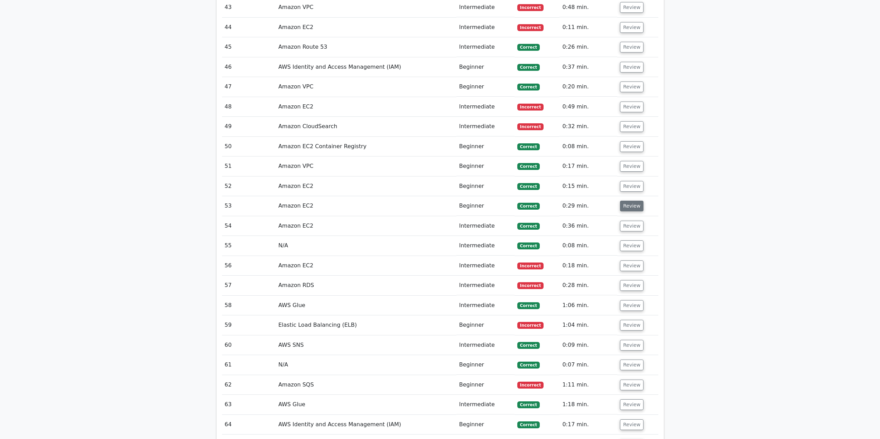
click at [629, 205] on button "Review" at bounding box center [632, 206] width 24 height 11
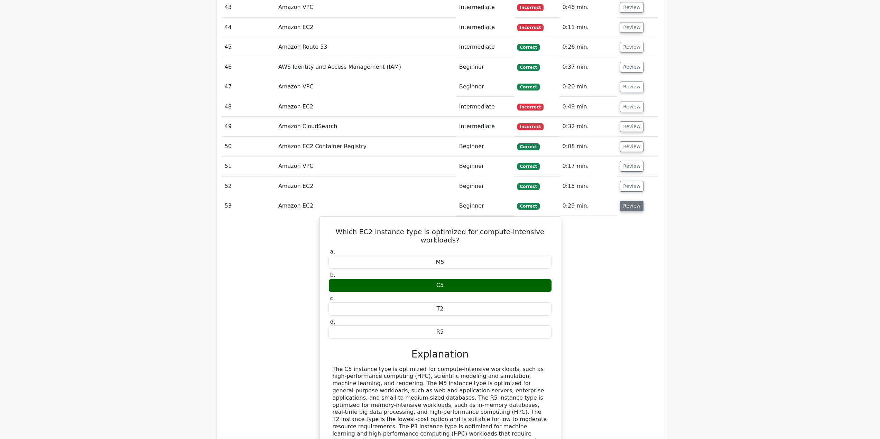
click at [627, 207] on button "Review" at bounding box center [632, 206] width 24 height 11
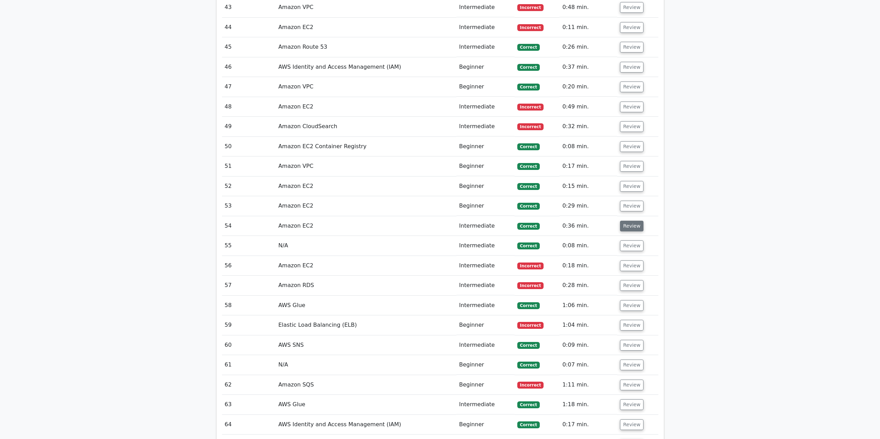
click at [627, 225] on button "Review" at bounding box center [632, 226] width 24 height 11
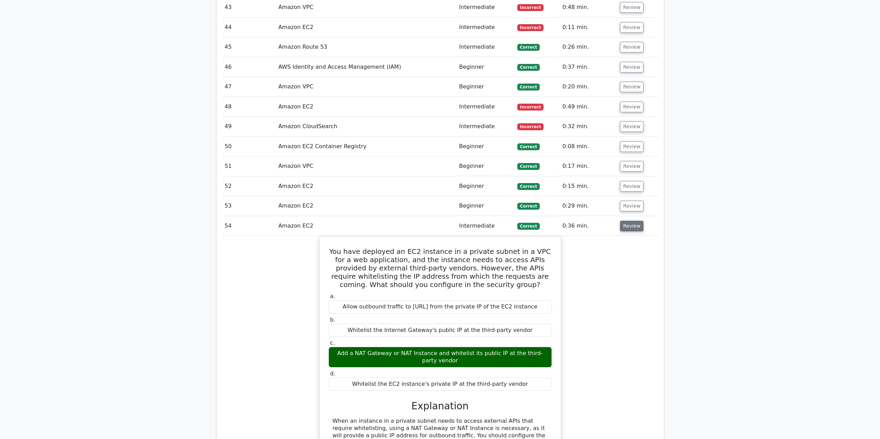
click at [626, 226] on button "Review" at bounding box center [632, 226] width 24 height 11
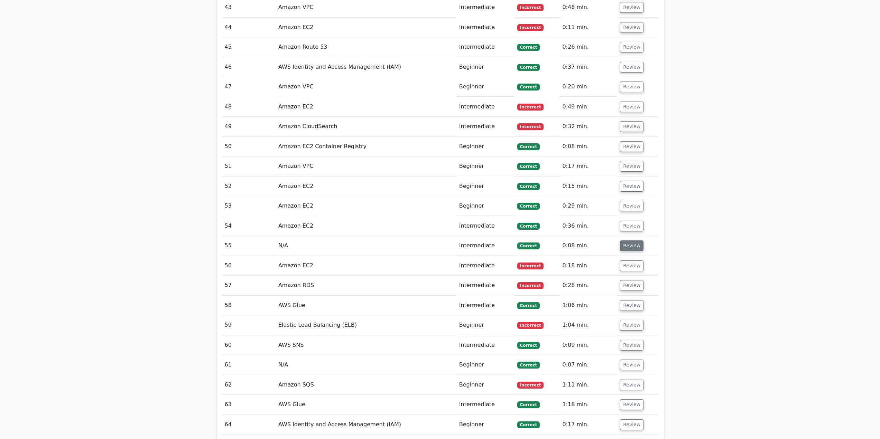
click at [627, 249] on button "Review" at bounding box center [632, 246] width 24 height 11
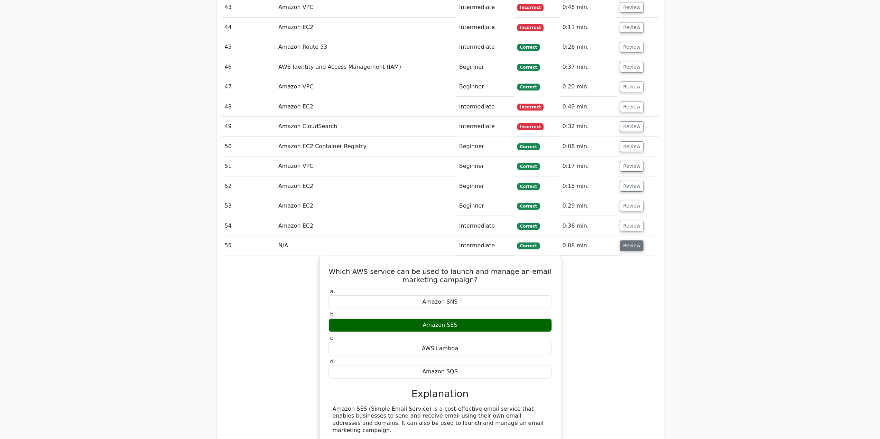
click at [626, 243] on button "Review" at bounding box center [632, 246] width 24 height 11
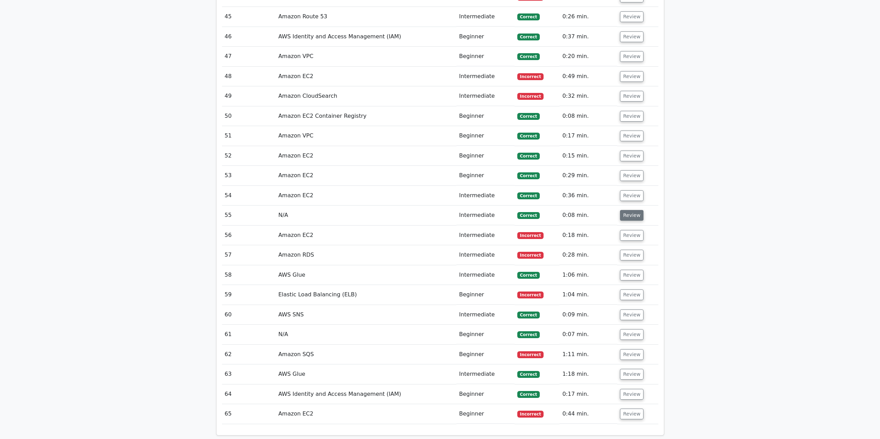
scroll to position [1521, 0]
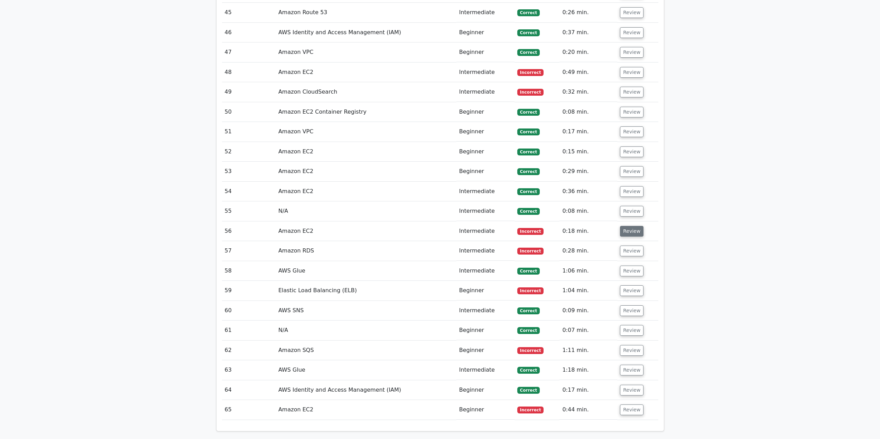
click at [626, 236] on button "Review" at bounding box center [632, 231] width 24 height 11
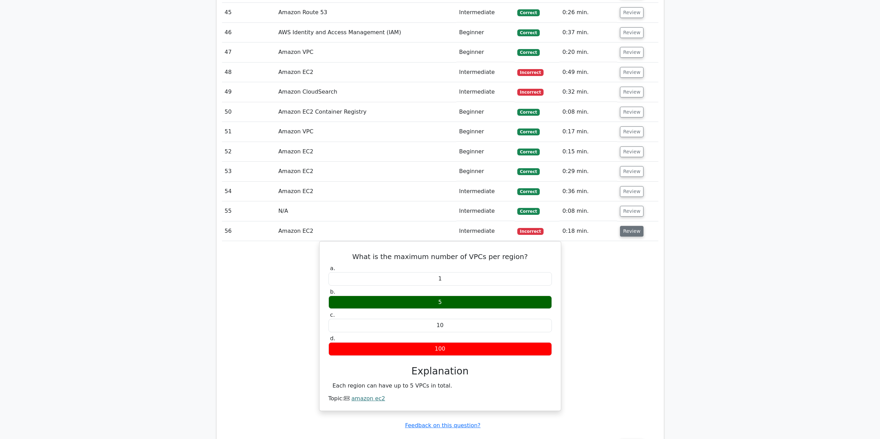
click at [629, 229] on button "Review" at bounding box center [632, 231] width 24 height 11
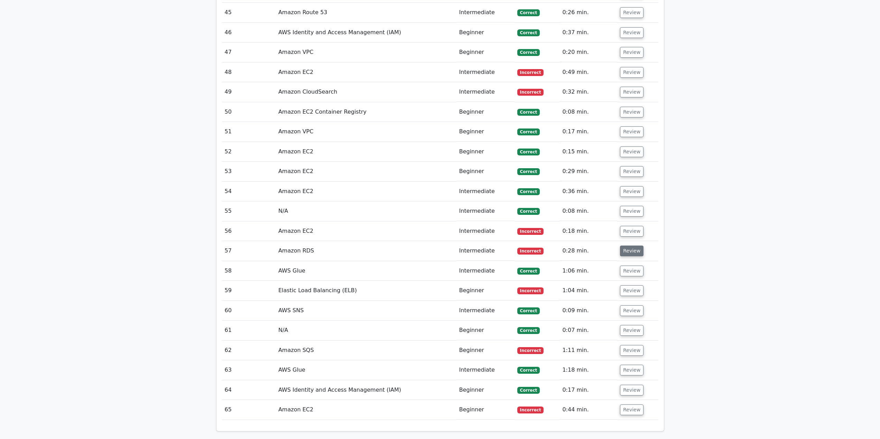
click at [630, 251] on button "Review" at bounding box center [632, 251] width 24 height 11
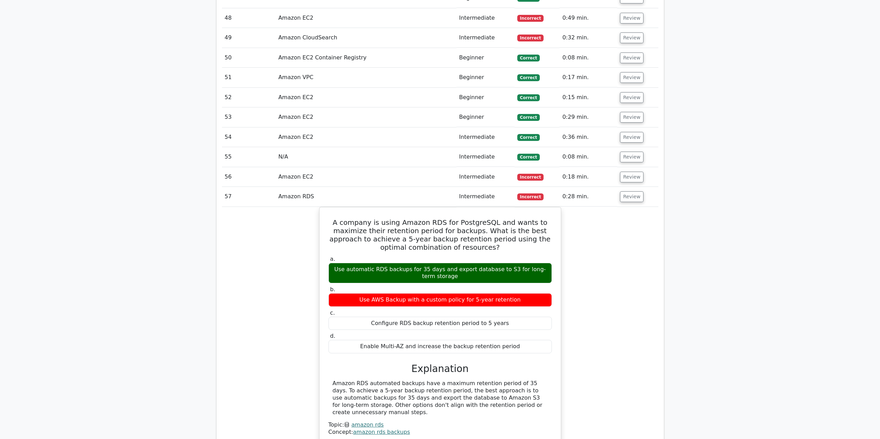
scroll to position [1590, 0]
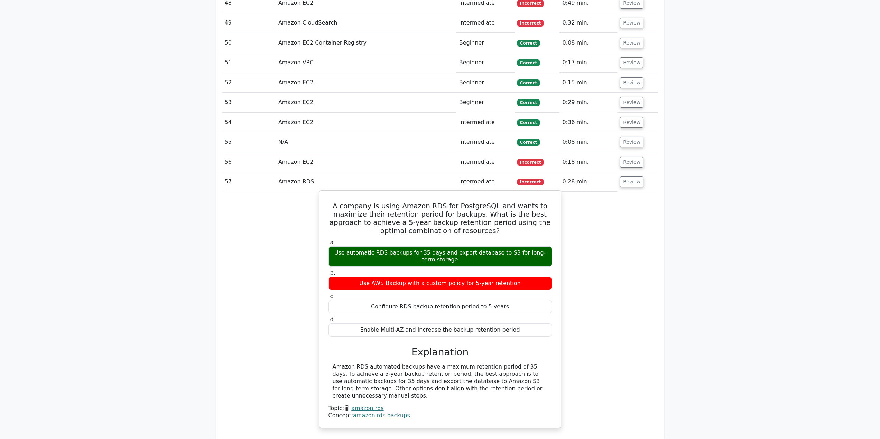
drag, startPoint x: 449, startPoint y: 261, endPoint x: 334, endPoint y: 249, distance: 116.5
click at [334, 249] on div "Use automatic RDS backups for 35 days and export database to S3 for long-term s…" at bounding box center [439, 256] width 223 height 21
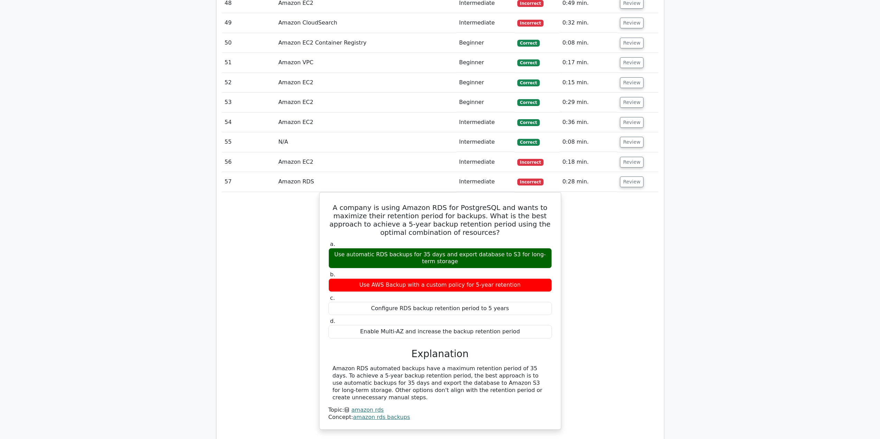
click at [626, 229] on div "A company is using Amazon RDS for PostgreSQL and wants to maximize their retent…" at bounding box center [440, 315] width 436 height 246
click at [630, 187] on button "Review" at bounding box center [632, 182] width 24 height 11
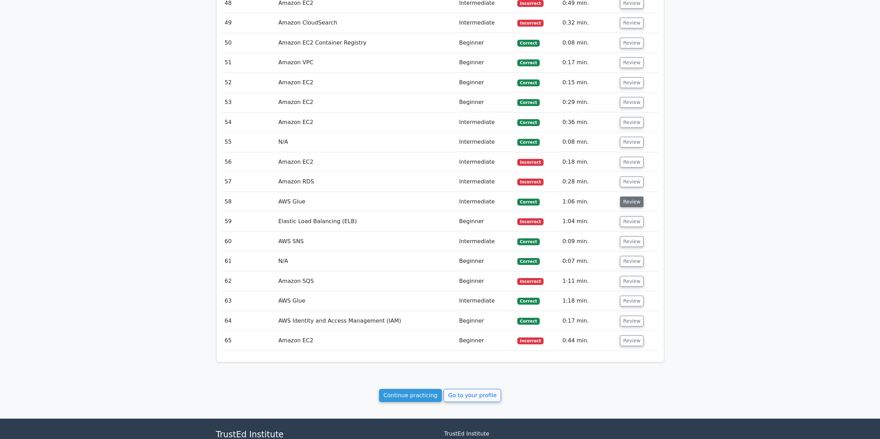
click at [623, 207] on button "Review" at bounding box center [632, 202] width 24 height 11
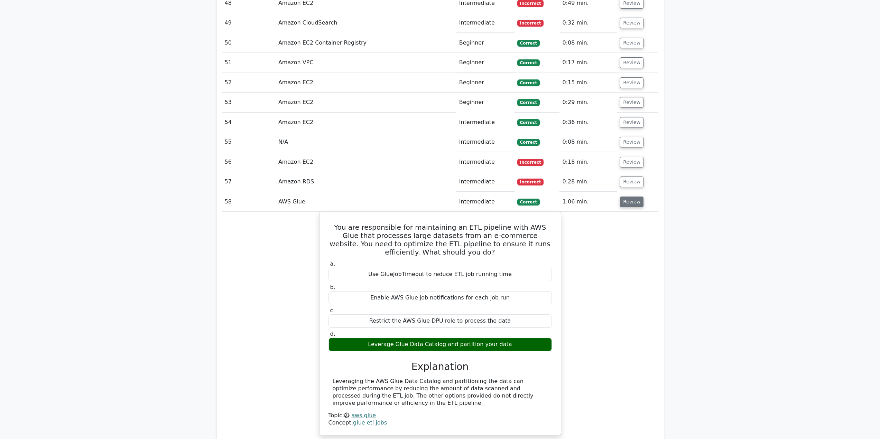
click at [621, 207] on button "Review" at bounding box center [632, 202] width 24 height 11
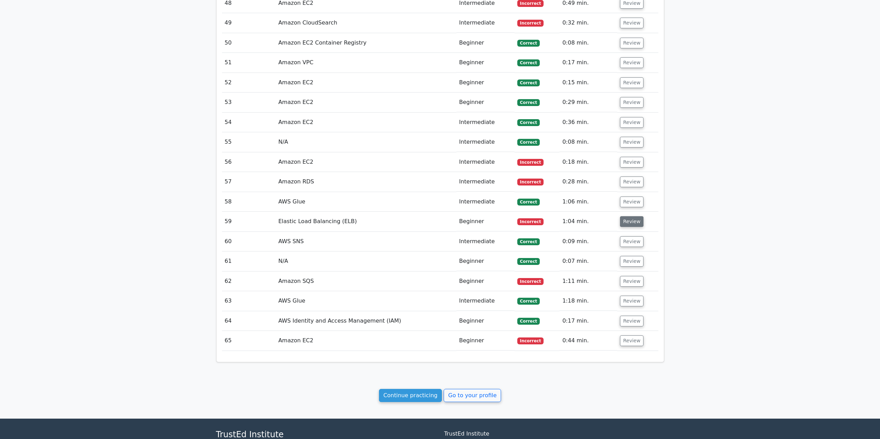
click at [628, 224] on button "Review" at bounding box center [632, 221] width 24 height 11
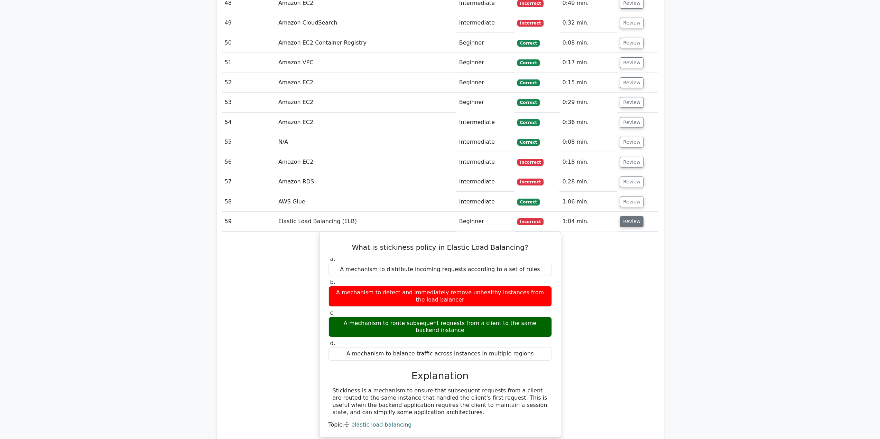
click at [624, 222] on button "Review" at bounding box center [632, 221] width 24 height 11
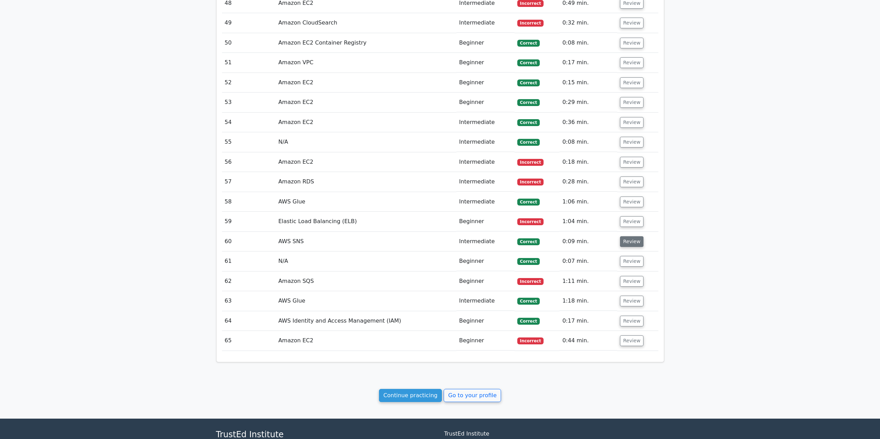
click at [623, 246] on button "Review" at bounding box center [632, 241] width 24 height 11
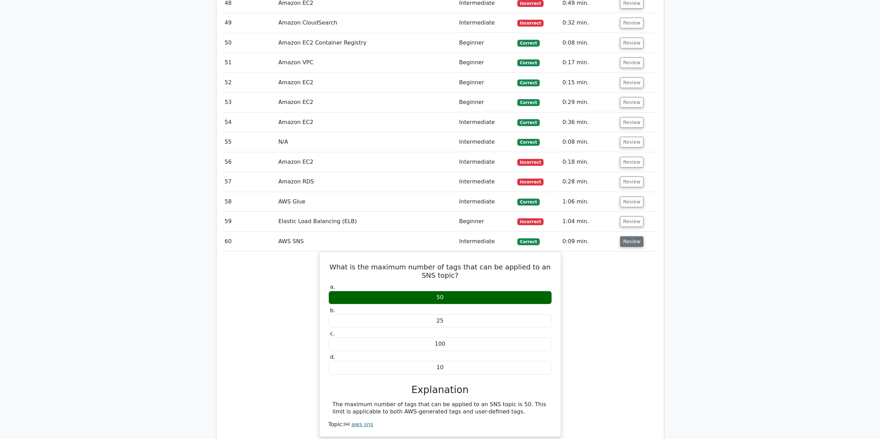
click at [624, 247] on button "Review" at bounding box center [632, 241] width 24 height 11
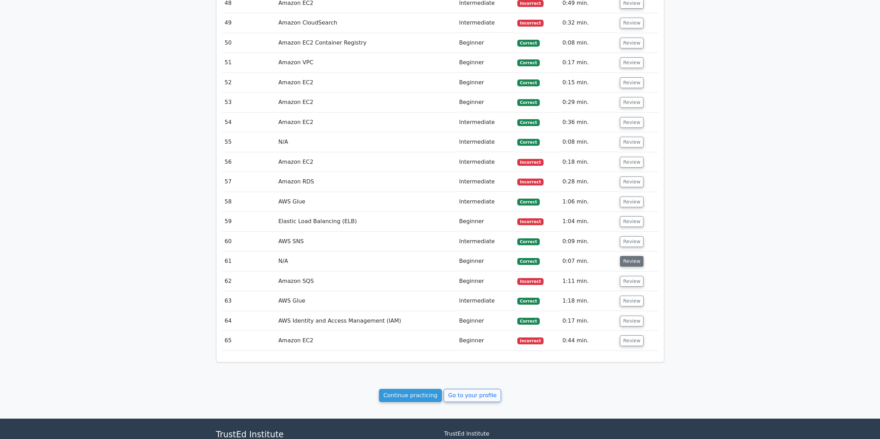
click at [627, 262] on button "Review" at bounding box center [632, 261] width 24 height 11
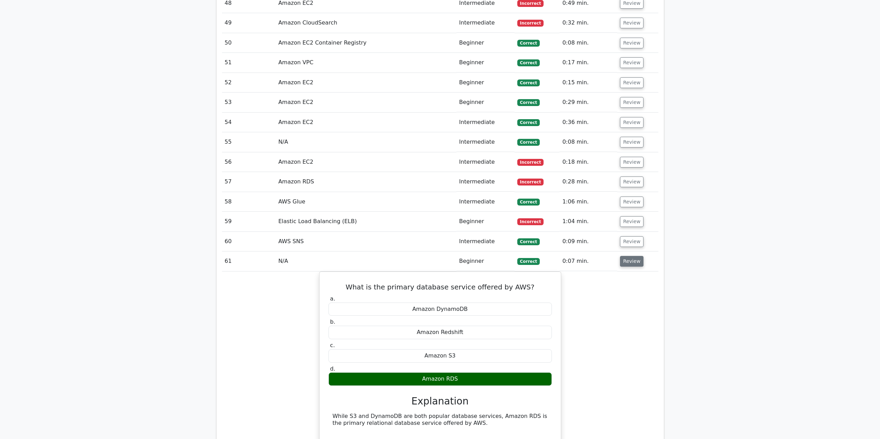
click at [633, 262] on button "Review" at bounding box center [632, 261] width 24 height 11
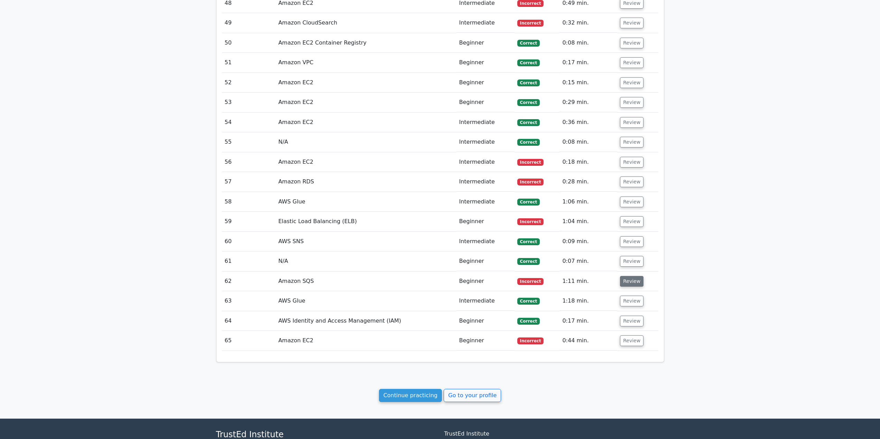
click at [631, 280] on button "Review" at bounding box center [632, 281] width 24 height 11
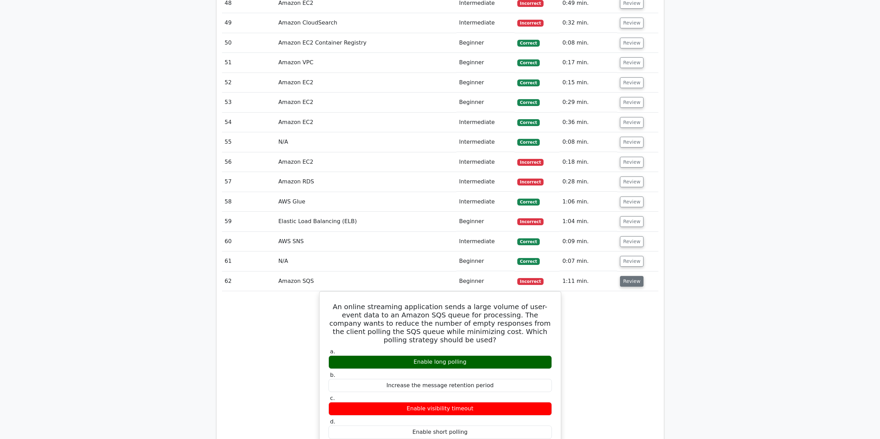
click at [625, 281] on button "Review" at bounding box center [632, 281] width 24 height 11
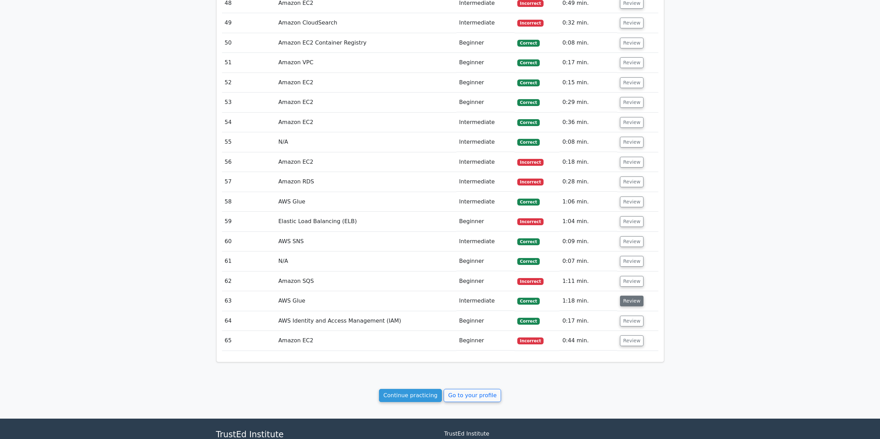
click at [626, 304] on button "Review" at bounding box center [632, 301] width 24 height 11
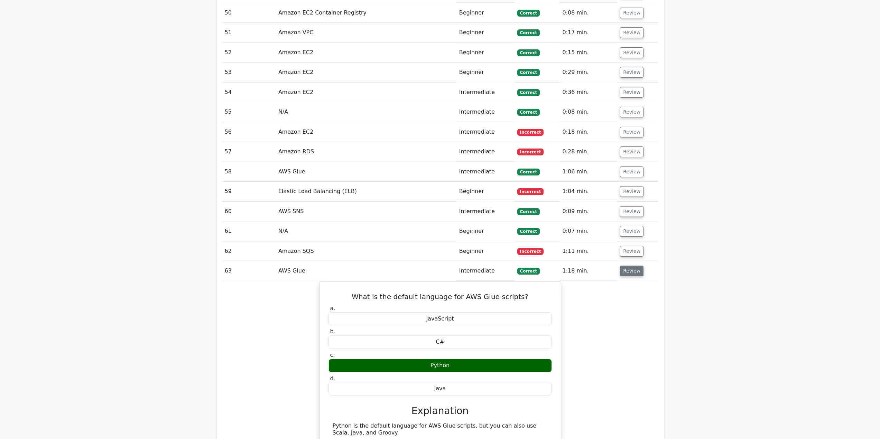
scroll to position [1625, 0]
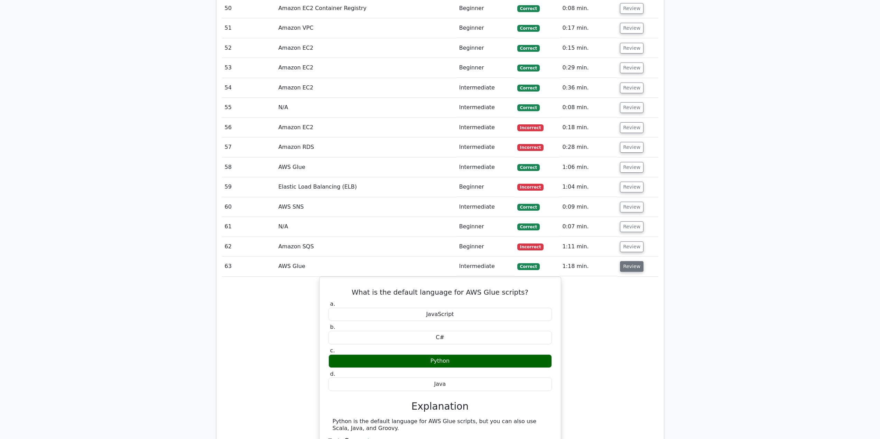
click at [628, 272] on button "Review" at bounding box center [632, 266] width 24 height 11
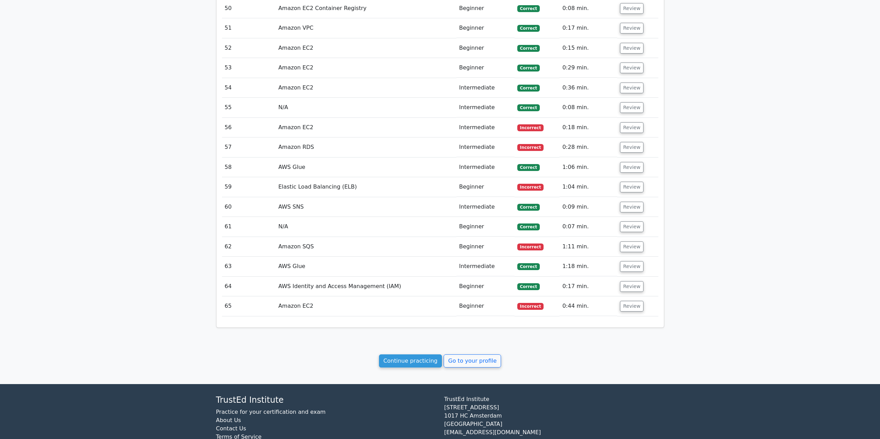
click at [627, 293] on td "Review" at bounding box center [637, 287] width 41 height 20
click at [630, 287] on button "Review" at bounding box center [632, 286] width 24 height 11
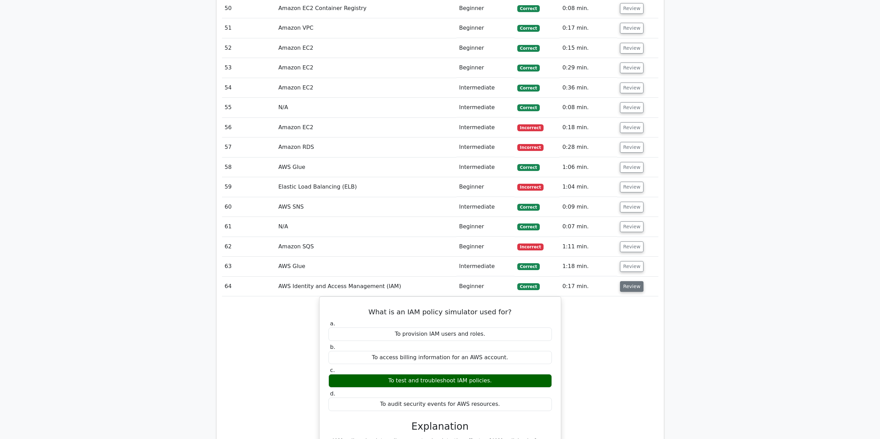
click at [630, 287] on button "Review" at bounding box center [632, 286] width 24 height 11
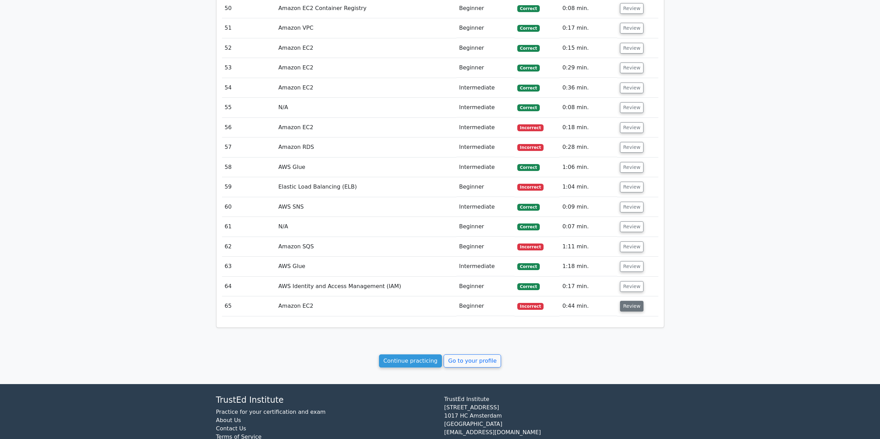
click at [630, 304] on button "Review" at bounding box center [632, 306] width 24 height 11
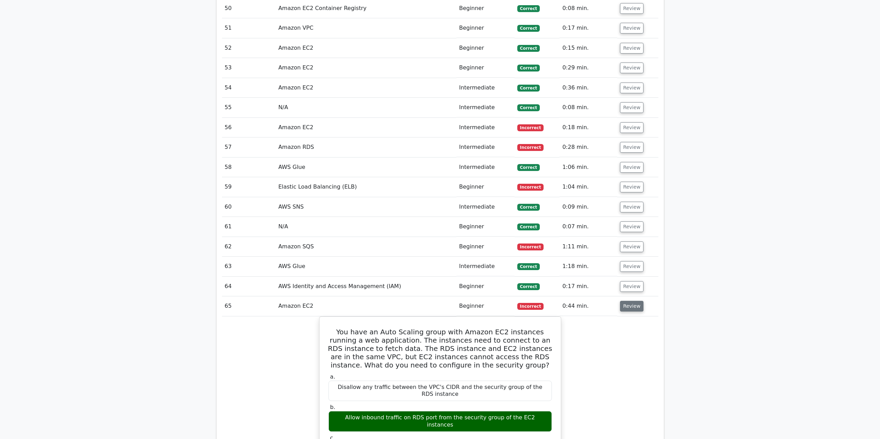
click at [630, 304] on button "Review" at bounding box center [632, 306] width 24 height 11
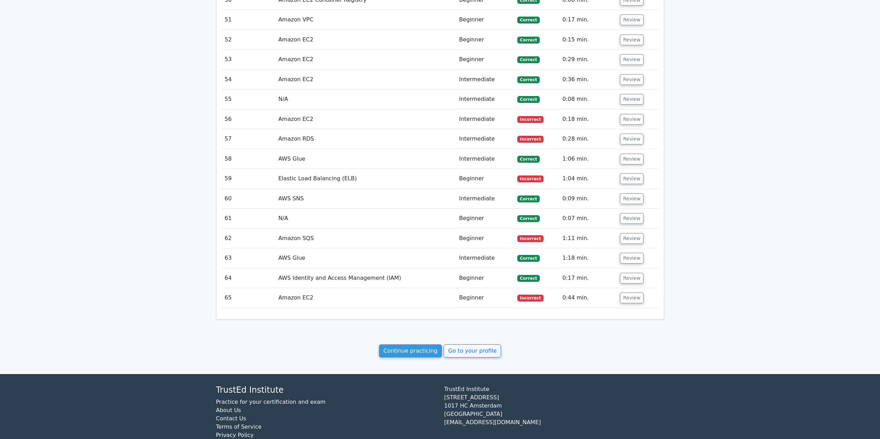
scroll to position [1652, 0]
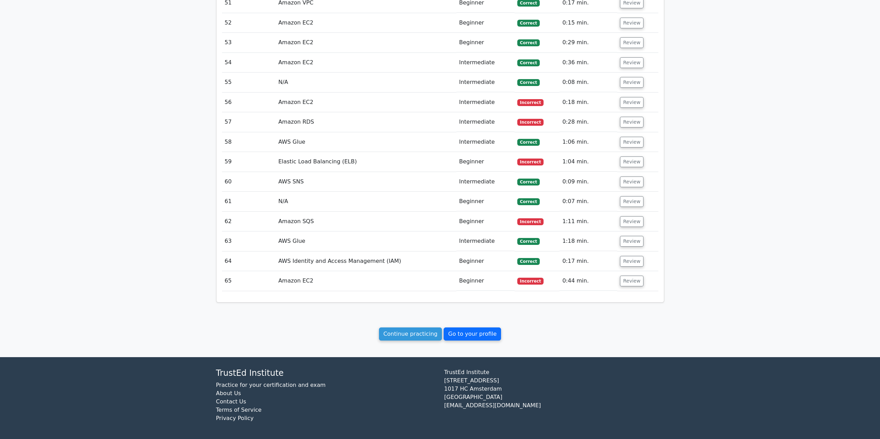
click at [470, 336] on link "Go to your profile" at bounding box center [472, 334] width 57 height 13
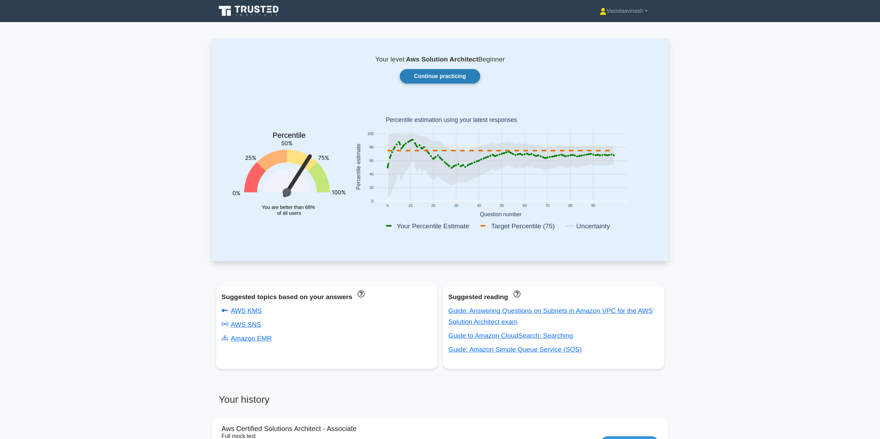
click at [452, 77] on link "Continue practicing" at bounding box center [440, 76] width 80 height 15
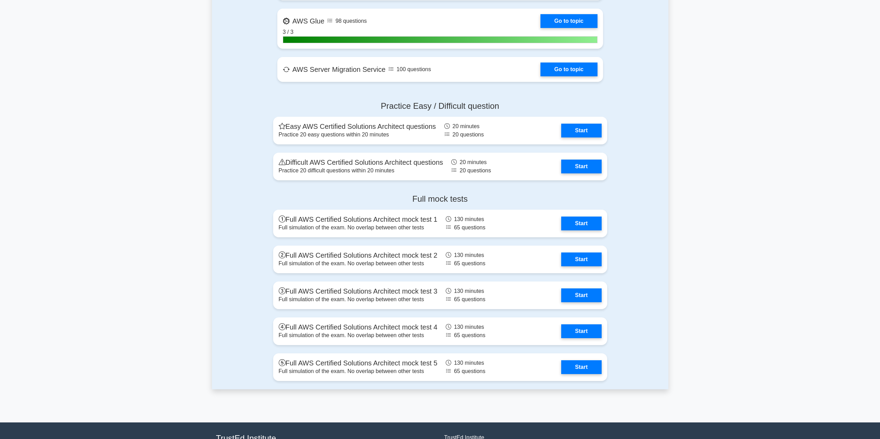
scroll to position [1556, 0]
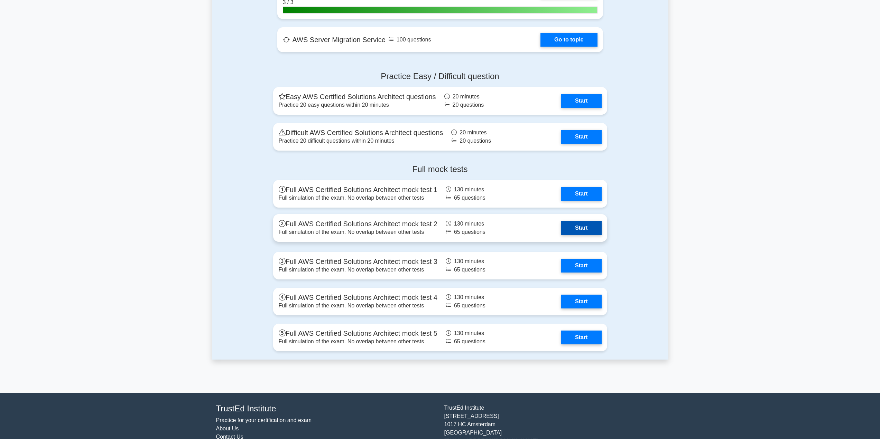
click at [574, 231] on link "Start" at bounding box center [581, 228] width 40 height 14
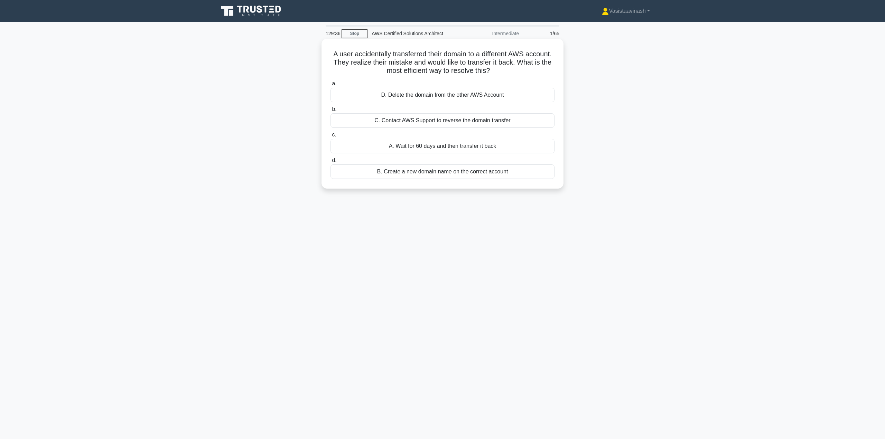
click at [447, 121] on div "C. Contact AWS Support to reverse the domain transfer" at bounding box center [443, 120] width 224 height 15
click at [331, 112] on input "b. C. Contact AWS Support to reverse the domain transfer" at bounding box center [331, 109] width 0 height 4
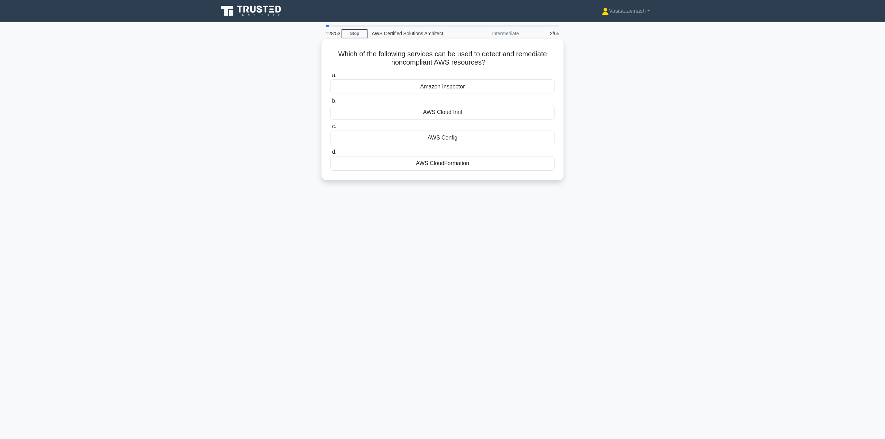
click at [456, 90] on div "Amazon Inspector" at bounding box center [443, 87] width 224 height 15
click at [331, 78] on input "a. Amazon Inspector" at bounding box center [331, 75] width 0 height 4
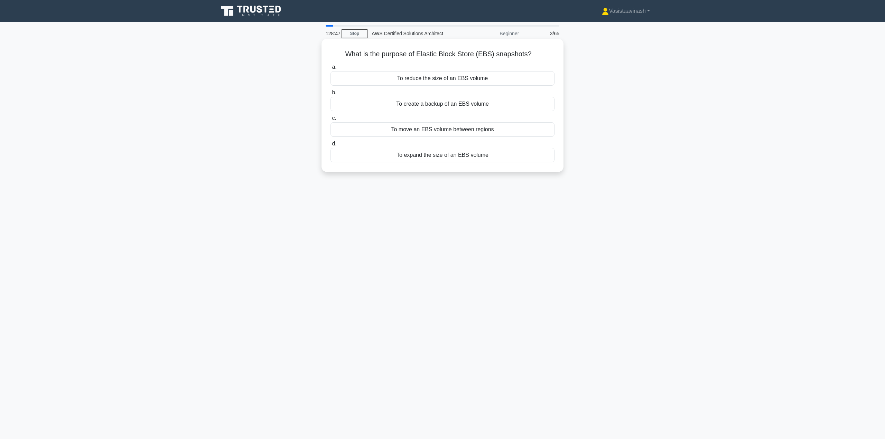
click at [501, 104] on div "To create a backup of an EBS volume" at bounding box center [443, 104] width 224 height 15
click at [331, 95] on input "b. To create a backup of an EBS volume" at bounding box center [331, 93] width 0 height 4
click at [490, 103] on div "Amazon Elastic Compute Cloud (EC2)" at bounding box center [443, 104] width 224 height 15
click at [331, 95] on input "b. Amazon Elastic Compute Cloud (EC2)" at bounding box center [331, 93] width 0 height 4
click at [461, 104] on div "Extra Large" at bounding box center [443, 104] width 224 height 15
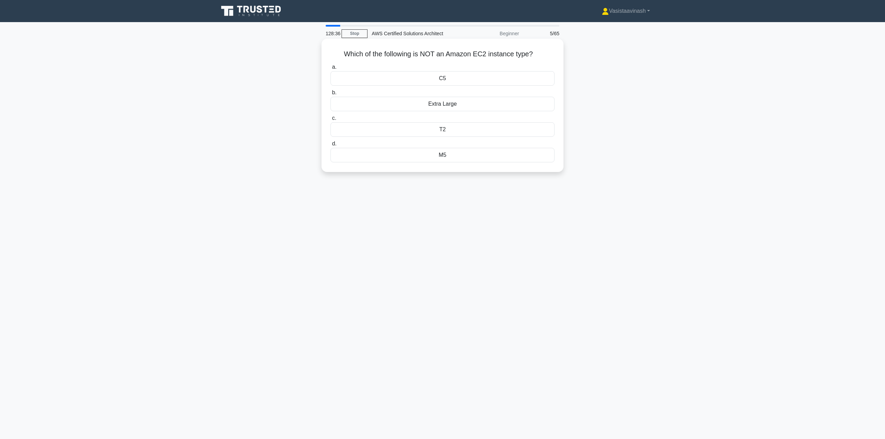
click at [331, 95] on input "b. Extra Large" at bounding box center [331, 93] width 0 height 4
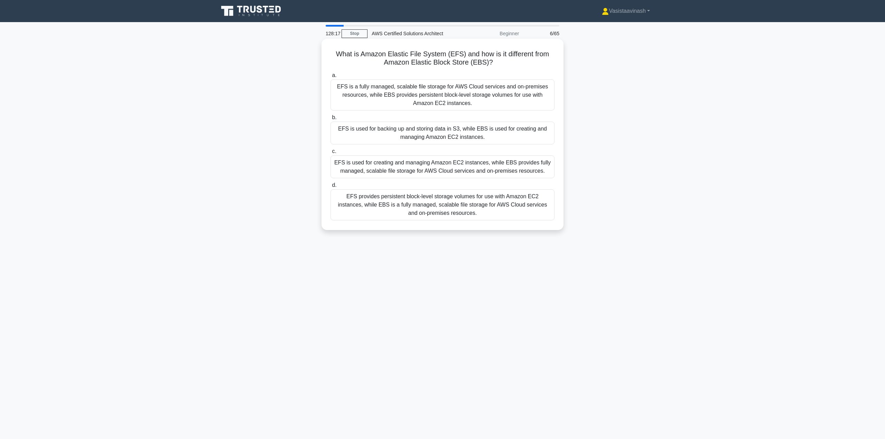
click at [492, 101] on div "EFS is a fully managed, scalable file storage for AWS Cloud services and on-pre…" at bounding box center [443, 95] width 224 height 31
click at [331, 78] on input "a. EFS is a fully managed, scalable file storage for AWS Cloud services and on-…" at bounding box center [331, 75] width 0 height 4
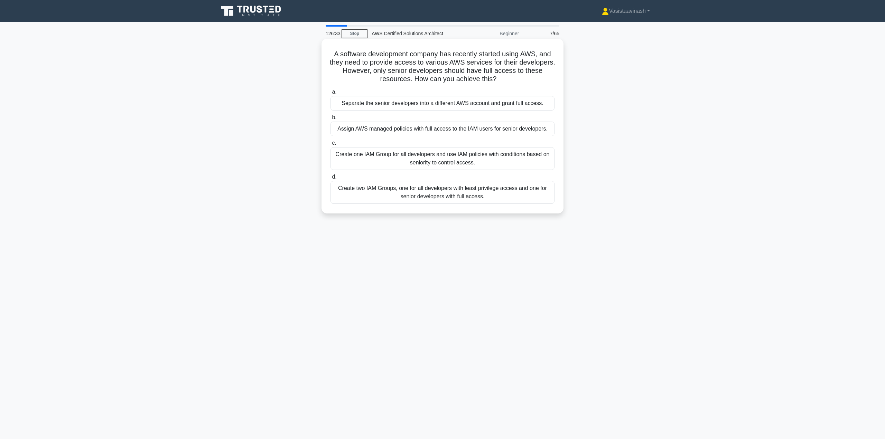
click at [399, 195] on div "Create two IAM Groups, one for all developers with least privilege access and o…" at bounding box center [443, 192] width 224 height 23
click at [331, 179] on input "d. Create two IAM Groups, one for all developers with least privilege access an…" at bounding box center [331, 177] width 0 height 4
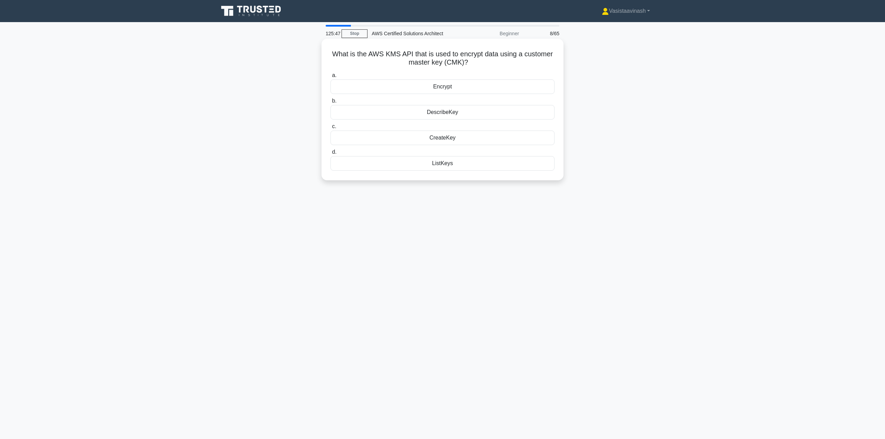
click at [464, 85] on div "Encrypt" at bounding box center [443, 87] width 224 height 15
click at [331, 78] on input "a. Encrypt" at bounding box center [331, 75] width 0 height 4
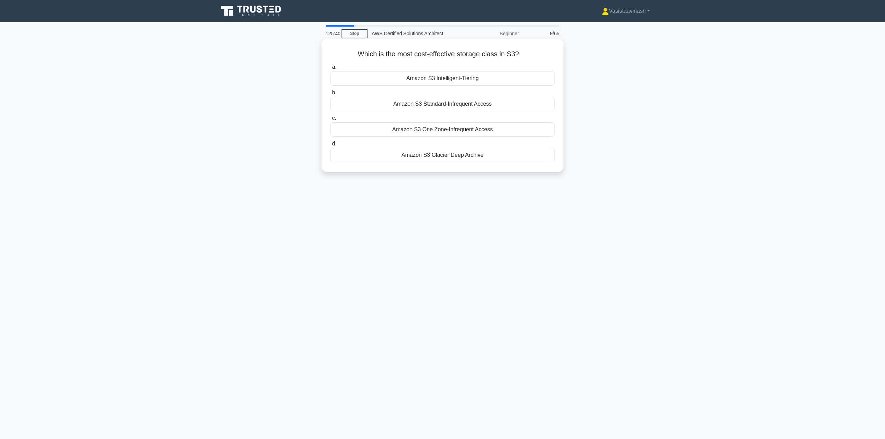
click at [466, 155] on div "Amazon S3 Glacier Deep Archive" at bounding box center [443, 155] width 224 height 15
click at [331, 146] on input "d. Amazon S3 Glacier Deep Archive" at bounding box center [331, 144] width 0 height 4
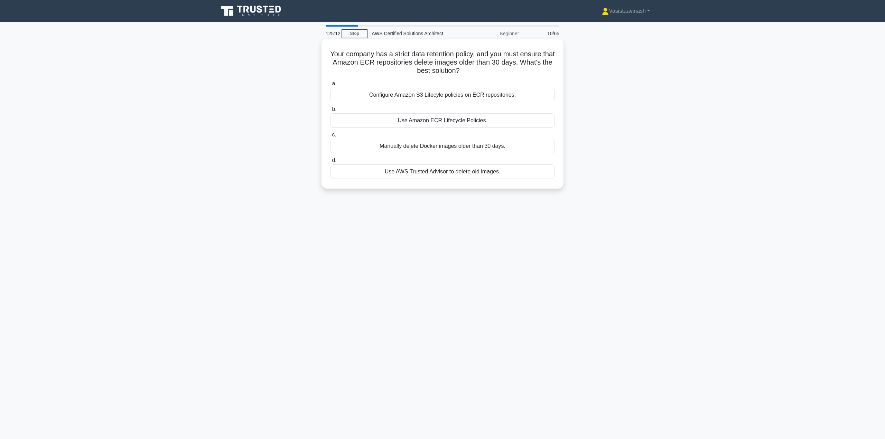
click at [452, 122] on div "Use Amazon ECR Lifecycle Policies." at bounding box center [443, 120] width 224 height 15
click at [331, 112] on input "b. Use Amazon ECR Lifecycle Policies." at bounding box center [331, 109] width 0 height 4
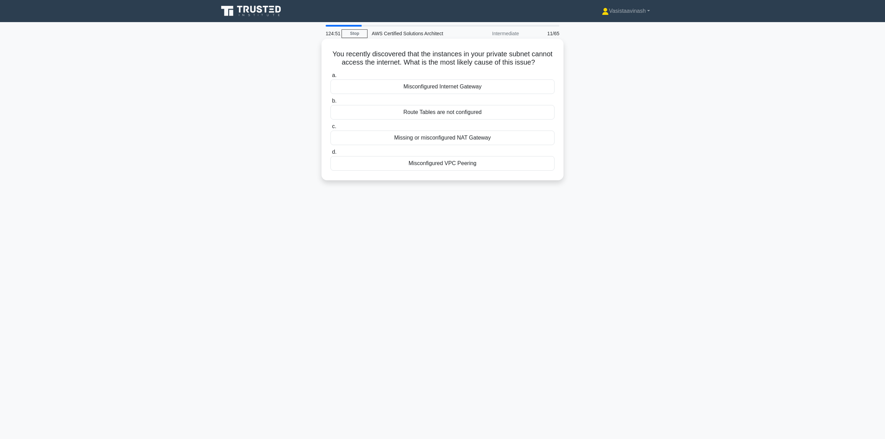
click at [475, 145] on div "Missing or misconfigured NAT Gateway" at bounding box center [443, 138] width 224 height 15
click at [331, 129] on input "c. Missing or misconfigured NAT Gateway" at bounding box center [331, 126] width 0 height 4
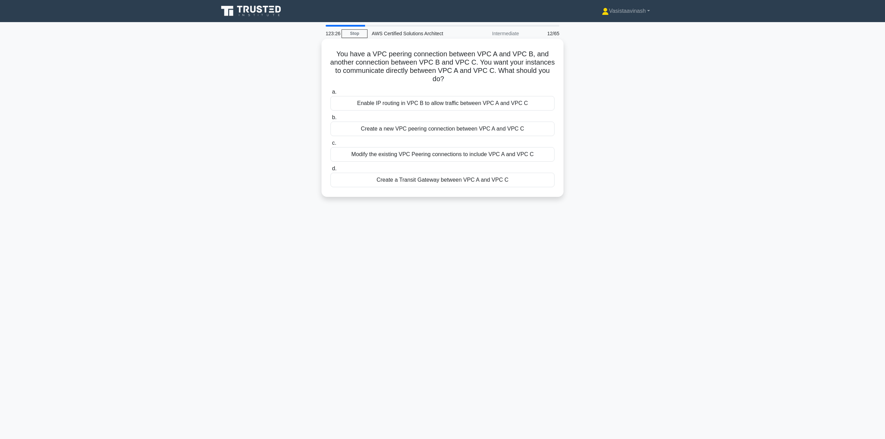
click at [420, 131] on div "Create a new VPC peering connection between VPC A and VPC C" at bounding box center [443, 129] width 224 height 15
click at [331, 120] on input "b. Create a new VPC peering connection between VPC A and VPC C" at bounding box center [331, 117] width 0 height 4
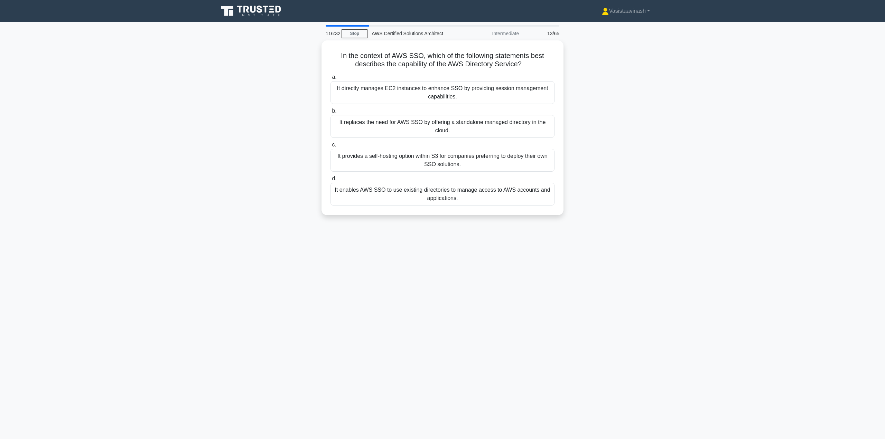
click at [652, 136] on div "In the context of AWS SSO, which of the following statements best describes the…" at bounding box center [442, 131] width 456 height 183
click at [454, 190] on div "It enables AWS SSO to use existing directories to manage access to AWS accounts…" at bounding box center [443, 192] width 224 height 23
click at [331, 179] on input "d. It enables AWS SSO to use existing directories to manage access to AWS accou…" at bounding box center [331, 177] width 0 height 4
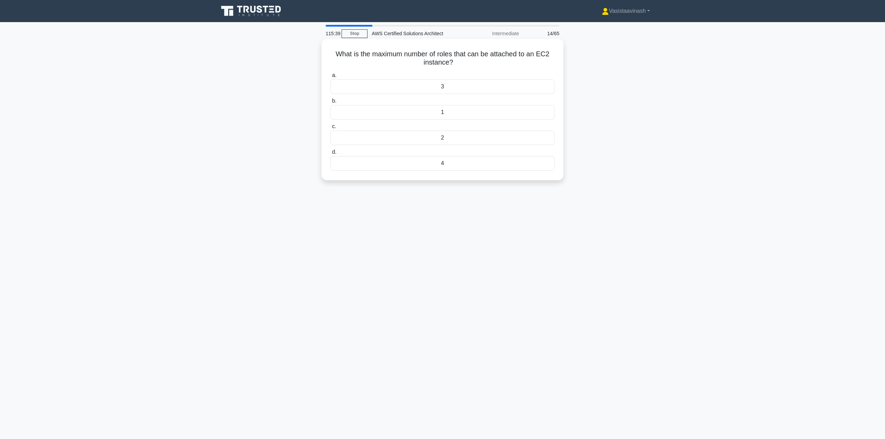
click at [447, 118] on div "1" at bounding box center [443, 112] width 224 height 15
click at [331, 103] on input "b. 1" at bounding box center [331, 101] width 0 height 4
click at [400, 113] on div "Site-to-Site VPN" at bounding box center [443, 112] width 224 height 15
click at [331, 103] on input "b. Site-to-Site VPN" at bounding box center [331, 101] width 0 height 4
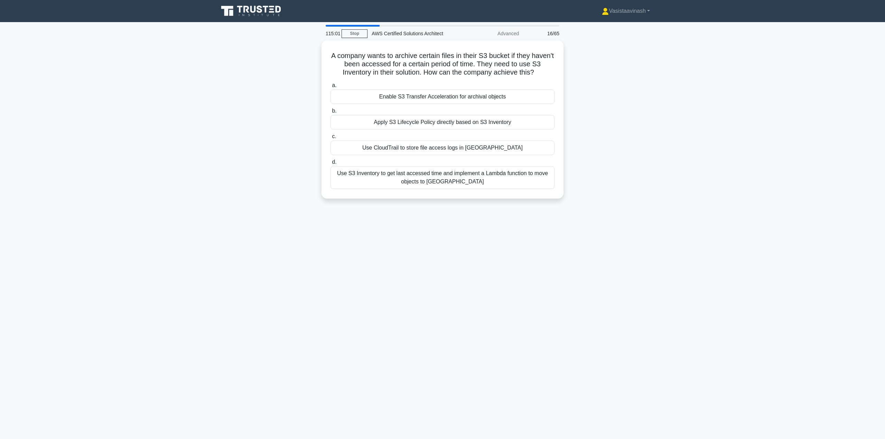
drag, startPoint x: 329, startPoint y: 142, endPoint x: 262, endPoint y: 140, distance: 66.8
click at [262, 140] on div "A company wants to archive certain files in their S3 bucket if they haven't bee…" at bounding box center [442, 123] width 456 height 167
click at [443, 180] on div "Use S3 Inventory to get last accessed time and implement a Lambda function to m…" at bounding box center [443, 176] width 224 height 23
click at [331, 163] on input "d. Use S3 Inventory to get last accessed time and implement a Lambda function t…" at bounding box center [331, 160] width 0 height 4
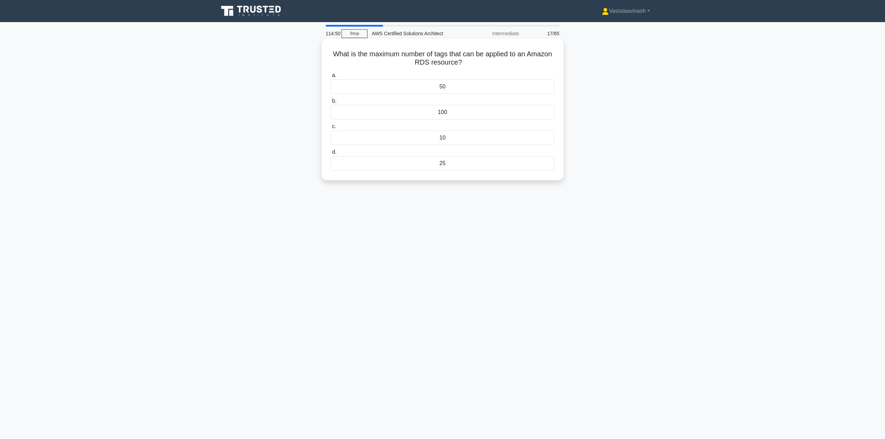
click at [434, 86] on div "50" at bounding box center [443, 87] width 224 height 15
click at [331, 78] on input "a. 50" at bounding box center [331, 75] width 0 height 4
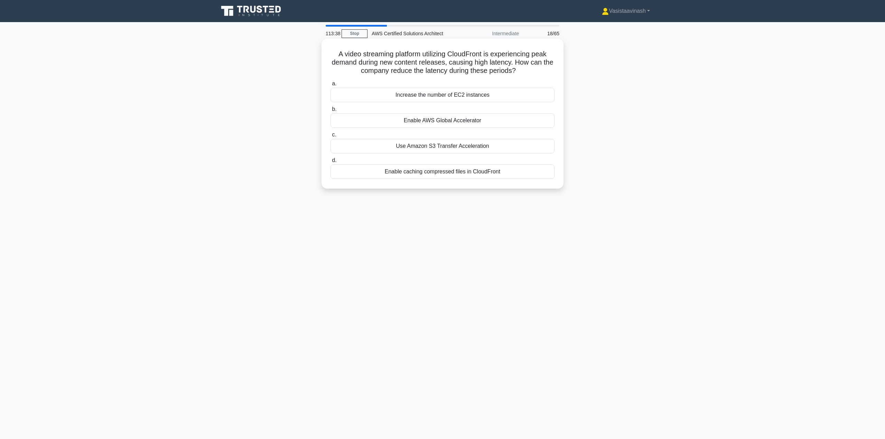
click at [488, 177] on div "Enable caching compressed files in CloudFront" at bounding box center [443, 172] width 224 height 15
click at [331, 163] on input "d. Enable caching compressed files in CloudFront" at bounding box center [331, 160] width 0 height 4
click at [477, 120] on div "AWS administrators manually handle rollback." at bounding box center [443, 120] width 224 height 15
click at [331, 112] on input "b. AWS administrators manually handle rollback." at bounding box center [331, 109] width 0 height 4
click at [477, 179] on div "Pay per terabyte of data scanned" at bounding box center [443, 172] width 224 height 15
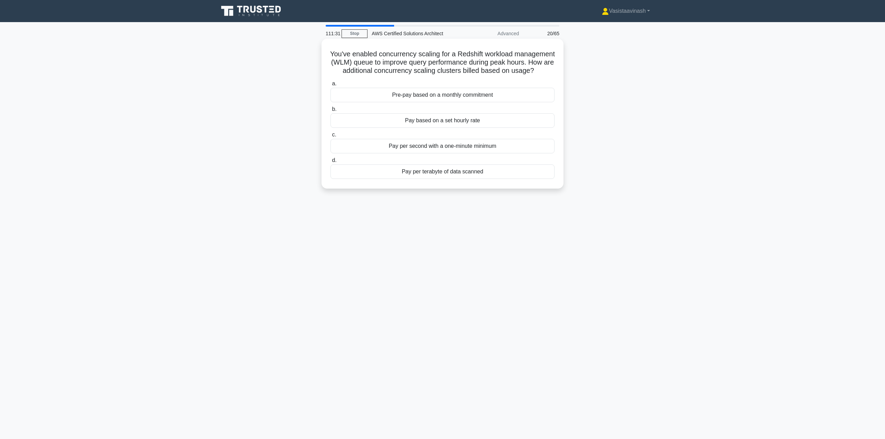
click at [331, 163] on input "d. Pay per terabyte of data scanned" at bounding box center [331, 160] width 0 height 4
click at [521, 149] on div "http://169.254.169.254/latest/meta-data/public-ipv4" at bounding box center [443, 146] width 224 height 15
click at [331, 137] on input "c. http://169.254.169.254/latest/meta-data/public-ipv4" at bounding box center [331, 135] width 0 height 4
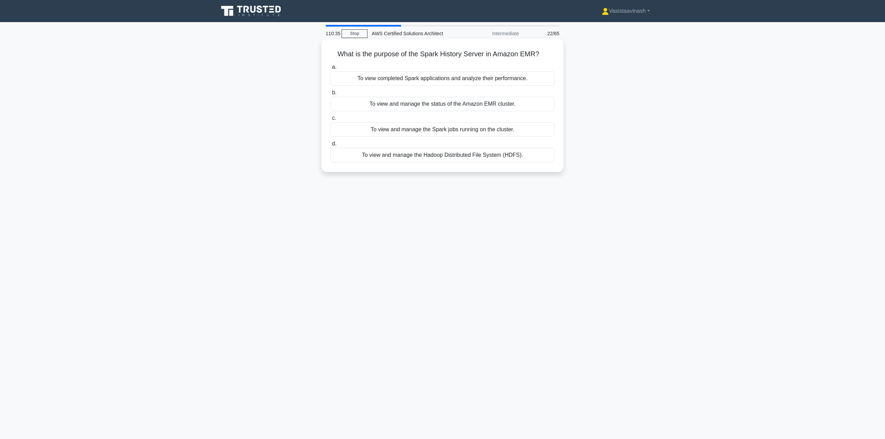
click at [439, 78] on div "To view completed Spark applications and analyze their performance." at bounding box center [443, 78] width 224 height 15
click at [331, 69] on input "a. To view completed Spark applications and analyze their performance." at bounding box center [331, 67] width 0 height 4
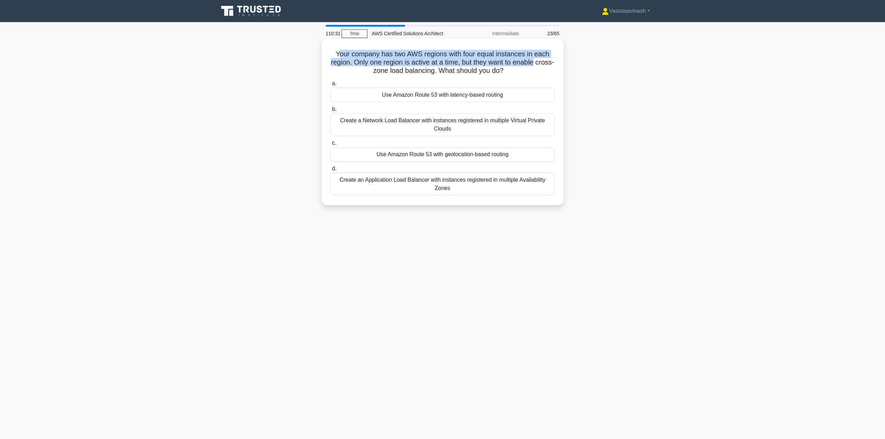
drag, startPoint x: 338, startPoint y: 51, endPoint x: 554, endPoint y: 63, distance: 216.4
click at [554, 63] on h5 "Your company has two AWS regions with four equal instances in each region. Only…" at bounding box center [442, 63] width 225 height 26
click at [390, 73] on h5 "Your company has two AWS regions with four equal instances in each region. Only…" at bounding box center [442, 63] width 225 height 26
drag, startPoint x: 362, startPoint y: 63, endPoint x: 470, endPoint y: 64, distance: 108.2
click at [469, 64] on h5 "Your company has two AWS regions with four equal instances in each region. Only…" at bounding box center [442, 63] width 225 height 26
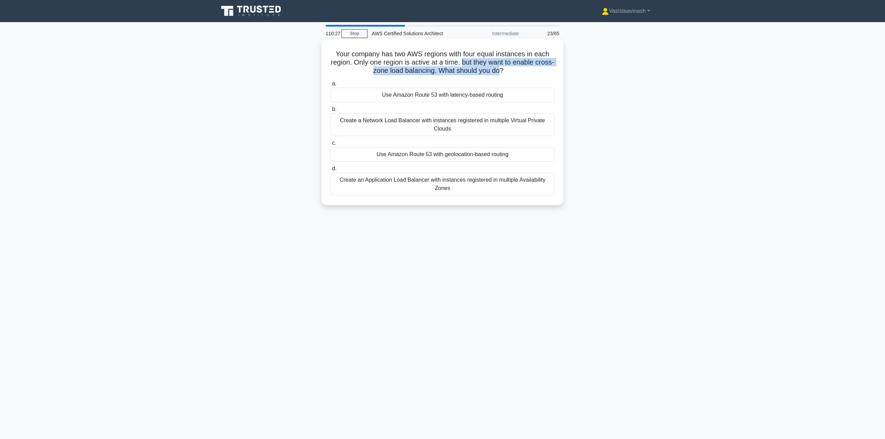
drag, startPoint x: 515, startPoint y: 64, endPoint x: 515, endPoint y: 71, distance: 6.2
click at [510, 71] on h5 "Your company has two AWS regions with four equal instances in each region. Only…" at bounding box center [442, 63] width 225 height 26
click at [512, 71] on icon ".spinner_0XTQ{transform-origin:center;animation:spinner_y6GP .75s linear infini…" at bounding box center [507, 71] width 8 height 8
click at [461, 156] on div "Use Amazon Route 53 with geolocation-based routing" at bounding box center [443, 154] width 224 height 15
click at [331, 146] on input "c. Use Amazon Route 53 with geolocation-based routing" at bounding box center [331, 143] width 0 height 4
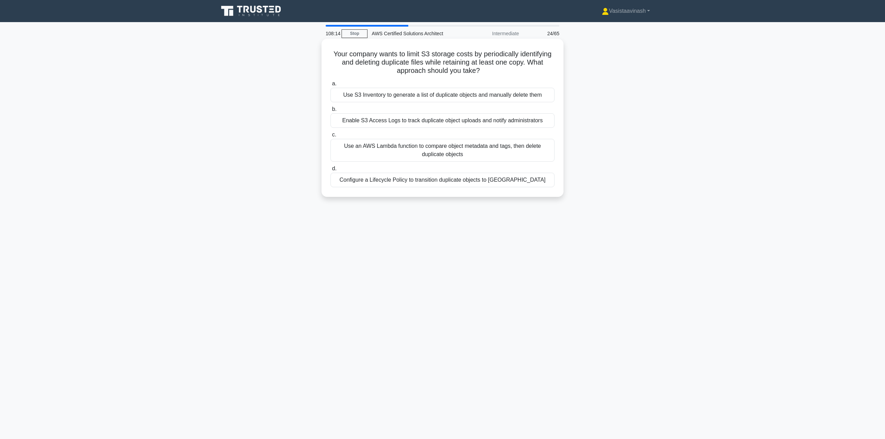
click at [487, 151] on div "Use an AWS Lambda function to compare object metadata and tags, then delete dup…" at bounding box center [443, 150] width 224 height 23
click at [331, 137] on input "c. Use an AWS Lambda function to compare object metadata and tags, then delete …" at bounding box center [331, 135] width 0 height 4
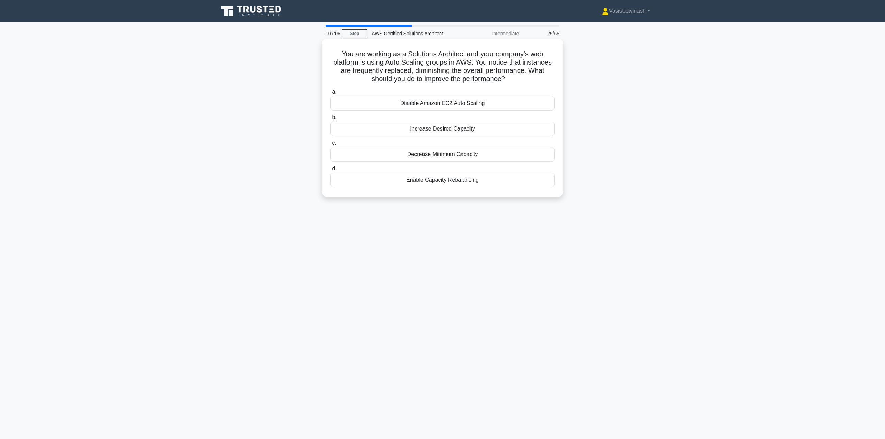
click at [475, 132] on div "Increase Desired Capacity" at bounding box center [443, 129] width 224 height 15
click at [331, 120] on input "b. Increase Desired Capacity" at bounding box center [331, 117] width 0 height 4
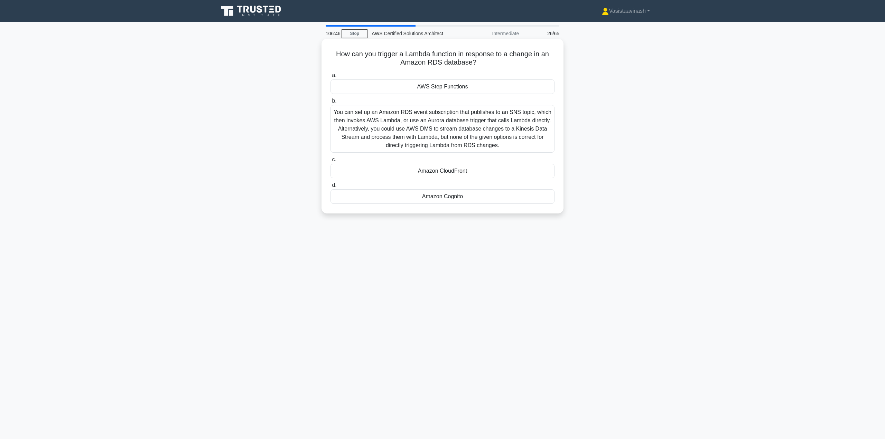
click at [480, 135] on div "You can set up an Amazon RDS event subscription that publishes to an SNS topic,…" at bounding box center [443, 129] width 224 height 48
click at [331, 103] on input "b. You can set up an Amazon RDS event subscription that publishes to an SNS top…" at bounding box center [331, 101] width 0 height 4
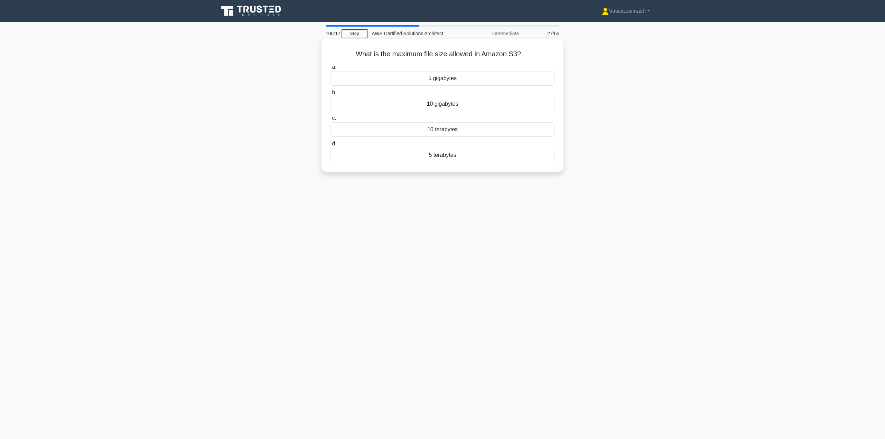
click at [455, 155] on div "5 terabytes" at bounding box center [443, 155] width 224 height 15
click at [458, 158] on div "5 terabytes" at bounding box center [443, 155] width 224 height 15
click at [331, 146] on input "d. 5 terabytes" at bounding box center [331, 144] width 0 height 4
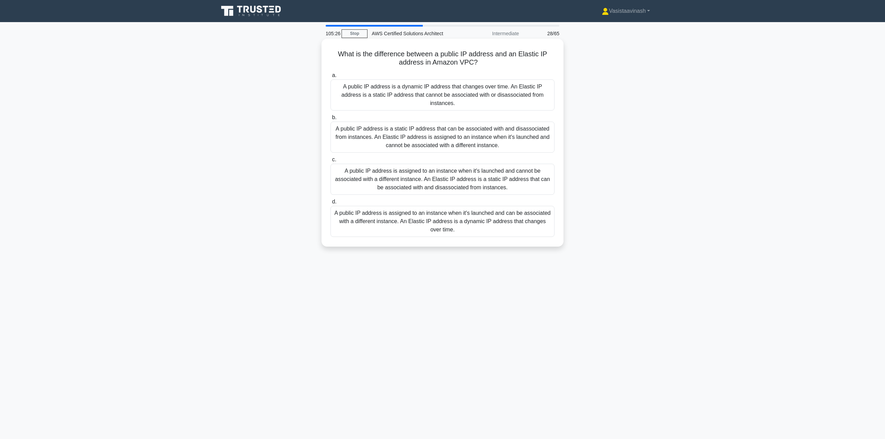
click at [476, 172] on div "A public IP address is assigned to an instance when it's launched and cannot be…" at bounding box center [443, 179] width 224 height 31
click at [331, 162] on input "c. A public IP address is assigned to an instance when it's launched and cannot…" at bounding box center [331, 160] width 0 height 4
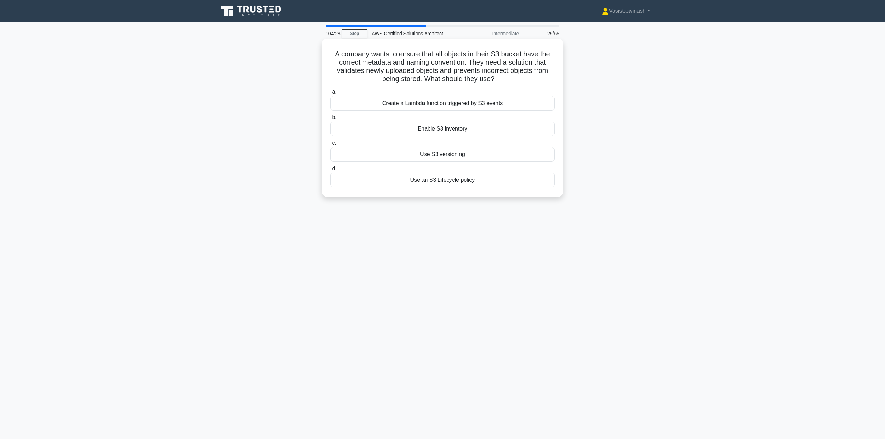
click at [414, 134] on div "Enable S3 inventory" at bounding box center [443, 129] width 224 height 15
click at [331, 120] on input "b. Enable S3 inventory" at bounding box center [331, 117] width 0 height 4
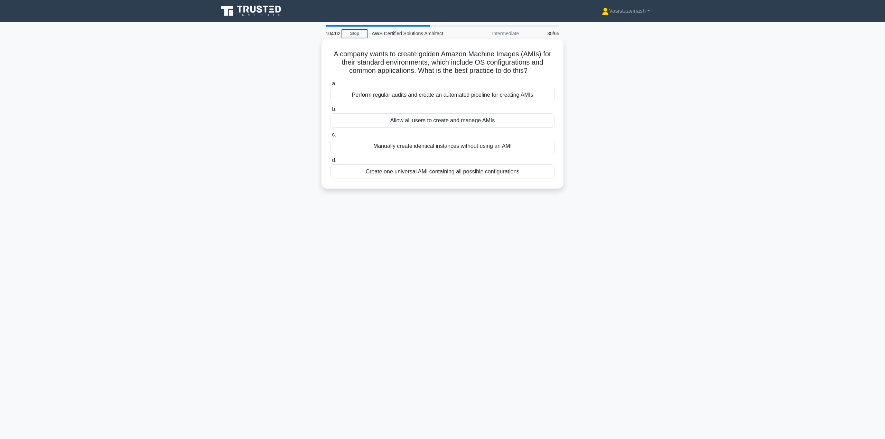
click at [438, 94] on div "Perform regular audits and create an automated pipeline for creating AMIs" at bounding box center [443, 95] width 224 height 15
click at [331, 86] on input "a. Perform regular audits and create an automated pipeline for creating AMIs" at bounding box center [331, 84] width 0 height 4
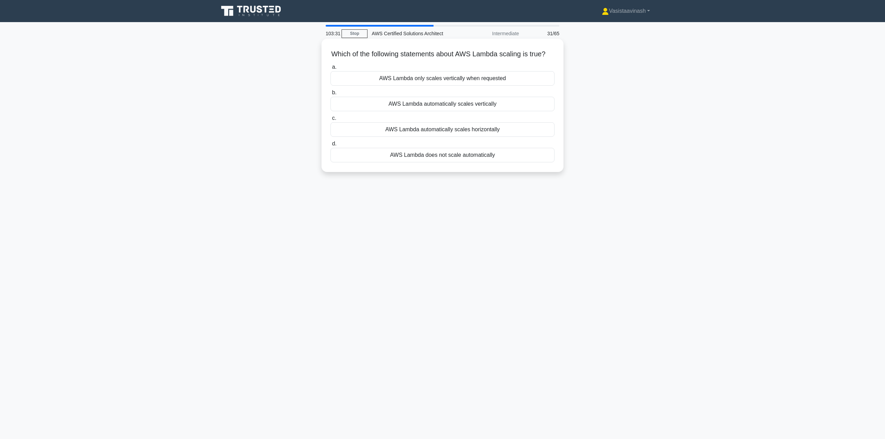
click at [456, 111] on div "AWS Lambda automatically scales vertically" at bounding box center [443, 104] width 224 height 15
click at [331, 95] on input "b. AWS Lambda automatically scales vertically" at bounding box center [331, 93] width 0 height 4
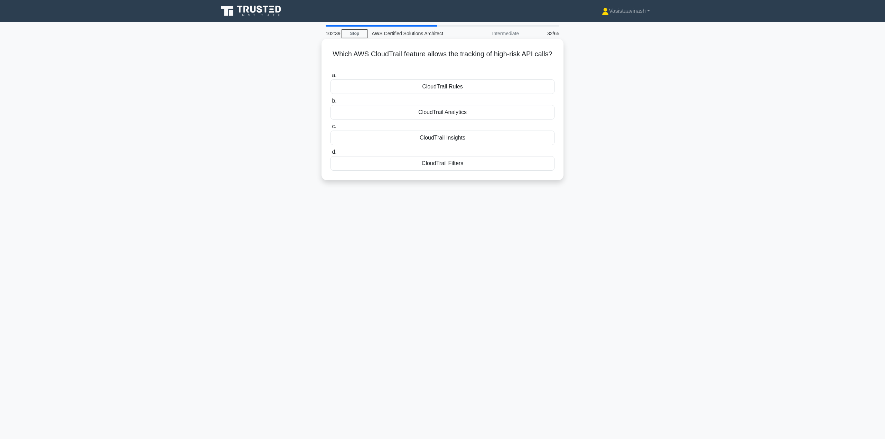
click at [456, 113] on div "CloudTrail Analytics" at bounding box center [443, 112] width 224 height 15
click at [331, 103] on input "b. CloudTrail Analytics" at bounding box center [331, 101] width 0 height 4
click at [450, 165] on div "Read Replicas" at bounding box center [443, 163] width 224 height 15
click at [331, 155] on input "d. Read Replicas" at bounding box center [331, 152] width 0 height 4
click at [454, 145] on div "AWS Control Tower" at bounding box center [443, 138] width 224 height 15
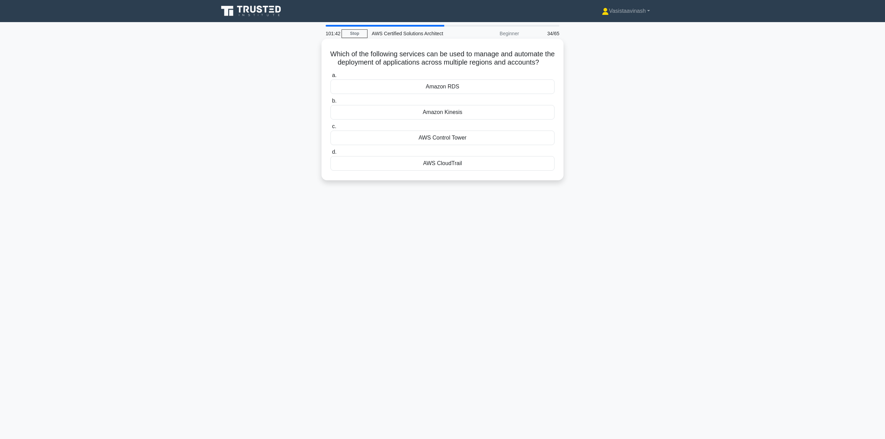
click at [331, 129] on input "c. AWS Control Tower" at bounding box center [331, 126] width 0 height 4
drag, startPoint x: 283, startPoint y: 179, endPoint x: 247, endPoint y: 137, distance: 56.0
click at [247, 137] on div "Which Elastic Load Balancer (ELB) type provides direct access to the underlying…" at bounding box center [442, 115] width 456 height 150
click at [445, 114] on div "All three provide direct access to the underlying TCP connections" at bounding box center [443, 112] width 224 height 15
click at [331, 103] on input "b. All three provide direct access to the underlying TCP connections" at bounding box center [331, 101] width 0 height 4
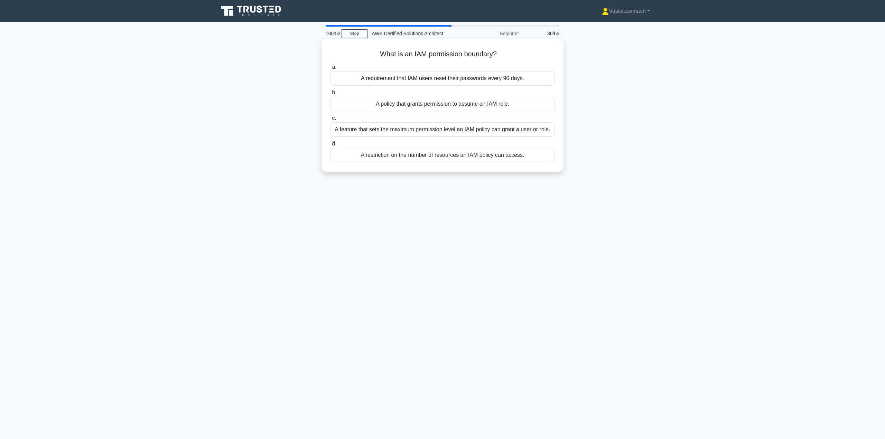
click at [441, 131] on div "A feature that sets the maximum permission level an IAM policy can grant a user…" at bounding box center [443, 129] width 224 height 15
click at [331, 121] on input "c. A feature that sets the maximum permission level an IAM policy can grant a u…" at bounding box center [331, 118] width 0 height 4
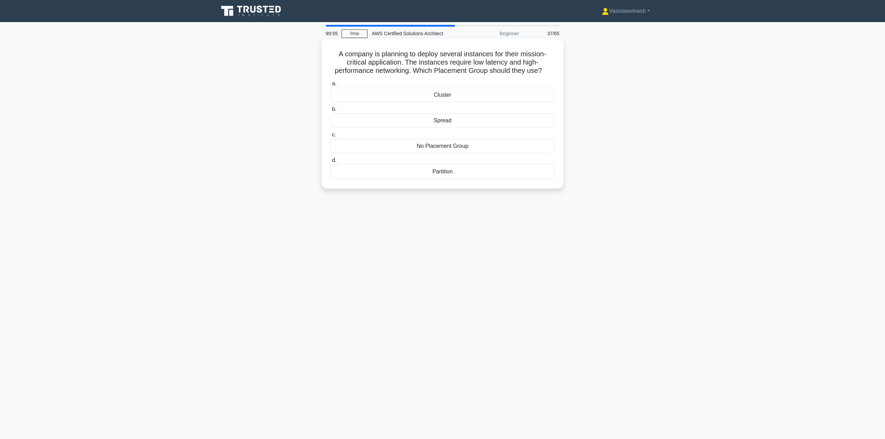
click at [442, 96] on div "Cluster" at bounding box center [443, 95] width 224 height 15
click at [331, 86] on input "a. Cluster" at bounding box center [331, 84] width 0 height 4
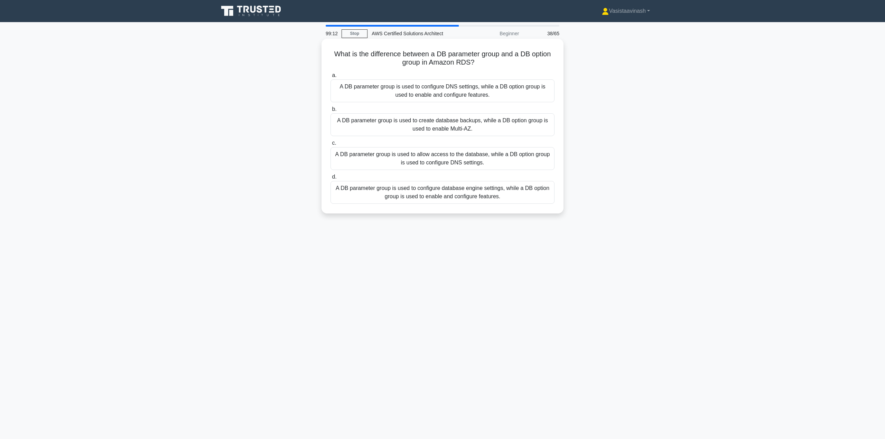
click at [406, 162] on div "A DB parameter group is used to allow access to the database, while a DB option…" at bounding box center [443, 158] width 224 height 23
click at [331, 146] on input "c. A DB parameter group is used to allow access to the database, while a DB opt…" at bounding box center [331, 143] width 0 height 4
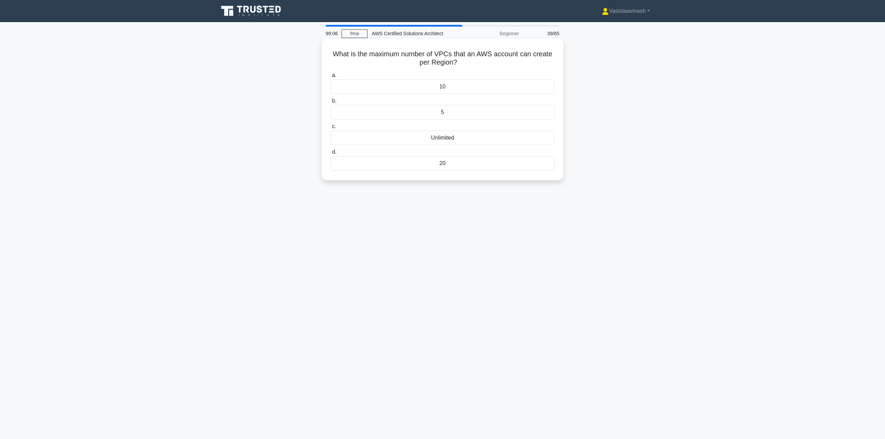
click at [448, 114] on div "5" at bounding box center [443, 112] width 224 height 15
click at [331, 103] on input "b. 5" at bounding box center [331, 101] width 0 height 4
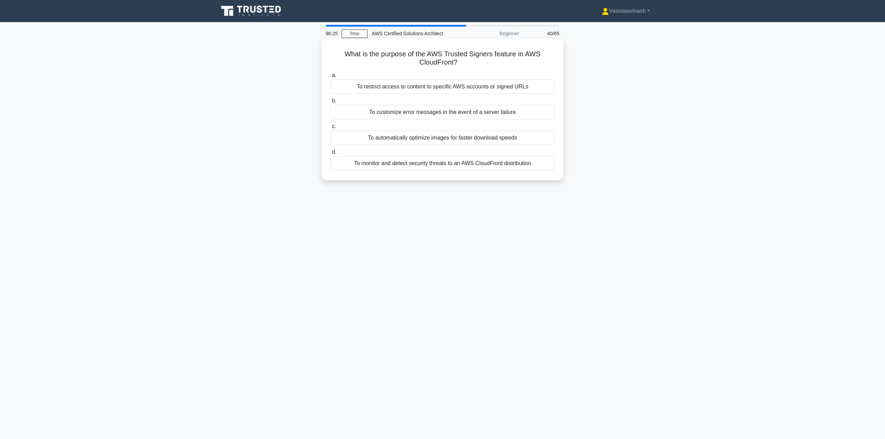
click at [469, 86] on div "To restrict access to content to specific AWS accounts or signed URLs" at bounding box center [443, 87] width 224 height 15
click at [331, 78] on input "a. To restrict access to content to specific AWS accounts or signed URLs" at bounding box center [331, 75] width 0 height 4
click at [470, 113] on div "Attach a policy with minimum required actions on the specific table." at bounding box center [443, 112] width 224 height 15
click at [331, 103] on input "b. Attach a policy with minimum required actions on the specific table." at bounding box center [331, 101] width 0 height 4
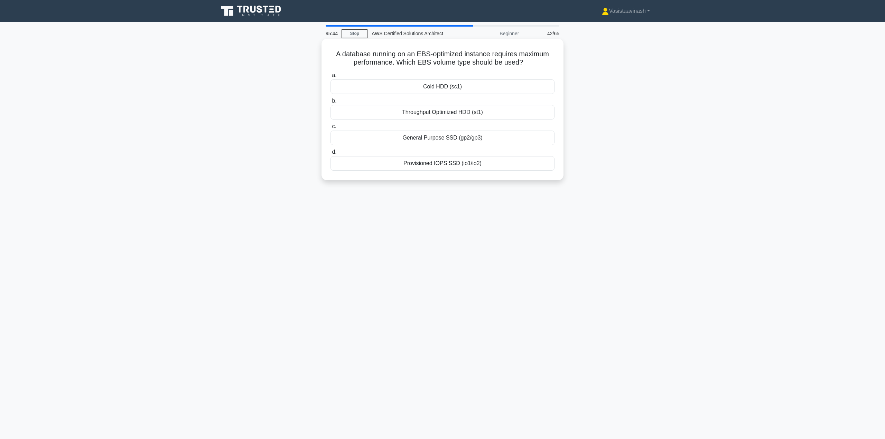
click at [421, 161] on div "Provisioned IOPS SSD (io1/io2)" at bounding box center [443, 163] width 224 height 15
click at [331, 155] on input "d. Provisioned IOPS SSD (io1/io2)" at bounding box center [331, 152] width 0 height 4
click at [474, 115] on div "Metadata is replicated along with the object." at bounding box center [443, 112] width 224 height 15
click at [331, 103] on input "b. Metadata is replicated along with the object." at bounding box center [331, 101] width 0 height 4
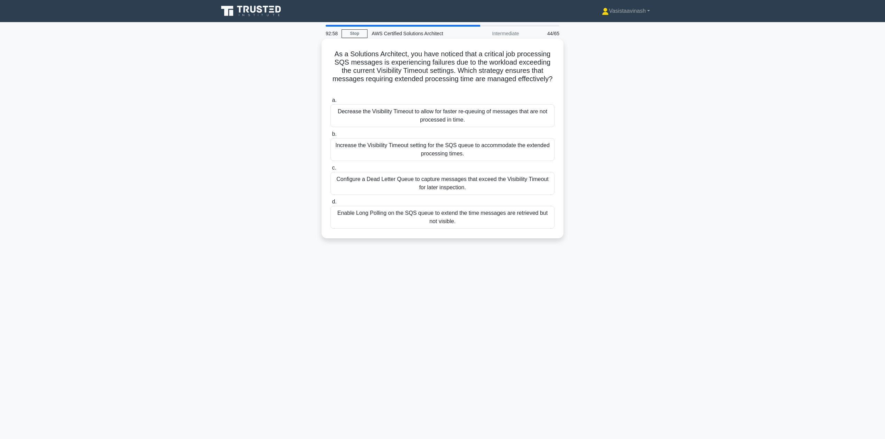
click at [418, 147] on div "Increase the Visibility Timeout setting for the SQS queue to accommodate the ex…" at bounding box center [443, 149] width 224 height 23
click at [331, 137] on input "b. Increase the Visibility Timeout setting for the SQS queue to accommodate the…" at bounding box center [331, 134] width 0 height 4
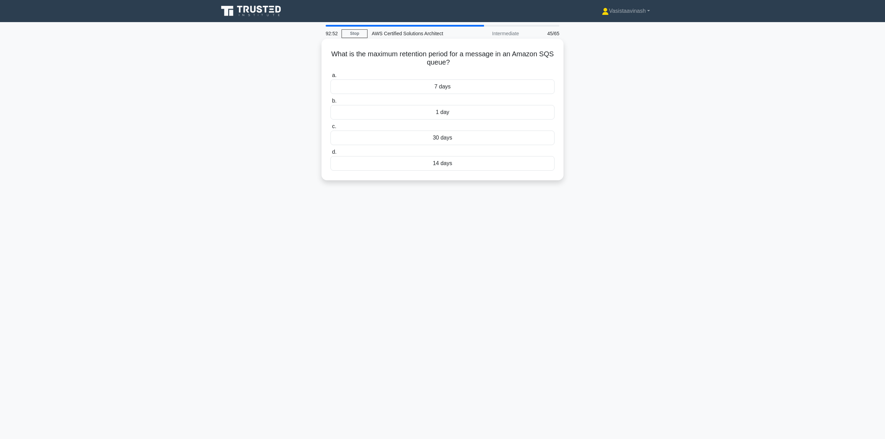
click at [469, 165] on div "14 days" at bounding box center [443, 163] width 224 height 15
click at [331, 155] on input "d. 14 days" at bounding box center [331, 152] width 0 height 4
drag, startPoint x: 475, startPoint y: 51, endPoint x: 545, endPoint y: 53, distance: 69.5
click at [542, 53] on h5 "Which of the following network interfaces is used for communication within a VP…" at bounding box center [442, 58] width 225 height 17
click at [547, 53] on h5 "Which of the following network interfaces is used for communication within a VP…" at bounding box center [442, 58] width 225 height 17
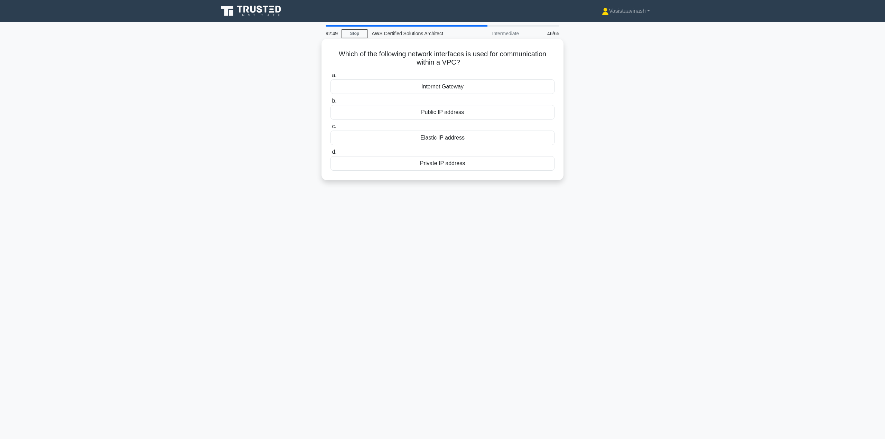
click at [549, 53] on h5 "Which of the following network interfaces is used for communication within a VP…" at bounding box center [442, 58] width 225 height 17
click at [551, 54] on h5 "Which of the following network interfaces is used for communication within a VP…" at bounding box center [442, 58] width 225 height 17
drag, startPoint x: 427, startPoint y: 62, endPoint x: 452, endPoint y: 62, distance: 25.6
click at [452, 62] on h5 "Which of the following network interfaces is used for communication within a VP…" at bounding box center [442, 58] width 225 height 17
click at [456, 62] on h5 "Which of the following network interfaces is used for communication within a VP…" at bounding box center [442, 58] width 225 height 17
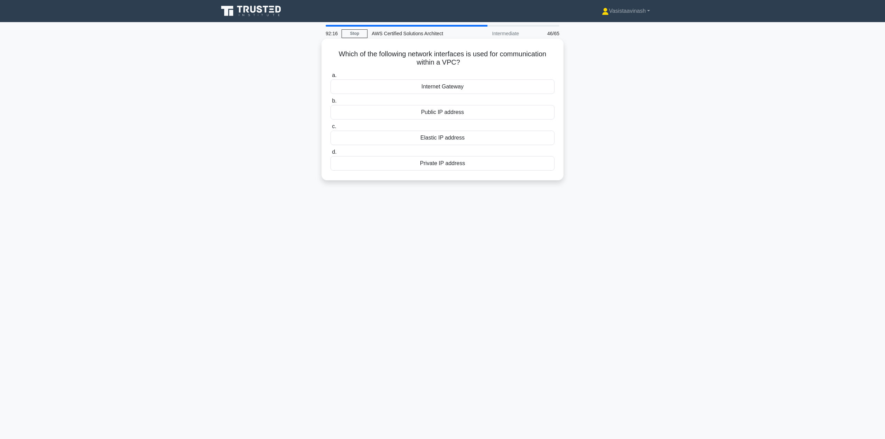
click at [456, 163] on div "Private IP address" at bounding box center [443, 163] width 224 height 15
click at [331, 155] on input "d. Private IP address" at bounding box center [331, 152] width 0 height 4
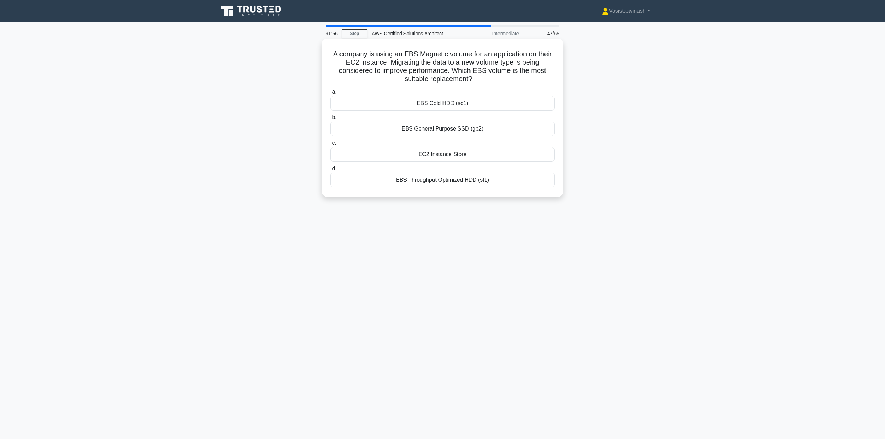
click at [474, 127] on div "EBS General Purpose SSD (gp2)" at bounding box center [443, 129] width 224 height 15
click at [331, 120] on input "b. EBS General Purpose SSD (gp2)" at bounding box center [331, 117] width 0 height 4
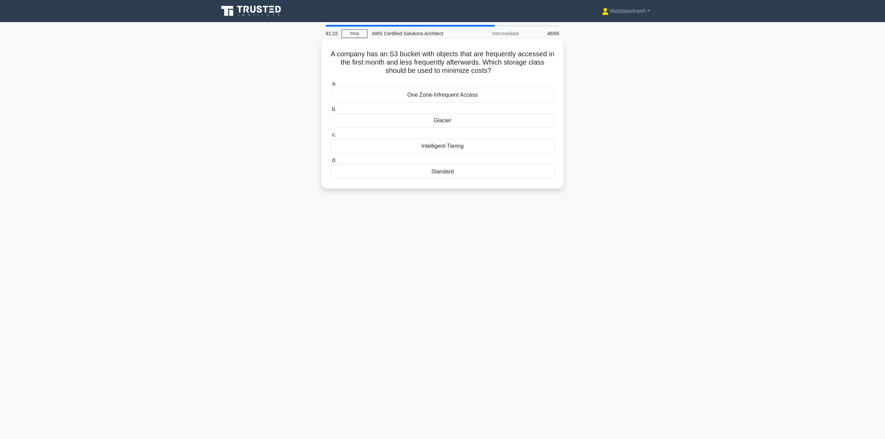
click at [465, 150] on div "Intelligent-Tiering" at bounding box center [443, 146] width 224 height 15
click at [331, 137] on input "c. Intelligent-Tiering" at bounding box center [331, 135] width 0 height 4
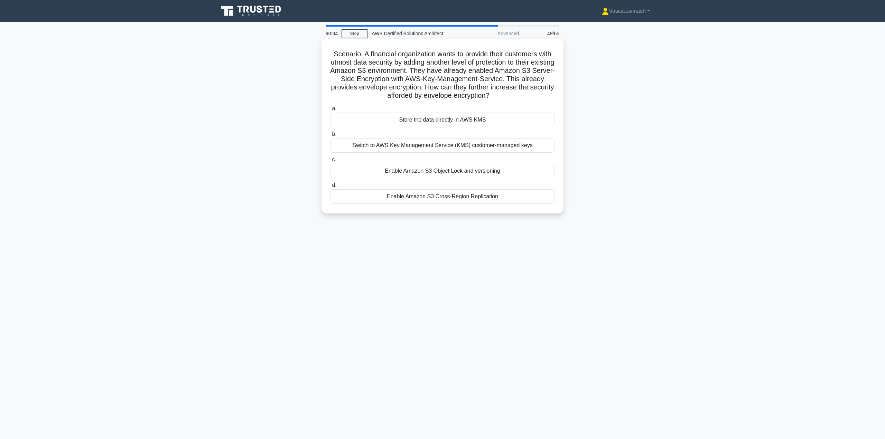
click at [474, 170] on div "Enable Amazon S3 Object Lock and versioning" at bounding box center [443, 171] width 224 height 15
click at [331, 162] on input "c. Enable Amazon S3 Object Lock and versioning" at bounding box center [331, 160] width 0 height 4
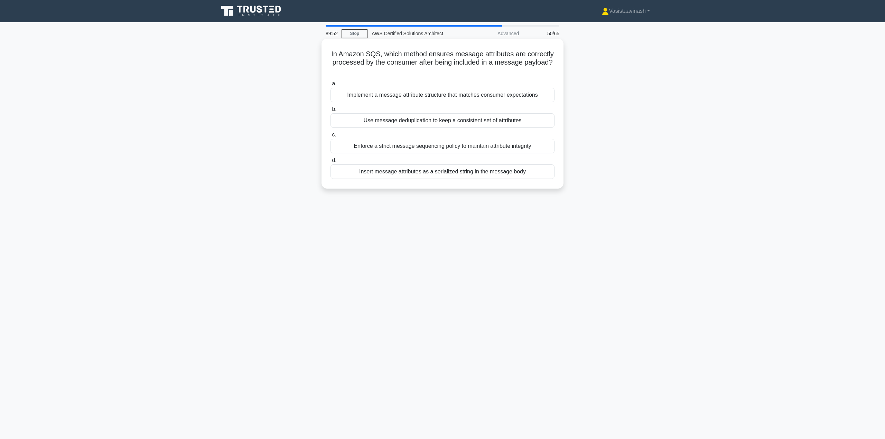
click at [517, 147] on div "Enforce a strict message sequencing policy to maintain attribute integrity" at bounding box center [443, 146] width 224 height 15
click at [331, 137] on input "c. Enforce a strict message sequencing policy to maintain attribute integrity" at bounding box center [331, 135] width 0 height 4
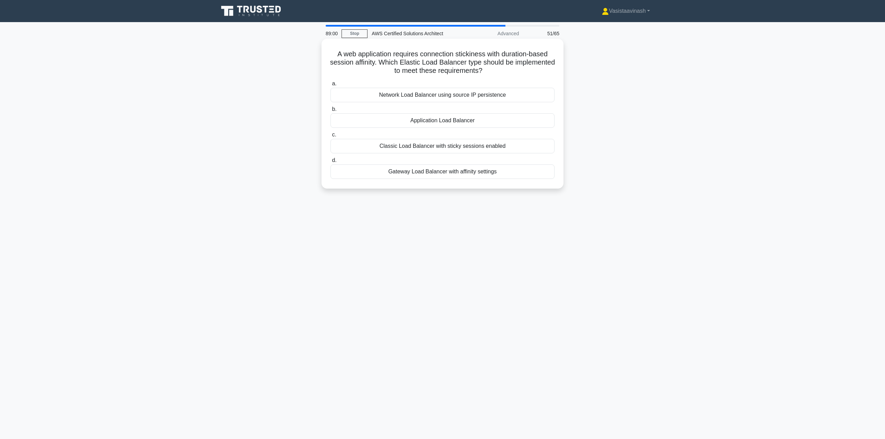
click at [459, 171] on div "Gateway Load Balancer with affinity settings" at bounding box center [443, 172] width 224 height 15
click at [331, 163] on input "d. Gateway Load Balancer with affinity settings" at bounding box center [331, 160] width 0 height 4
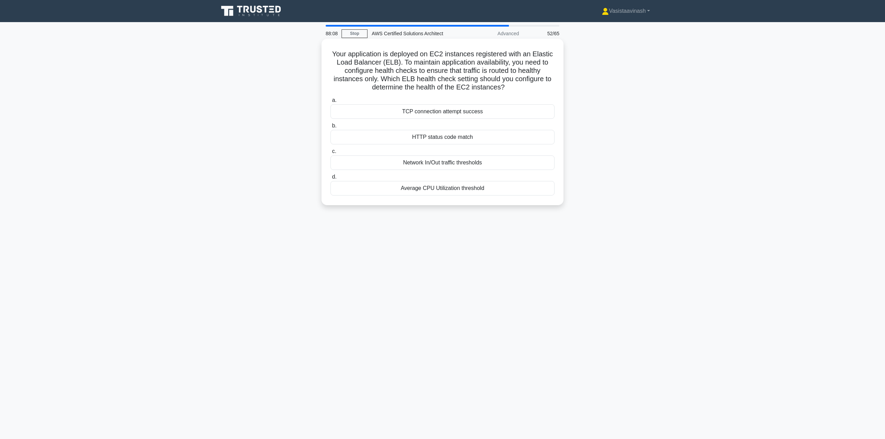
click at [501, 111] on div "TCP connection attempt success" at bounding box center [443, 111] width 224 height 15
click at [331, 103] on input "a. TCP connection attempt success" at bounding box center [331, 100] width 0 height 4
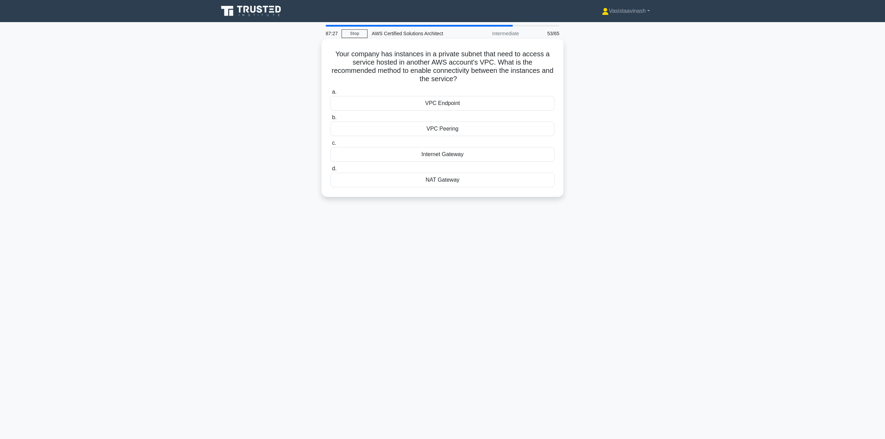
click at [472, 127] on div "VPC Peering" at bounding box center [443, 129] width 224 height 15
click at [331, 120] on input "b. VPC Peering" at bounding box center [331, 117] width 0 height 4
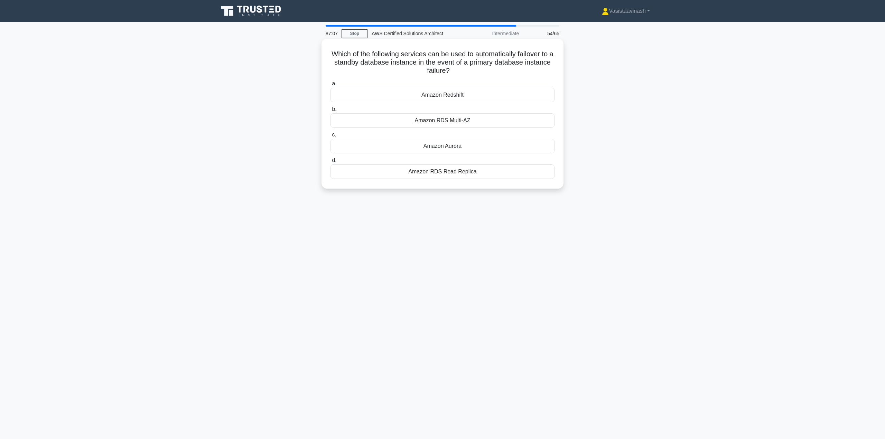
click at [457, 171] on div "Amazon RDS Read Replica" at bounding box center [443, 172] width 224 height 15
click at [331, 163] on input "d. Amazon RDS Read Replica" at bounding box center [331, 160] width 0 height 4
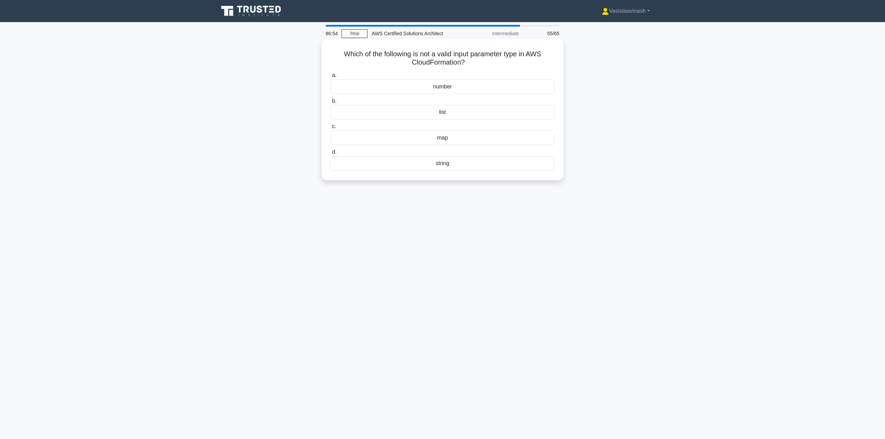
click at [464, 139] on div "map" at bounding box center [443, 138] width 224 height 15
click at [331, 129] on input "c. map" at bounding box center [331, 126] width 0 height 4
drag, startPoint x: 410, startPoint y: 56, endPoint x: 547, endPoint y: 58, distance: 136.9
click at [547, 58] on h5 "What record type should be used for routing traffic to a specific IP address? .…" at bounding box center [442, 58] width 225 height 17
click at [470, 64] on h5 "What record type should be used for routing traffic to a specific IP address? .…" at bounding box center [442, 58] width 225 height 17
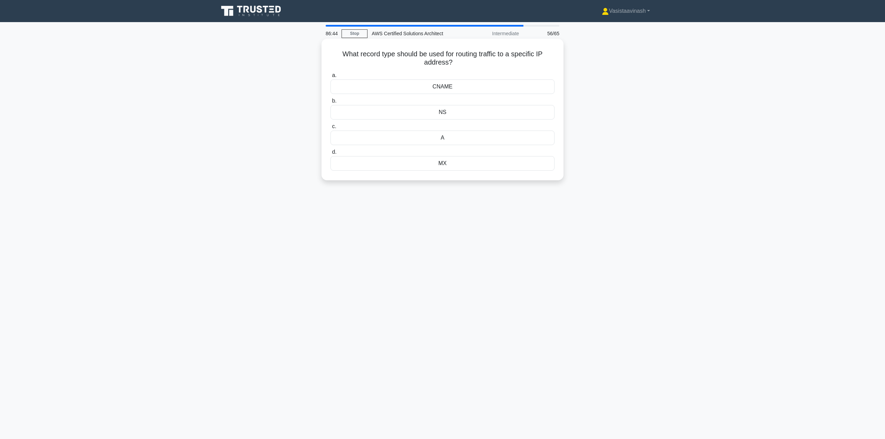
click at [448, 138] on div "A" at bounding box center [443, 138] width 224 height 15
click at [331, 129] on input "c. A" at bounding box center [331, 126] width 0 height 4
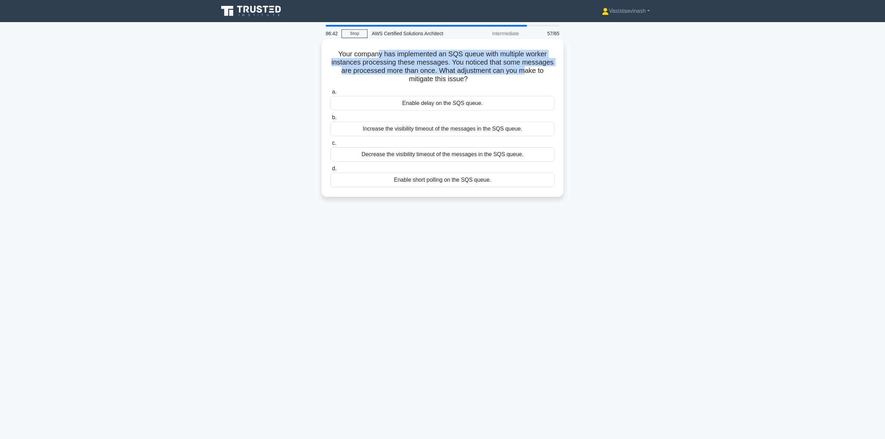
drag, startPoint x: 397, startPoint y: 61, endPoint x: 532, endPoint y: 67, distance: 134.6
click at [528, 67] on h5 "Your company has implemented an SQS queue with multiple worker instances proces…" at bounding box center [442, 67] width 225 height 34
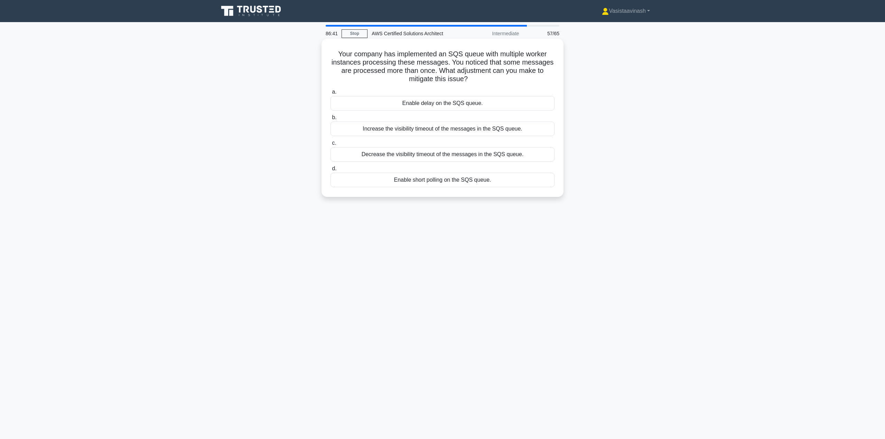
click at [534, 68] on h5 "Your company has implemented an SQS queue with multiple worker instances proces…" at bounding box center [442, 67] width 225 height 34
drag, startPoint x: 389, startPoint y: 65, endPoint x: 448, endPoint y: 67, distance: 59.5
click at [448, 67] on h5 "Your company has implemented an SQS queue with multiple worker instances proces…" at bounding box center [442, 67] width 225 height 34
drag, startPoint x: 453, startPoint y: 63, endPoint x: 550, endPoint y: 72, distance: 97.6
click at [550, 72] on h5 "Your company has implemented an SQS queue with multiple worker instances proces…" at bounding box center [442, 67] width 225 height 34
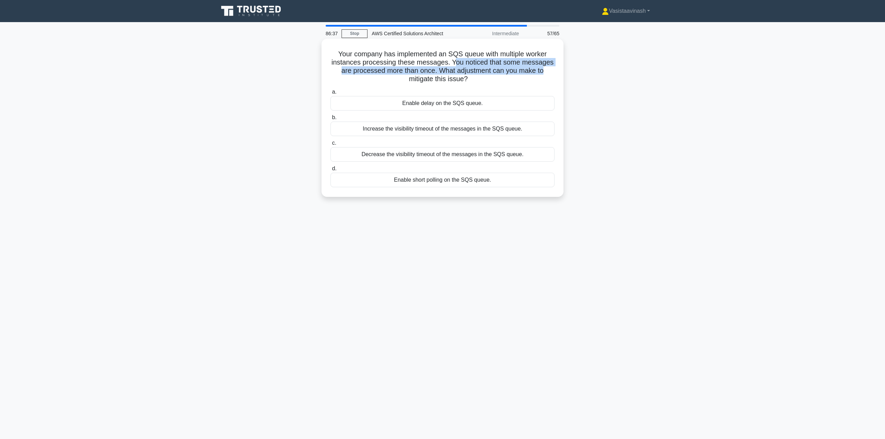
click at [550, 72] on h5 "Your company has implemented an SQS queue with multiple worker instances proces…" at bounding box center [442, 67] width 225 height 34
click at [426, 156] on div "Decrease the visibility timeout of the messages in the SQS queue." at bounding box center [443, 154] width 224 height 15
click at [331, 146] on input "c. Decrease the visibility timeout of the messages in the SQS queue." at bounding box center [331, 143] width 0 height 4
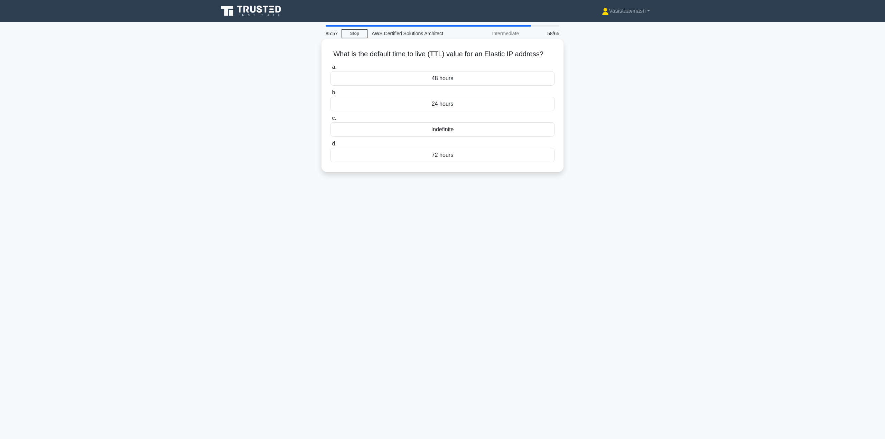
click at [445, 131] on div "Indefinite" at bounding box center [443, 129] width 224 height 15
click at [331, 121] on input "c. Indefinite" at bounding box center [331, 118] width 0 height 4
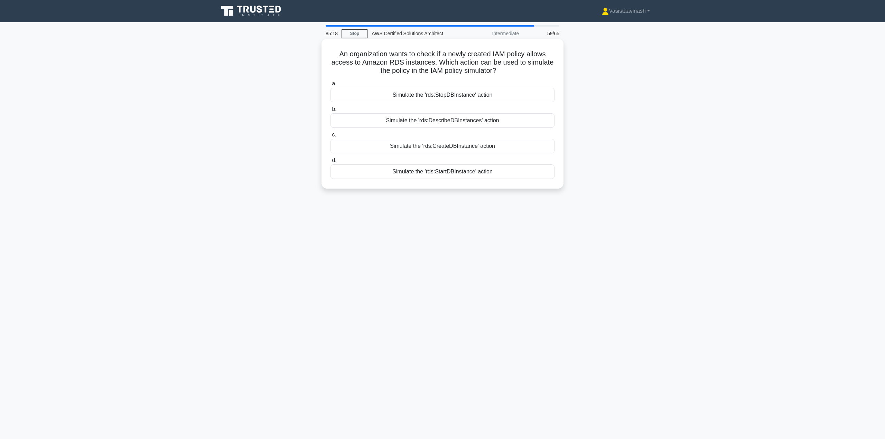
click at [443, 122] on div "Simulate the 'rds:DescribeDBInstances' action" at bounding box center [443, 120] width 224 height 15
click at [331, 112] on input "b. Simulate the 'rds:DescribeDBInstances' action" at bounding box center [331, 109] width 0 height 4
click at [465, 94] on div "S3 Inventory" at bounding box center [443, 95] width 224 height 15
click at [331, 86] on input "a. S3 Inventory" at bounding box center [331, 84] width 0 height 4
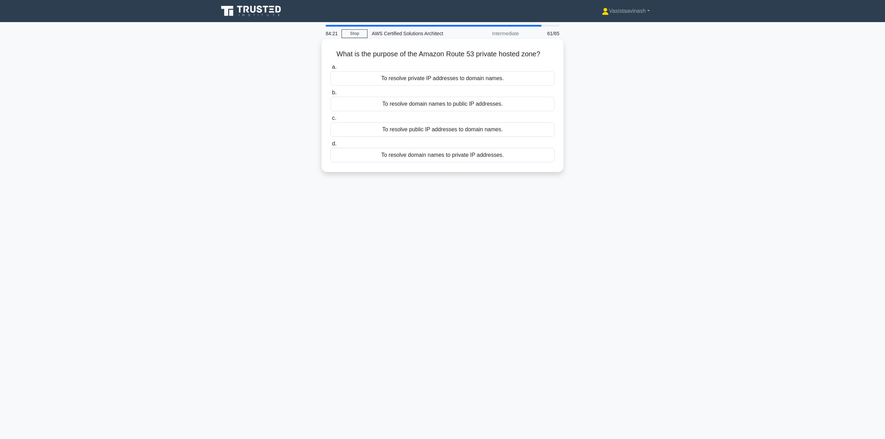
click at [481, 76] on div "To resolve private IP addresses to domain names." at bounding box center [443, 78] width 224 height 15
click at [331, 69] on input "a. To resolve private IP addresses to domain names." at bounding box center [331, 67] width 0 height 4
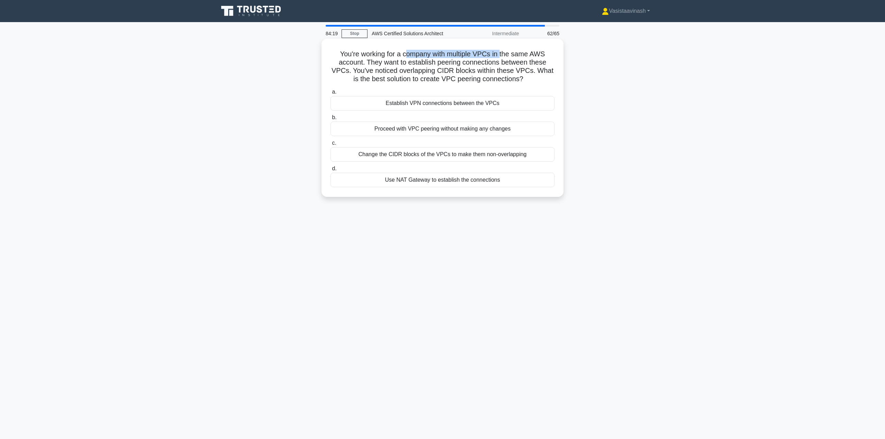
drag, startPoint x: 406, startPoint y: 57, endPoint x: 502, endPoint y: 53, distance: 95.9
click at [502, 53] on h5 "You're working for a company with multiple VPCs in the same AWS account. They w…" at bounding box center [442, 67] width 225 height 34
click at [511, 52] on h5 "You're working for a company with multiple VPCs in the same AWS account. They w…" at bounding box center [442, 67] width 225 height 34
drag, startPoint x: 391, startPoint y: 64, endPoint x: 406, endPoint y: 69, distance: 15.7
click at [406, 69] on h5 "You're working for a company with multiple VPCs in the same AWS account. They w…" at bounding box center [442, 67] width 225 height 34
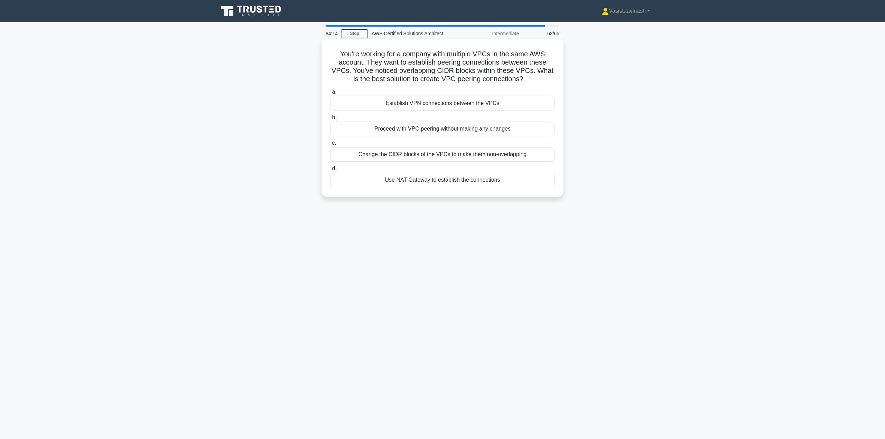
click at [423, 72] on h5 "You're working for a company with multiple VPCs in the same AWS account. They w…" at bounding box center [442, 67] width 225 height 34
drag, startPoint x: 381, startPoint y: 72, endPoint x: 528, endPoint y: 75, distance: 147.0
click at [528, 75] on h5 "You're working for a company with multiple VPCs in the same AWS account. They w…" at bounding box center [442, 67] width 225 height 34
drag, startPoint x: 362, startPoint y: 80, endPoint x: 512, endPoint y: 80, distance: 149.4
click at [508, 81] on h5 "You're working for a company with multiple VPCs in the same AWS account. They w…" at bounding box center [442, 67] width 225 height 34
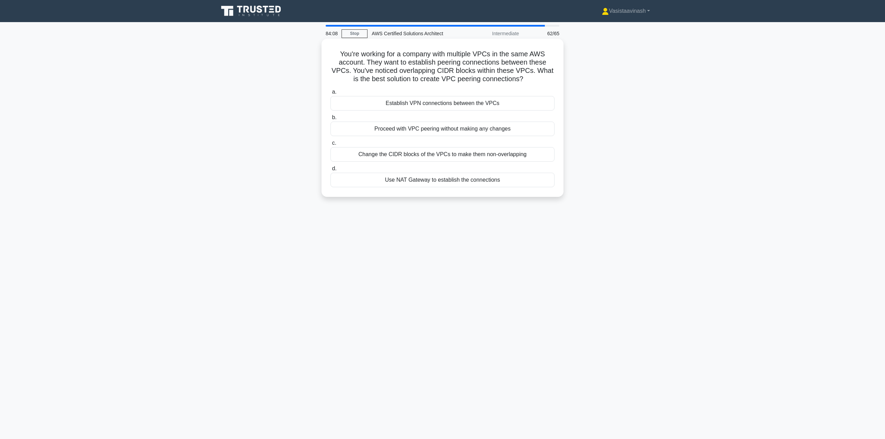
click at [516, 78] on h5 "You're working for a company with multiple VPCs in the same AWS account. They w…" at bounding box center [442, 67] width 225 height 34
click at [434, 158] on div "Change the CIDR blocks of the VPCs to make them non-overlapping" at bounding box center [443, 154] width 224 height 15
click at [331, 146] on input "c. Change the CIDR blocks of the VPCs to make them non-overlapping" at bounding box center [331, 143] width 0 height 4
drag, startPoint x: 447, startPoint y: 48, endPoint x: 485, endPoint y: 49, distance: 37.7
click at [484, 48] on div "A company has multiple applications, and each application generates logs in dif…" at bounding box center [442, 117] width 236 height 153
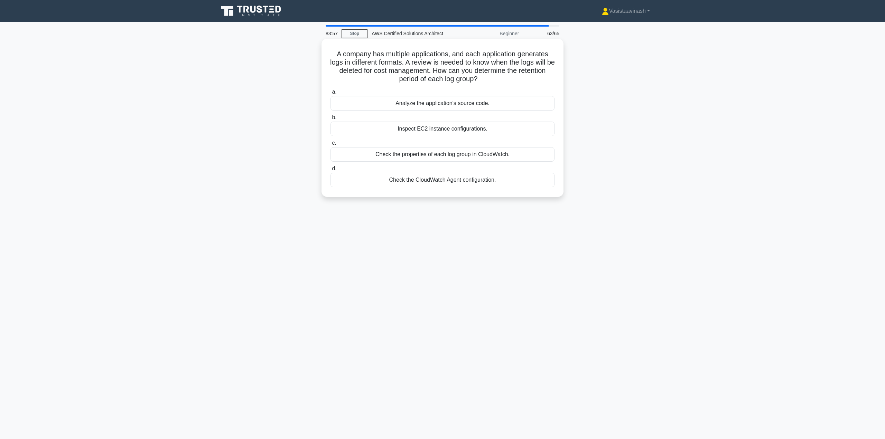
click at [496, 50] on h5 "A company has multiple applications, and each application generates logs in dif…" at bounding box center [442, 67] width 225 height 34
drag, startPoint x: 516, startPoint y: 55, endPoint x: 551, endPoint y: 55, distance: 34.9
click at [555, 55] on h5 "A company has multiple applications, and each application generates logs in dif…" at bounding box center [442, 67] width 225 height 34
drag, startPoint x: 337, startPoint y: 66, endPoint x: 399, endPoint y: 66, distance: 61.5
click at [399, 66] on h5 "A company has multiple applications, and each application generates logs in dif…" at bounding box center [442, 67] width 225 height 34
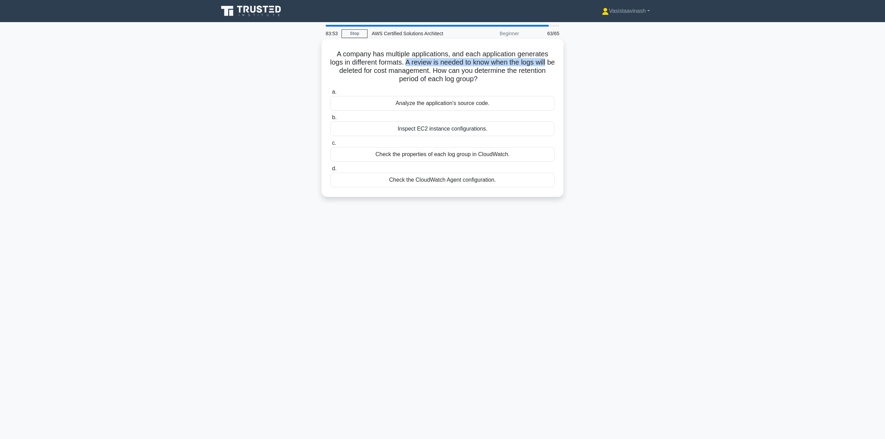
drag, startPoint x: 410, startPoint y: 63, endPoint x: 556, endPoint y: 65, distance: 145.9
click at [556, 65] on div "A company has multiple applications, and each application generates logs in dif…" at bounding box center [442, 117] width 236 height 153
drag, startPoint x: 330, startPoint y: 72, endPoint x: 432, endPoint y: 72, distance: 102.7
click at [432, 72] on h5 "A company has multiple applications, and each application generates logs in dif…" at bounding box center [442, 67] width 225 height 34
drag, startPoint x: 435, startPoint y: 69, endPoint x: 493, endPoint y: 78, distance: 58.3
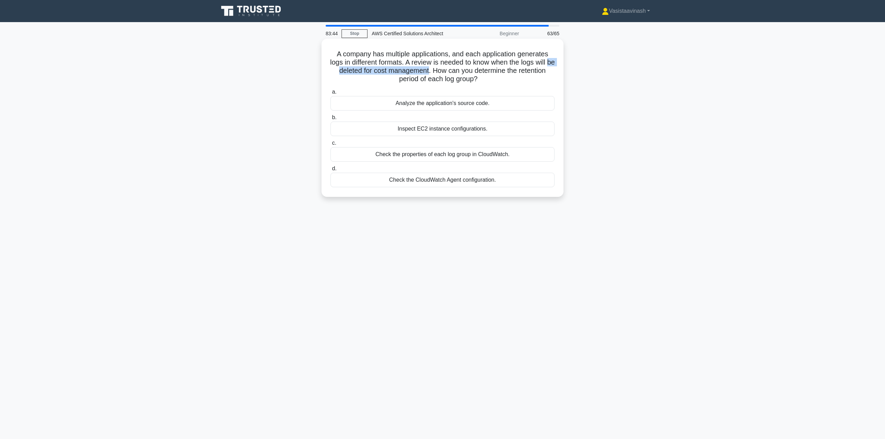
click at [493, 78] on h5 "A company has multiple applications, and each application generates logs in dif…" at bounding box center [442, 67] width 225 height 34
click at [489, 77] on h5 "A company has multiple applications, and each application generates logs in dif…" at bounding box center [442, 67] width 225 height 34
click at [462, 159] on div "Check the properties of each log group in CloudWatch." at bounding box center [443, 154] width 224 height 15
click at [331, 146] on input "c. Check the properties of each log group in CloudWatch." at bounding box center [331, 143] width 0 height 4
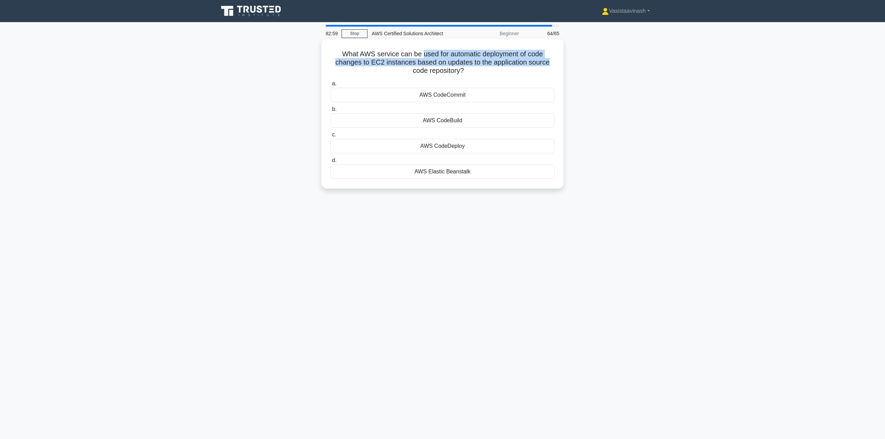
drag, startPoint x: 436, startPoint y: 54, endPoint x: 552, endPoint y: 62, distance: 116.1
click at [552, 62] on h5 "What AWS service can be used for automatic deployment of code changes to EC2 in…" at bounding box center [442, 63] width 225 height 26
click at [469, 71] on icon ".spinner_0XTQ{transform-origin:center;animation:spinner_y6GP .75s linear infini…" at bounding box center [468, 71] width 8 height 8
drag, startPoint x: 465, startPoint y: 71, endPoint x: 433, endPoint y: 54, distance: 36.3
click at [433, 54] on h5 "What AWS service can be used for automatic deployment of code changes to EC2 in…" at bounding box center [442, 63] width 225 height 26
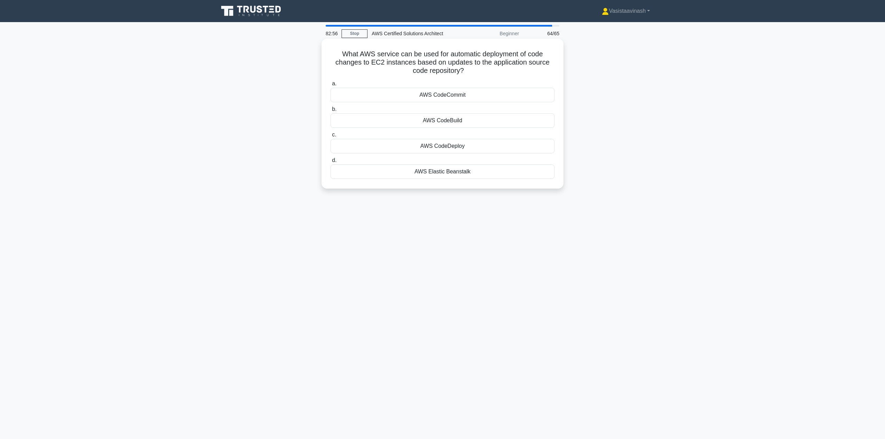
click at [449, 64] on h5 "What AWS service can be used for automatic deployment of code changes to EC2 in…" at bounding box center [442, 63] width 225 height 26
click at [449, 145] on div "AWS CodeDeploy" at bounding box center [443, 146] width 224 height 15
click at [331, 137] on input "c. AWS CodeDeploy" at bounding box center [331, 135] width 0 height 4
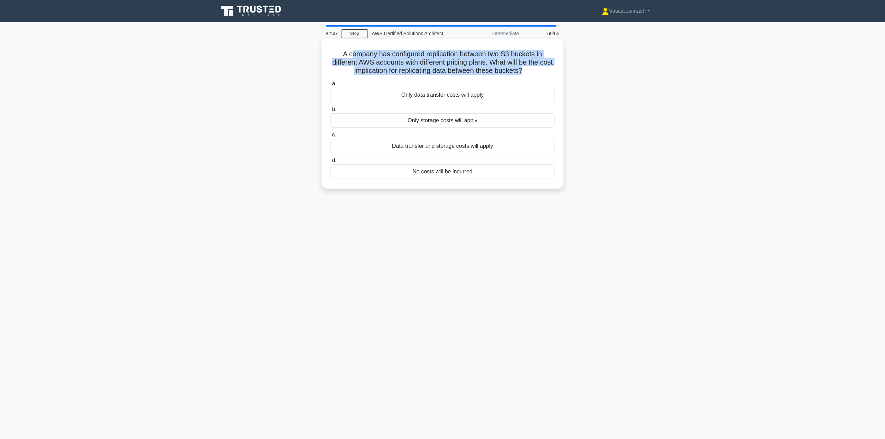
drag, startPoint x: 531, startPoint y: 71, endPoint x: 348, endPoint y: 57, distance: 183.1
click at [348, 57] on h5 "A company has configured replication between two S3 buckets in different AWS ac…" at bounding box center [442, 63] width 225 height 26
click at [418, 62] on h5 "A company has configured replication between two S3 buckets in different AWS ac…" at bounding box center [442, 63] width 225 height 26
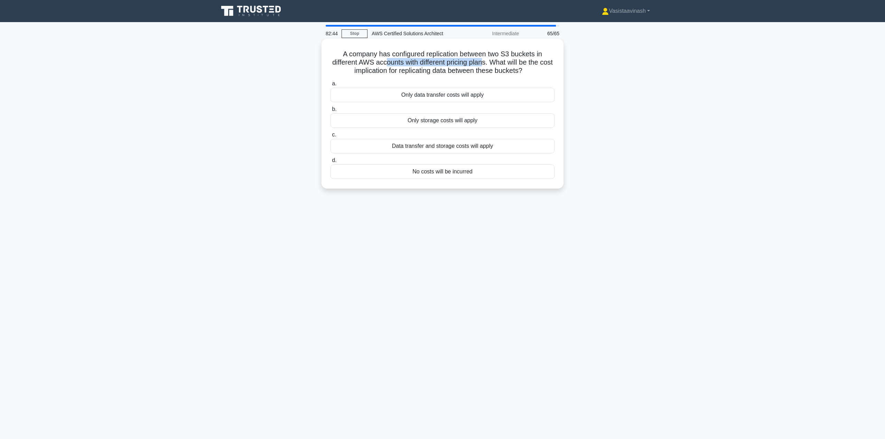
drag, startPoint x: 413, startPoint y: 63, endPoint x: 494, endPoint y: 66, distance: 80.9
click at [494, 66] on h5 "A company has configured replication between two S3 buckets in different AWS ac…" at bounding box center [442, 63] width 225 height 26
drag, startPoint x: 504, startPoint y: 63, endPoint x: 538, endPoint y: 73, distance: 34.9
click at [538, 73] on h5 "A company has configured replication between two S3 buckets in different AWS ac…" at bounding box center [442, 63] width 225 height 26
click at [531, 72] on icon ".spinner_0XTQ{transform-origin:center;animation:spinner_y6GP .75s linear infini…" at bounding box center [526, 71] width 8 height 8
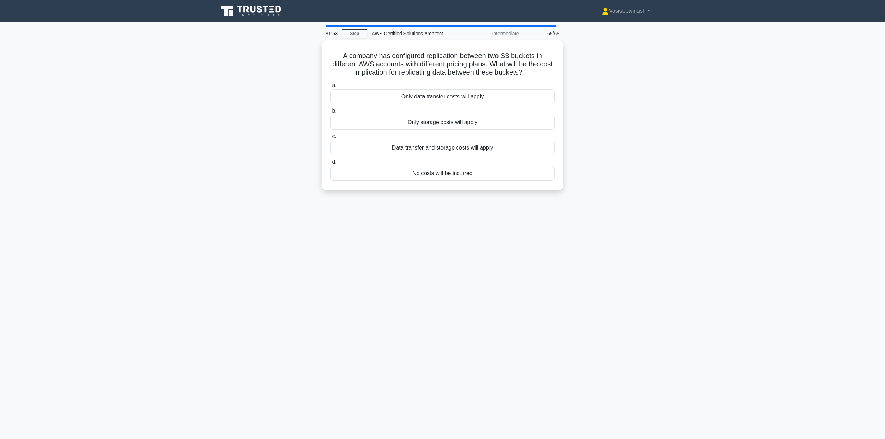
click at [605, 80] on div "A company has configured replication between two S3 buckets in different AWS ac…" at bounding box center [442, 119] width 456 height 158
drag, startPoint x: 539, startPoint y: 135, endPoint x: 454, endPoint y: 134, distance: 84.7
drag, startPoint x: 454, startPoint y: 134, endPoint x: 429, endPoint y: 135, distance: 24.5
click at [429, 135] on label "c. Data transfer and storage costs will apply" at bounding box center [443, 142] width 224 height 23
click at [331, 135] on input "c. Data transfer and storage costs will apply" at bounding box center [331, 135] width 0 height 4
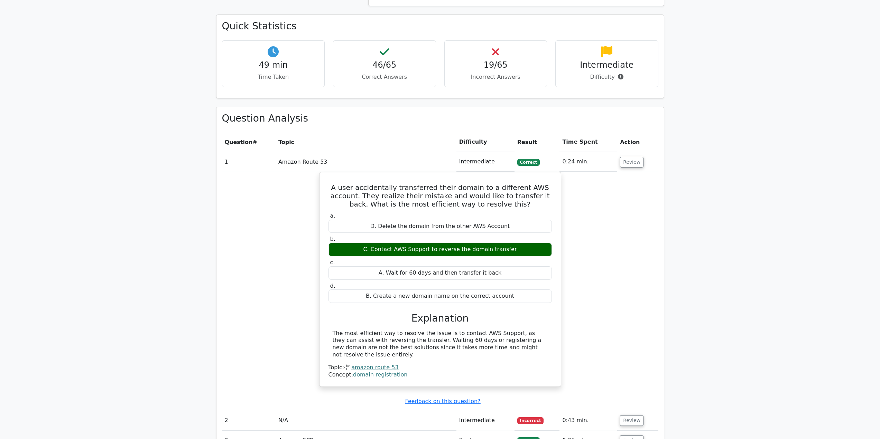
scroll to position [484, 0]
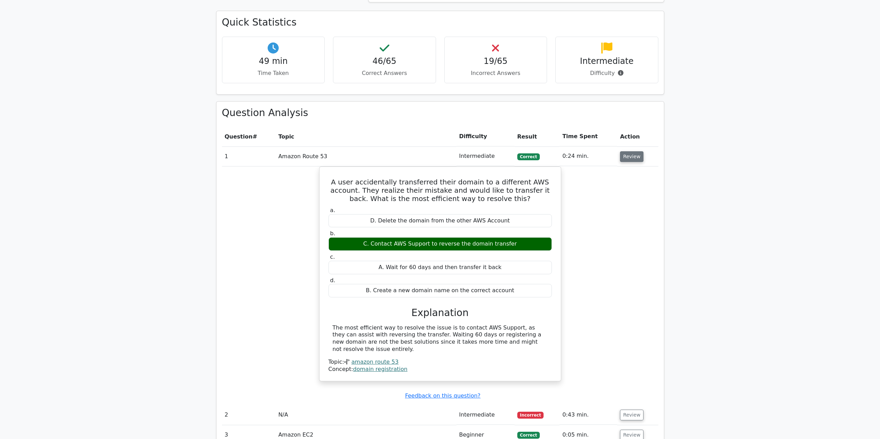
click at [629, 156] on button "Review" at bounding box center [632, 156] width 24 height 11
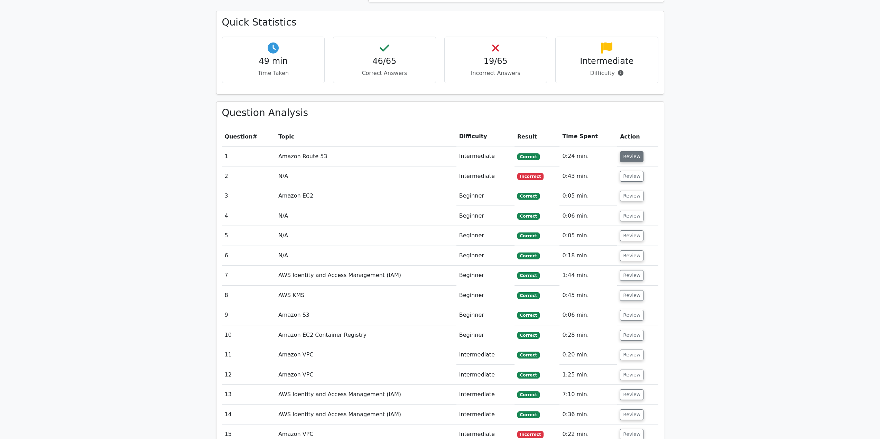
click at [626, 157] on button "Review" at bounding box center [632, 156] width 24 height 11
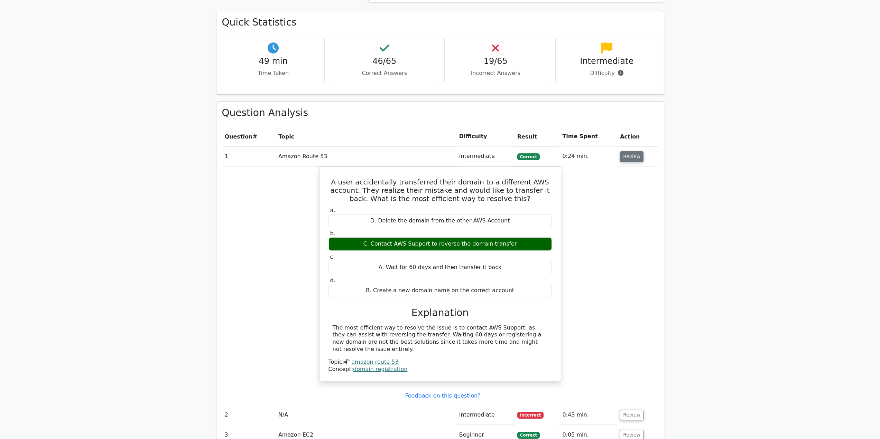
click at [625, 157] on button "Review" at bounding box center [632, 156] width 24 height 11
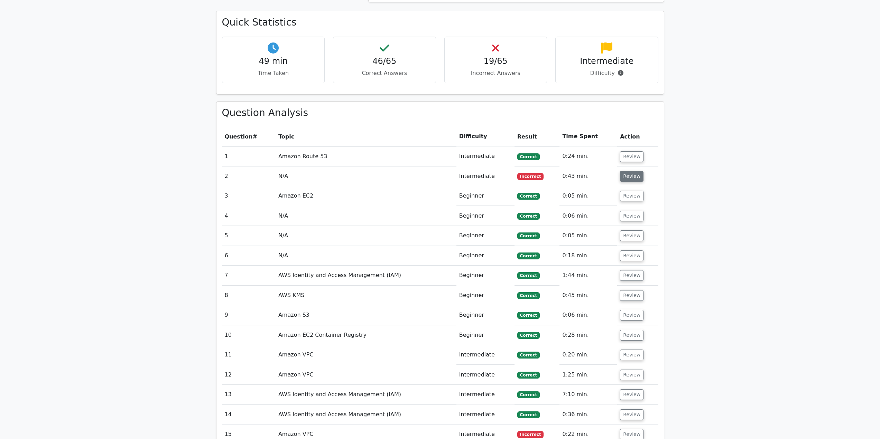
click at [630, 175] on button "Review" at bounding box center [632, 176] width 24 height 11
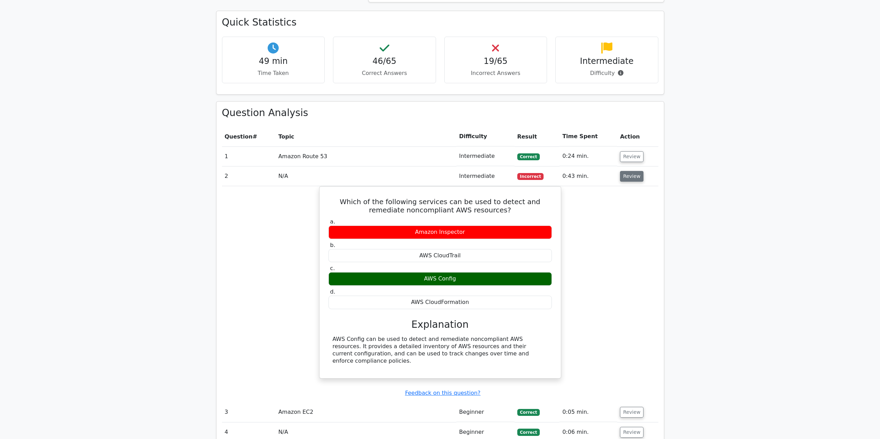
click at [626, 178] on button "Review" at bounding box center [632, 176] width 24 height 11
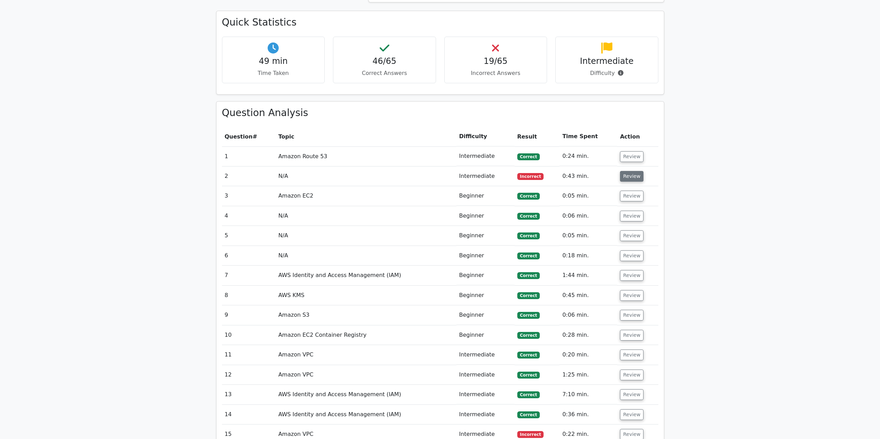
click at [624, 179] on button "Review" at bounding box center [632, 176] width 24 height 11
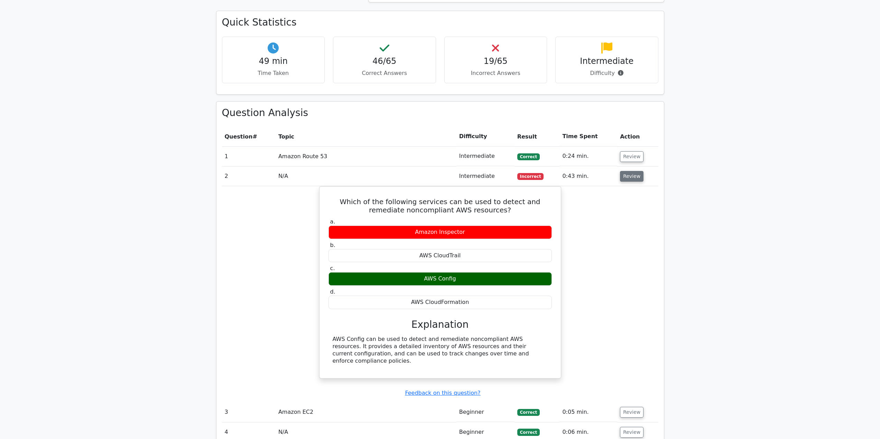
click at [630, 180] on button "Review" at bounding box center [632, 176] width 24 height 11
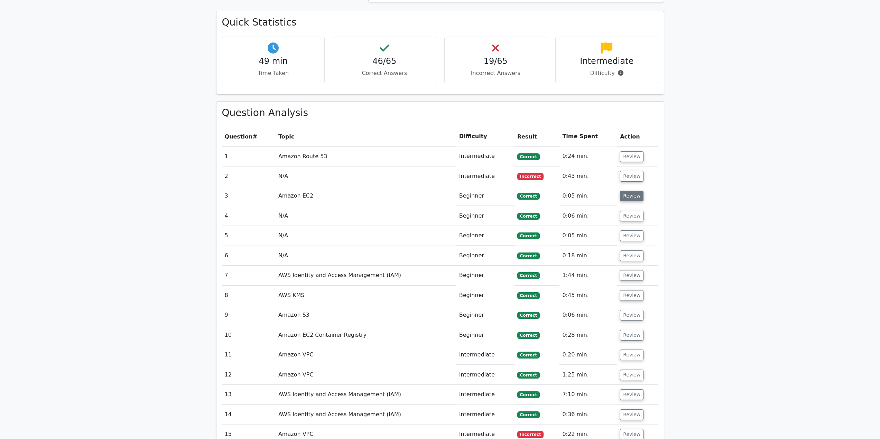
click at [625, 194] on button "Review" at bounding box center [632, 196] width 24 height 11
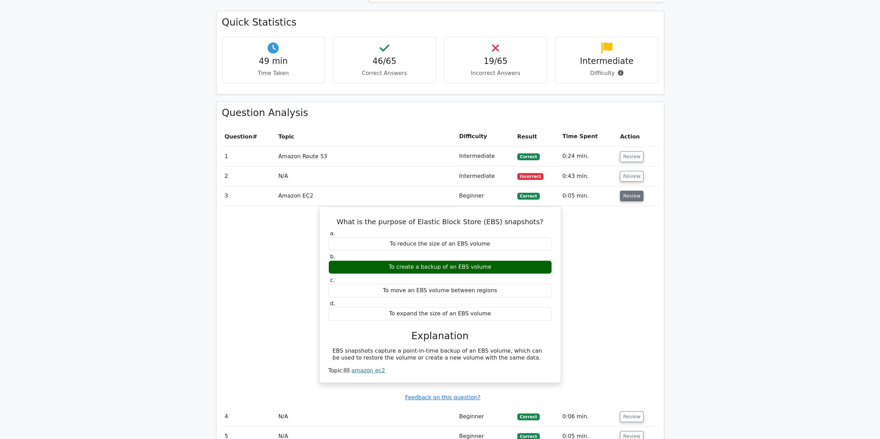
click at [633, 195] on button "Review" at bounding box center [632, 196] width 24 height 11
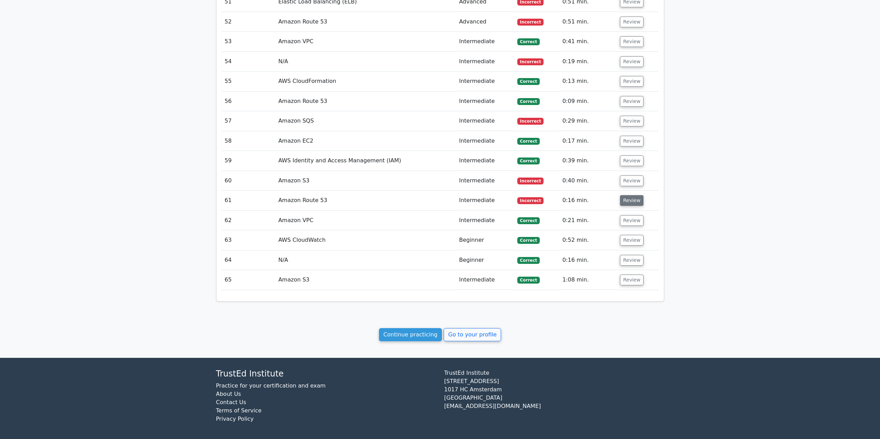
scroll to position [1633, 0]
click at [633, 201] on button "Review" at bounding box center [632, 200] width 24 height 11
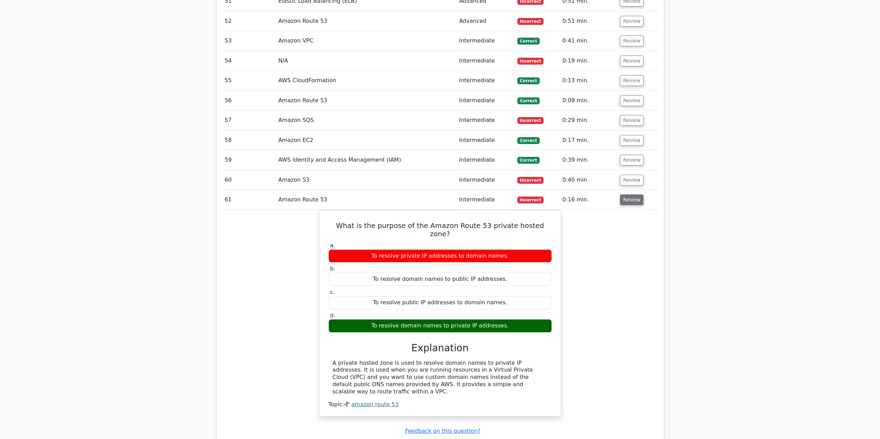
click at [630, 203] on button "Review" at bounding box center [632, 200] width 24 height 11
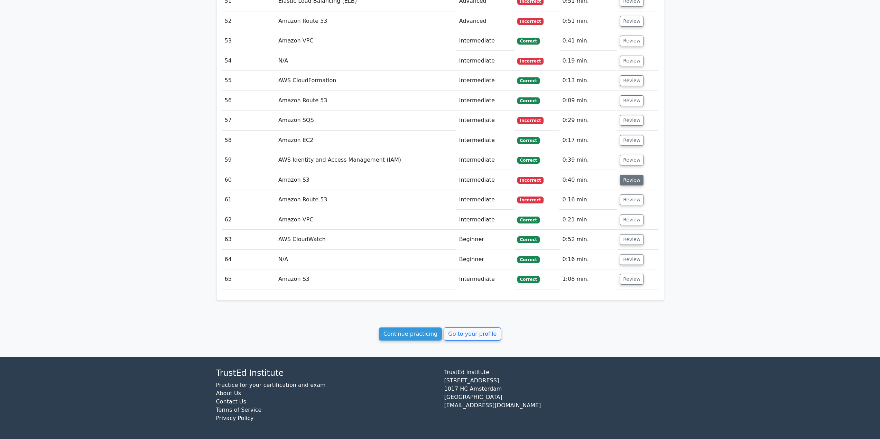
click at [631, 182] on button "Review" at bounding box center [632, 180] width 24 height 11
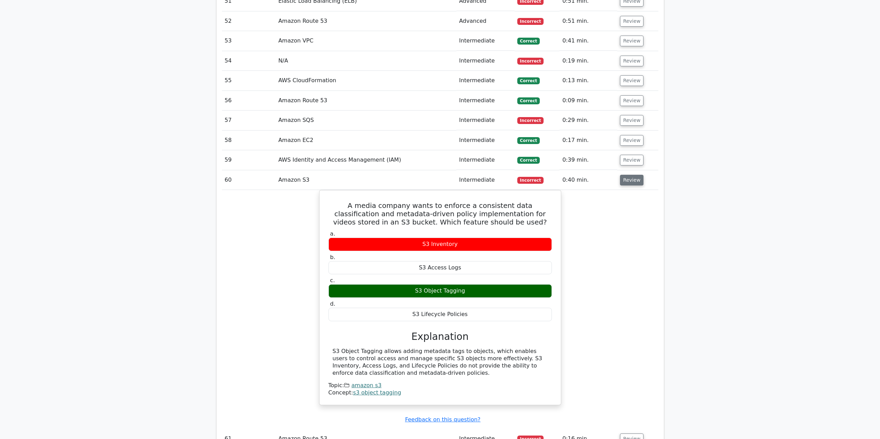
click at [633, 182] on button "Review" at bounding box center [632, 180] width 24 height 11
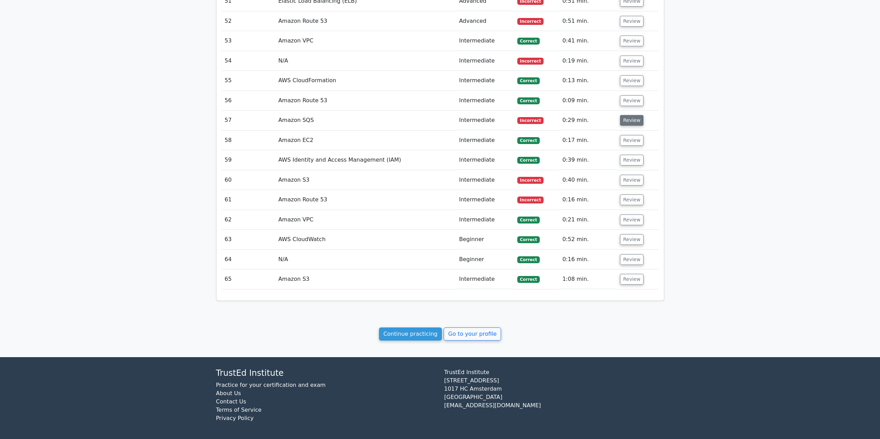
drag, startPoint x: 636, startPoint y: 127, endPoint x: 633, endPoint y: 121, distance: 6.0
click at [636, 126] on td "Review" at bounding box center [637, 121] width 41 height 20
click at [633, 120] on button "Review" at bounding box center [632, 120] width 24 height 11
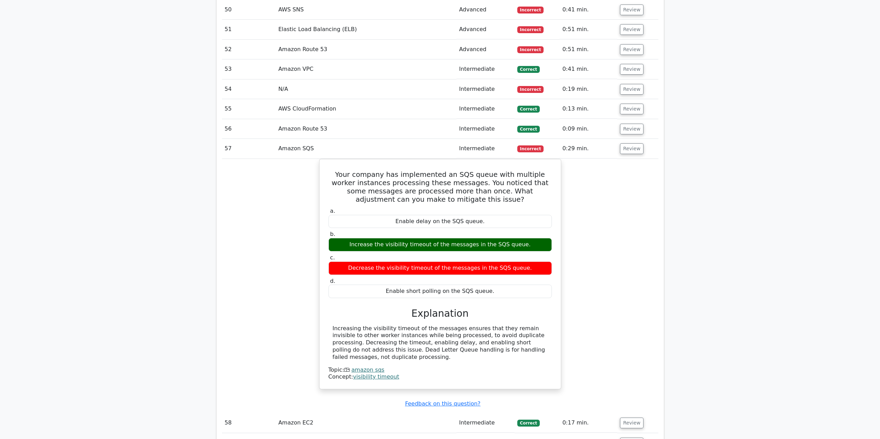
scroll to position [1599, 0]
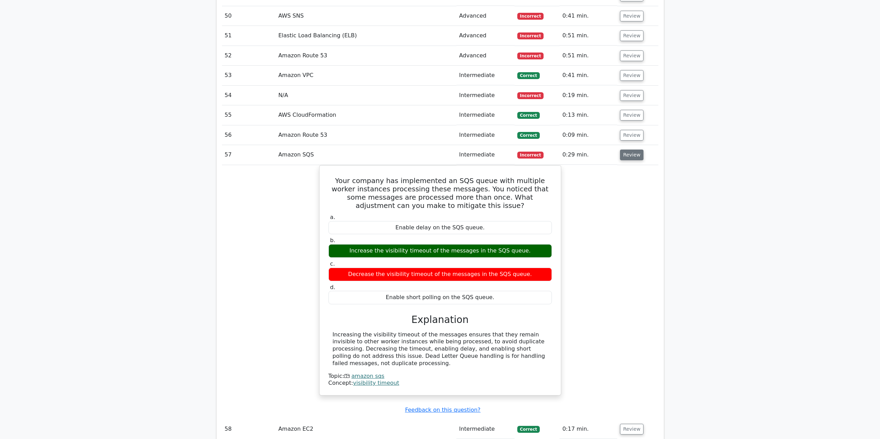
click at [632, 155] on button "Review" at bounding box center [632, 155] width 24 height 11
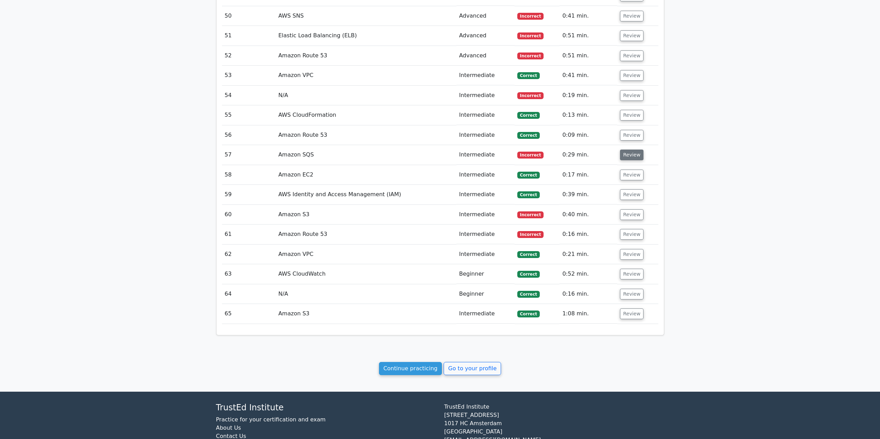
click at [632, 155] on button "Review" at bounding box center [632, 155] width 24 height 11
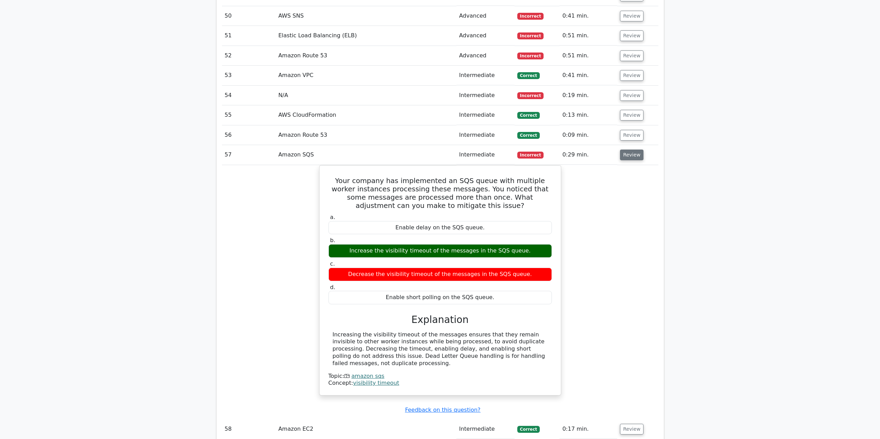
click at [630, 154] on button "Review" at bounding box center [632, 155] width 24 height 11
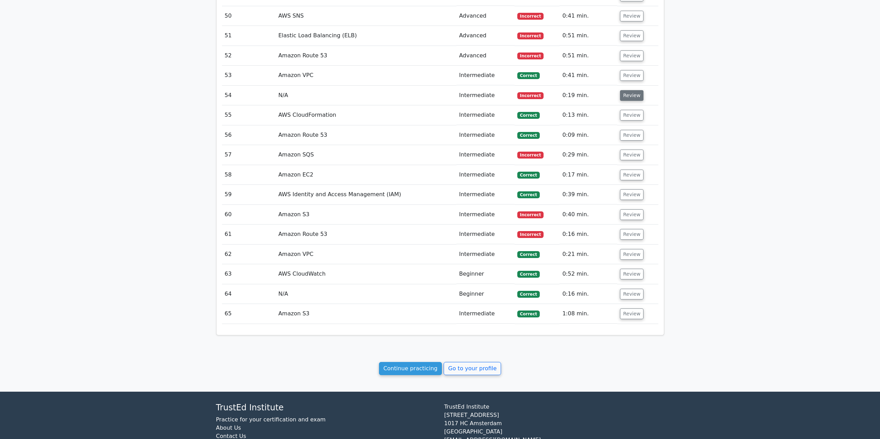
click at [635, 96] on button "Review" at bounding box center [632, 95] width 24 height 11
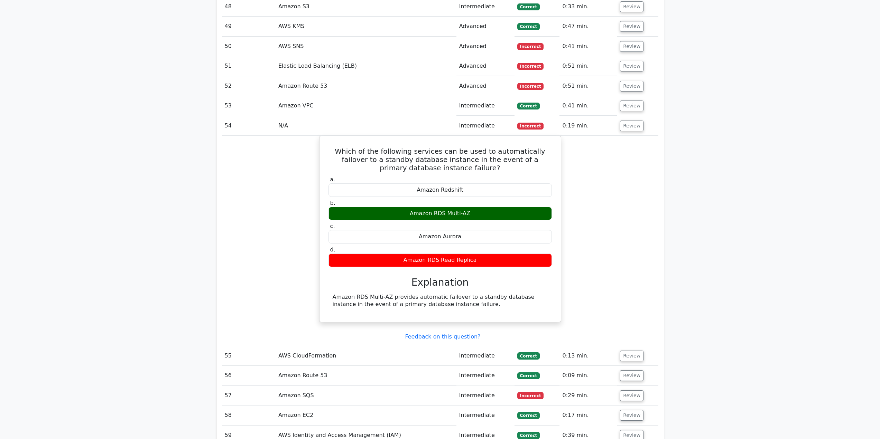
scroll to position [1564, 0]
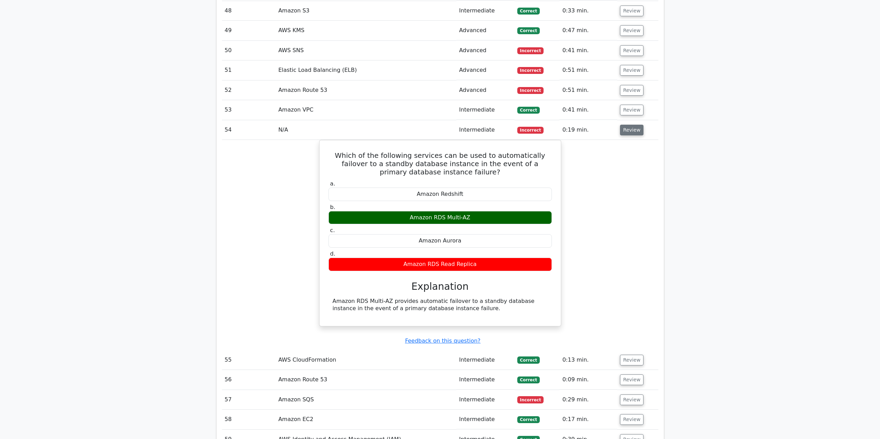
click at [631, 134] on button "Review" at bounding box center [632, 130] width 24 height 11
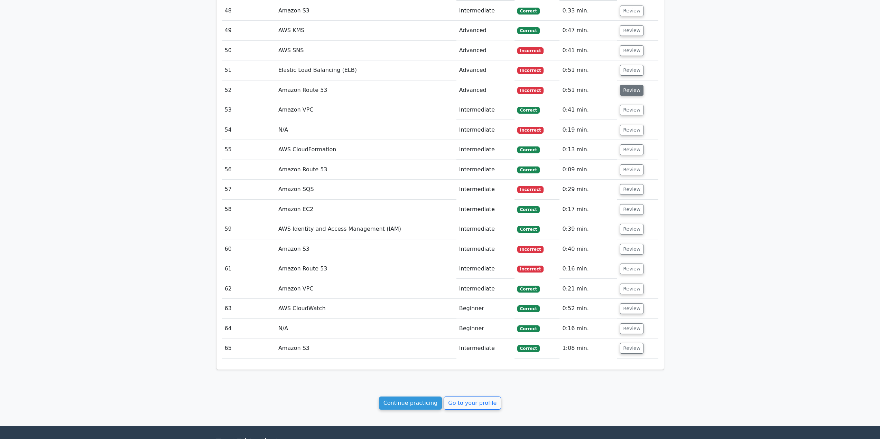
click at [631, 95] on button "Review" at bounding box center [632, 90] width 24 height 11
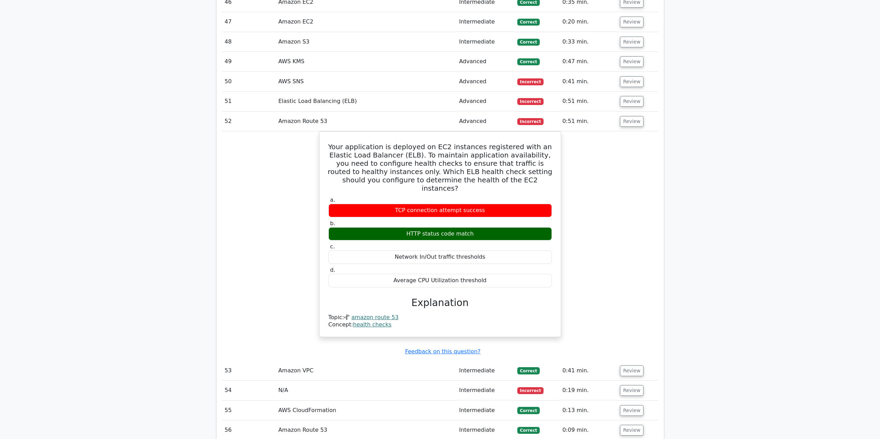
scroll to position [1529, 0]
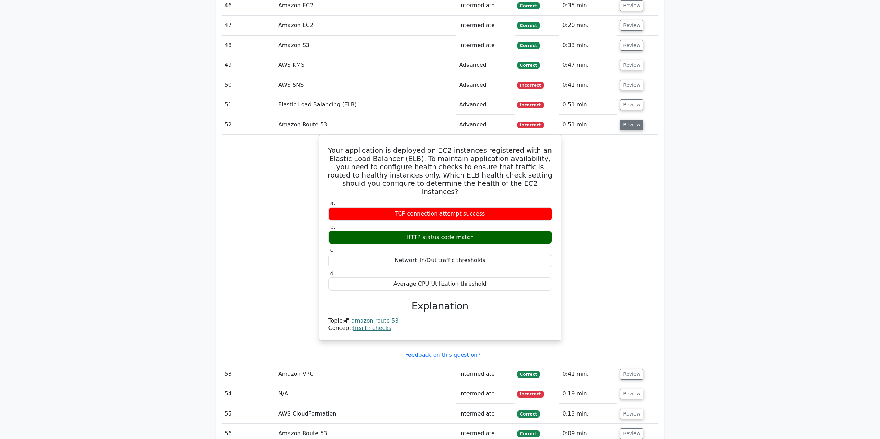
click at [633, 125] on button "Review" at bounding box center [632, 125] width 24 height 11
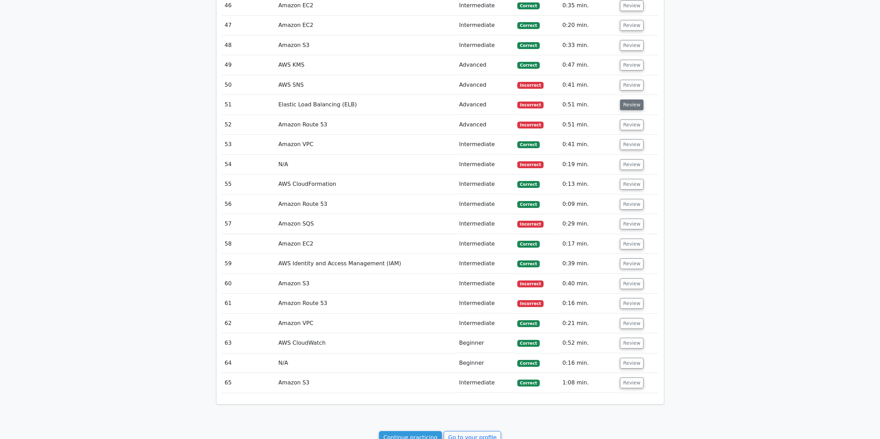
click at [631, 106] on button "Review" at bounding box center [632, 105] width 24 height 11
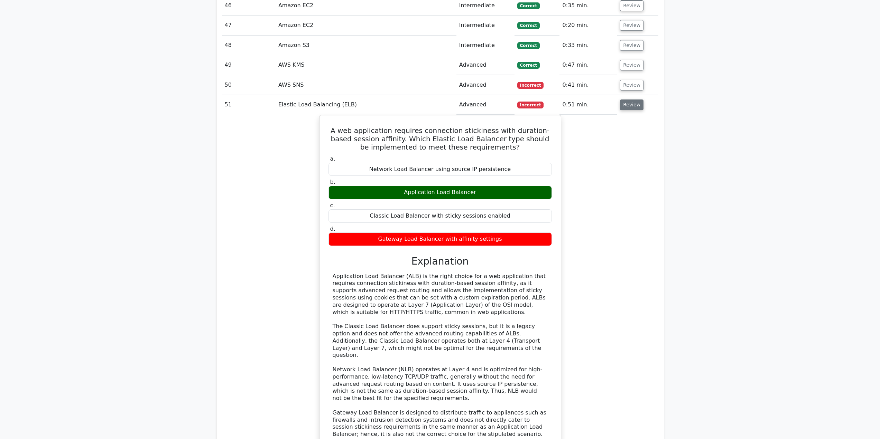
click at [630, 110] on button "Review" at bounding box center [632, 105] width 24 height 11
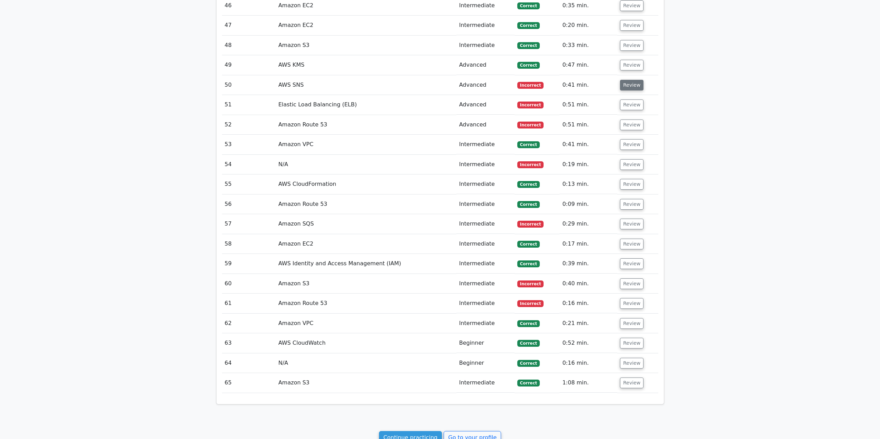
click at [634, 86] on button "Review" at bounding box center [632, 85] width 24 height 11
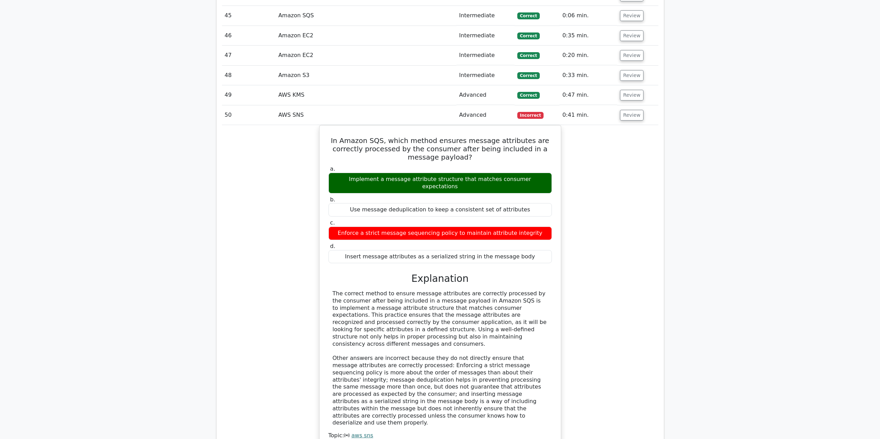
scroll to position [1495, 0]
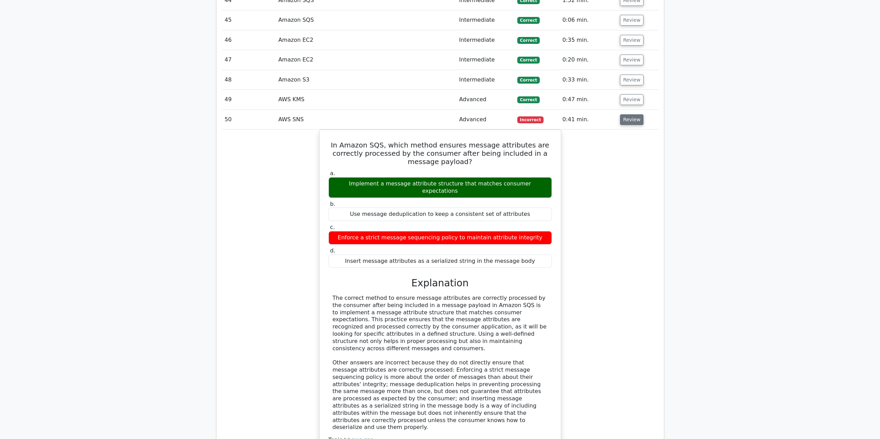
click at [626, 122] on button "Review" at bounding box center [632, 119] width 24 height 11
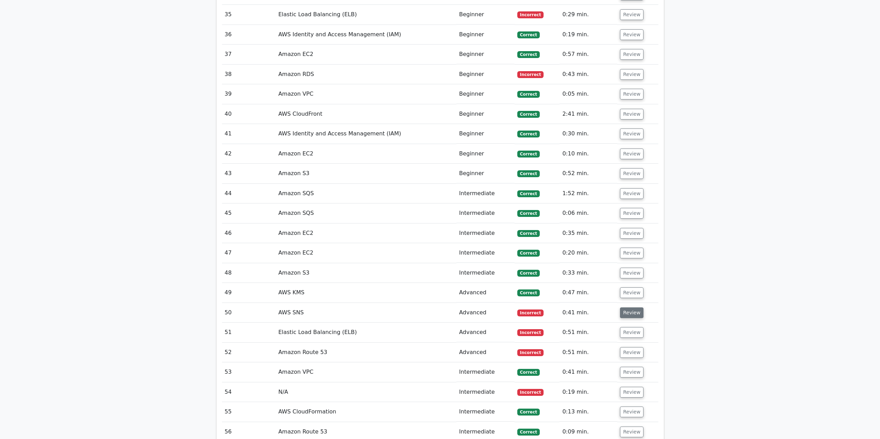
scroll to position [1287, 0]
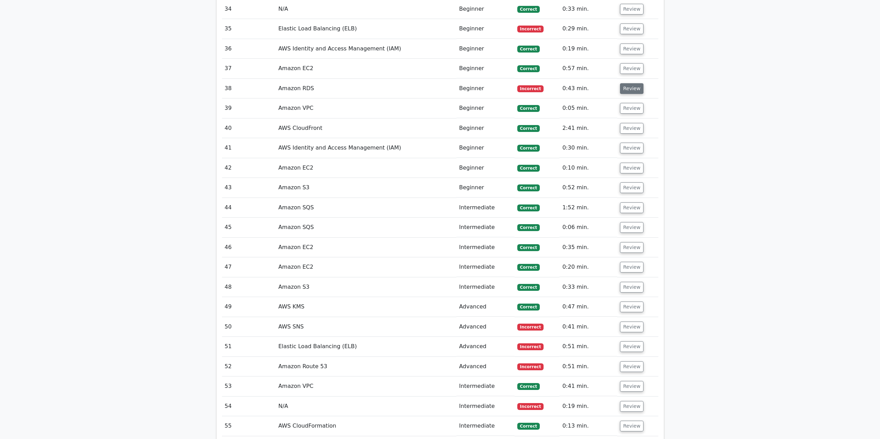
click at [634, 91] on button "Review" at bounding box center [632, 88] width 24 height 11
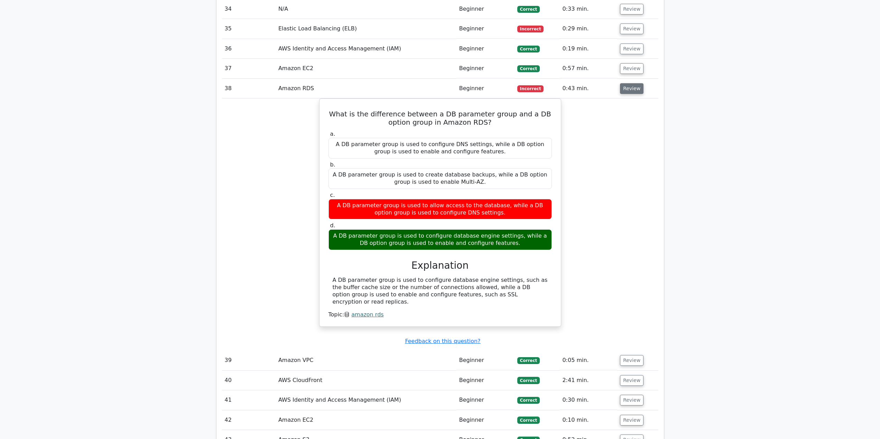
click at [624, 89] on button "Review" at bounding box center [632, 88] width 24 height 11
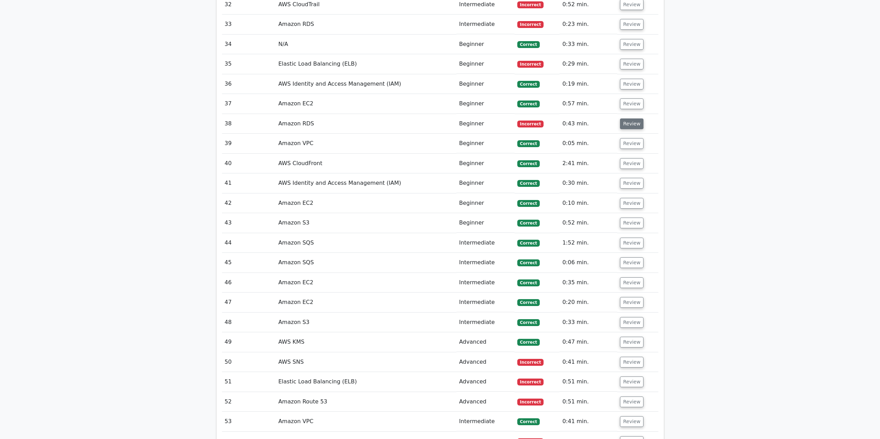
scroll to position [1218, 0]
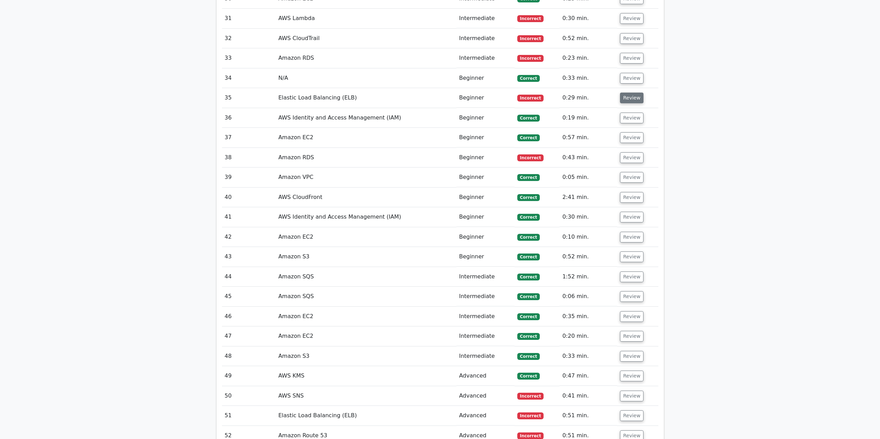
click at [629, 101] on button "Review" at bounding box center [632, 98] width 24 height 11
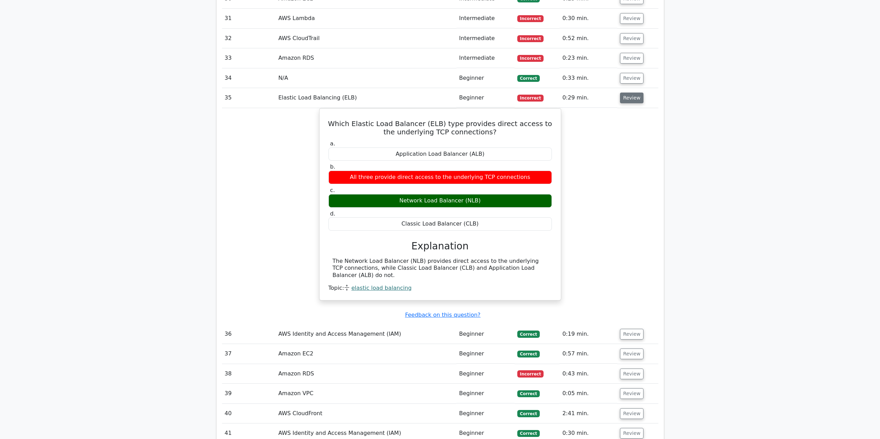
click at [627, 101] on button "Review" at bounding box center [632, 98] width 24 height 11
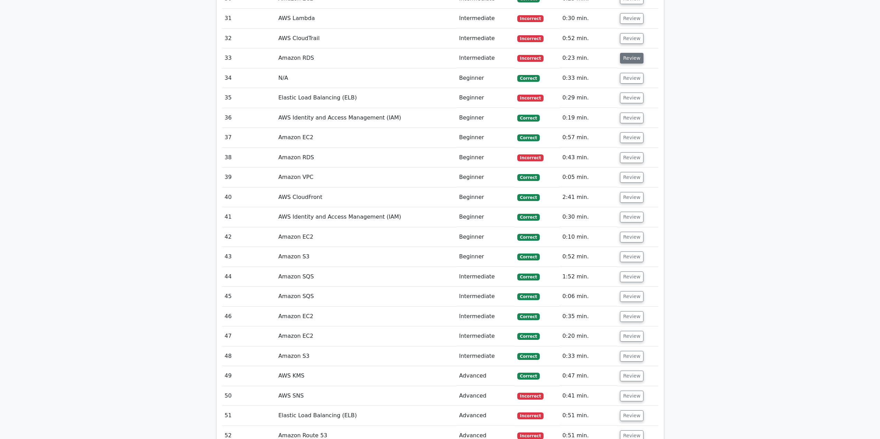
click at [631, 57] on button "Review" at bounding box center [632, 58] width 24 height 11
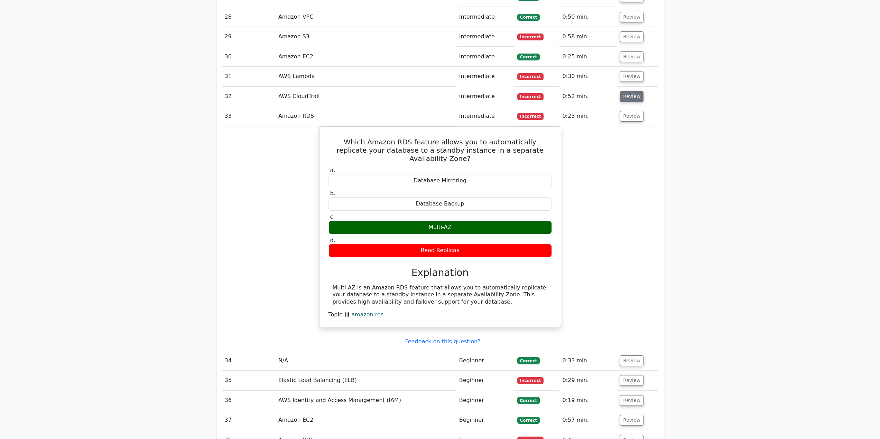
scroll to position [1149, 0]
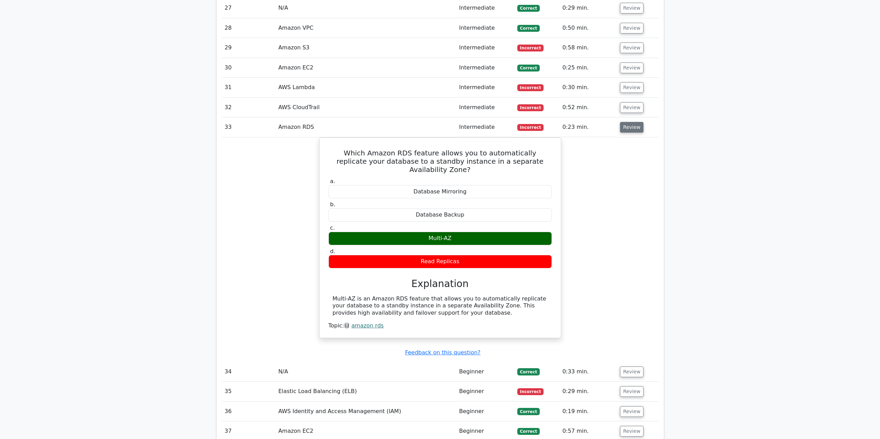
click at [633, 123] on button "Review" at bounding box center [632, 127] width 24 height 11
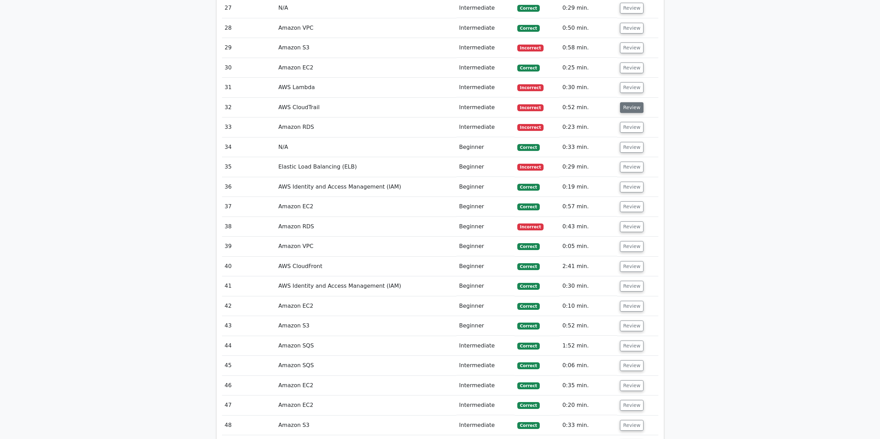
click at [631, 105] on button "Review" at bounding box center [632, 107] width 24 height 11
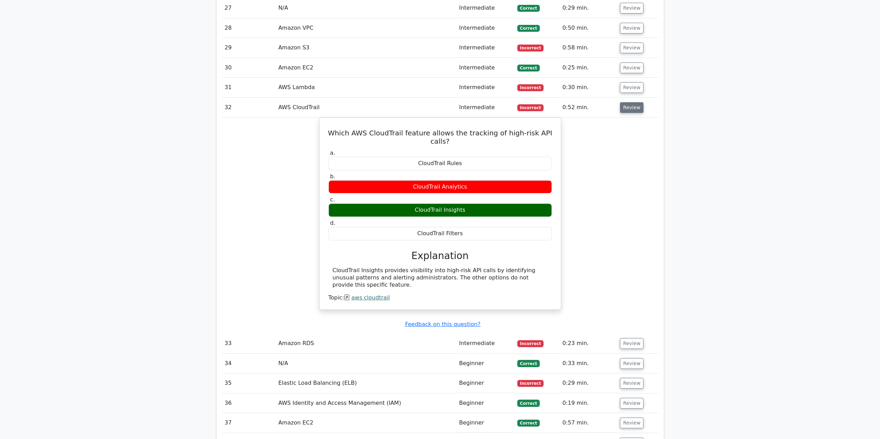
click at [629, 106] on button "Review" at bounding box center [632, 107] width 24 height 11
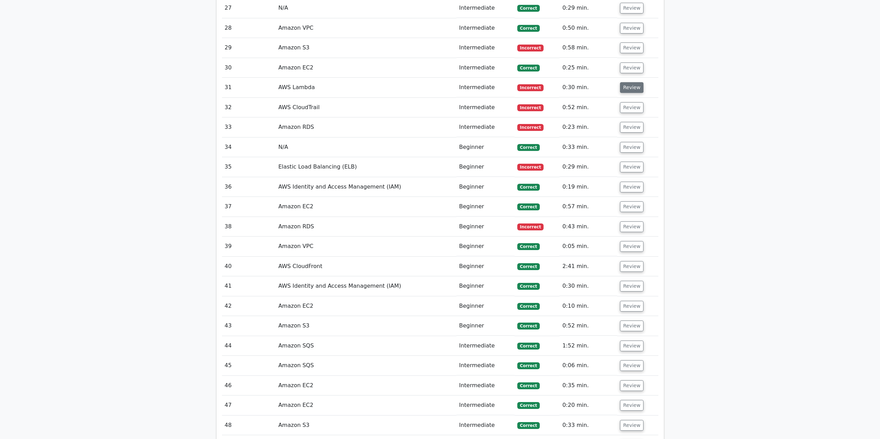
click at [634, 85] on button "Review" at bounding box center [632, 87] width 24 height 11
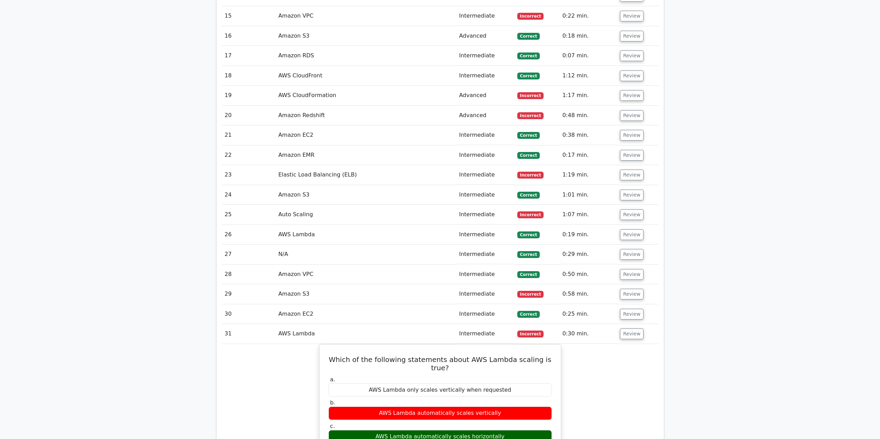
scroll to position [1080, 0]
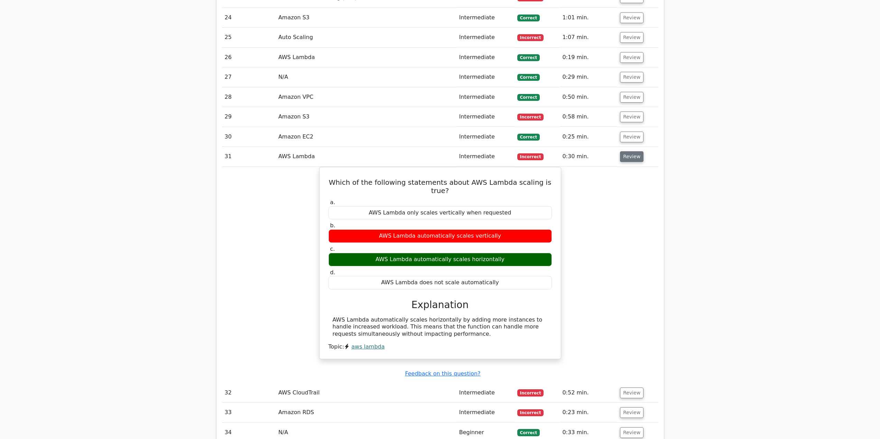
click at [633, 158] on button "Review" at bounding box center [632, 156] width 24 height 11
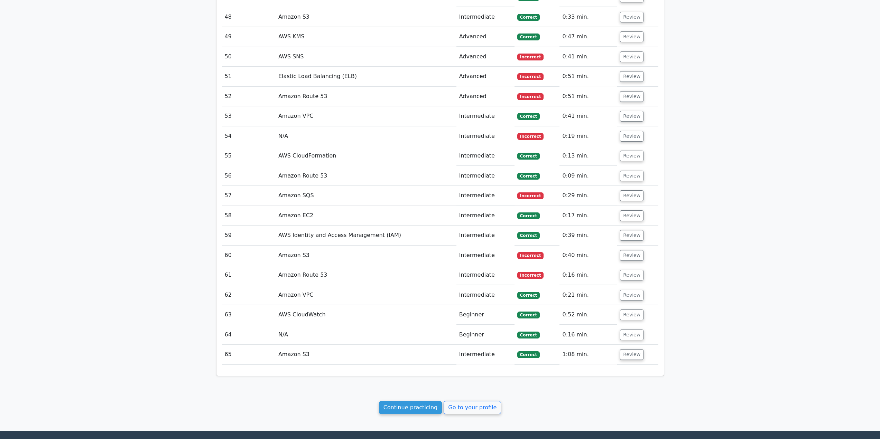
scroll to position [1564, 0]
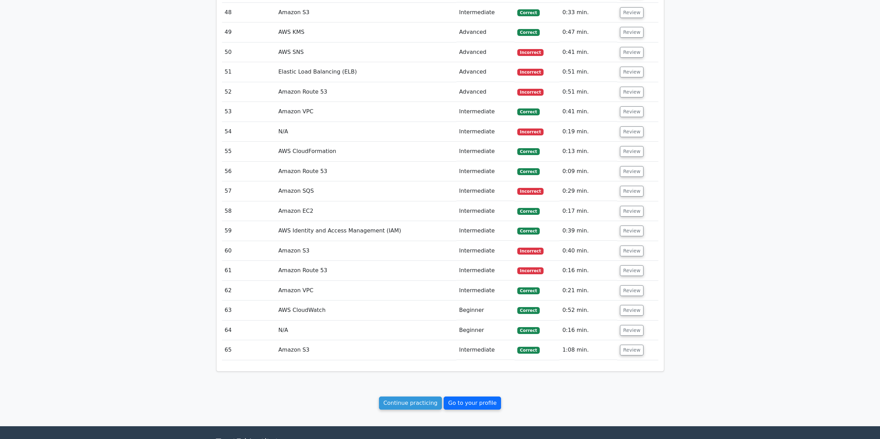
click at [476, 405] on link "Go to your profile" at bounding box center [472, 403] width 57 height 13
